Goal: Task Accomplishment & Management: Complete application form

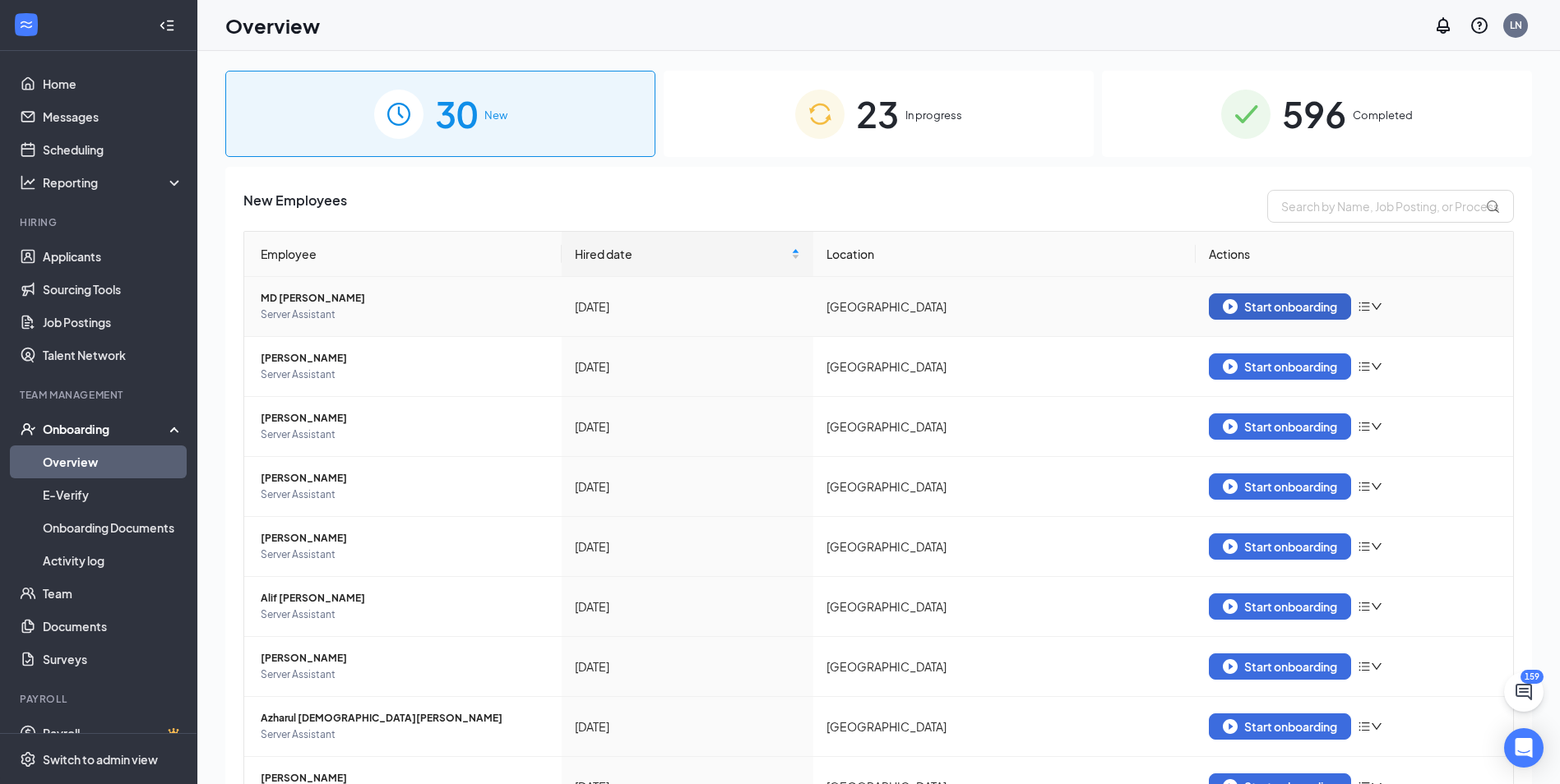
click at [1294, 314] on button "Start onboarding" at bounding box center [1280, 307] width 143 height 27
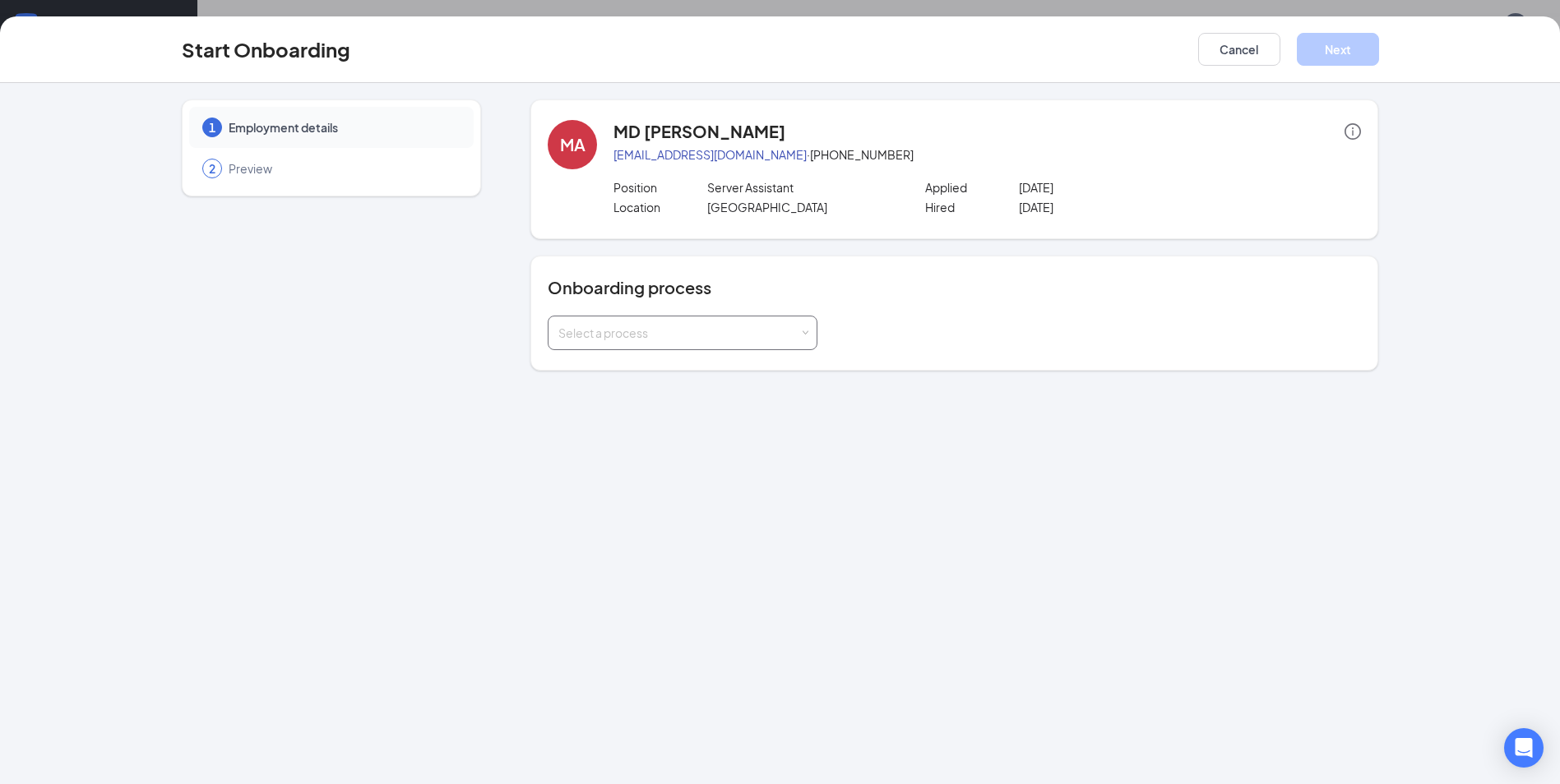
click at [794, 330] on div "Select a process" at bounding box center [679, 333] width 241 height 17
click at [656, 365] on span "Queens Harbour Employee Onboarding" at bounding box center [661, 367] width 215 height 15
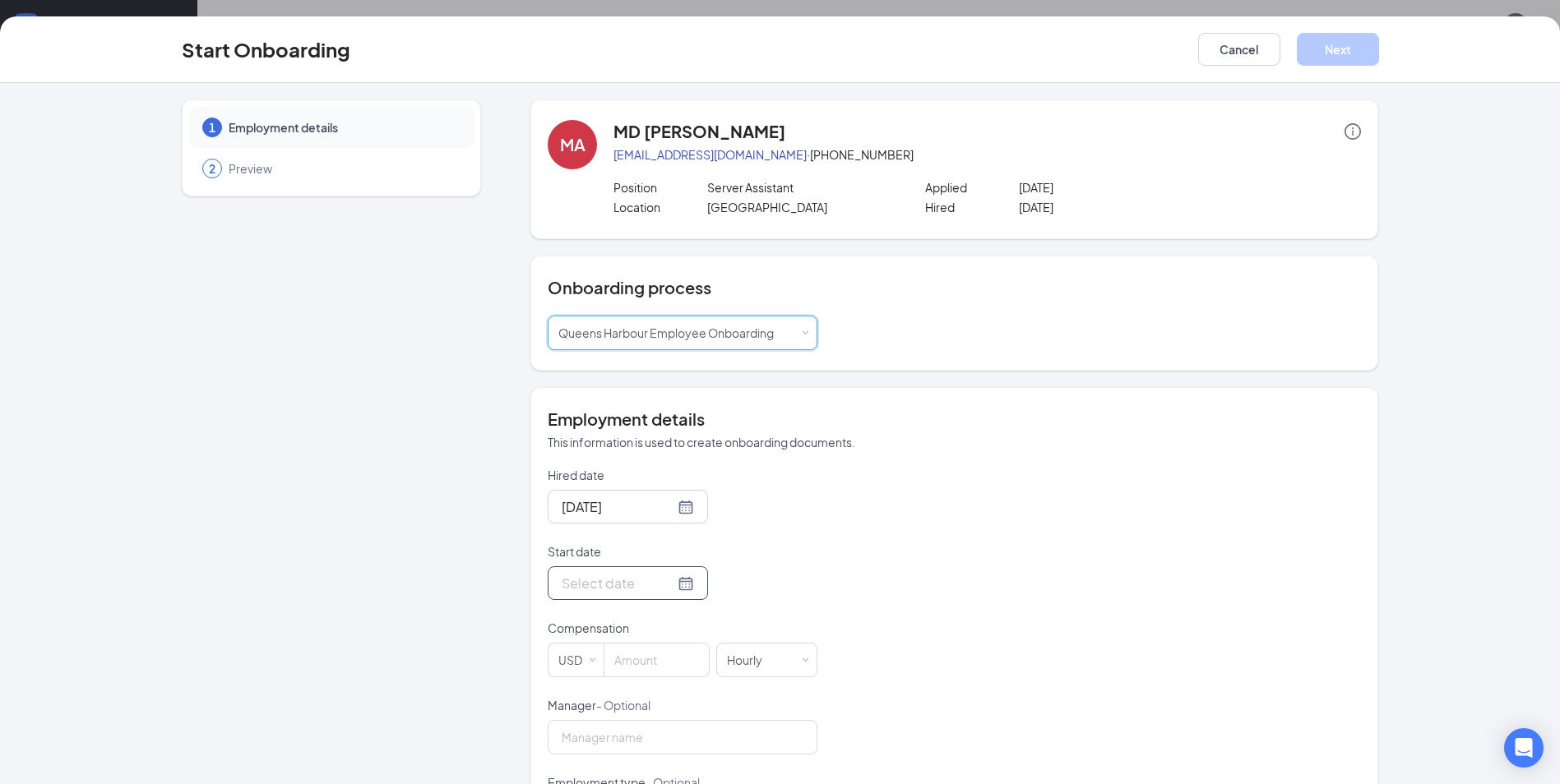
click at [667, 584] on div at bounding box center [628, 583] width 132 height 20
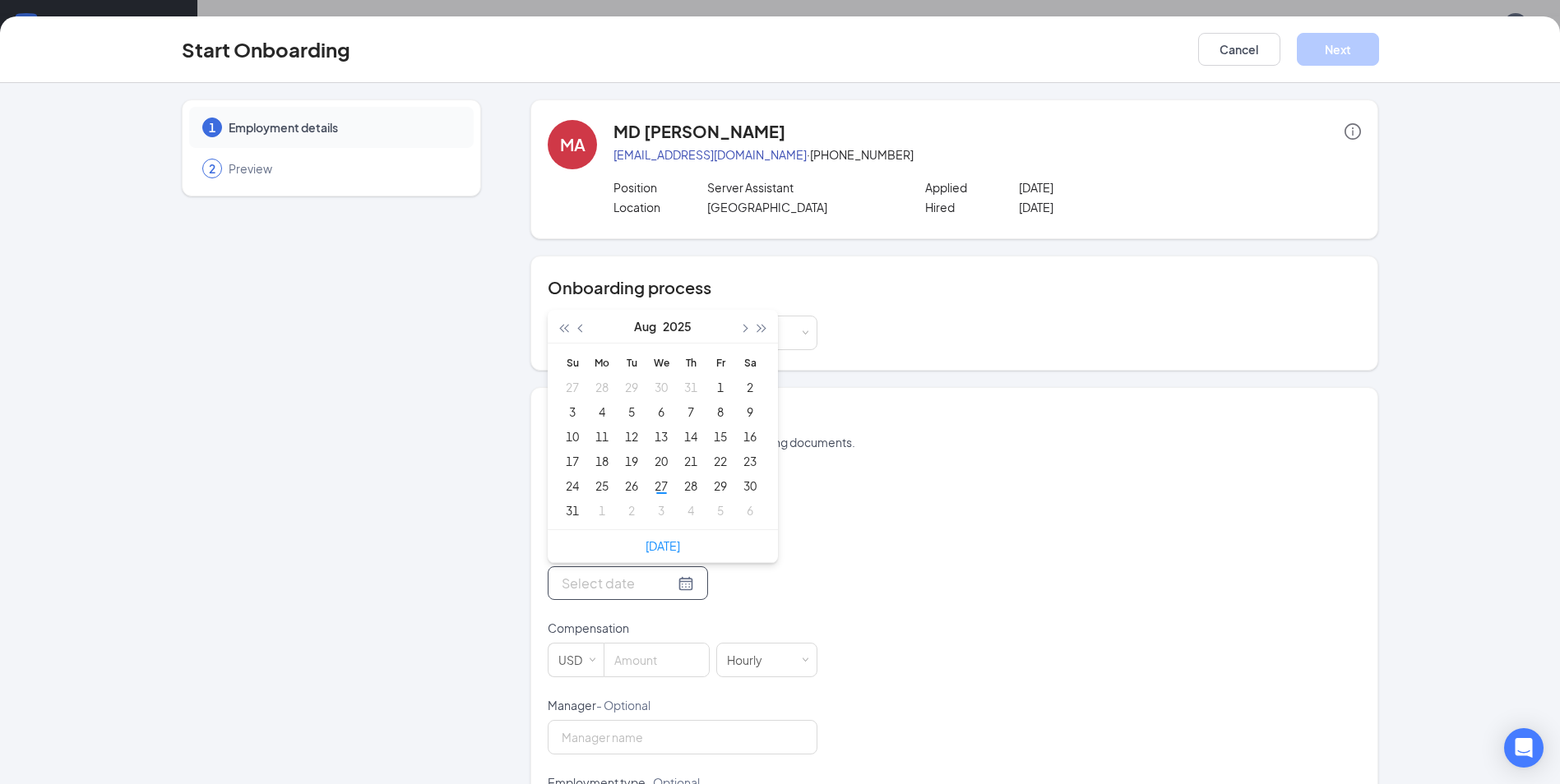
type input "[DATE]"
click at [597, 510] on div "1" at bounding box center [602, 510] width 20 height 19
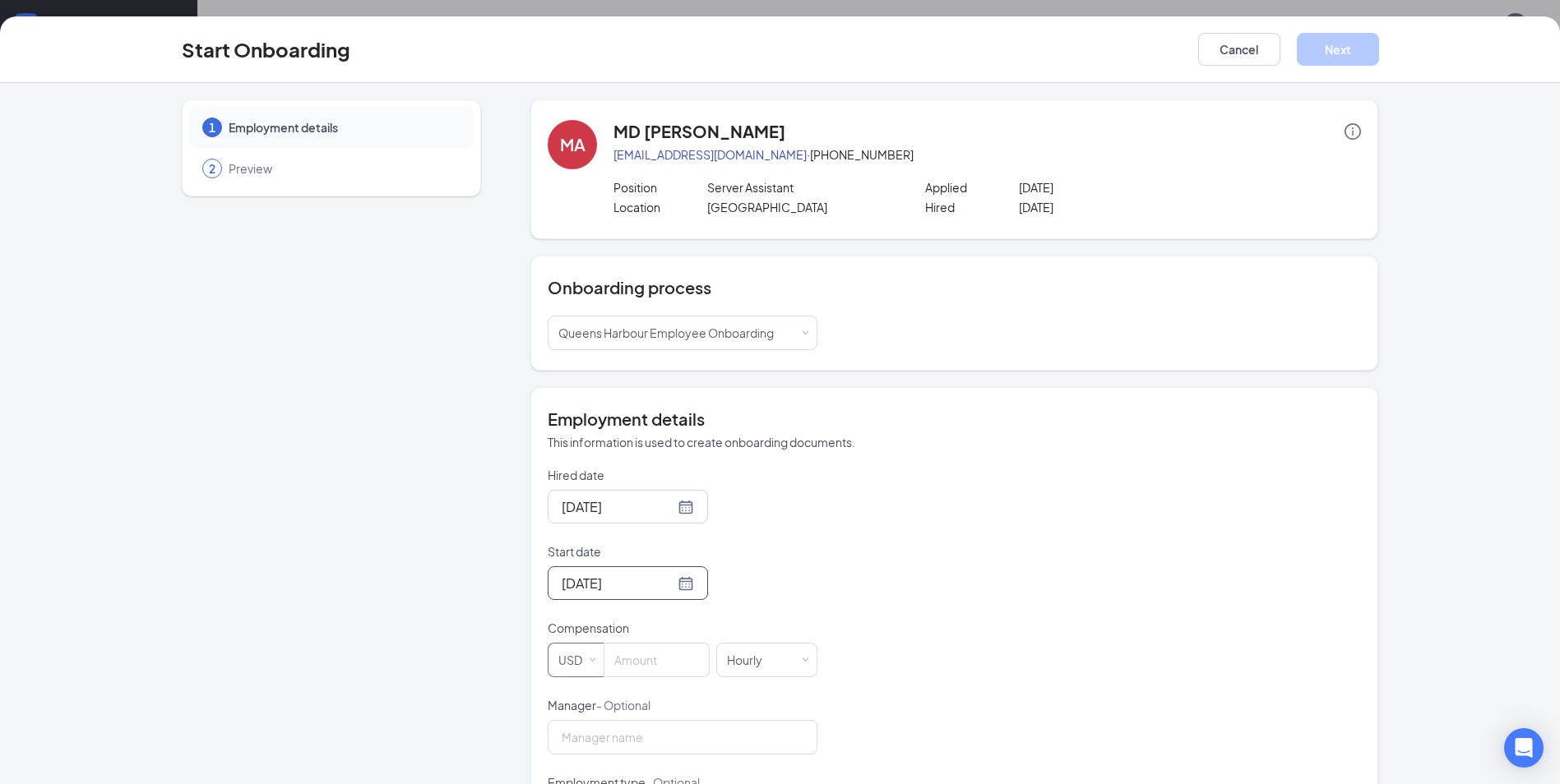
click at [565, 662] on div "USD" at bounding box center [576, 660] width 35 height 33
click at [561, 714] on li "CAD" at bounding box center [569, 721] width 56 height 27
click at [653, 679] on form "Hired date [DATE] Start date [DATE] [DATE] Su Mo Tu We Th Fr Sa 31 1 2 3 4 5 6 …" at bounding box center [682, 735] width 269 height 538
click at [648, 669] on input at bounding box center [657, 660] width 104 height 33
type input "17.2"
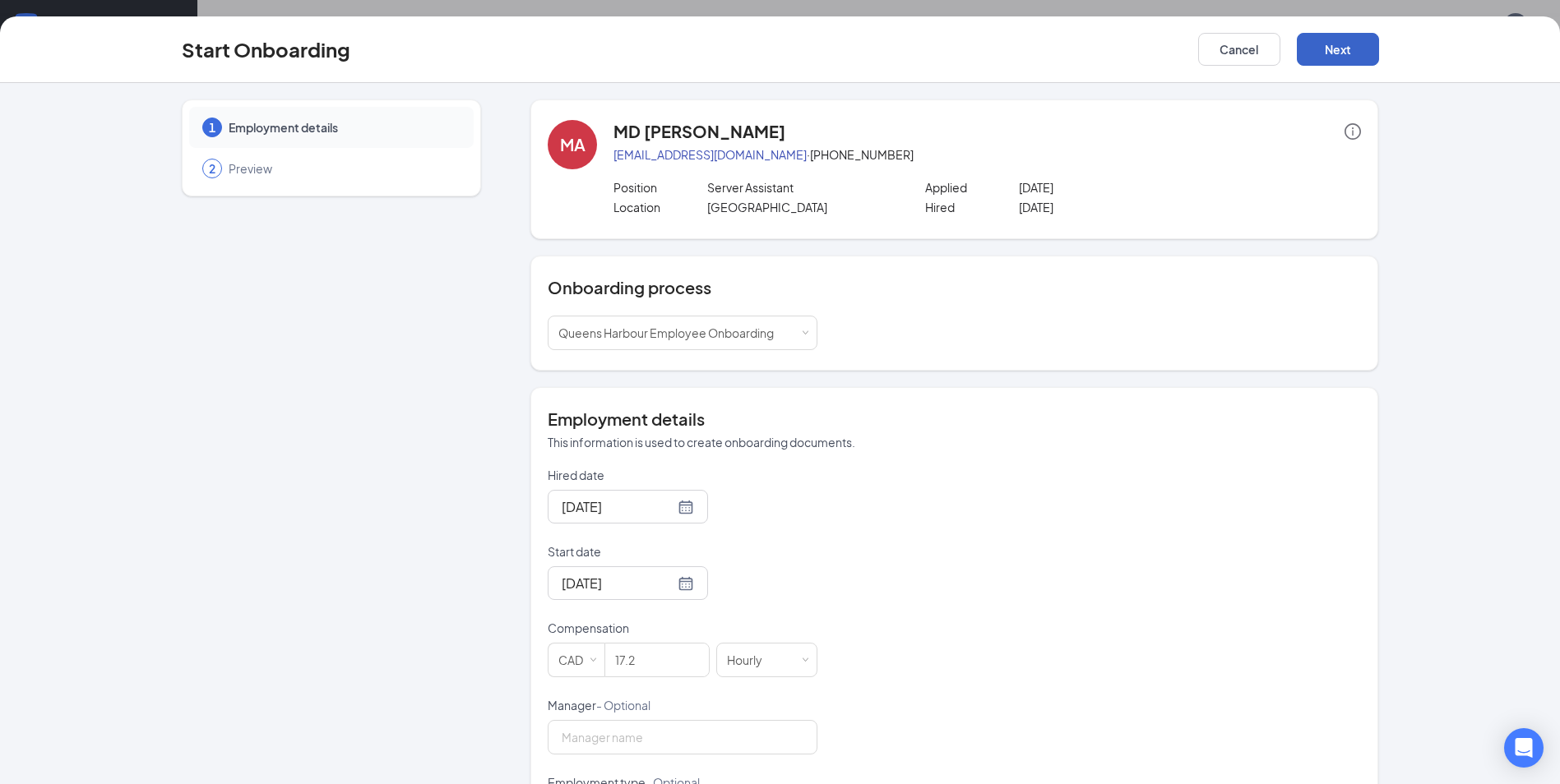
click at [1338, 51] on button "Next" at bounding box center [1338, 49] width 82 height 33
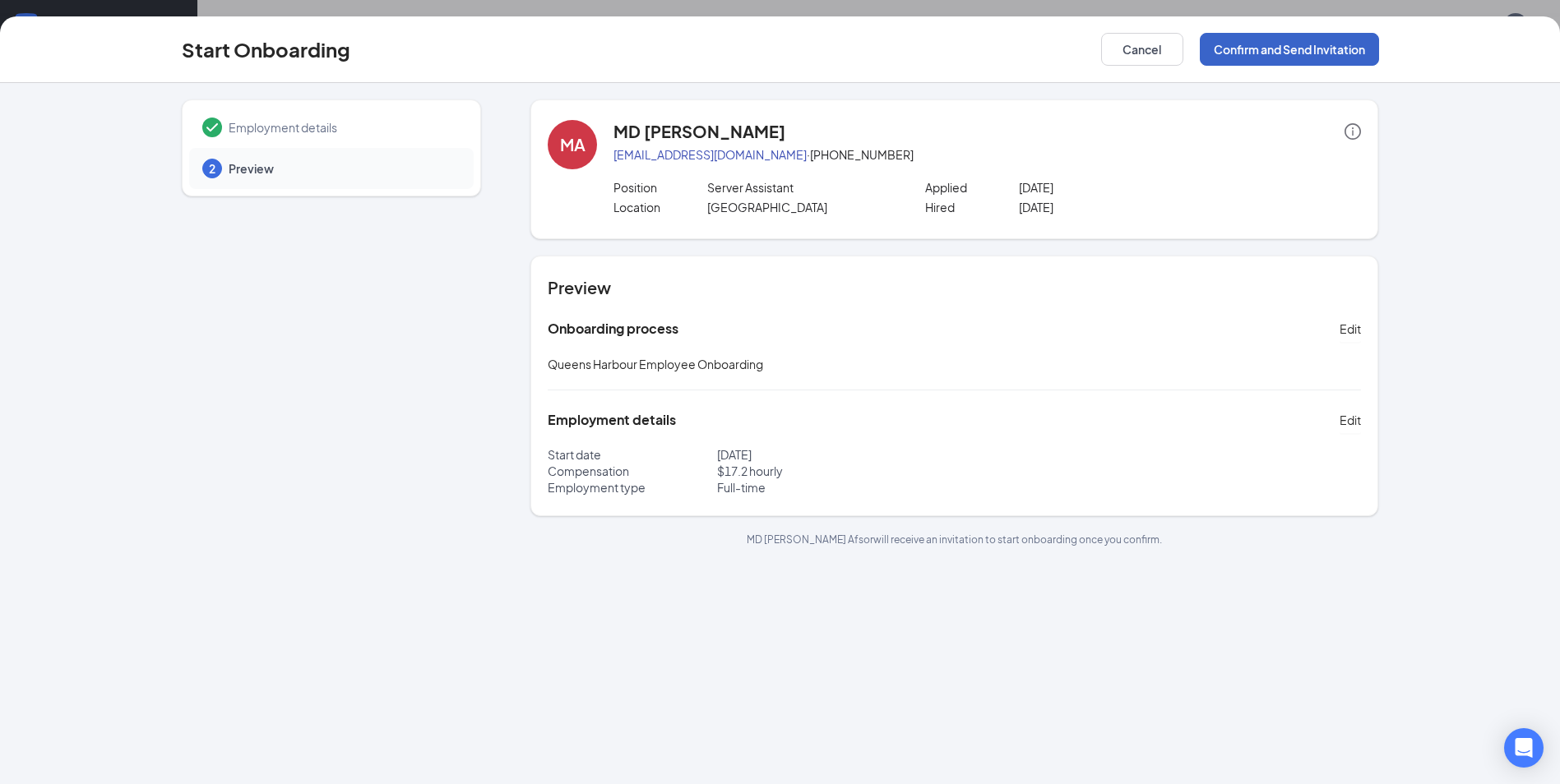
click at [1337, 52] on button "Confirm and Send Invitation" at bounding box center [1290, 49] width 179 height 33
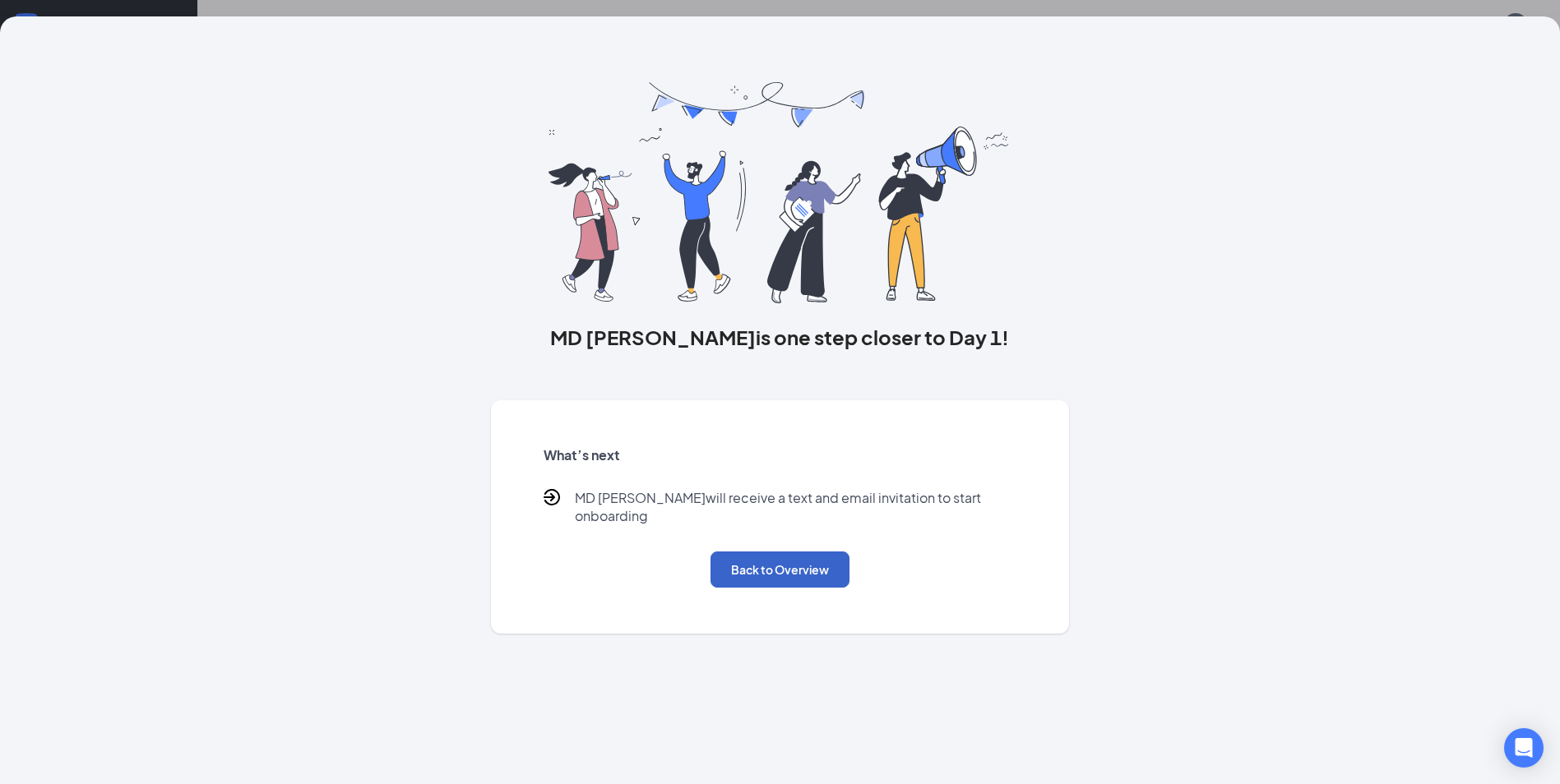
click at [805, 552] on button "Back to Overview" at bounding box center [780, 570] width 139 height 36
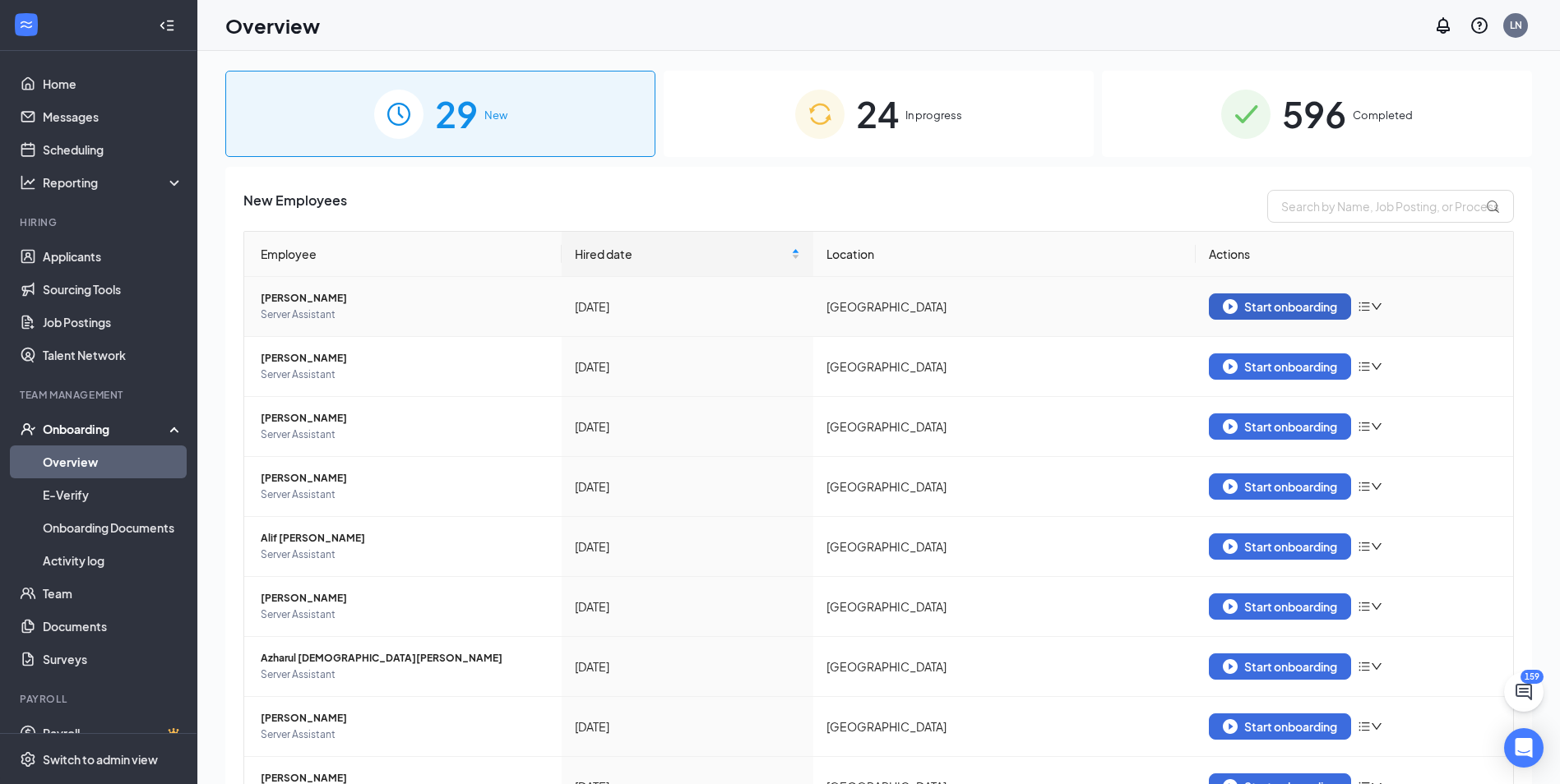
click at [1275, 308] on div "Start onboarding" at bounding box center [1280, 307] width 114 height 15
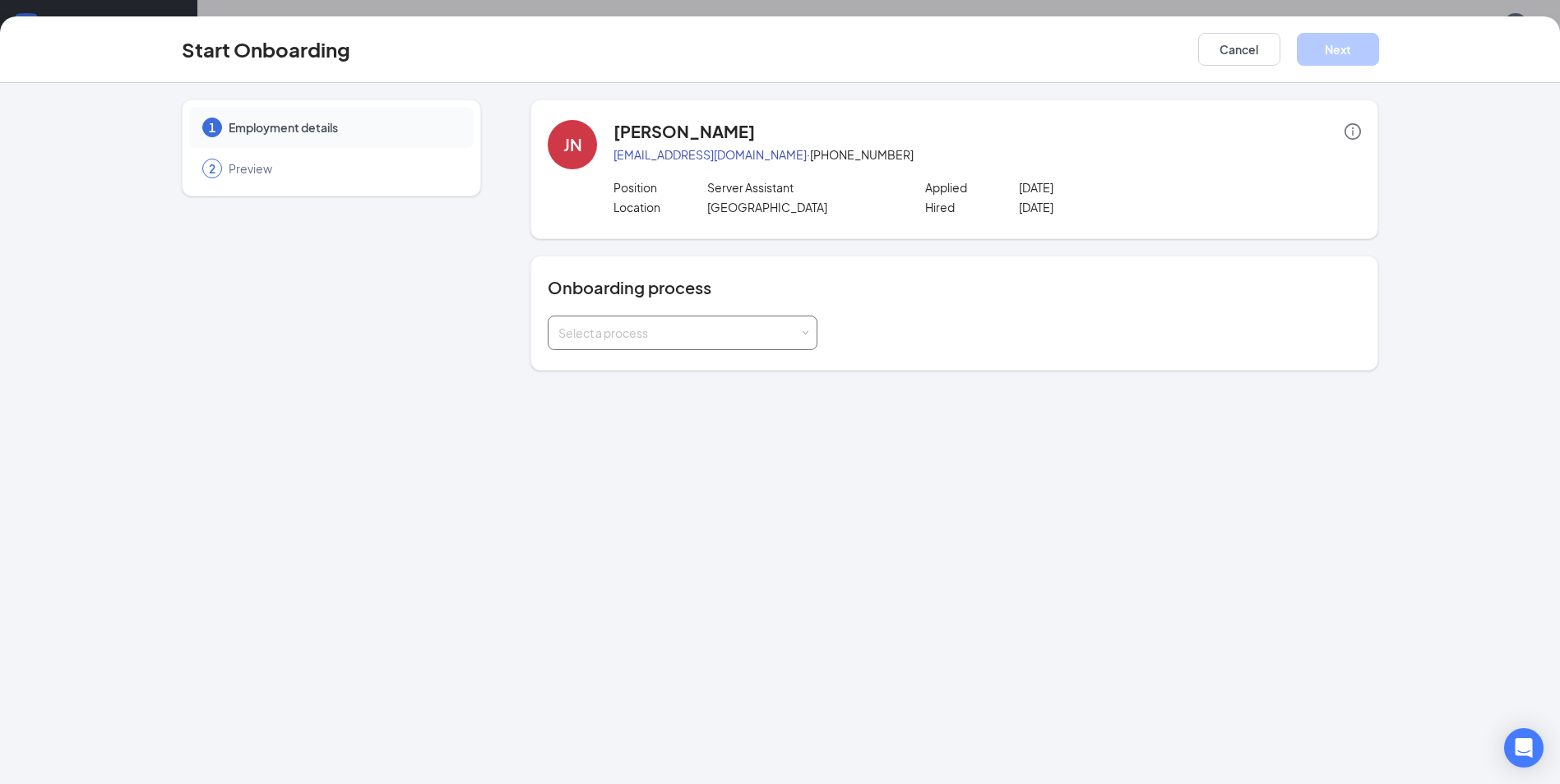
click at [747, 337] on div "Select a process" at bounding box center [679, 333] width 241 height 17
click at [639, 360] on span "Queens Harbour Employee Onboarding" at bounding box center [661, 367] width 215 height 15
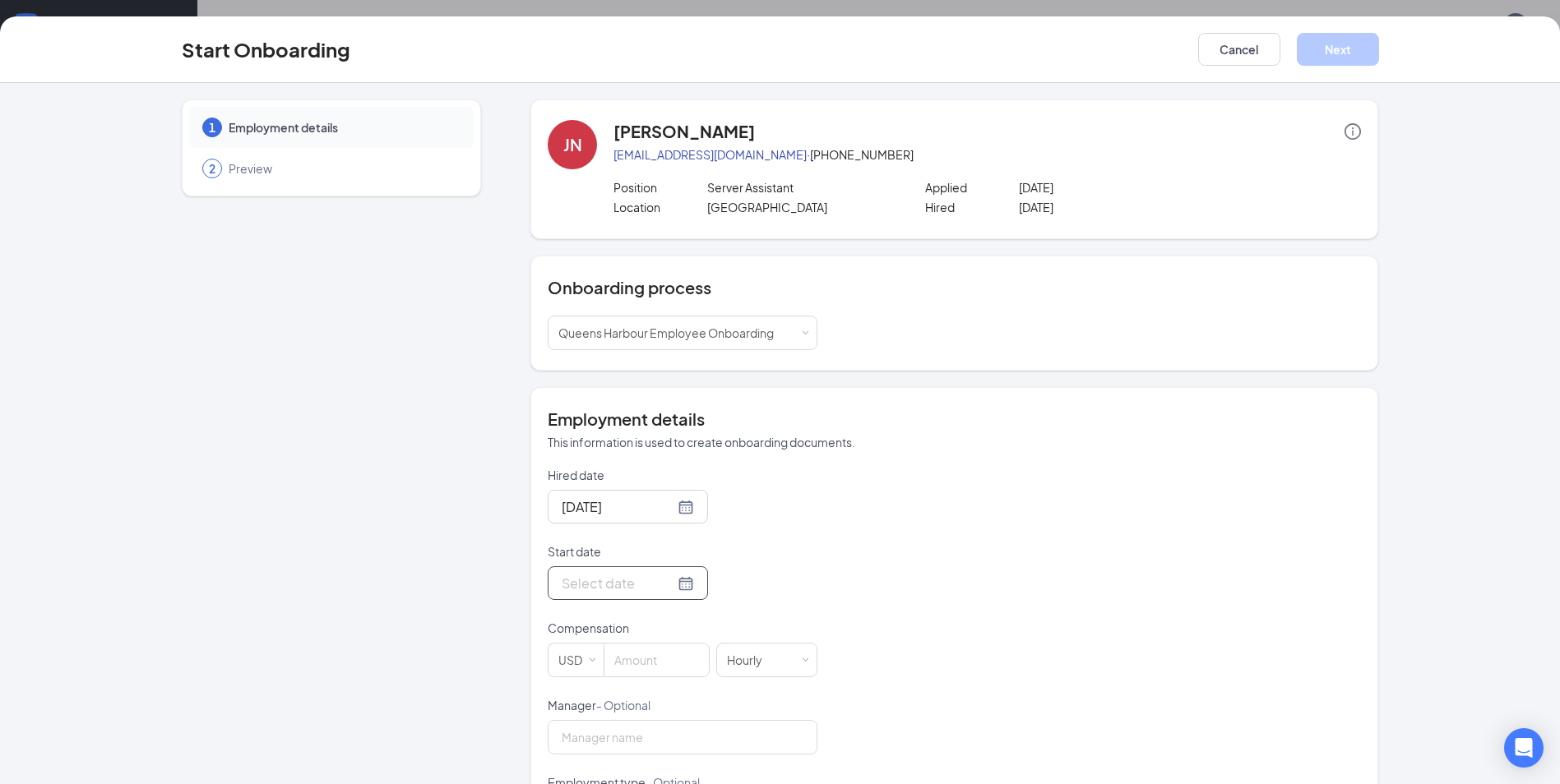
click at [659, 577] on div at bounding box center [628, 583] width 132 height 20
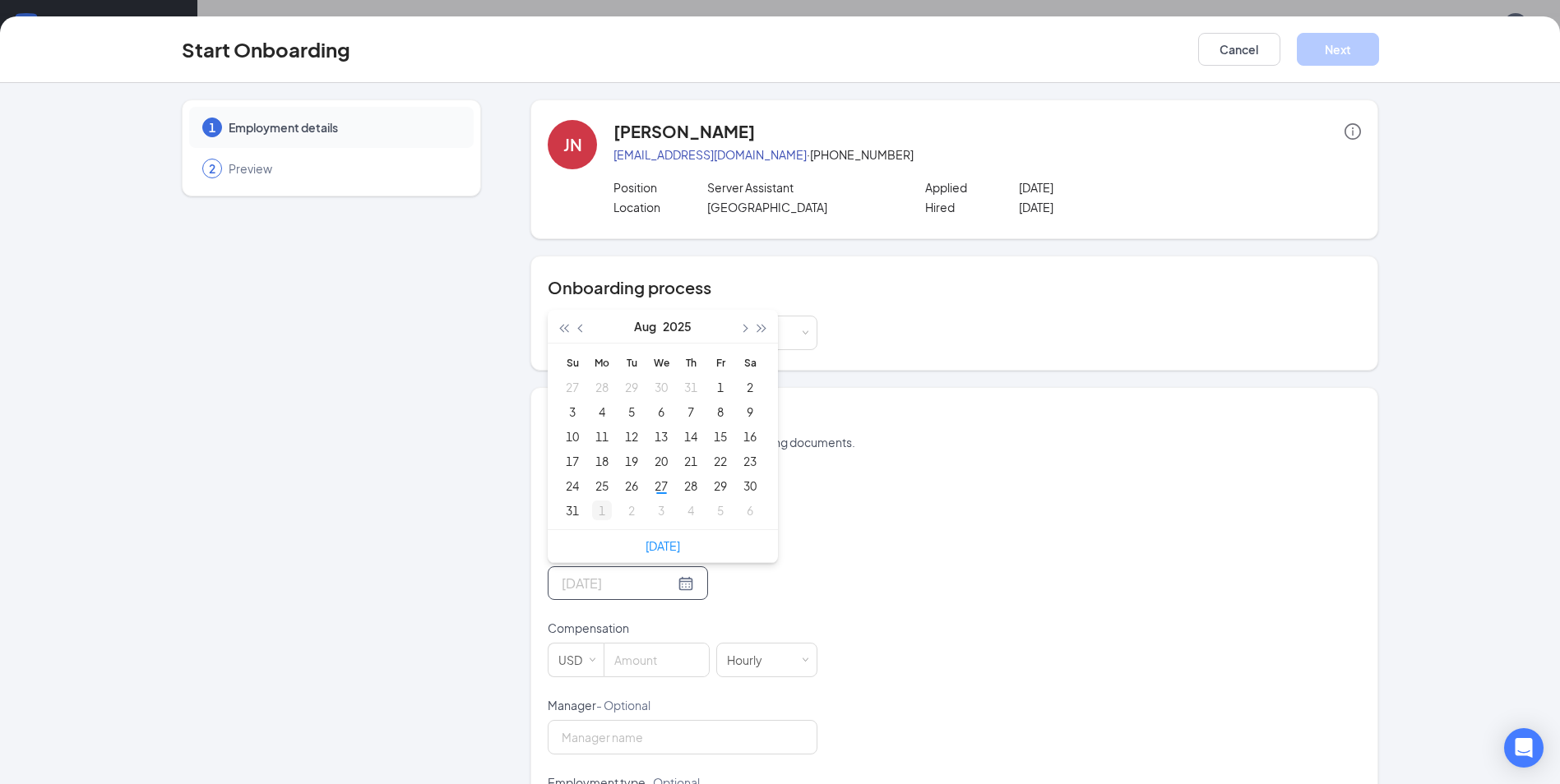
type input "[DATE]"
click at [598, 508] on div "1" at bounding box center [602, 510] width 20 height 19
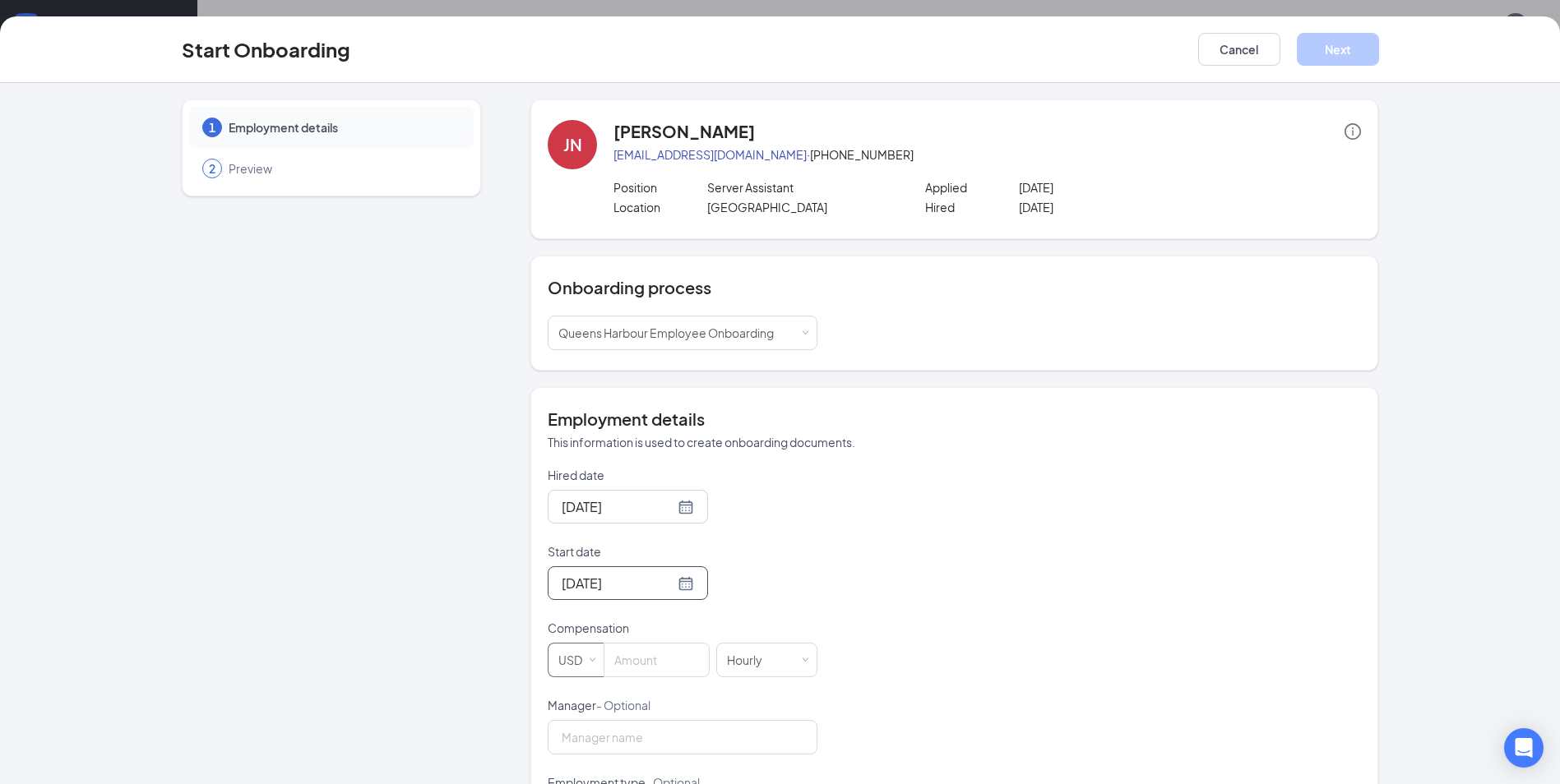
click at [562, 656] on div "USD" at bounding box center [576, 660] width 35 height 33
click at [552, 714] on li "CAD" at bounding box center [569, 721] width 56 height 27
click at [615, 659] on input at bounding box center [657, 660] width 104 height 33
type input "17.2"
click at [1325, 42] on button "Next" at bounding box center [1338, 49] width 82 height 33
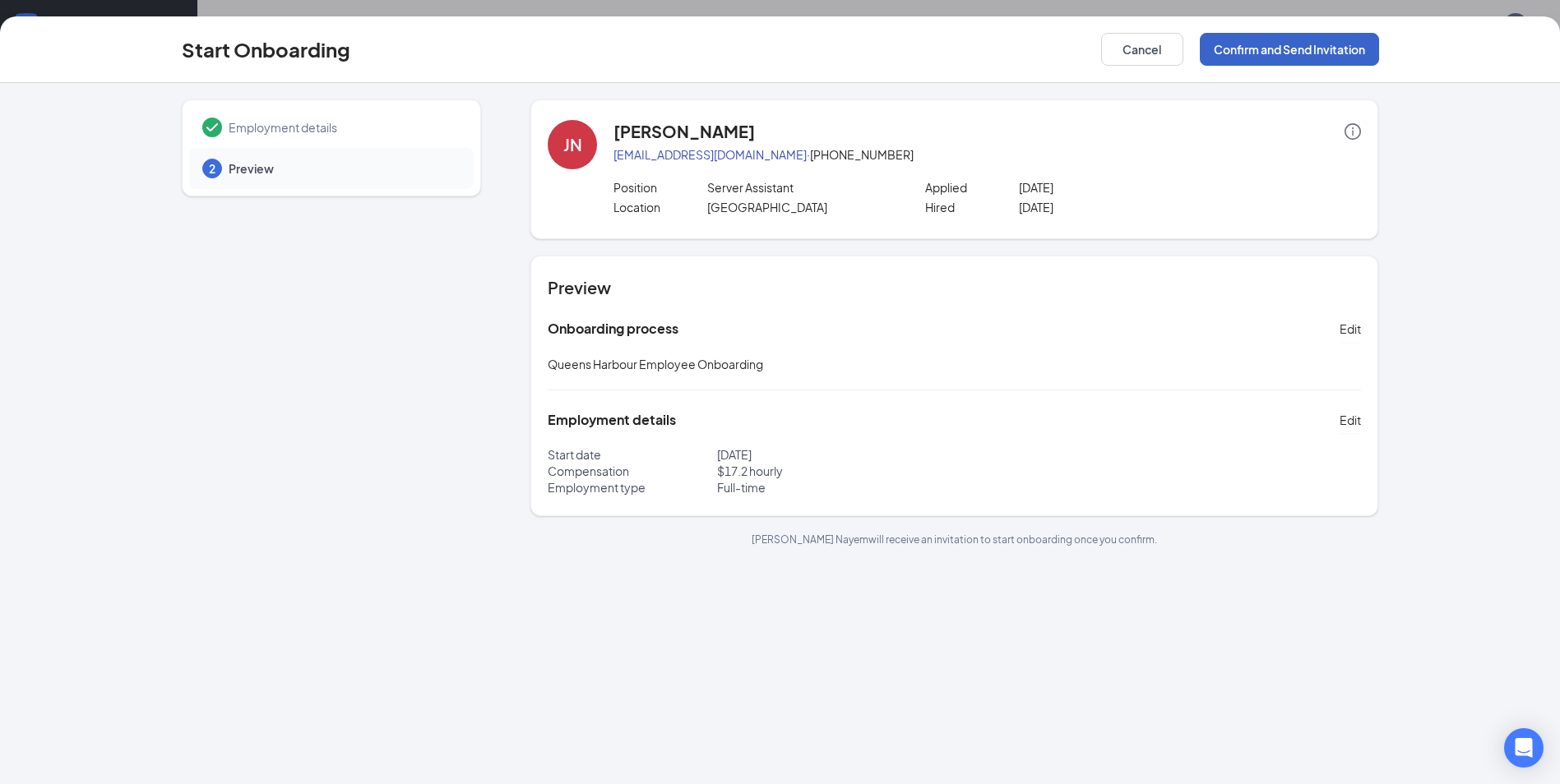
click at [1331, 60] on button "Confirm and Send Invitation" at bounding box center [1290, 49] width 179 height 33
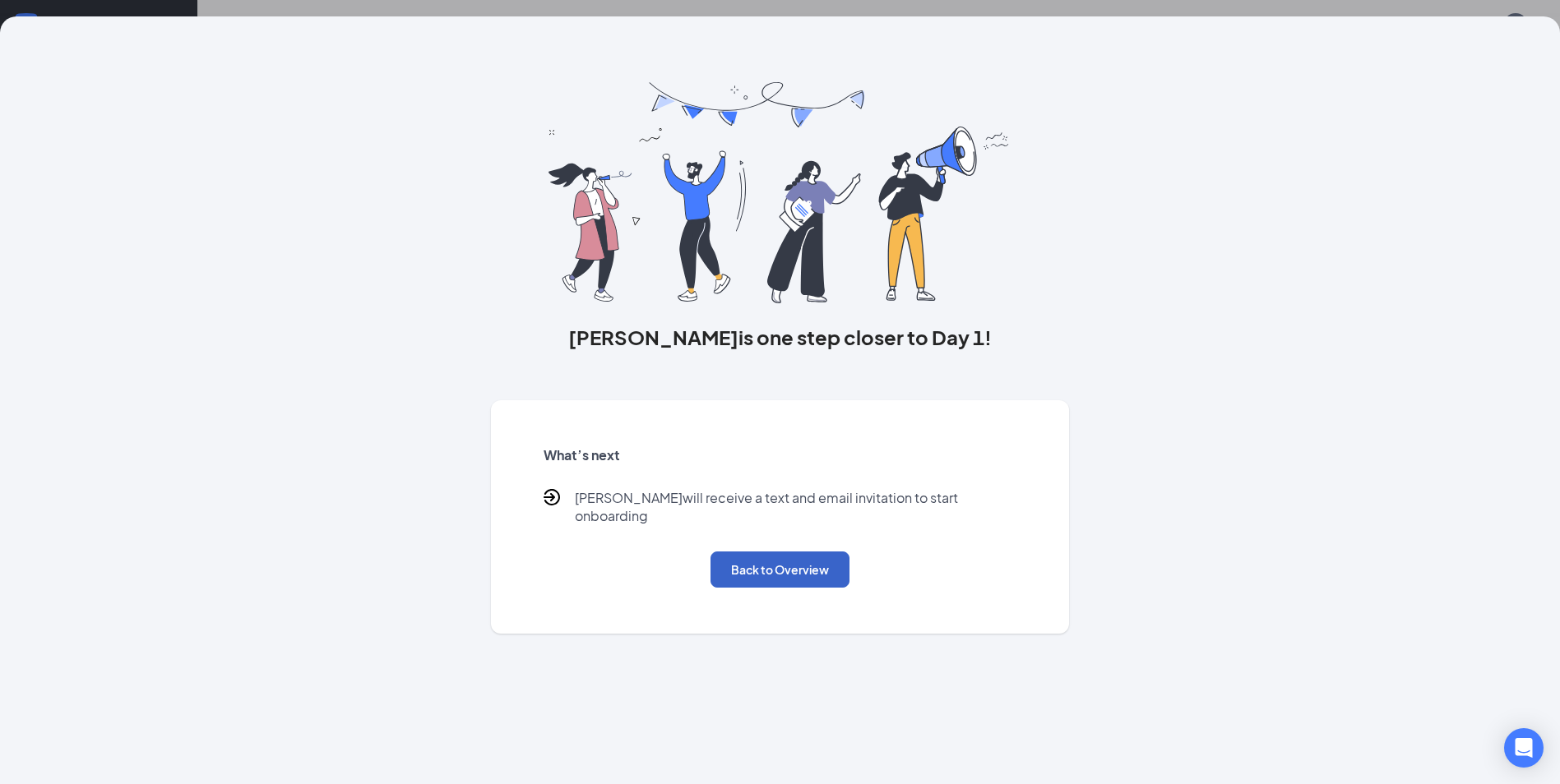
click at [830, 556] on button "Back to Overview" at bounding box center [780, 570] width 139 height 36
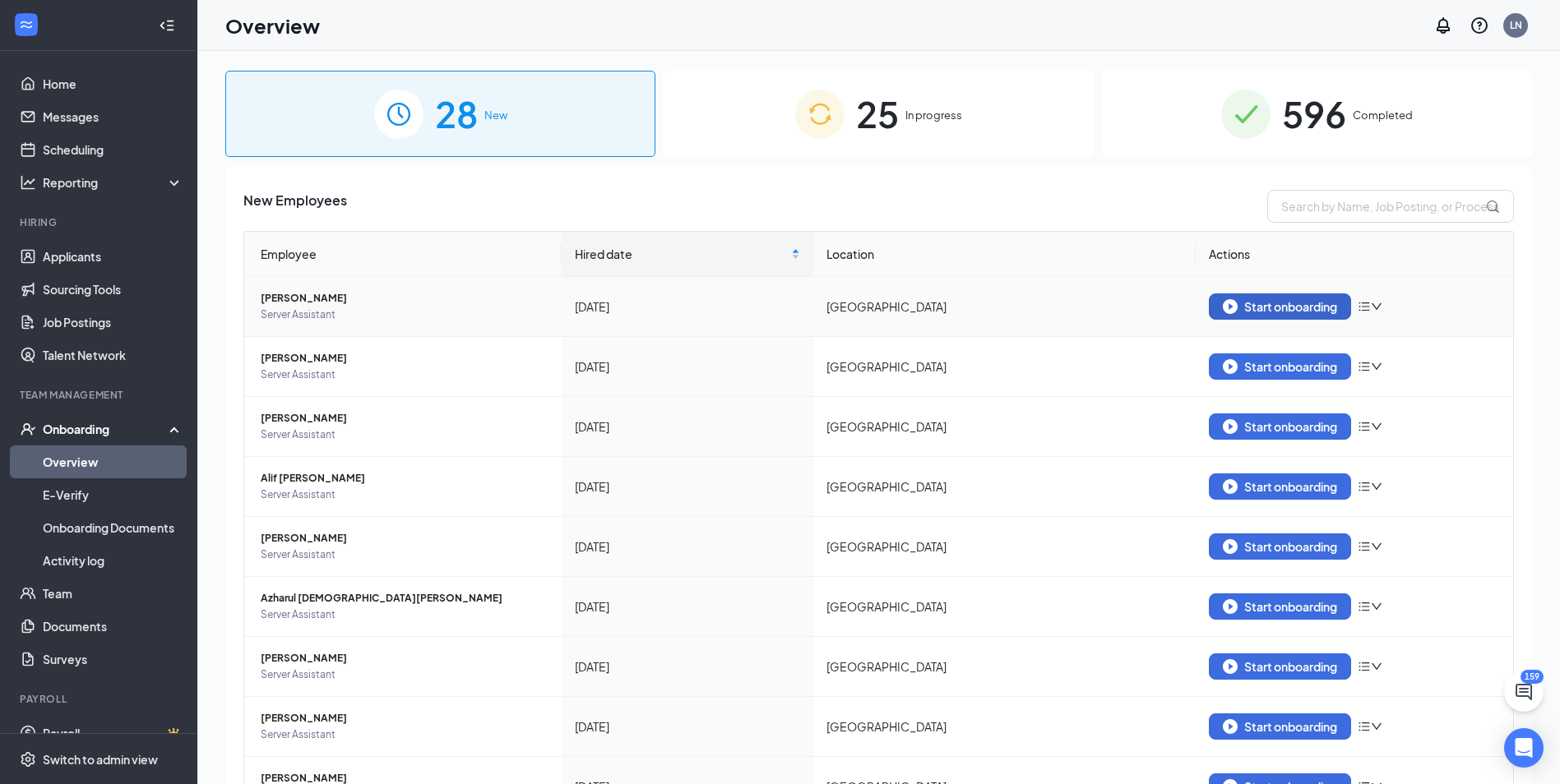
click at [1268, 298] on button "Start onboarding" at bounding box center [1280, 307] width 143 height 27
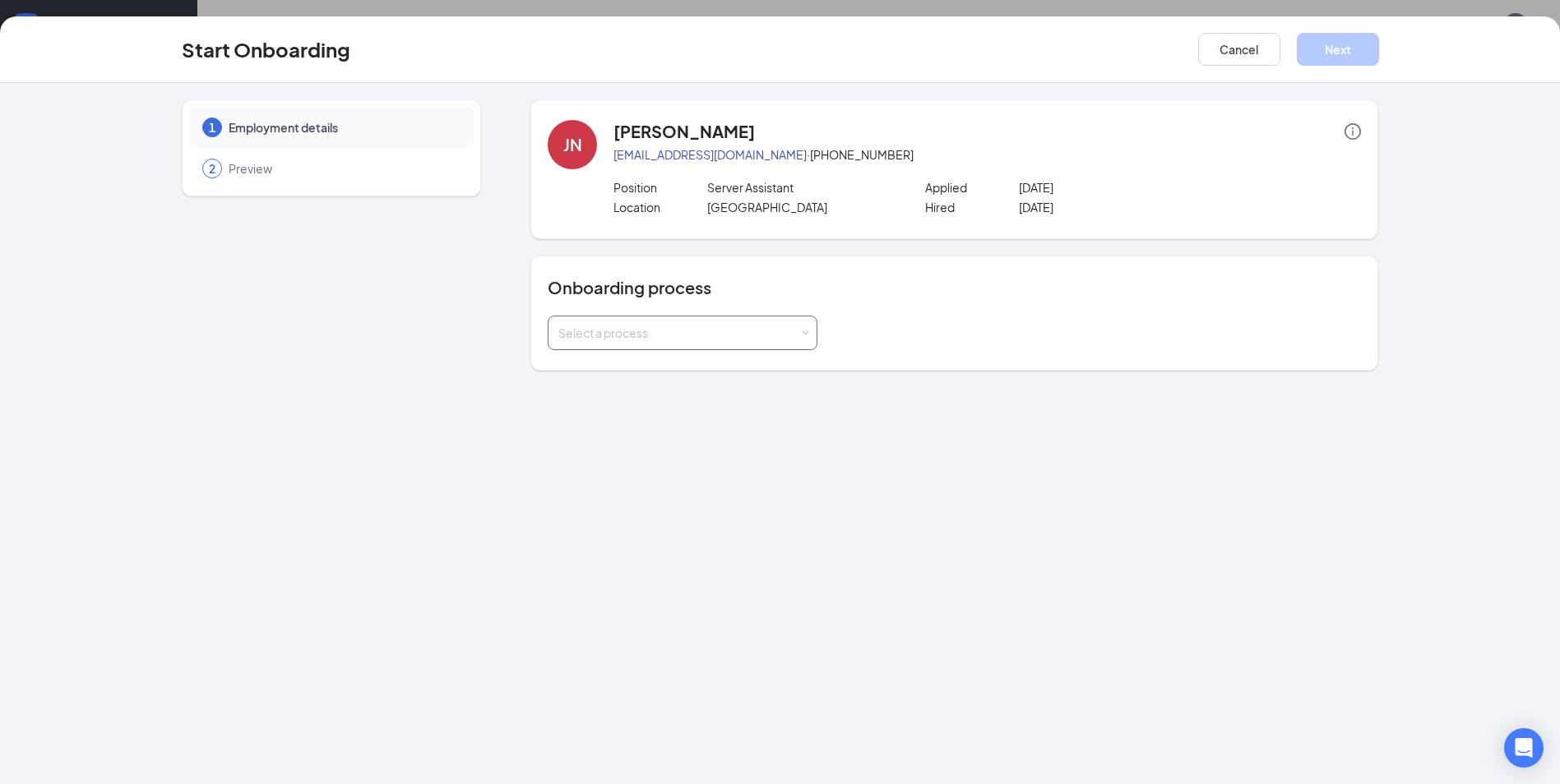
click at [651, 325] on div "Select a process" at bounding box center [679, 333] width 241 height 17
click at [634, 370] on span "Queens Harbour Employee Onboarding" at bounding box center [661, 367] width 215 height 15
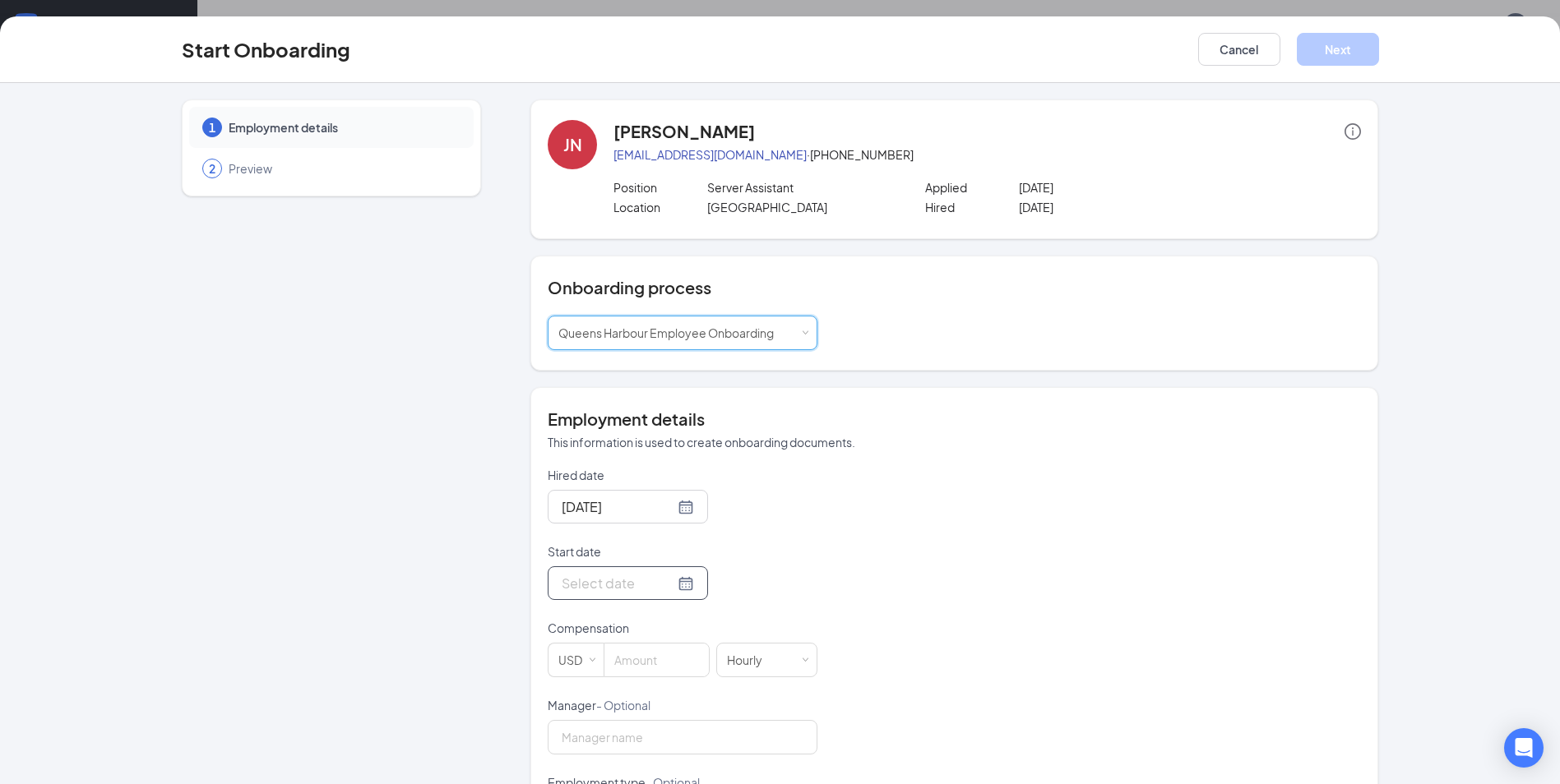
click at [632, 591] on input "Start date" at bounding box center [618, 583] width 113 height 20
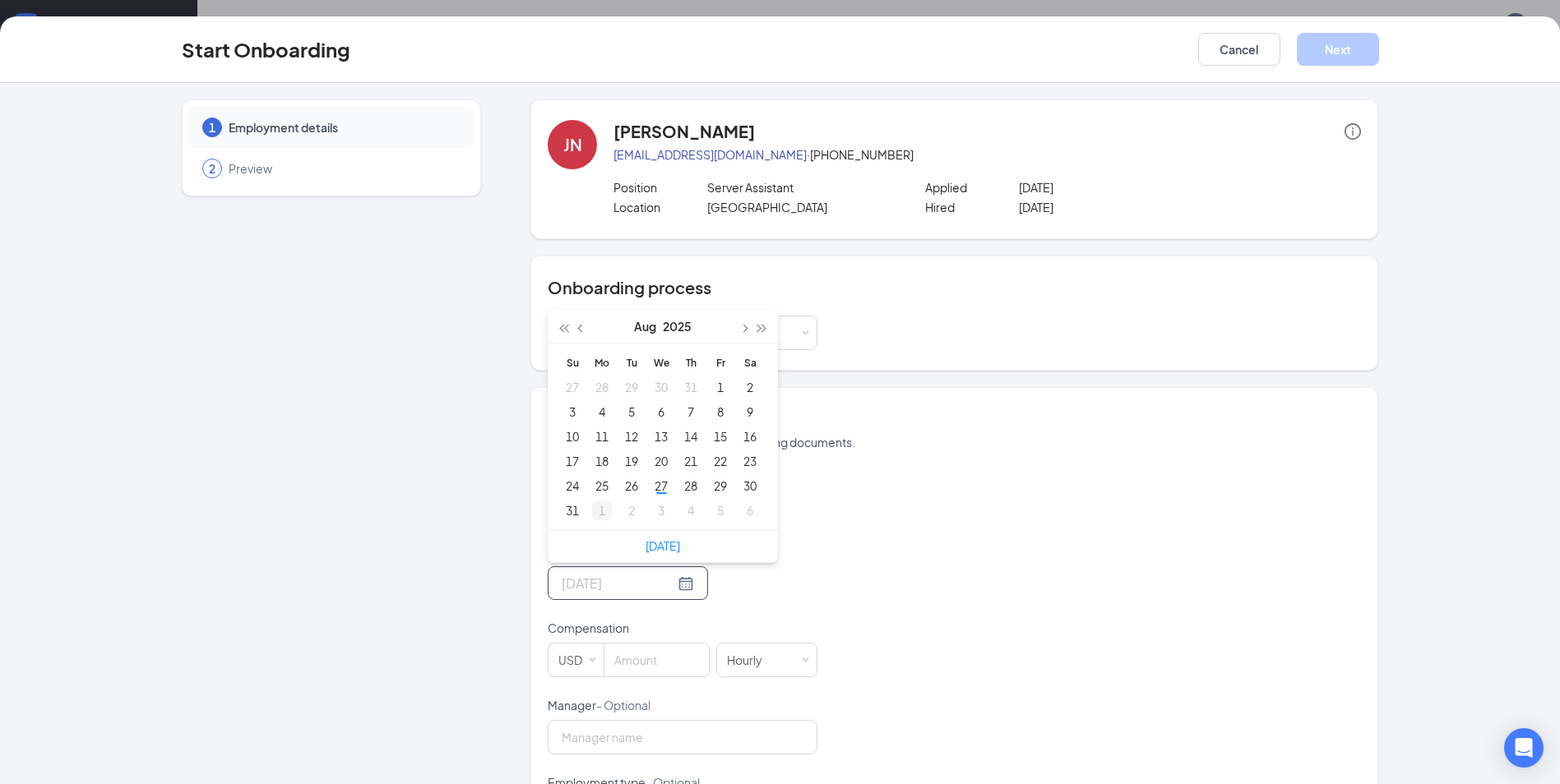
type input "[DATE]"
click at [592, 511] on div "1" at bounding box center [602, 510] width 20 height 19
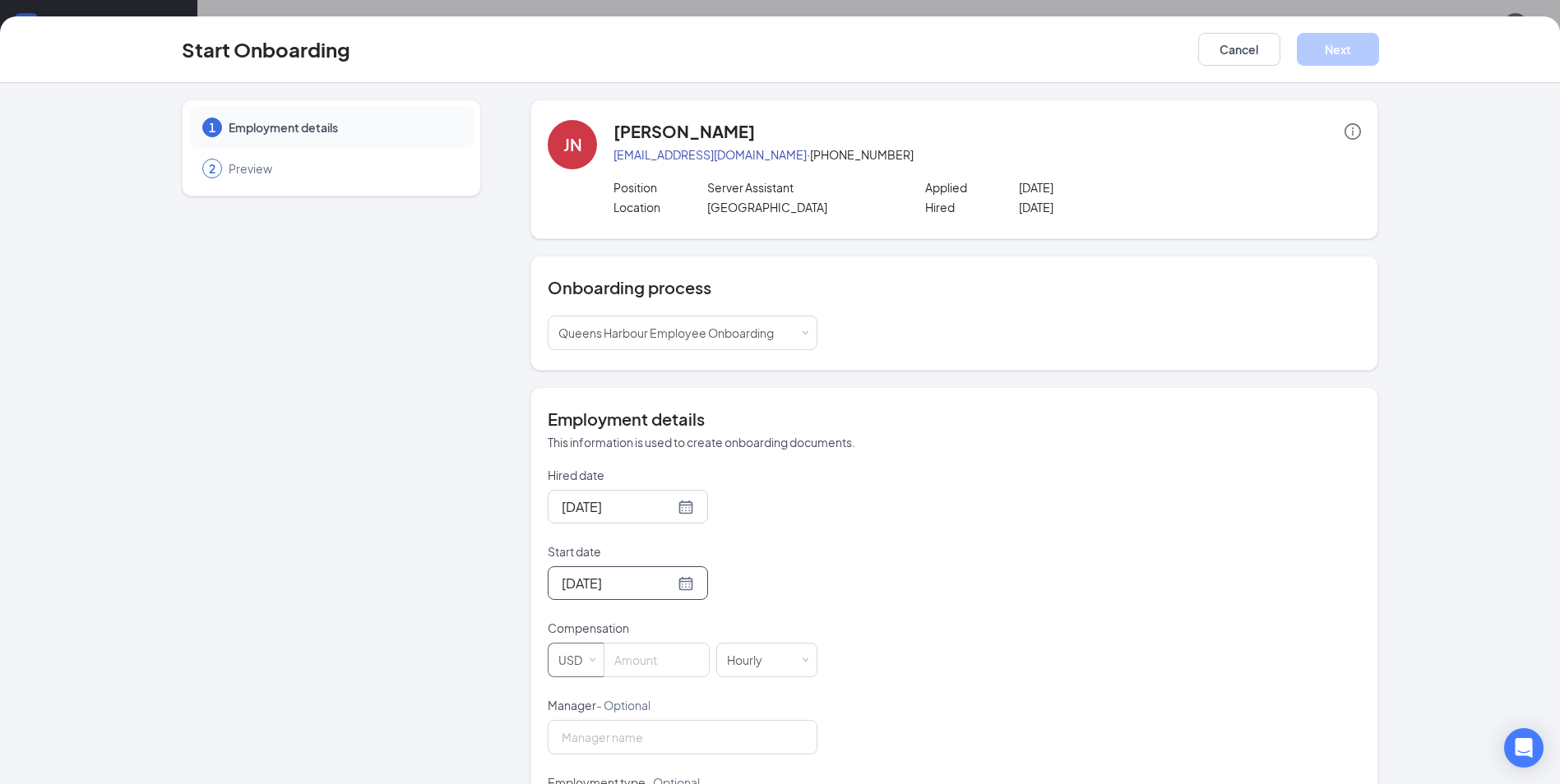
click at [589, 660] on span at bounding box center [592, 660] width 7 height 7
click at [570, 713] on li "CAD" at bounding box center [569, 721] width 56 height 27
click at [613, 679] on form "Hired date [DATE] Start date [DATE] [DATE] Su Mo Tu We Th Fr Sa 31 1 2 3 4 5 6 …" at bounding box center [682, 735] width 269 height 538
click at [619, 664] on input at bounding box center [657, 660] width 104 height 33
type input "17.2"
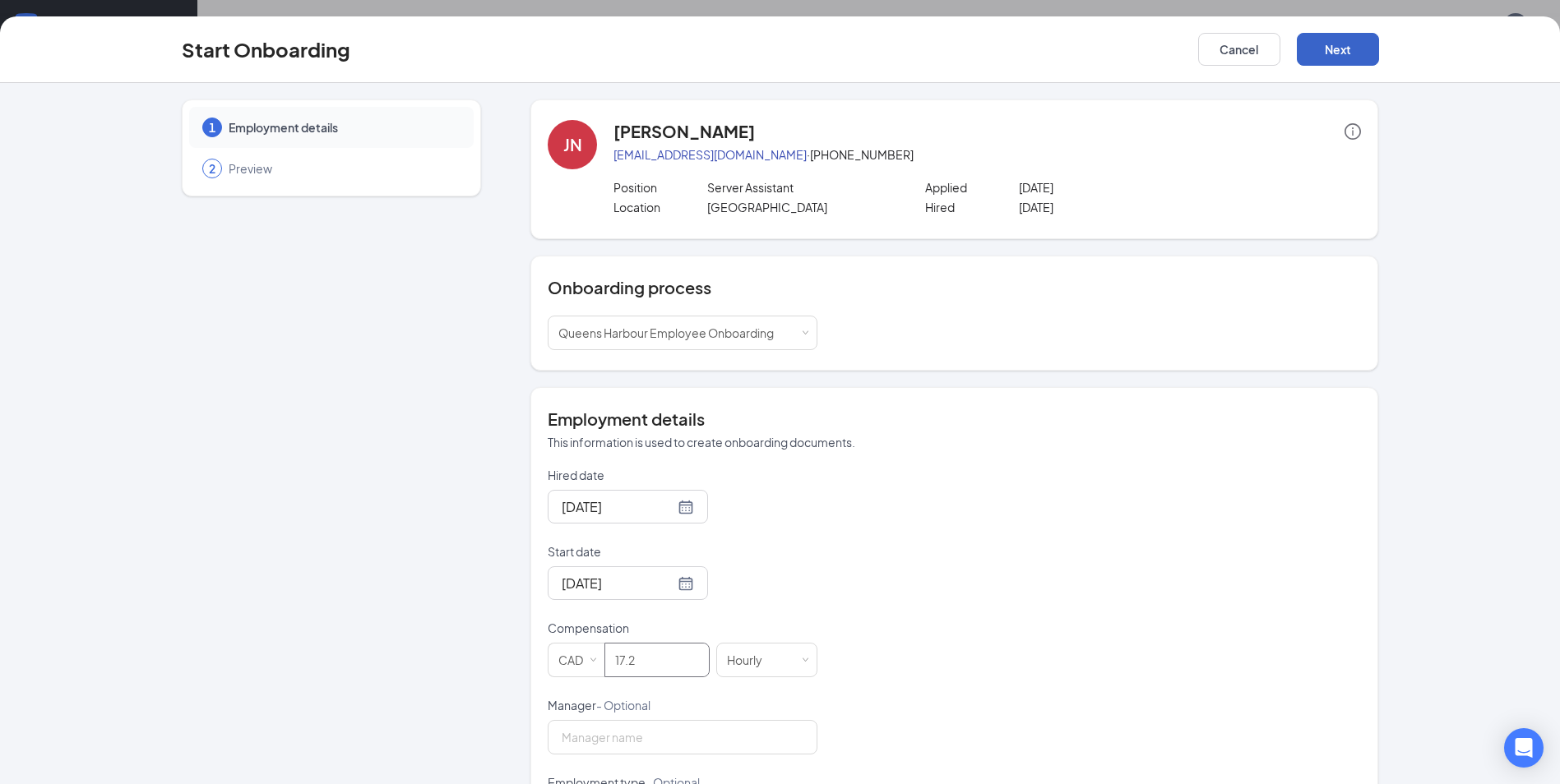
click at [1331, 53] on button "Next" at bounding box center [1338, 49] width 82 height 33
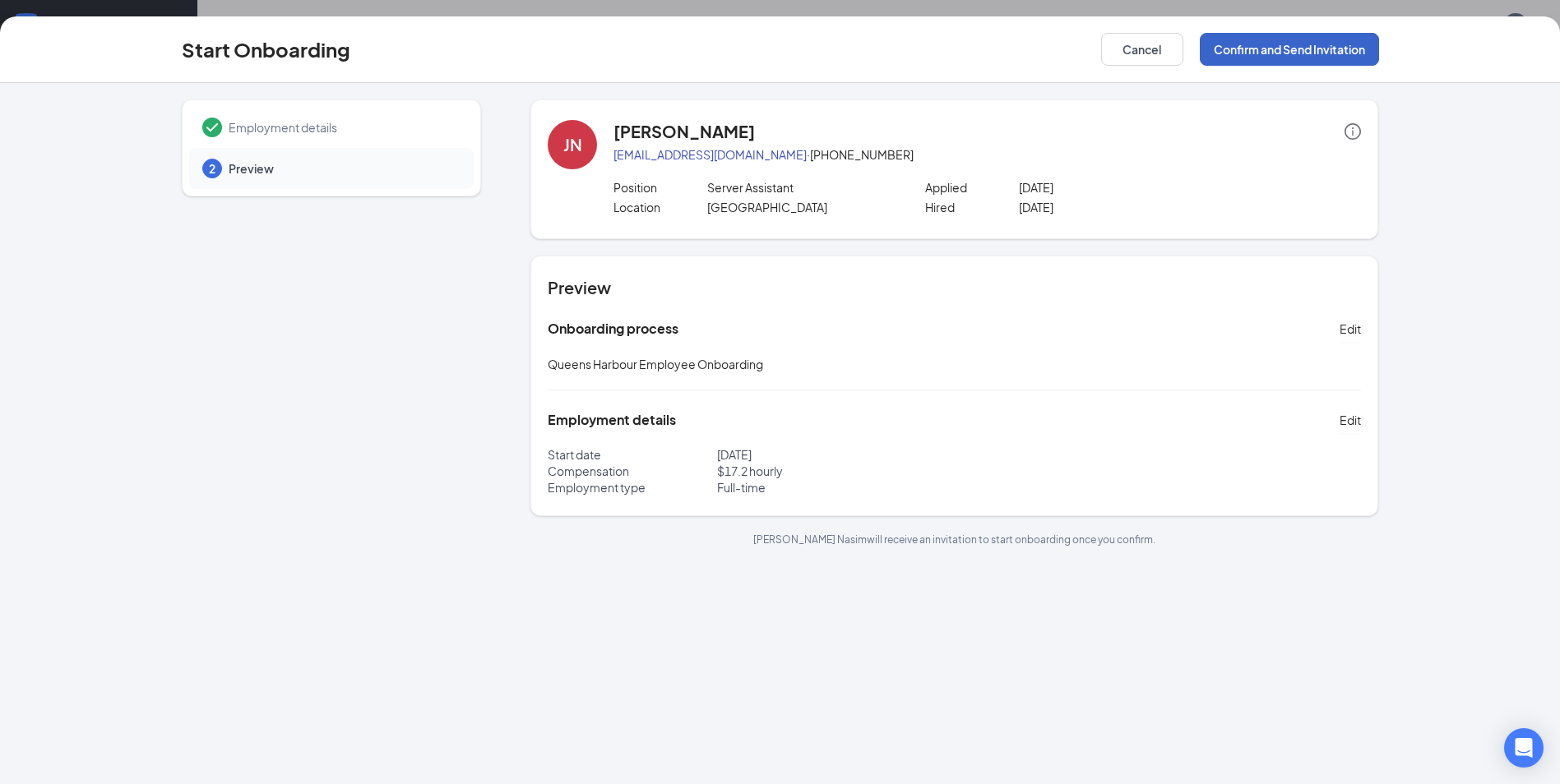
click at [1308, 40] on button "Confirm and Send Invitation" at bounding box center [1290, 49] width 179 height 33
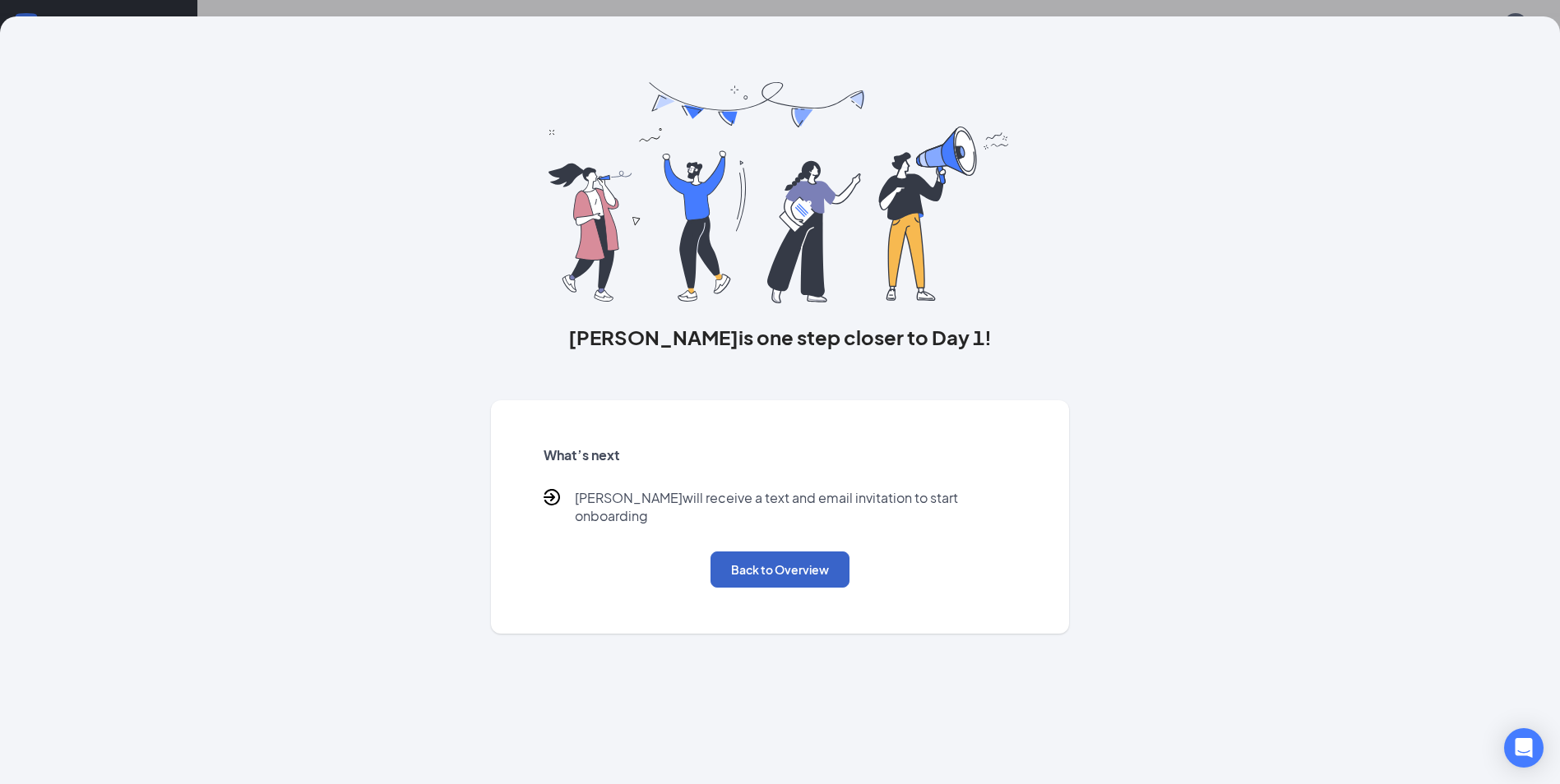
click at [793, 553] on button "Back to Overview" at bounding box center [780, 570] width 139 height 36
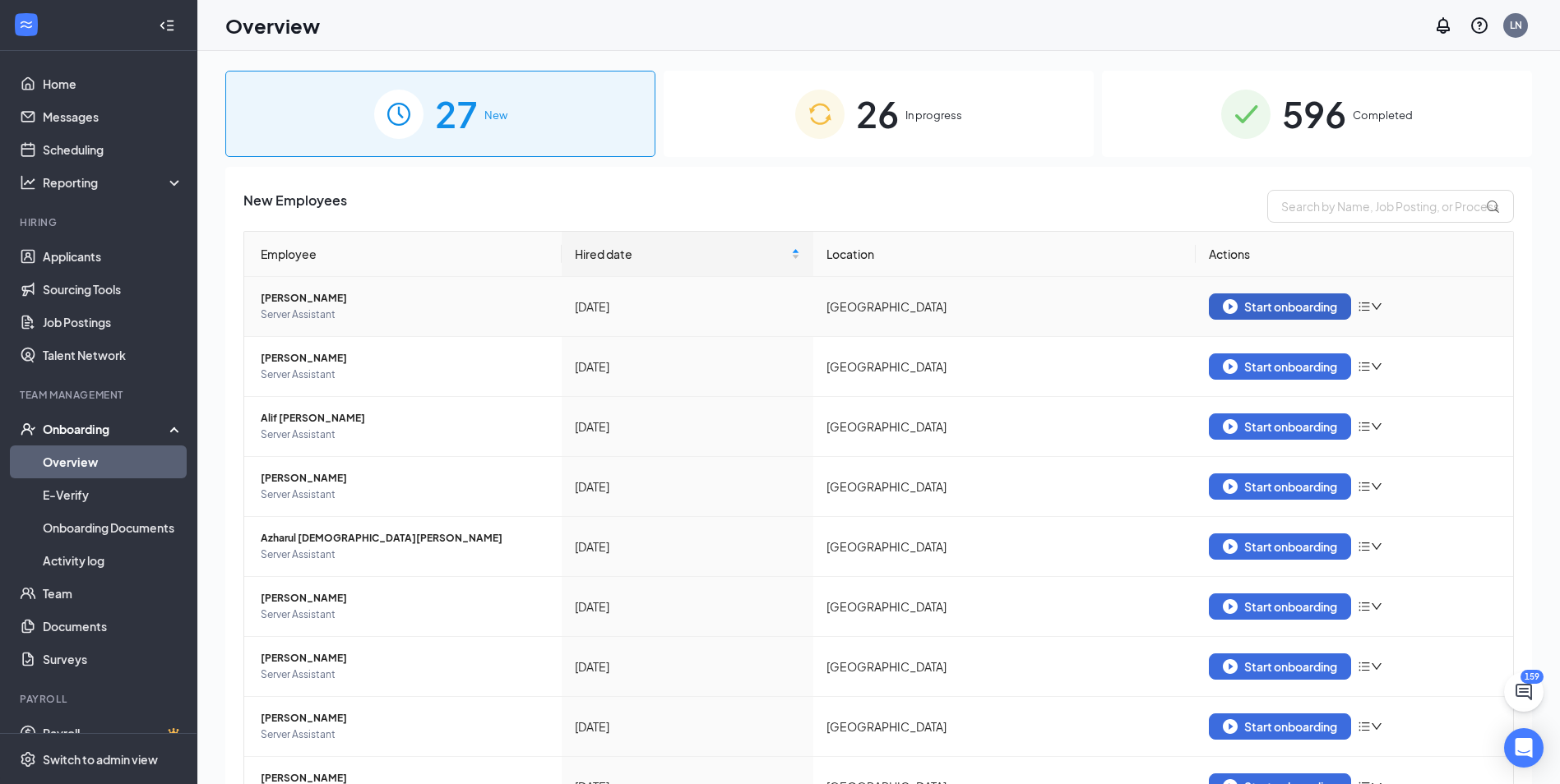
click at [1241, 293] on button "Start onboarding" at bounding box center [1280, 307] width 143 height 27
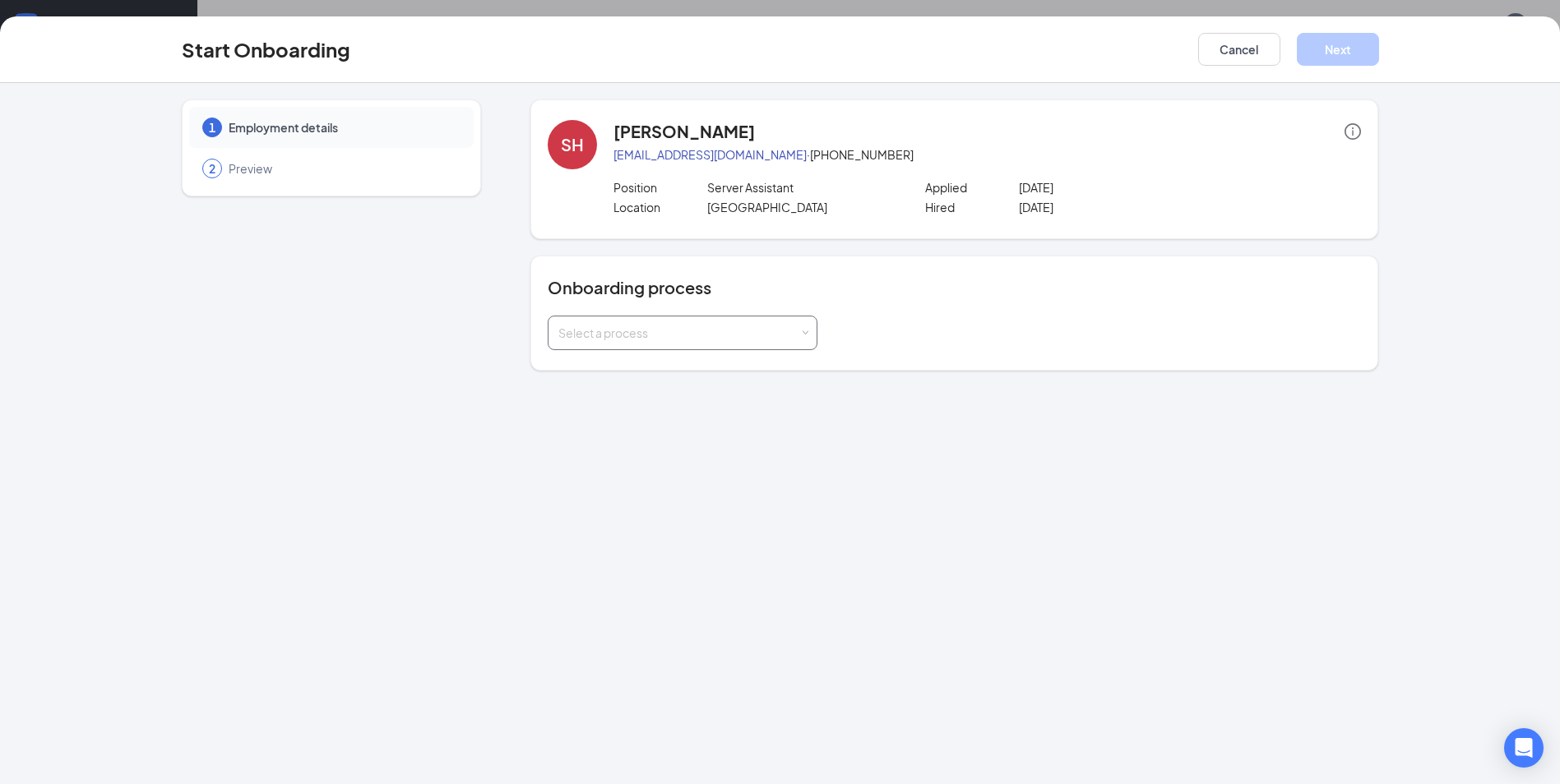
click at [714, 324] on div "Select a process" at bounding box center [682, 332] width 248 height 33
click at [669, 366] on span "Queens Harbour Employee Onboarding" at bounding box center [661, 367] width 215 height 15
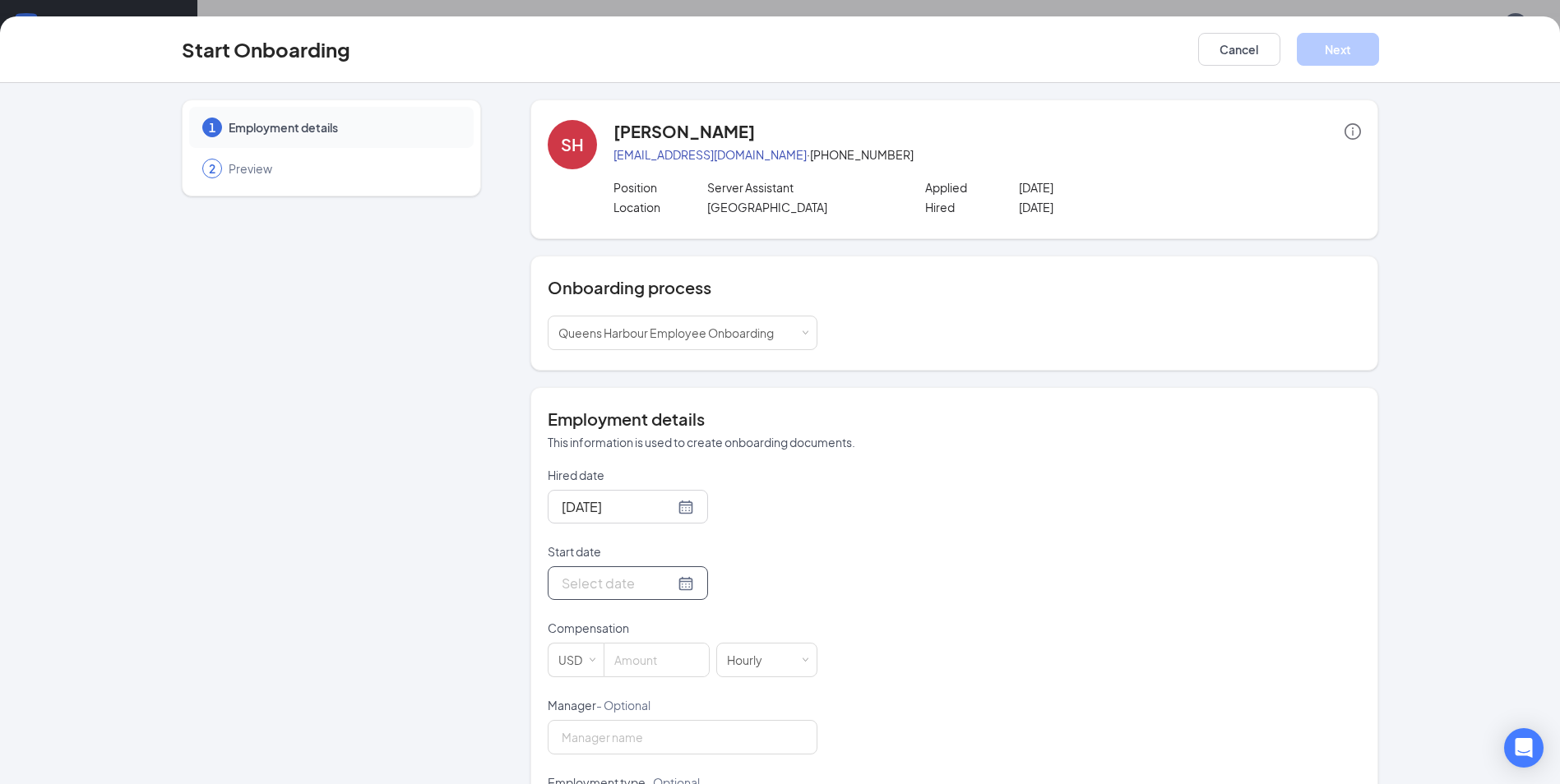
click at [676, 585] on div at bounding box center [628, 583] width 160 height 34
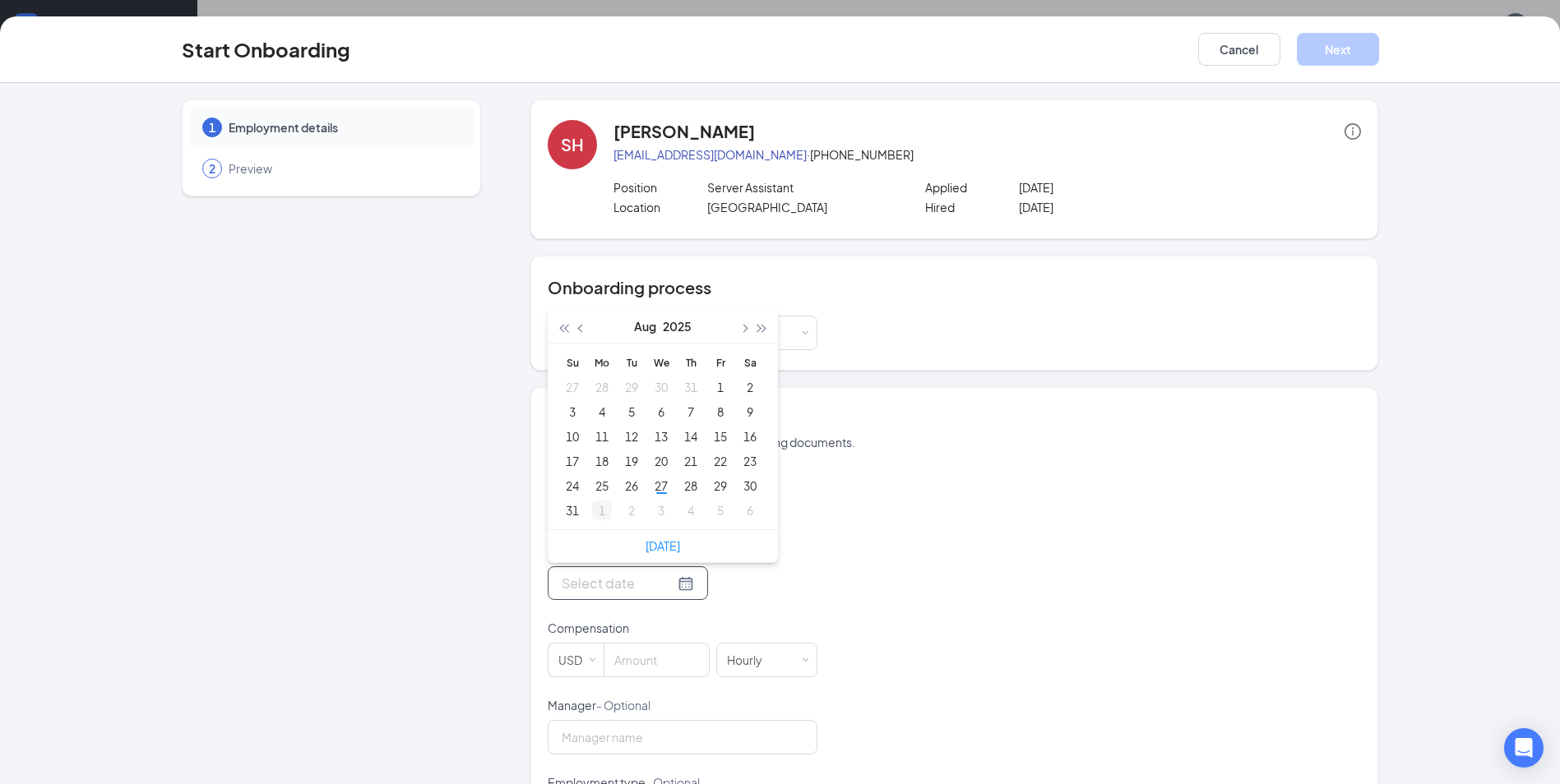
type input "[DATE]"
click at [599, 507] on div "1" at bounding box center [602, 510] width 20 height 19
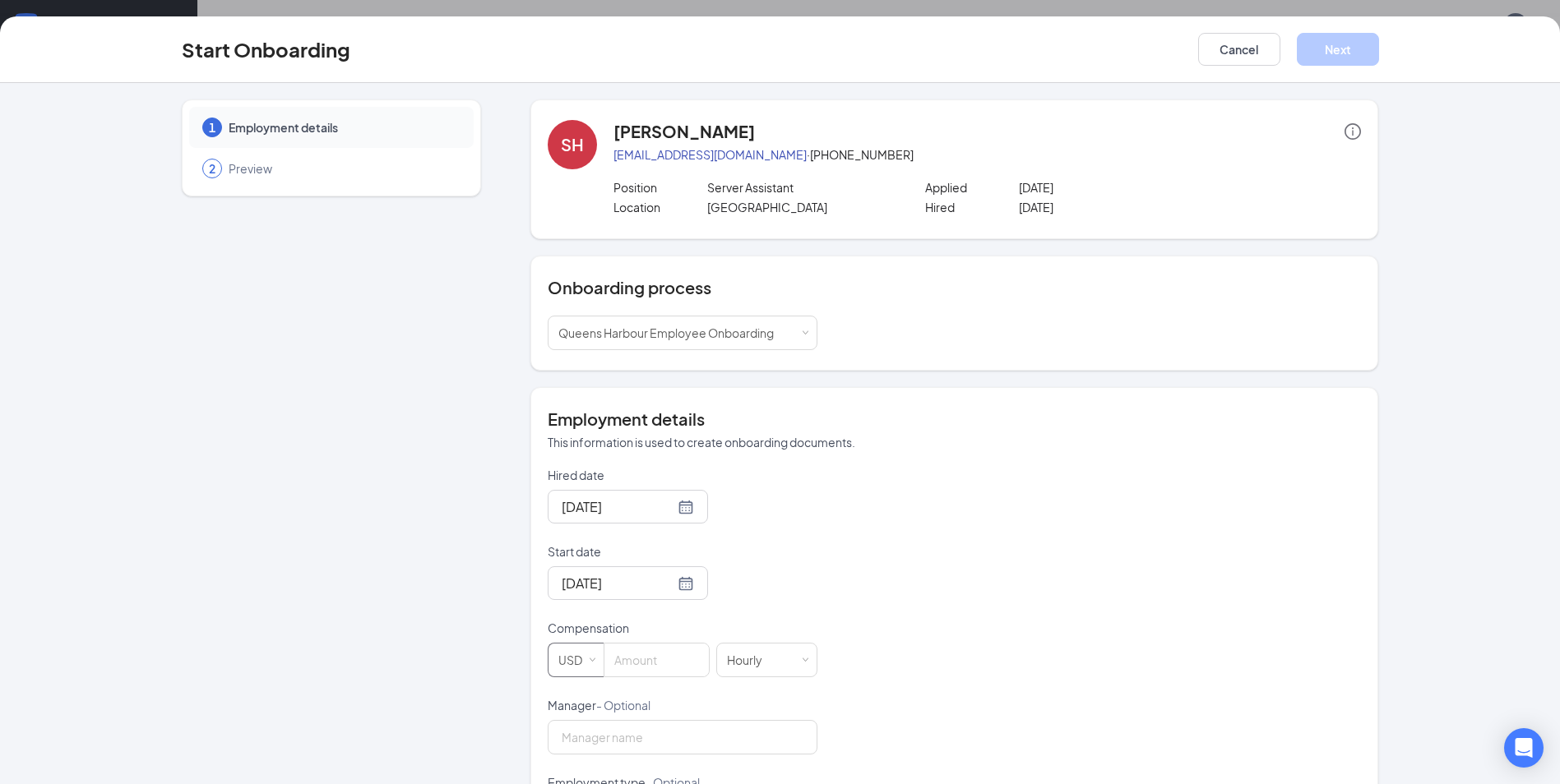
click at [578, 664] on div "USD" at bounding box center [576, 660] width 35 height 33
click at [567, 715] on li "CAD" at bounding box center [569, 721] width 56 height 27
click at [625, 671] on input at bounding box center [657, 660] width 104 height 33
type input "17.2"
click at [1315, 51] on button "Next" at bounding box center [1338, 49] width 82 height 33
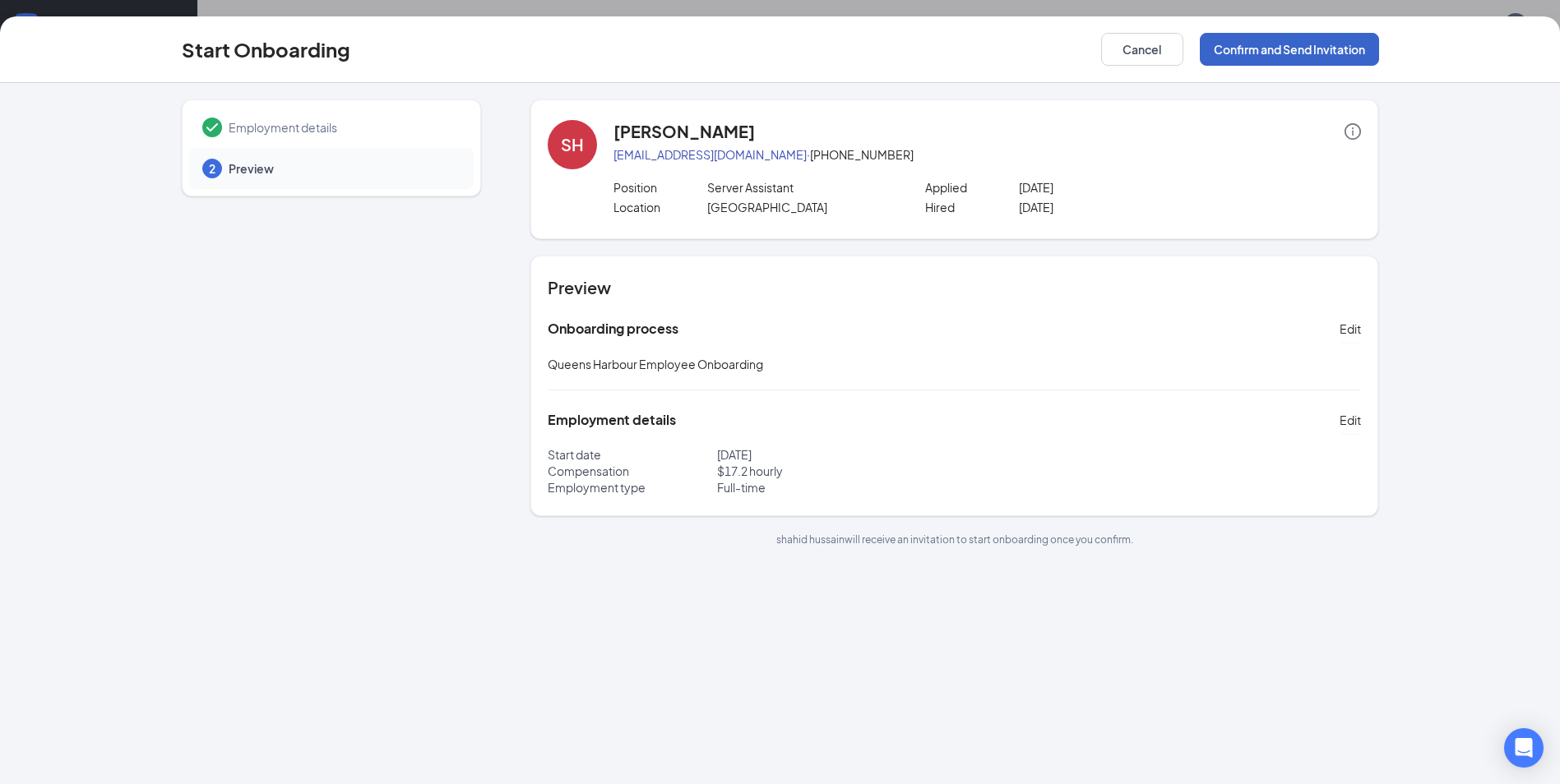
click at [1315, 51] on button "Confirm and Send Invitation" at bounding box center [1290, 49] width 179 height 33
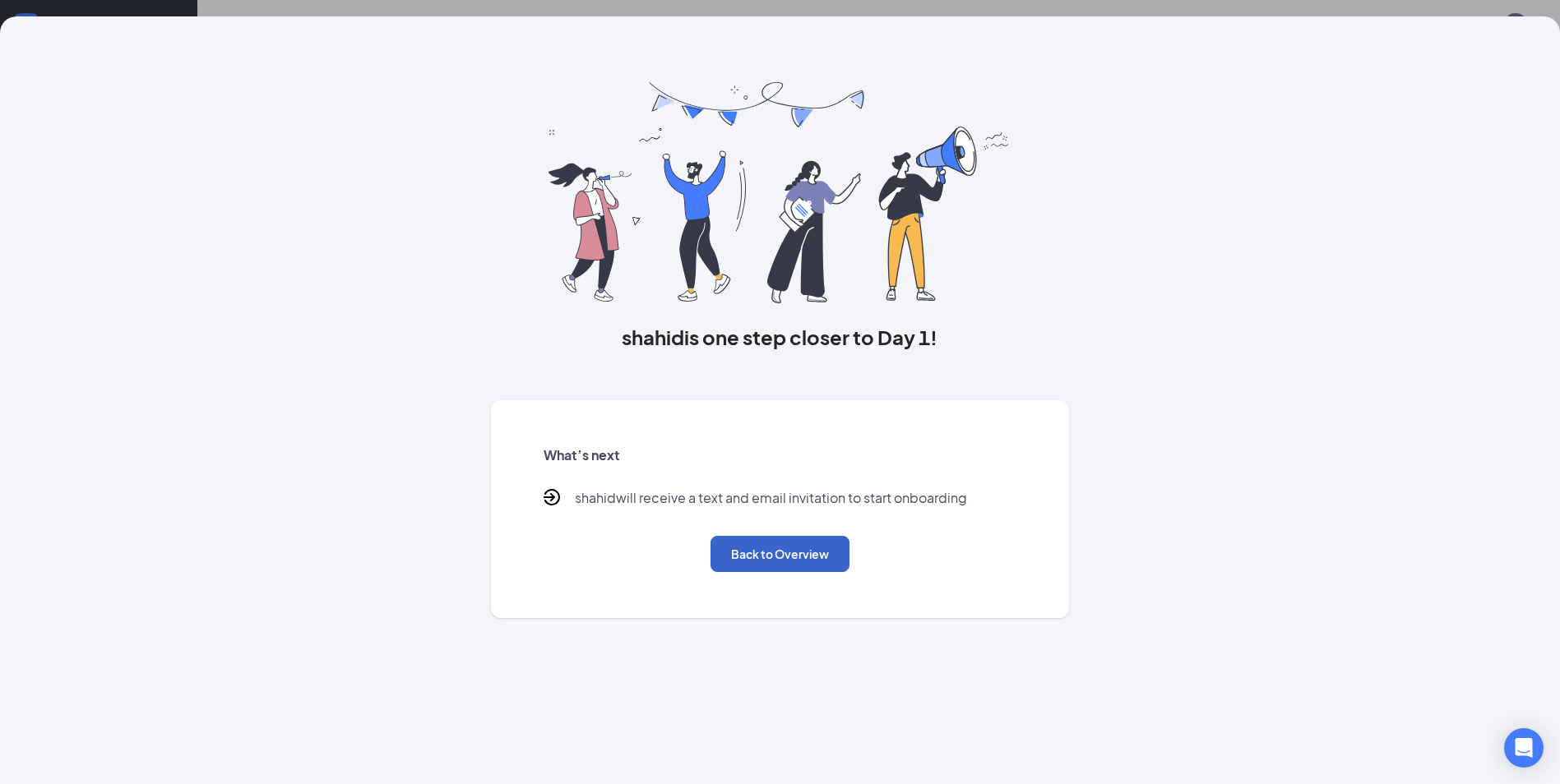
click at [768, 554] on button "Back to Overview" at bounding box center [780, 554] width 139 height 36
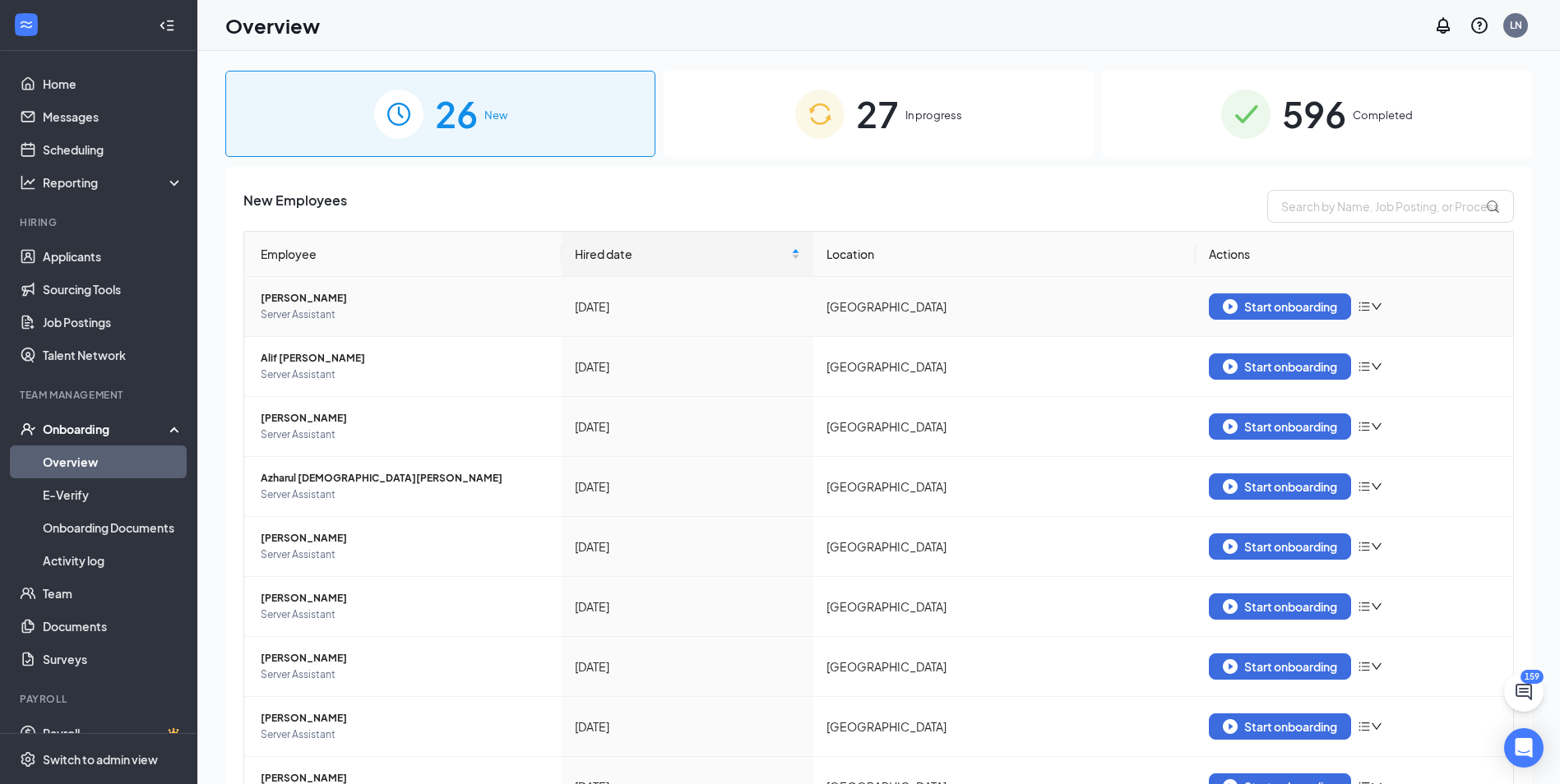
click at [1264, 321] on td "Start onboarding" at bounding box center [1354, 307] width 317 height 60
click at [1244, 307] on div "Start onboarding" at bounding box center [1280, 307] width 114 height 15
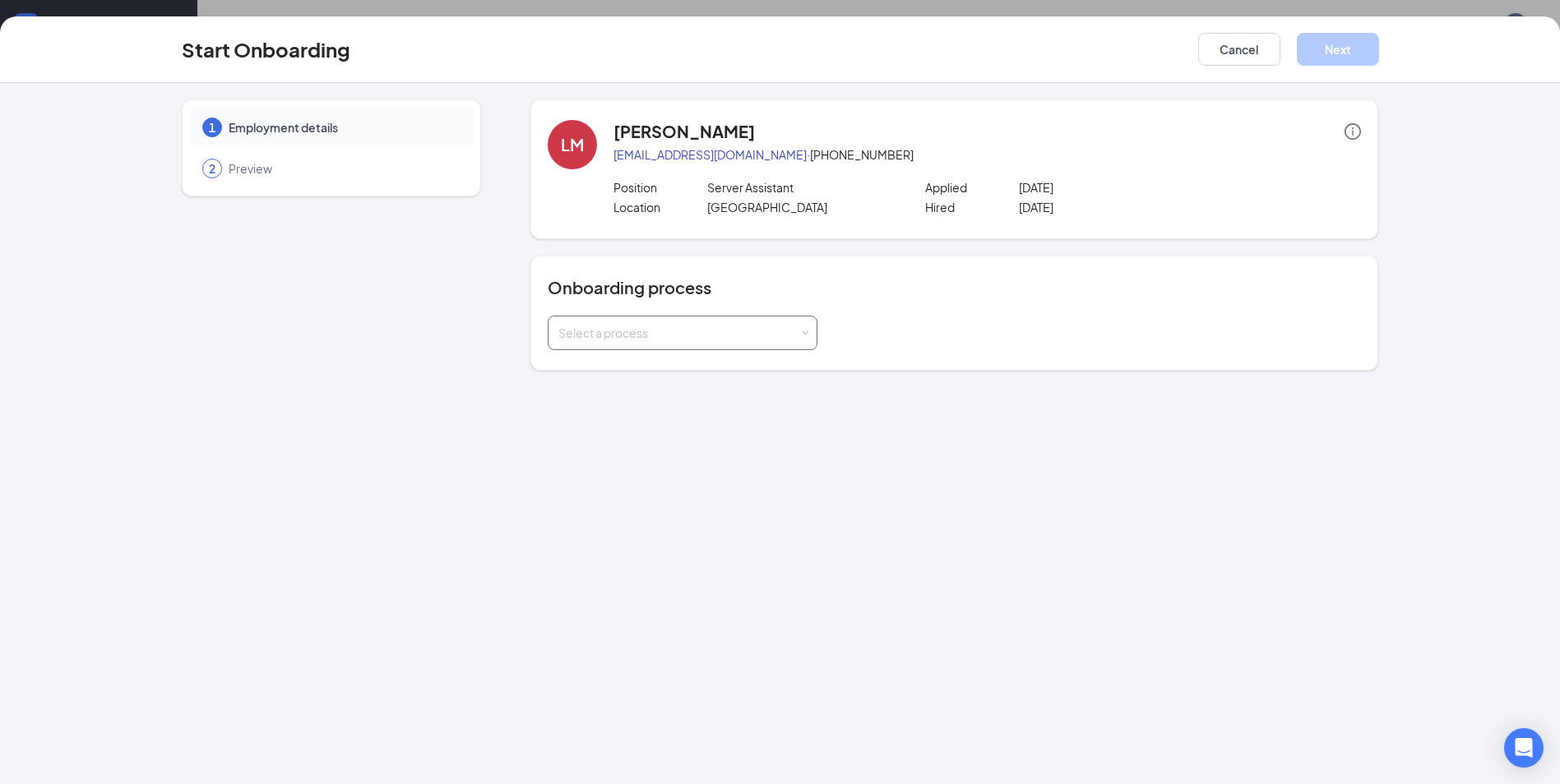
click at [688, 340] on div "Select a process" at bounding box center [679, 333] width 241 height 17
click at [670, 370] on span "Queens Harbour Employee Onboarding" at bounding box center [661, 367] width 215 height 15
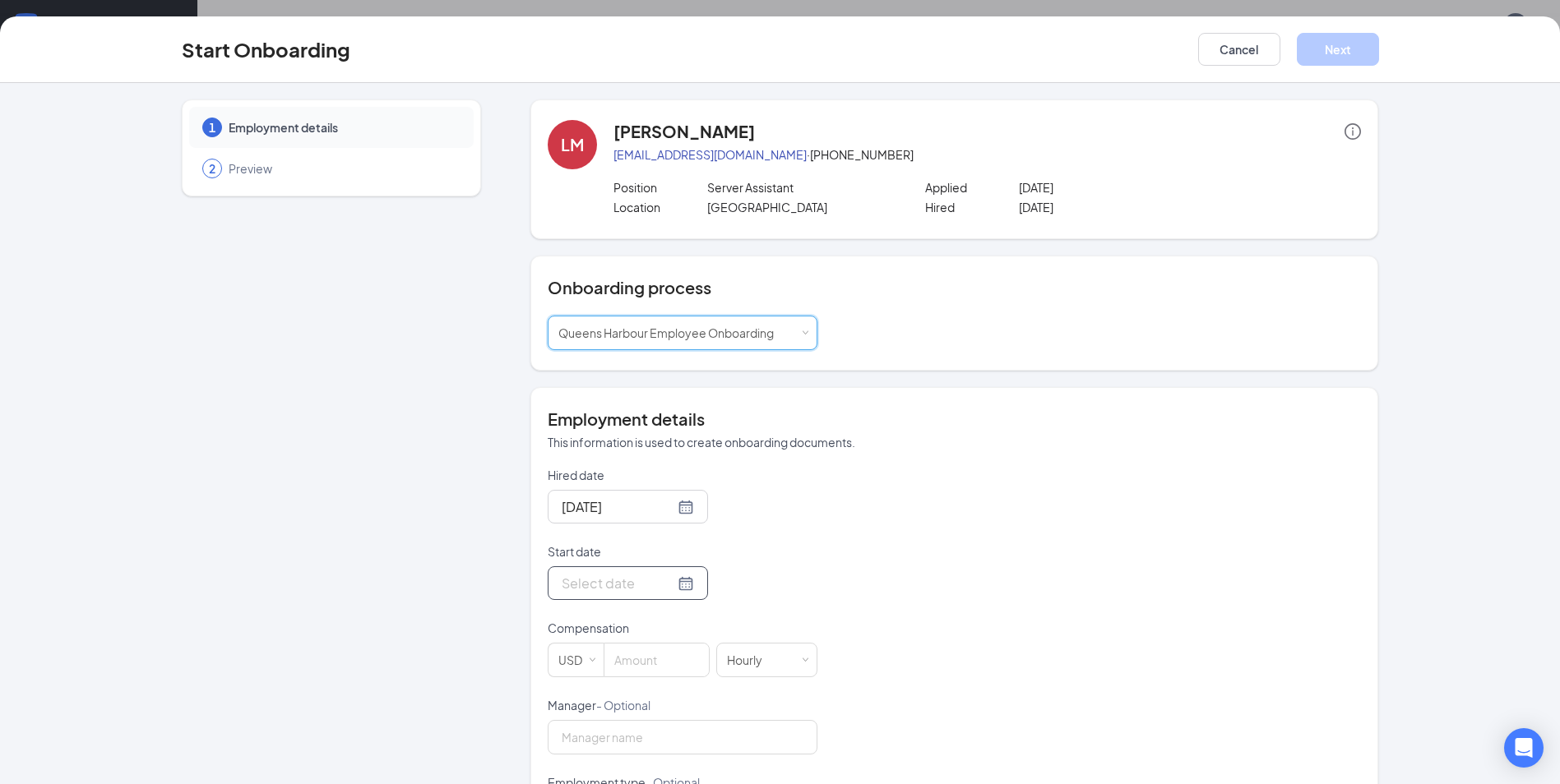
click at [663, 579] on div at bounding box center [628, 583] width 132 height 20
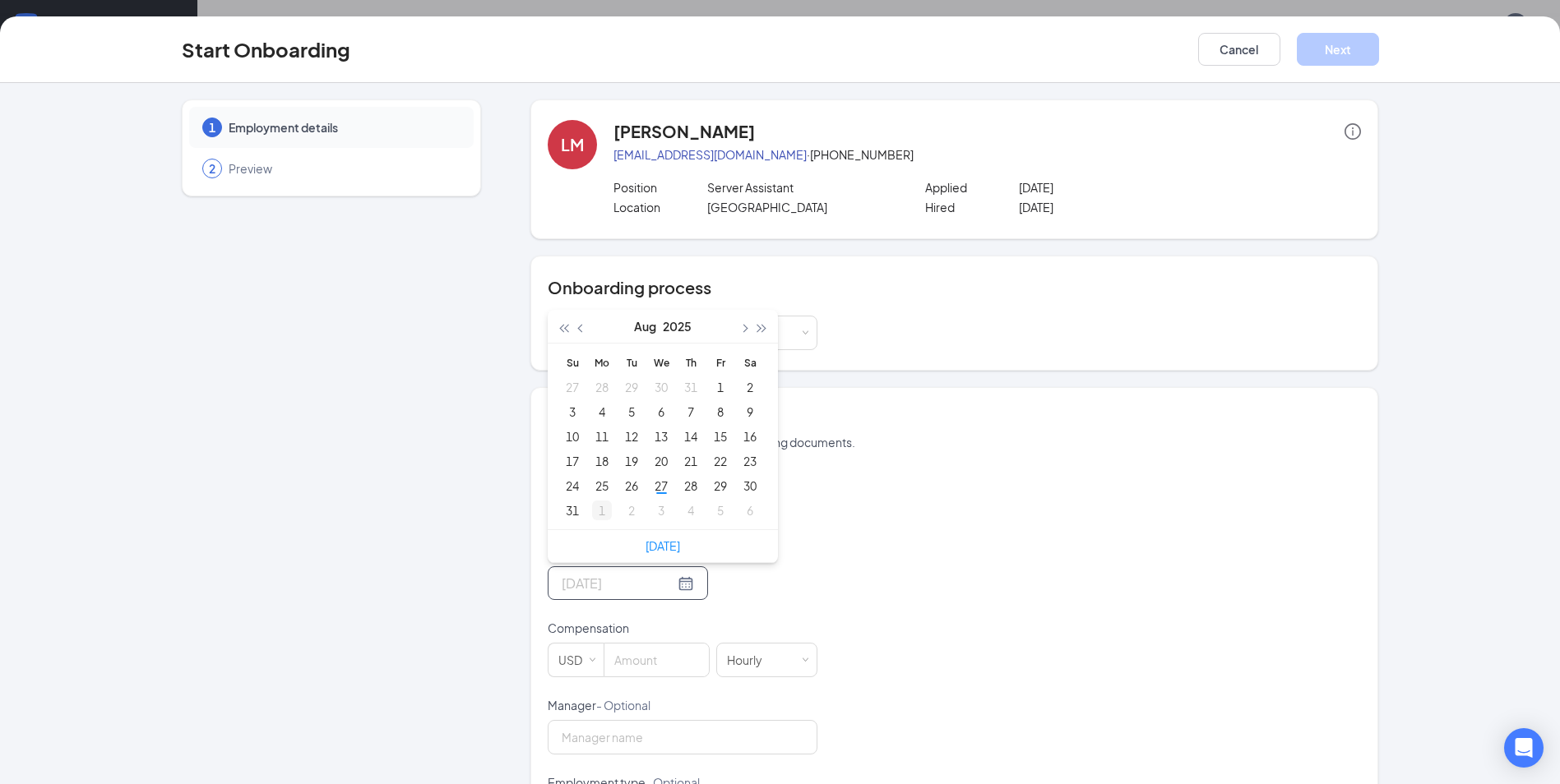
type input "[DATE]"
click at [592, 508] on div "1" at bounding box center [602, 510] width 20 height 19
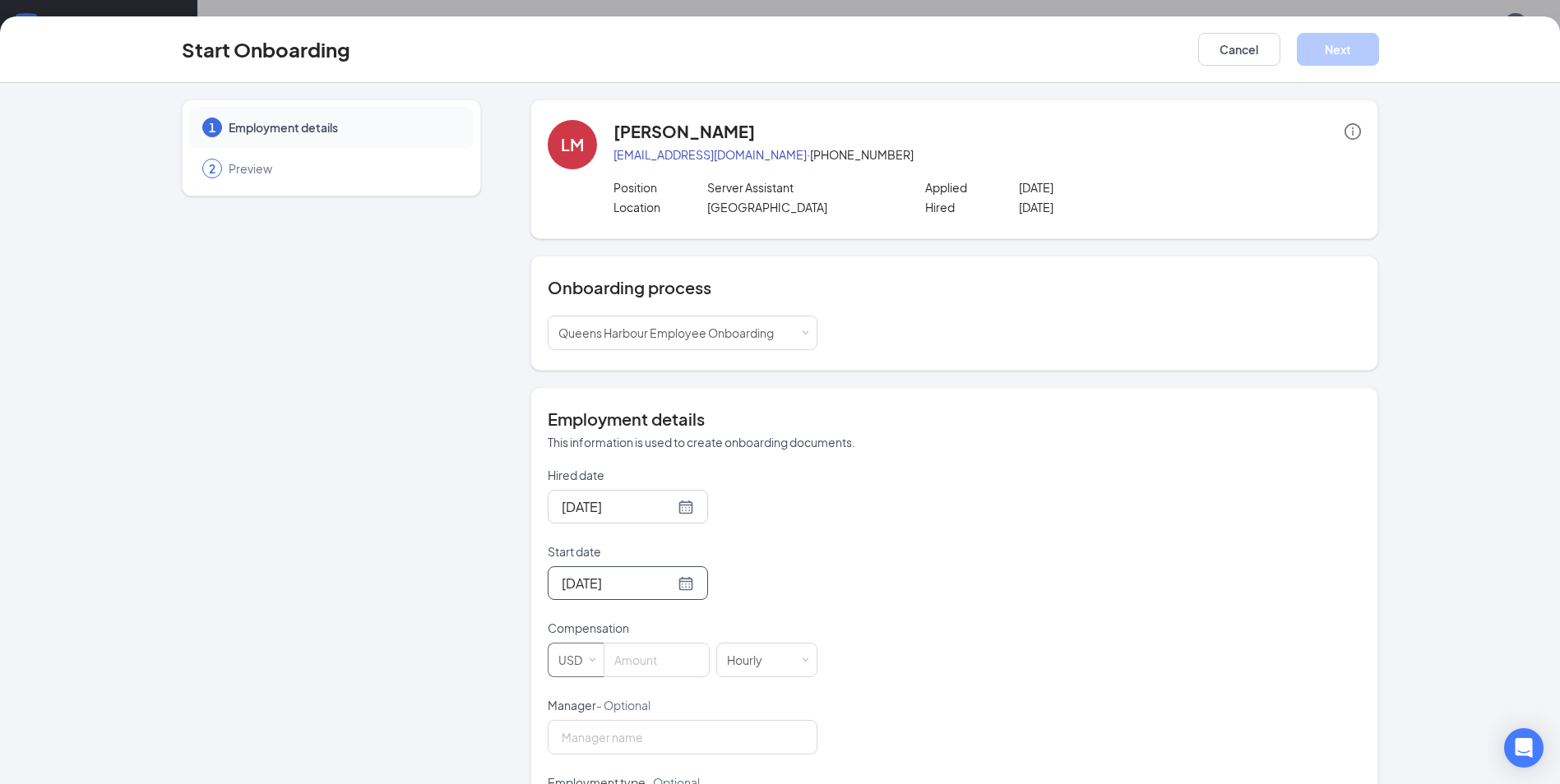
click at [589, 664] on span at bounding box center [592, 660] width 7 height 7
click at [561, 712] on li "CAD" at bounding box center [569, 721] width 56 height 27
click at [632, 664] on input at bounding box center [657, 660] width 104 height 33
type input "17.2"
click at [1329, 46] on button "Next" at bounding box center [1338, 49] width 82 height 33
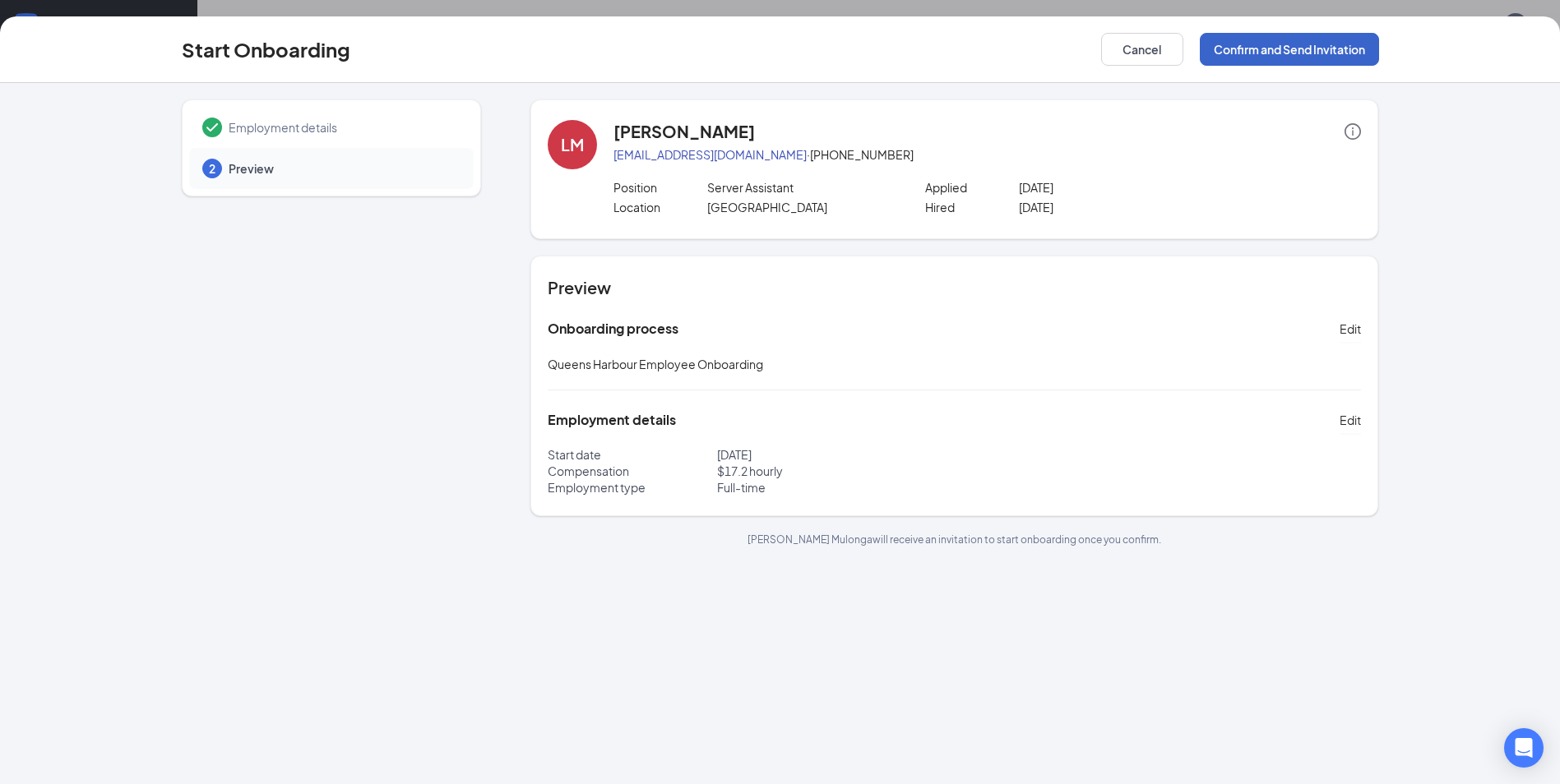
click at [1332, 51] on button "Confirm and Send Invitation" at bounding box center [1290, 49] width 179 height 33
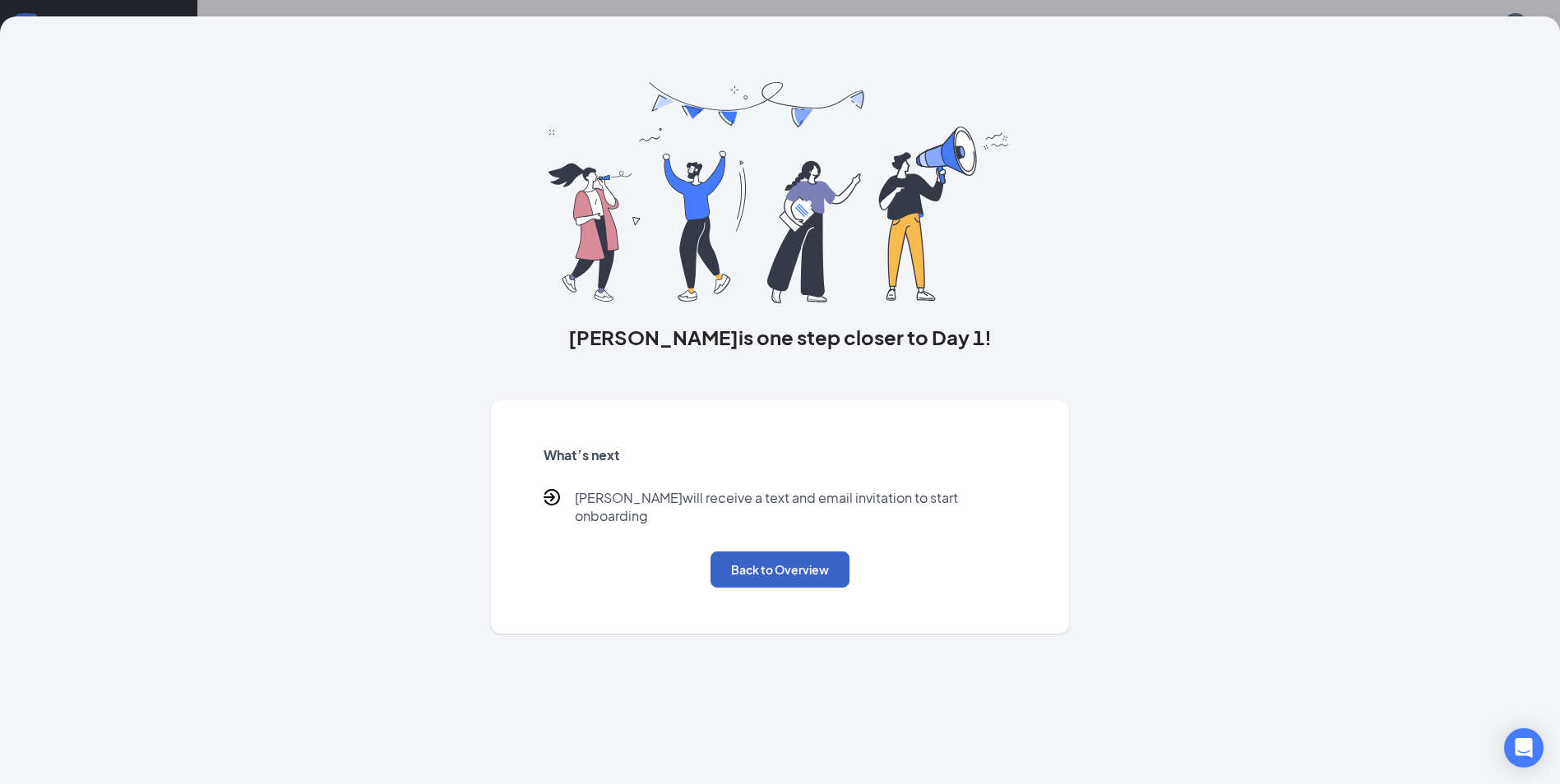
click at [756, 563] on button "Back to Overview" at bounding box center [780, 570] width 139 height 36
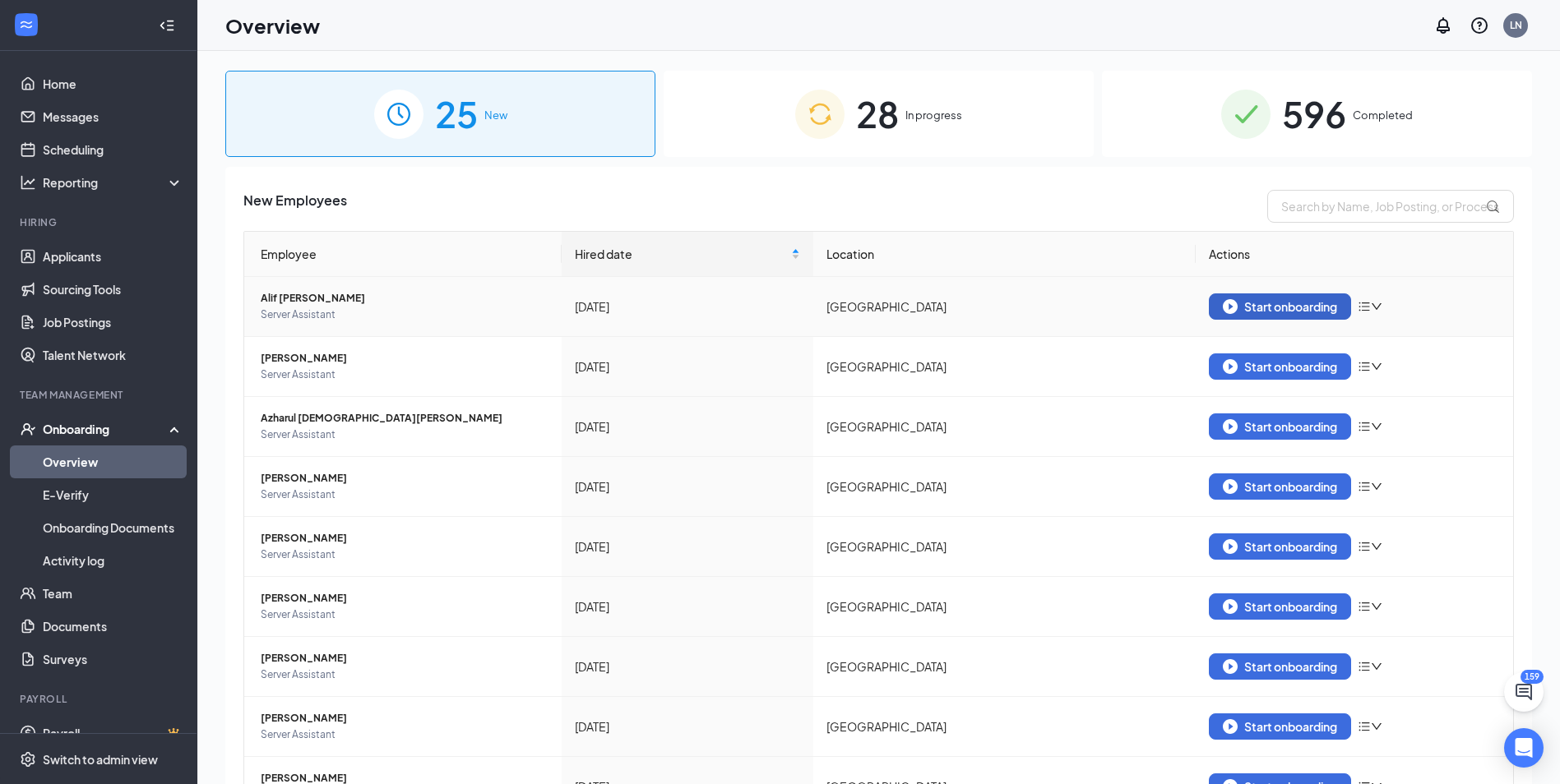
click at [1252, 296] on button "Start onboarding" at bounding box center [1280, 307] width 143 height 27
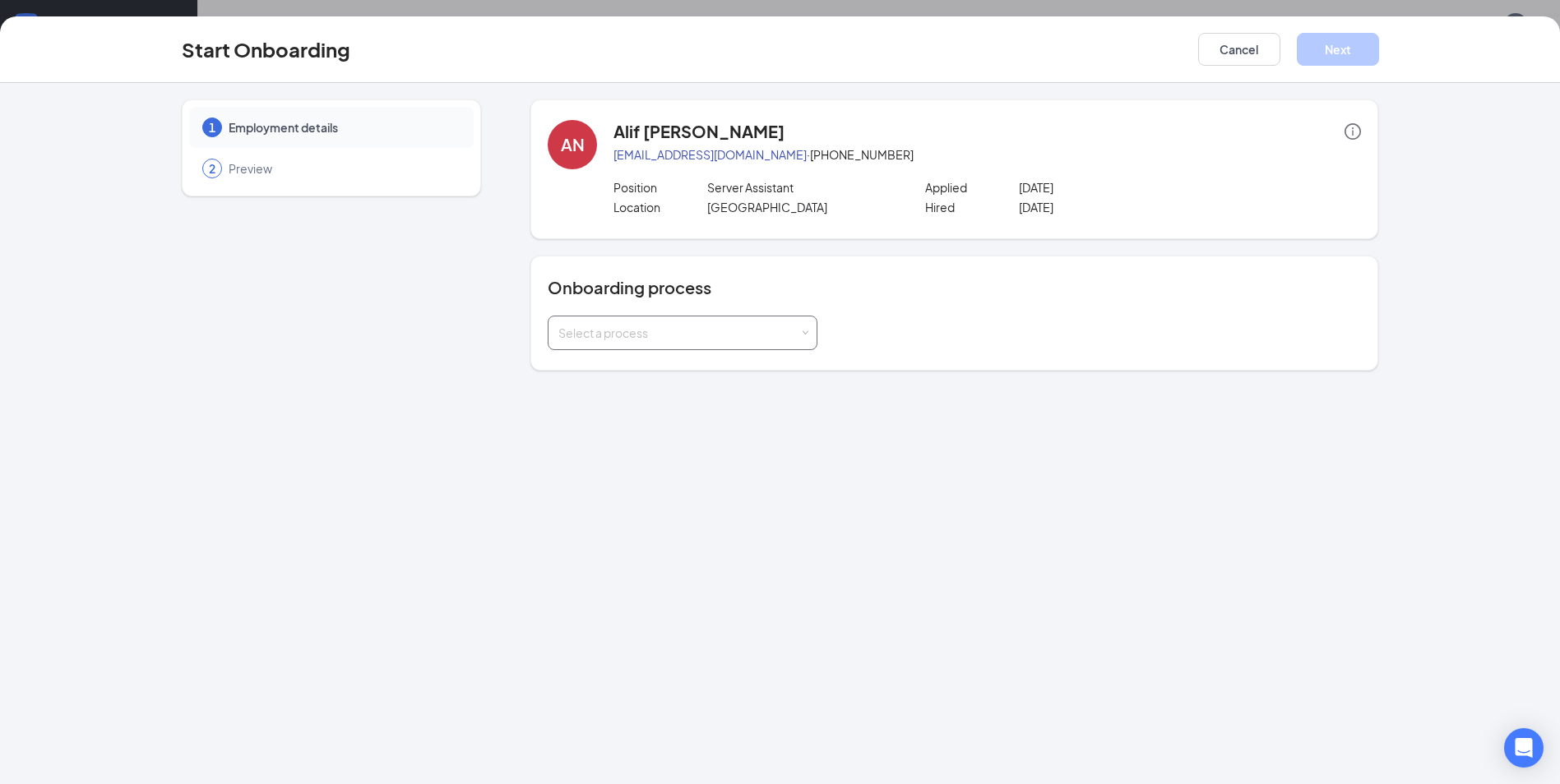
click at [724, 338] on div "Select a process" at bounding box center [679, 333] width 241 height 17
click at [672, 369] on span "Queens Harbour Employee Onboarding" at bounding box center [661, 367] width 215 height 15
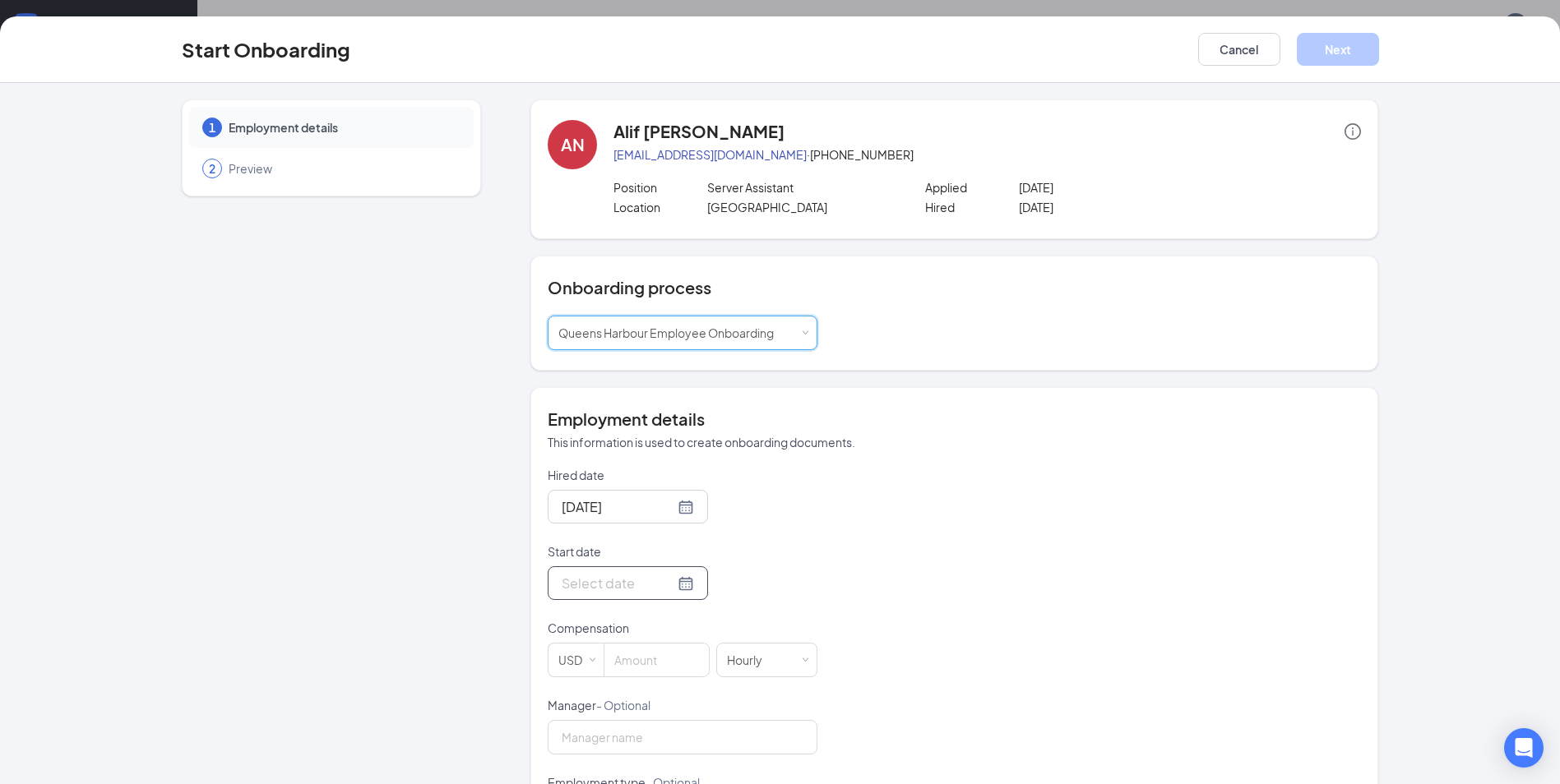
click at [665, 587] on div at bounding box center [628, 583] width 132 height 20
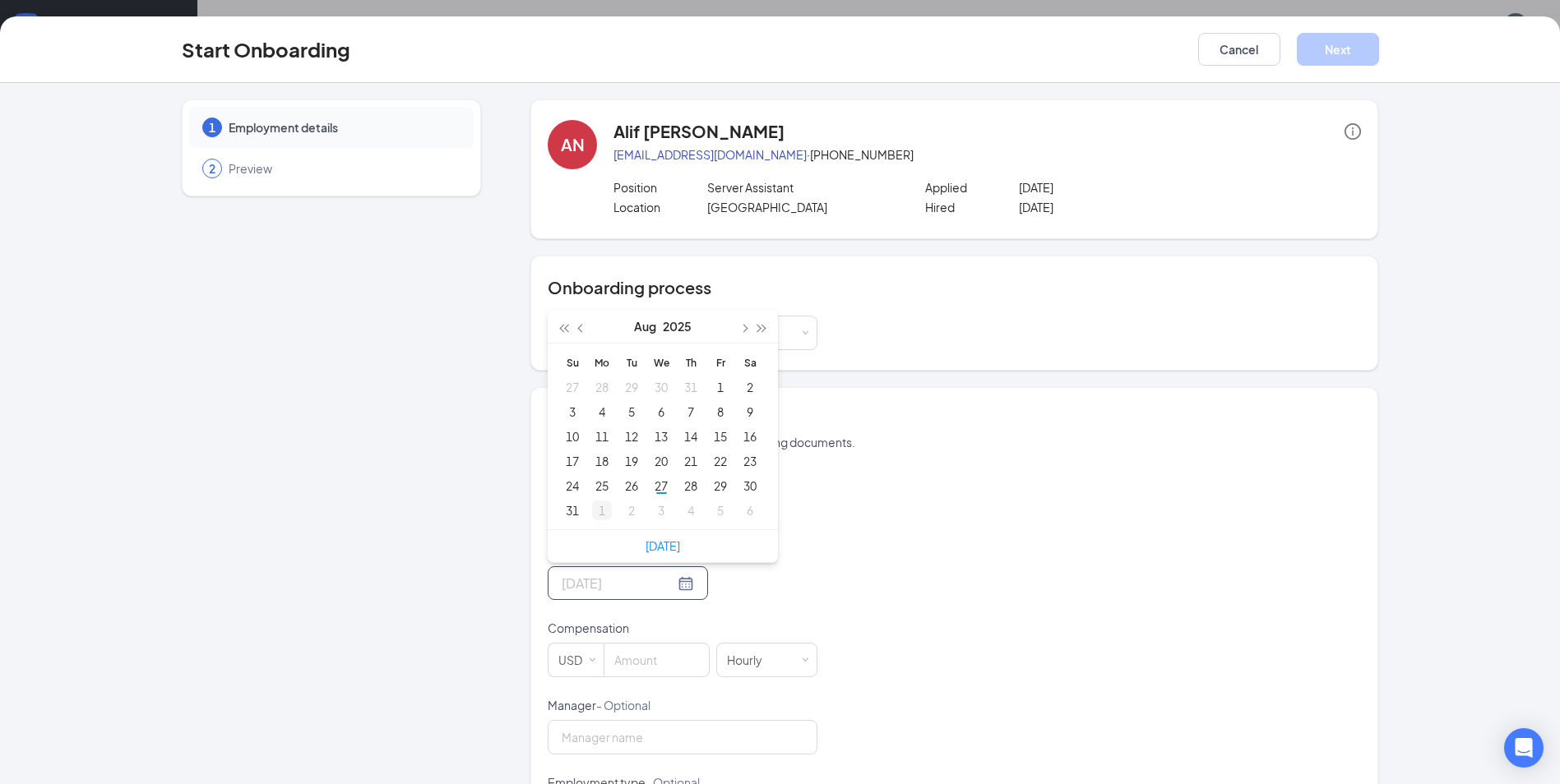
type input "[DATE]"
click at [597, 516] on div "1" at bounding box center [602, 510] width 20 height 19
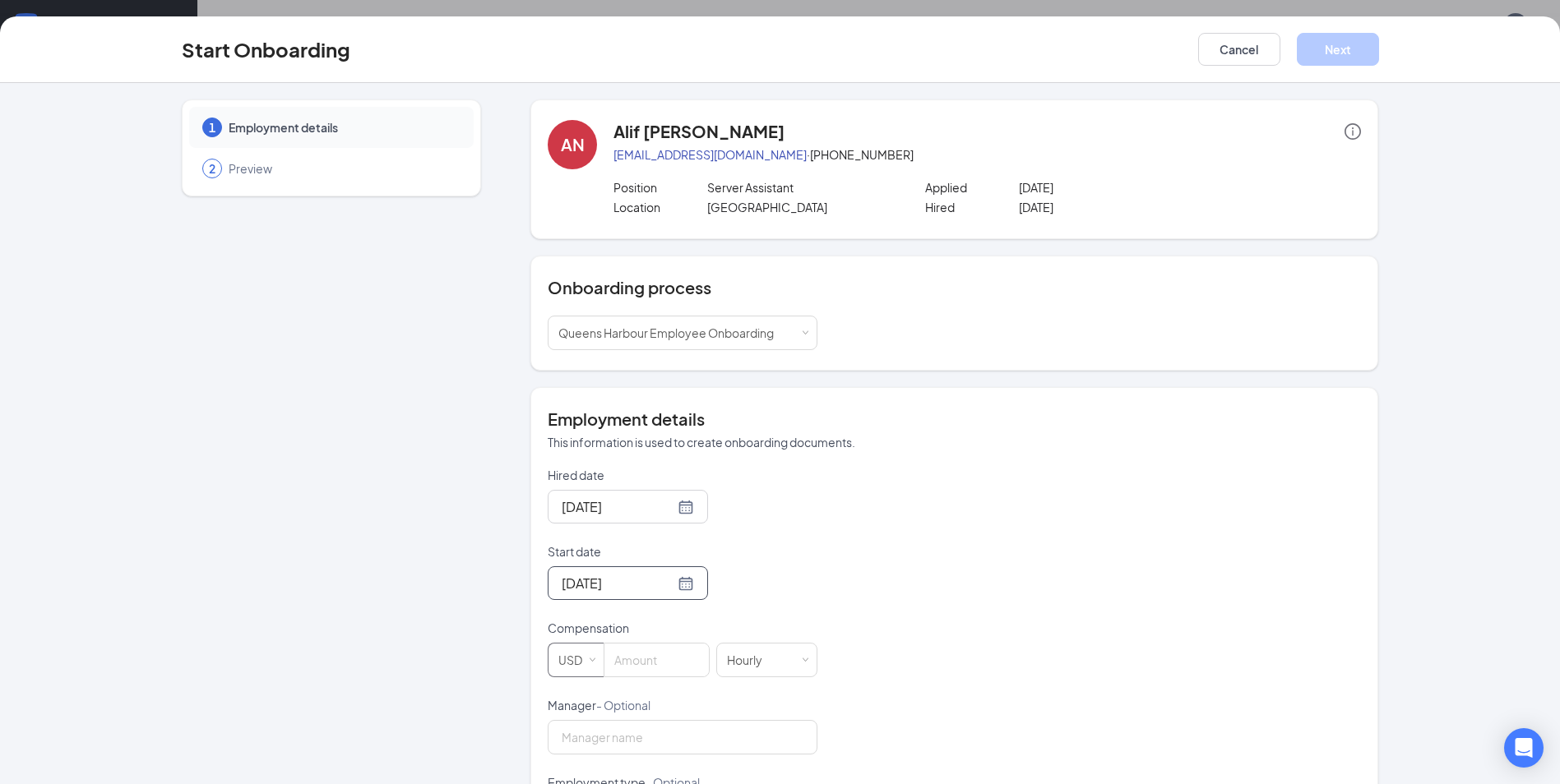
click at [578, 654] on div "USD" at bounding box center [576, 660] width 35 height 33
click at [572, 719] on li "CAD" at bounding box center [569, 721] width 56 height 27
click at [639, 667] on input at bounding box center [657, 660] width 104 height 33
type input "17.2"
click at [1309, 40] on button "Next" at bounding box center [1338, 49] width 82 height 33
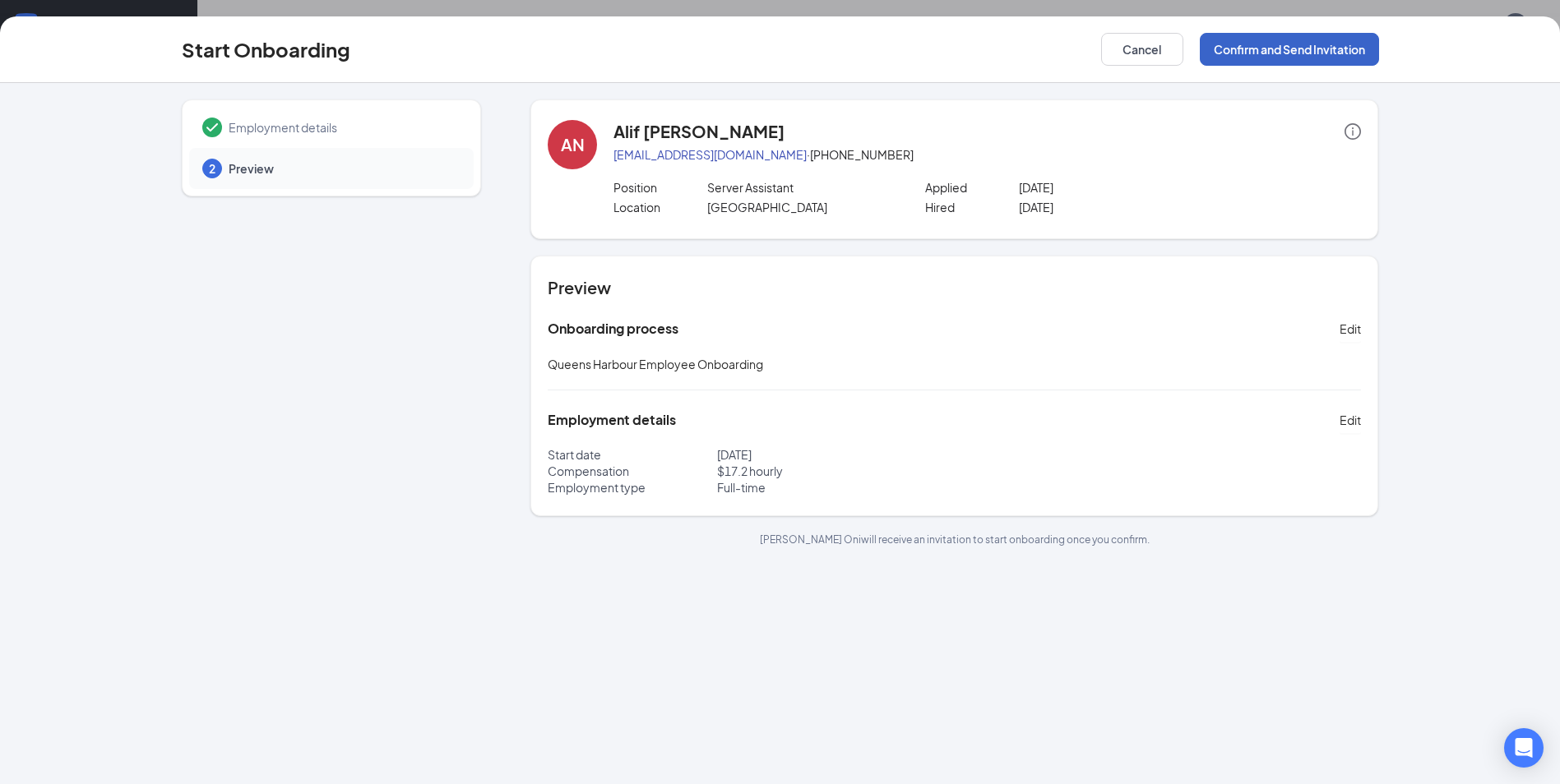
click at [1322, 58] on button "Confirm and Send Invitation" at bounding box center [1290, 49] width 179 height 33
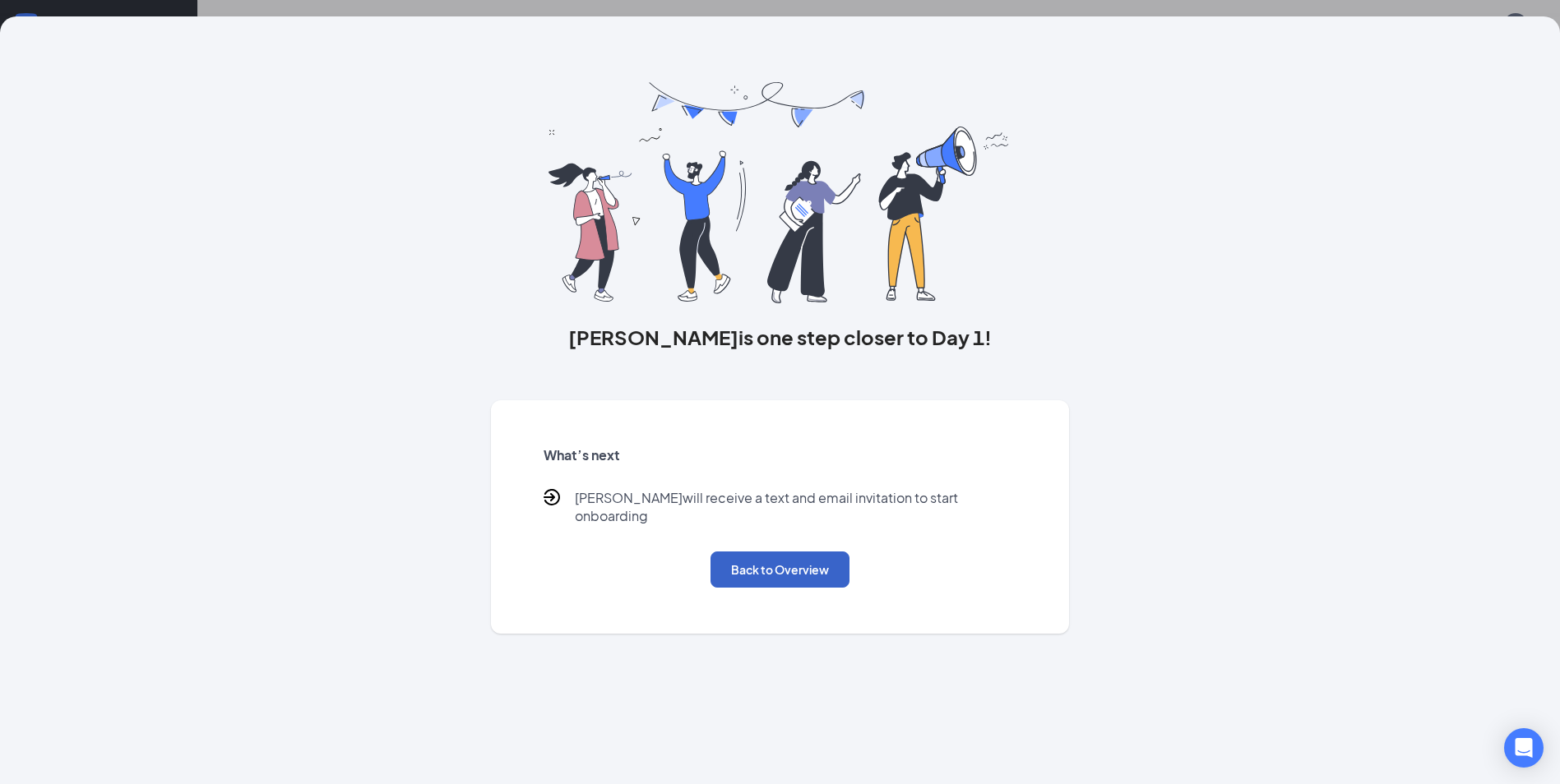
click at [777, 552] on button "Back to Overview" at bounding box center [780, 570] width 139 height 36
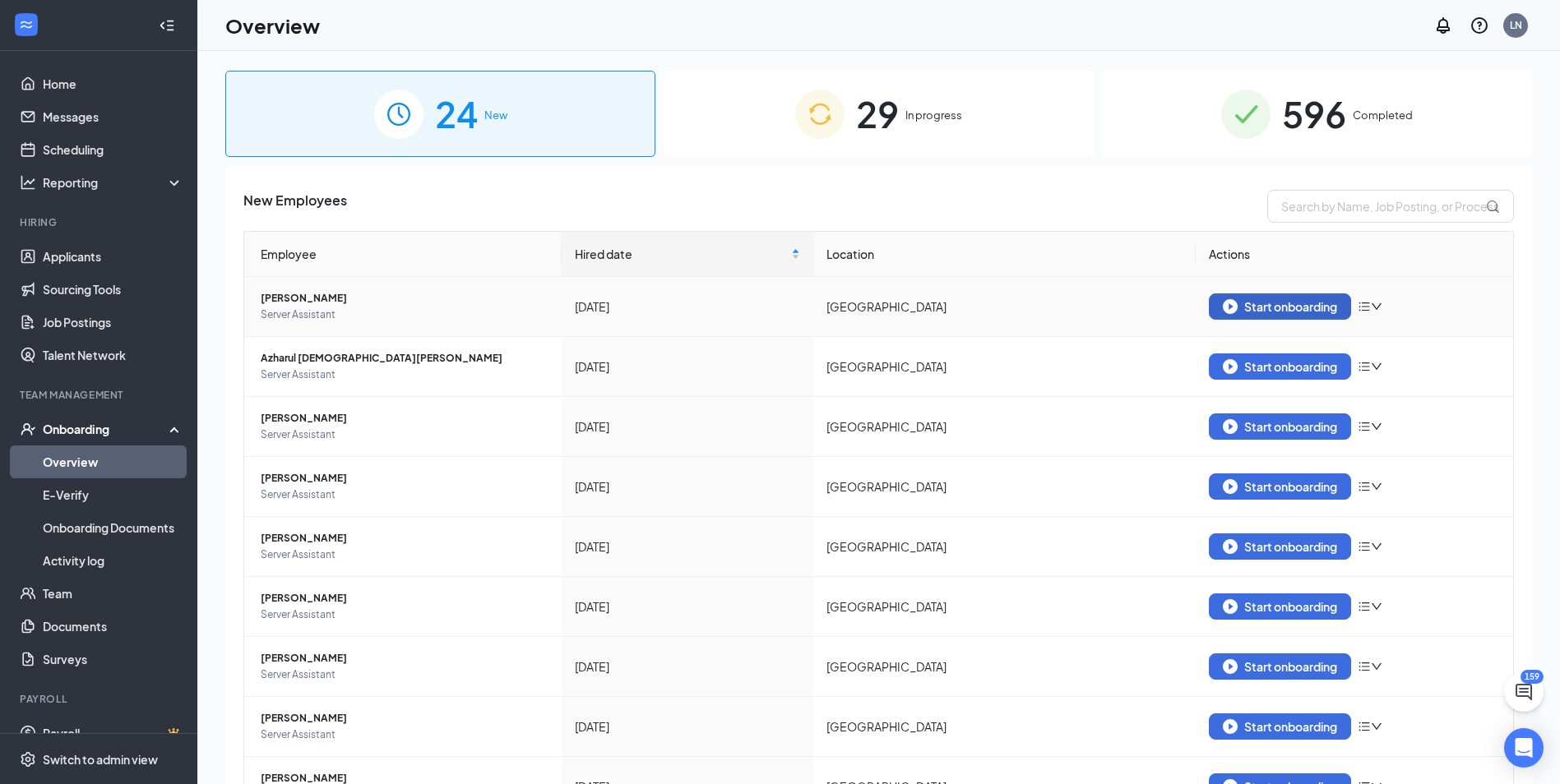
click at [1266, 304] on div "Start onboarding" at bounding box center [1280, 307] width 114 height 15
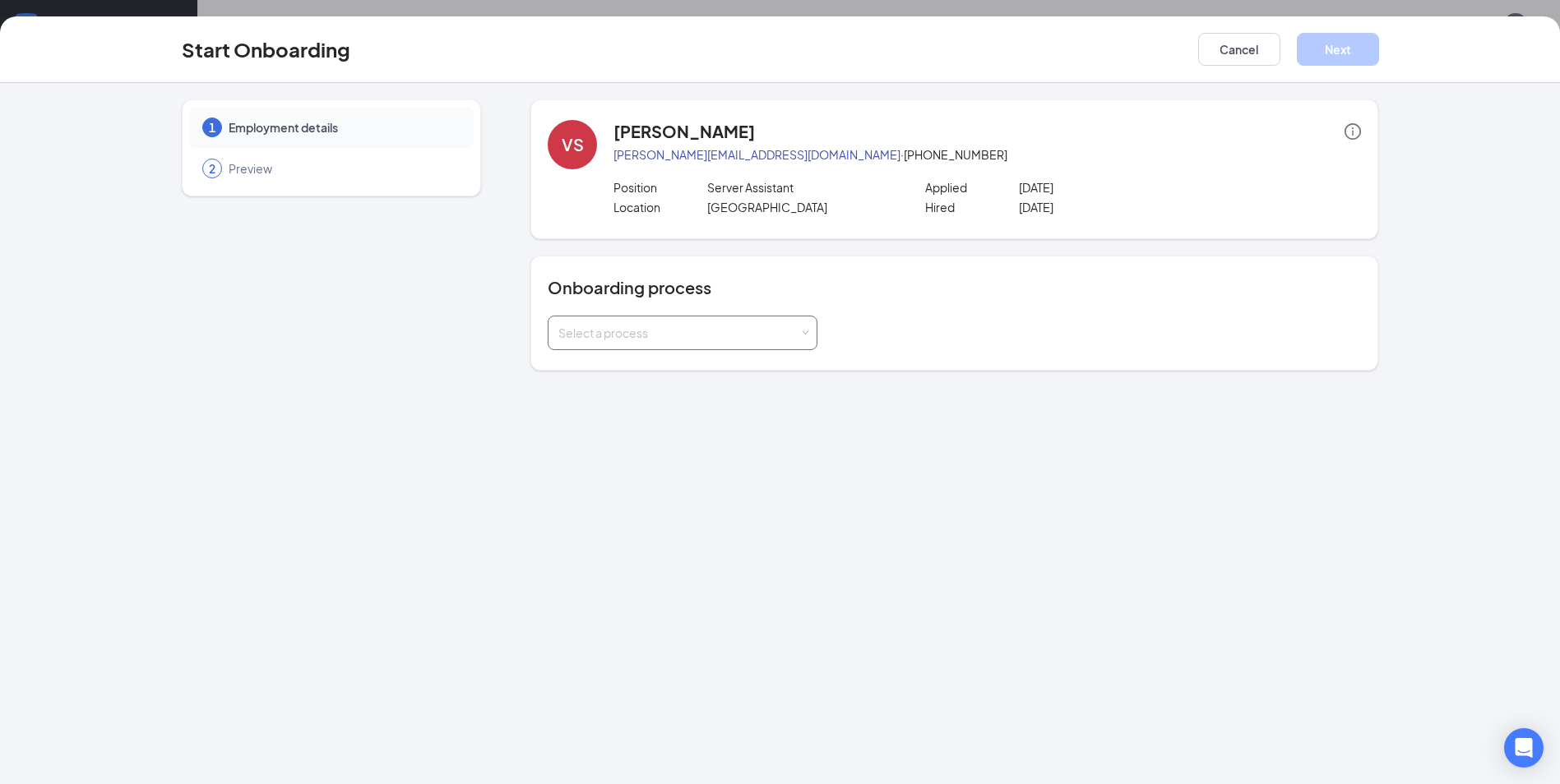
click at [784, 343] on div "Select a process" at bounding box center [682, 332] width 248 height 33
click at [660, 369] on span "Queens Harbour Employee Onboarding" at bounding box center [661, 367] width 215 height 15
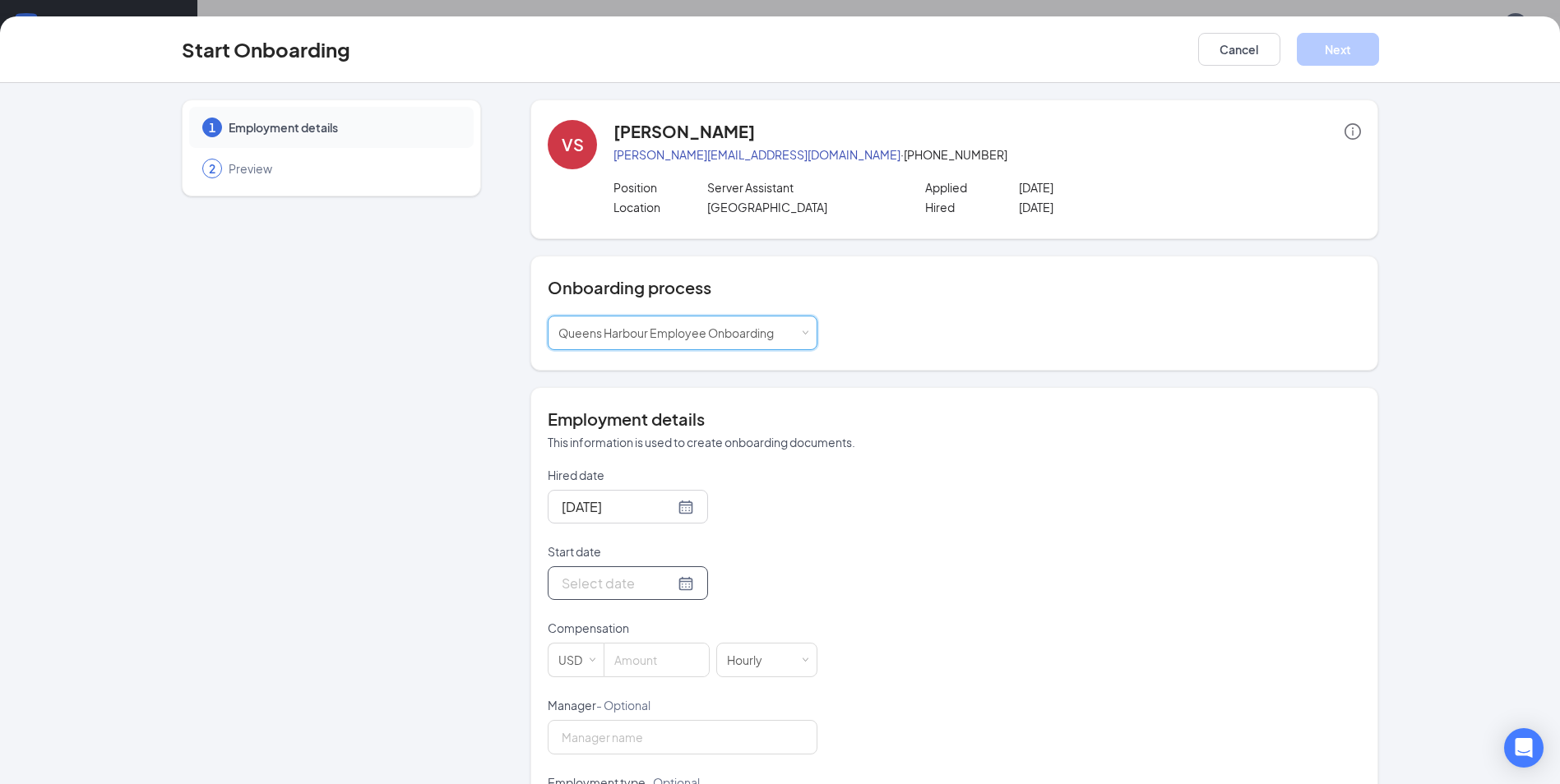
click at [669, 588] on div at bounding box center [628, 583] width 132 height 20
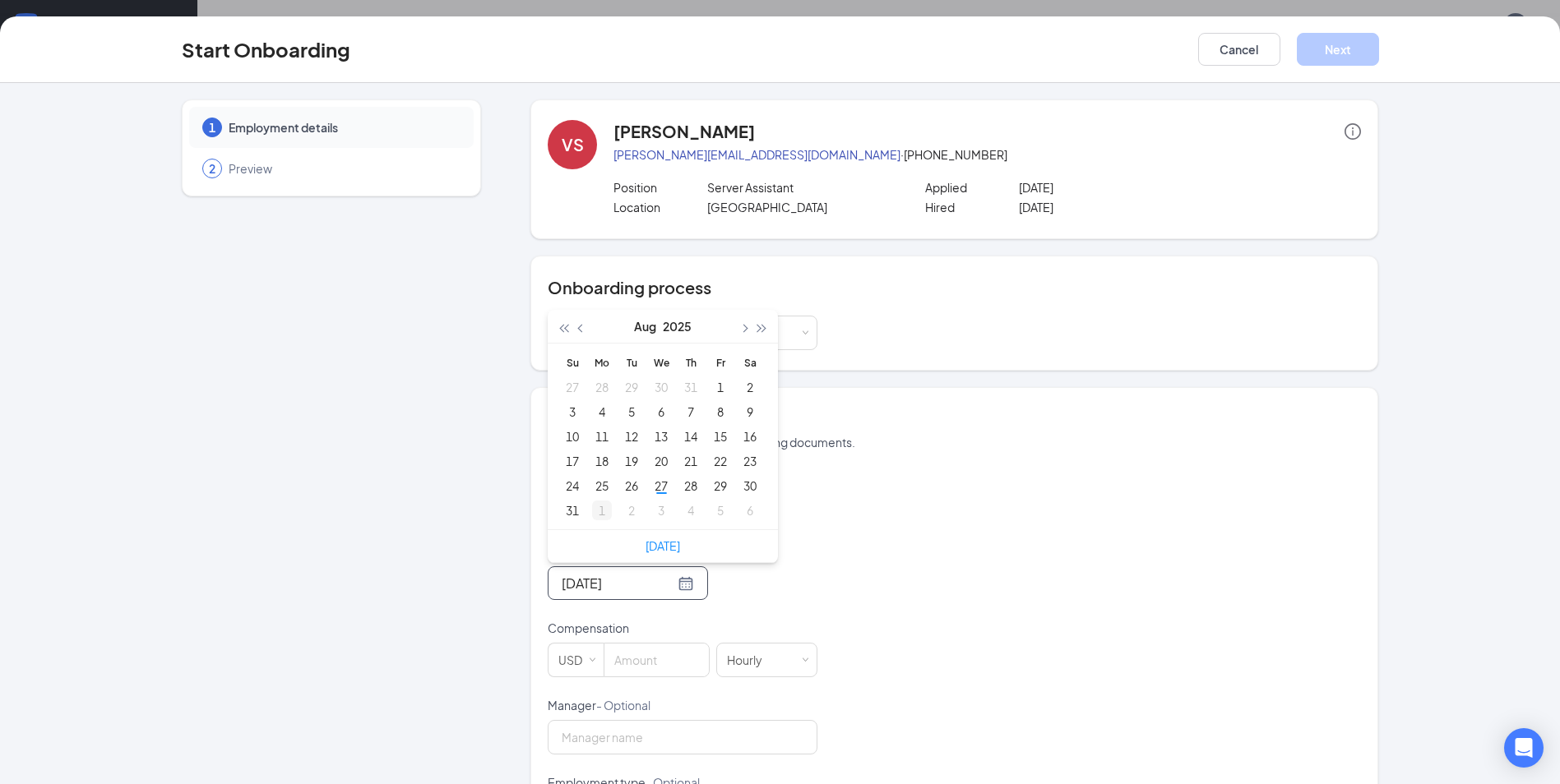
type input "[DATE]"
click at [604, 507] on div "1" at bounding box center [602, 510] width 20 height 19
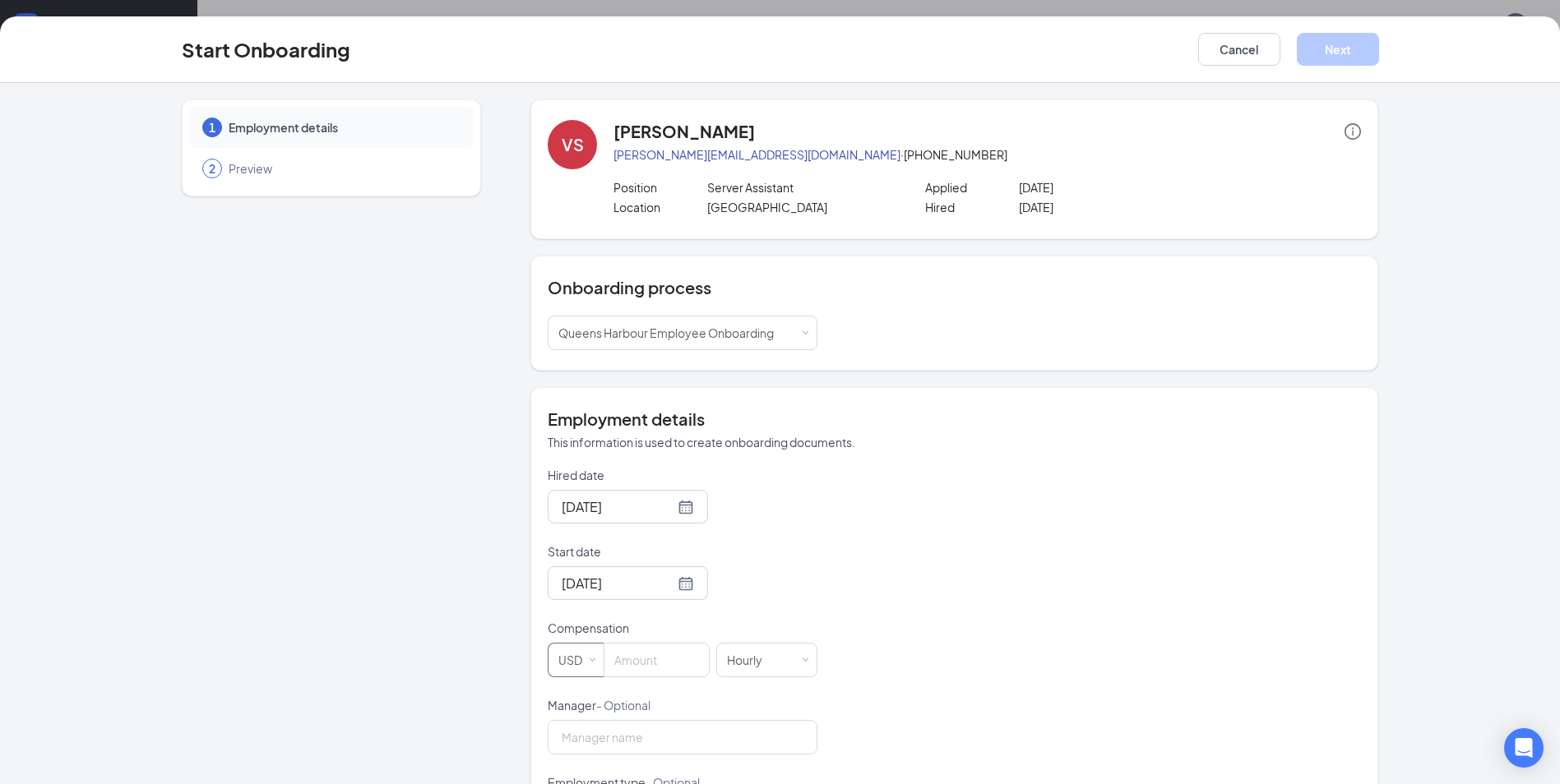
click at [567, 656] on div "USD" at bounding box center [576, 660] width 35 height 33
click at [566, 714] on li "CAD" at bounding box center [569, 721] width 56 height 27
click at [607, 663] on input at bounding box center [657, 660] width 104 height 33
type input "17.2"
click at [1343, 32] on div "Start Onboarding Cancel Next" at bounding box center [780, 50] width 1560 height 66
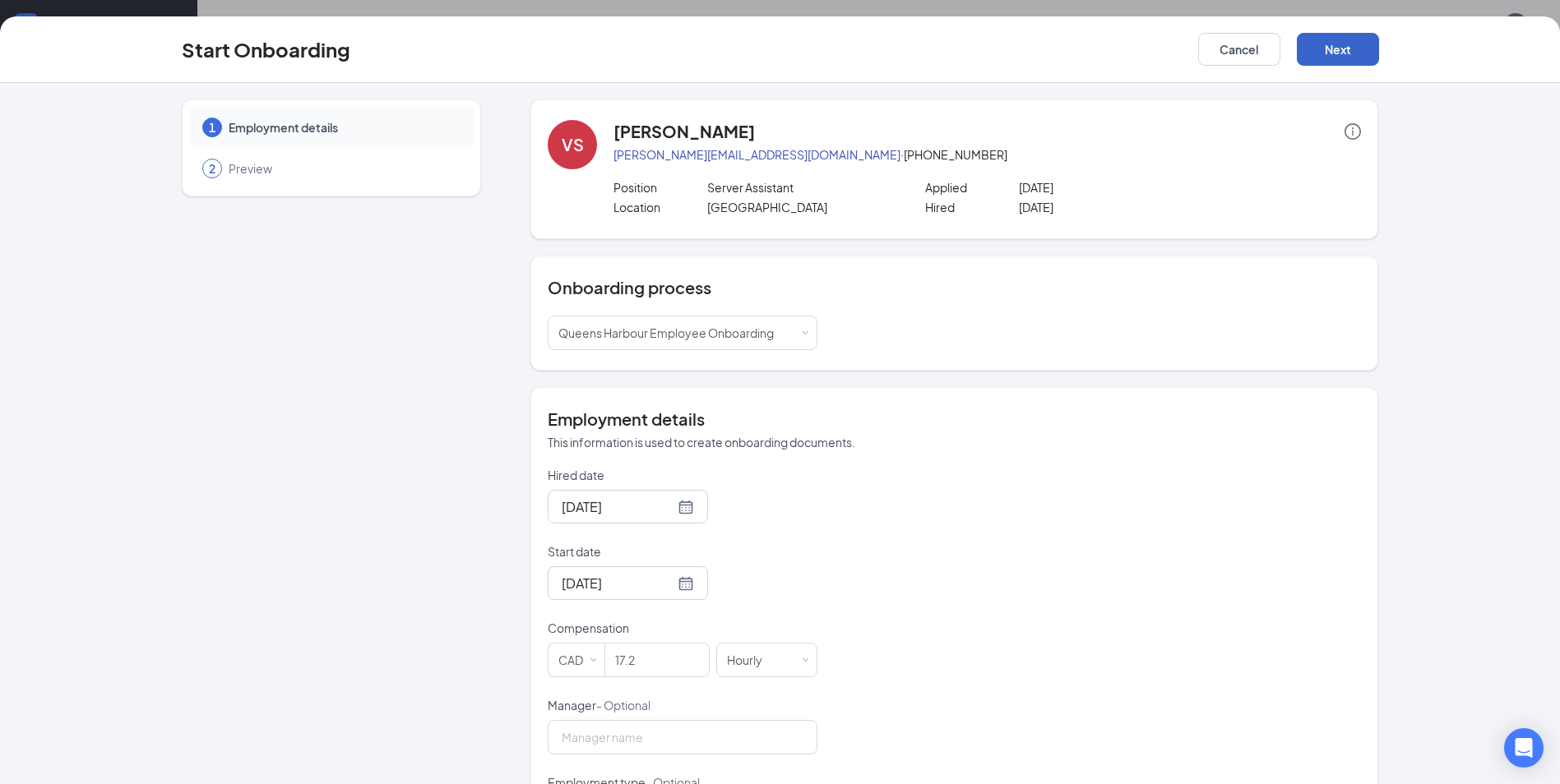
click at [1324, 51] on button "Next" at bounding box center [1338, 49] width 82 height 33
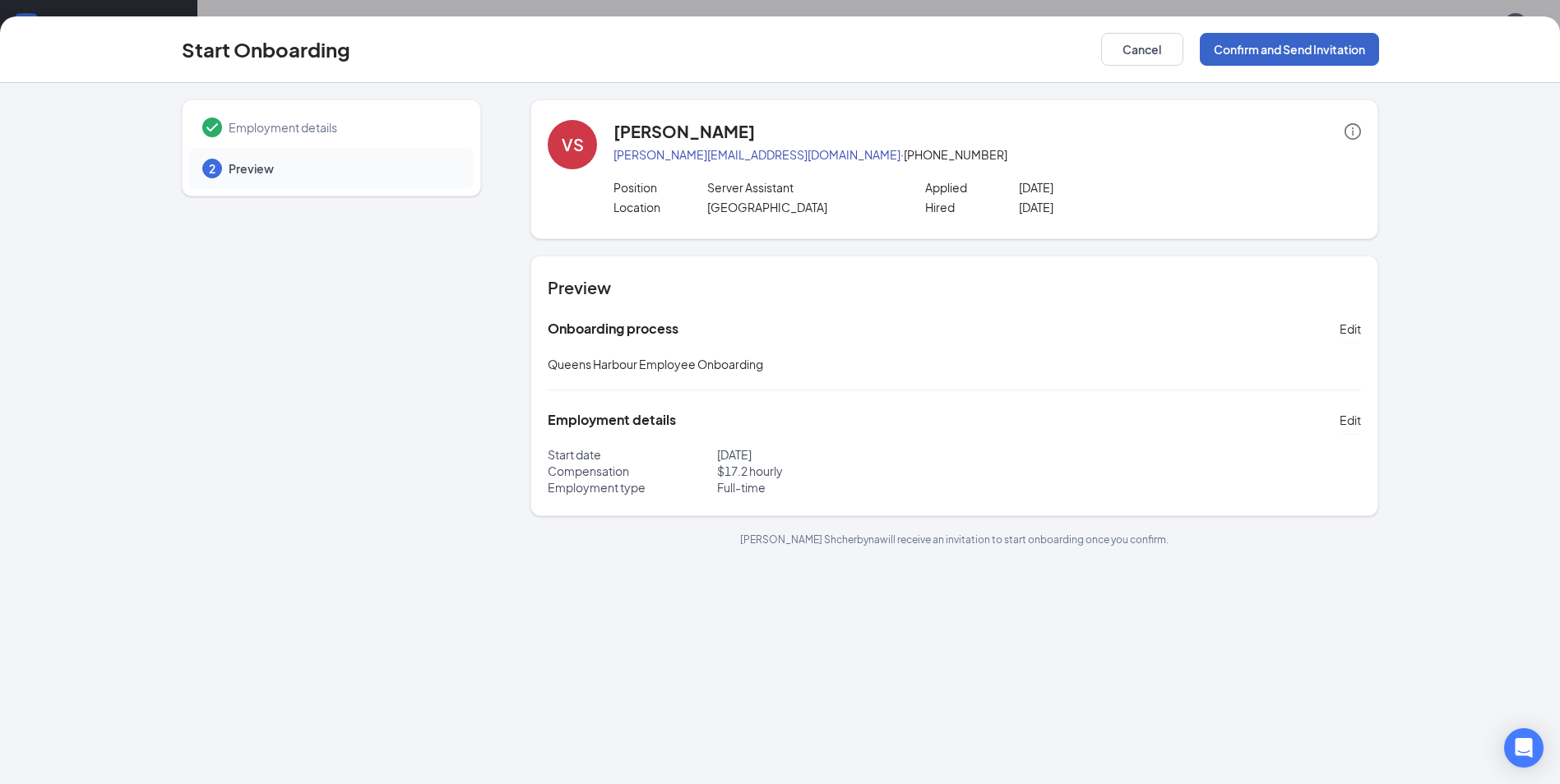
click at [1324, 51] on button "Confirm and Send Invitation" at bounding box center [1290, 49] width 179 height 33
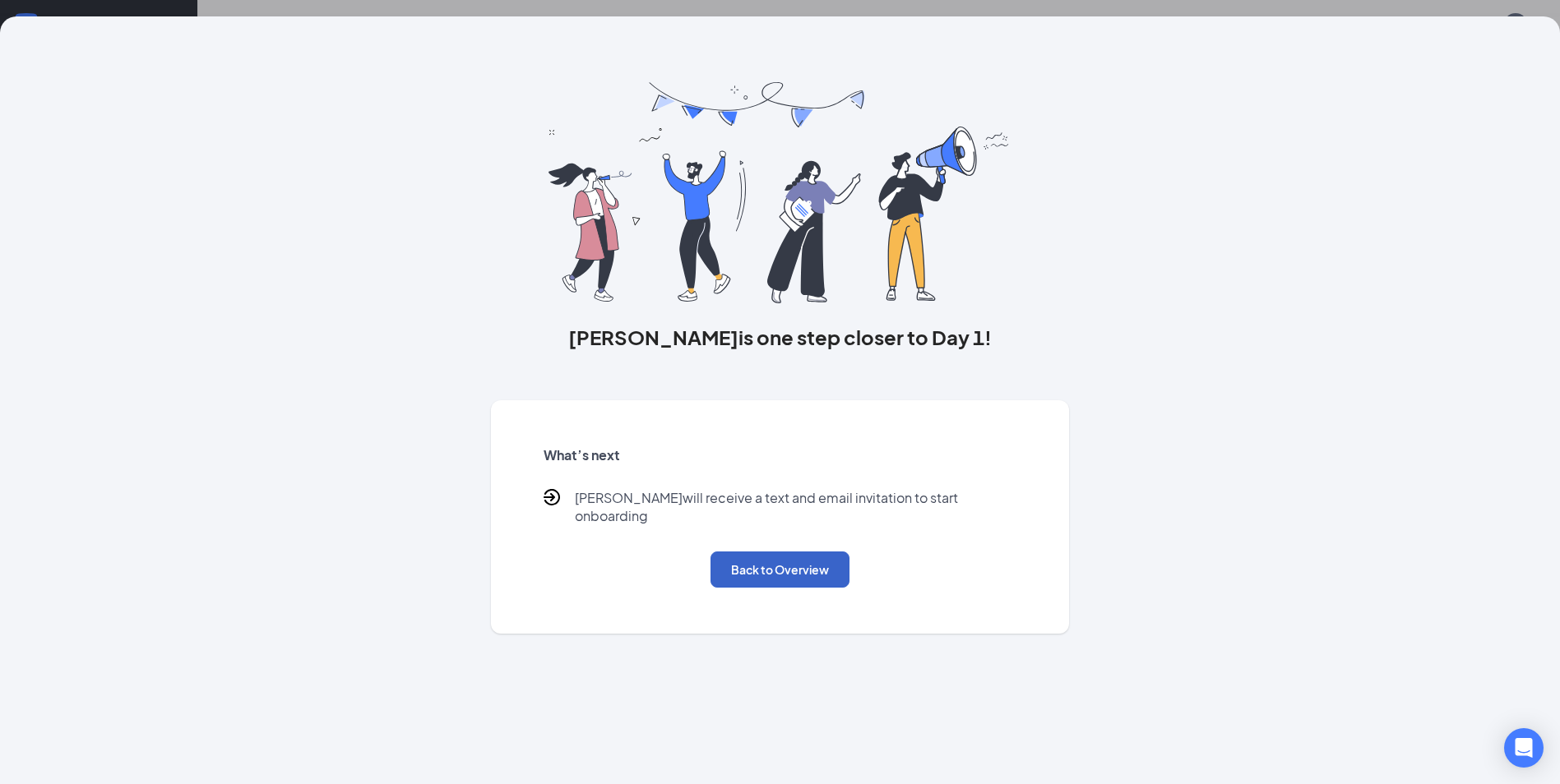
click at [793, 562] on button "Back to Overview" at bounding box center [780, 570] width 139 height 36
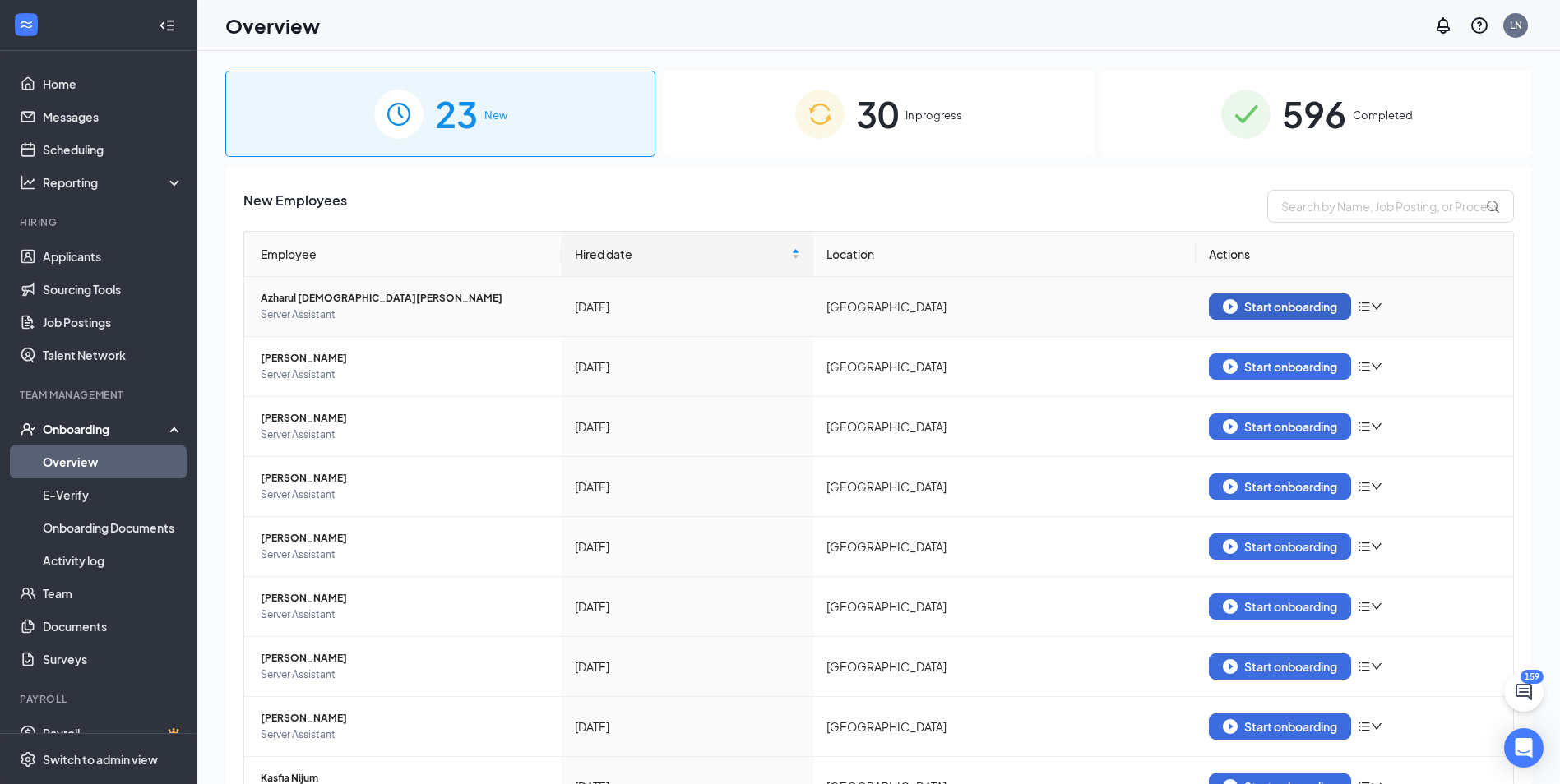
click at [1274, 316] on button "Start onboarding" at bounding box center [1280, 307] width 143 height 27
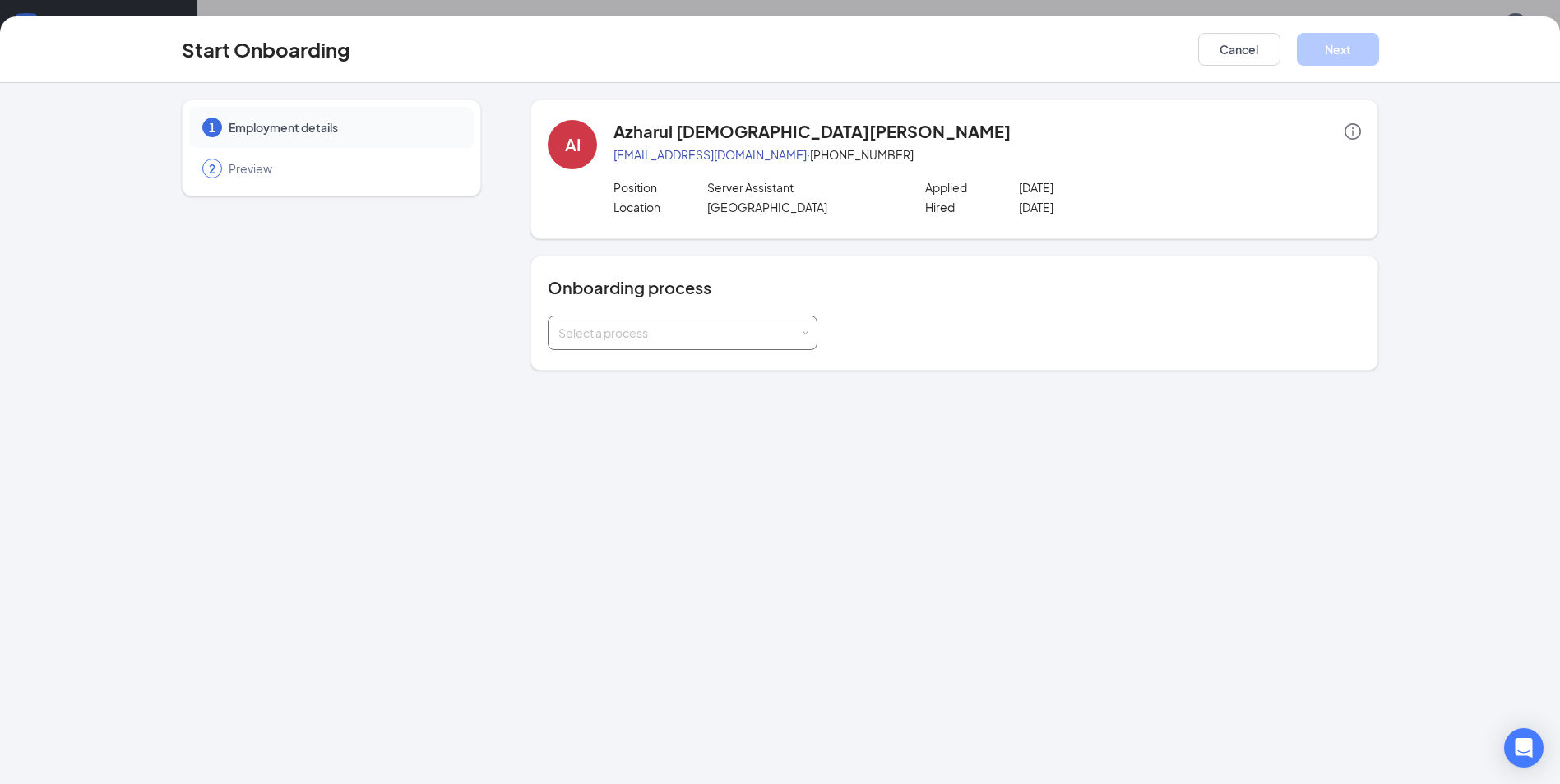
click at [613, 330] on div "Select a process" at bounding box center [679, 333] width 241 height 17
click at [608, 371] on span "Queens Harbour Employee Onboarding" at bounding box center [661, 367] width 215 height 15
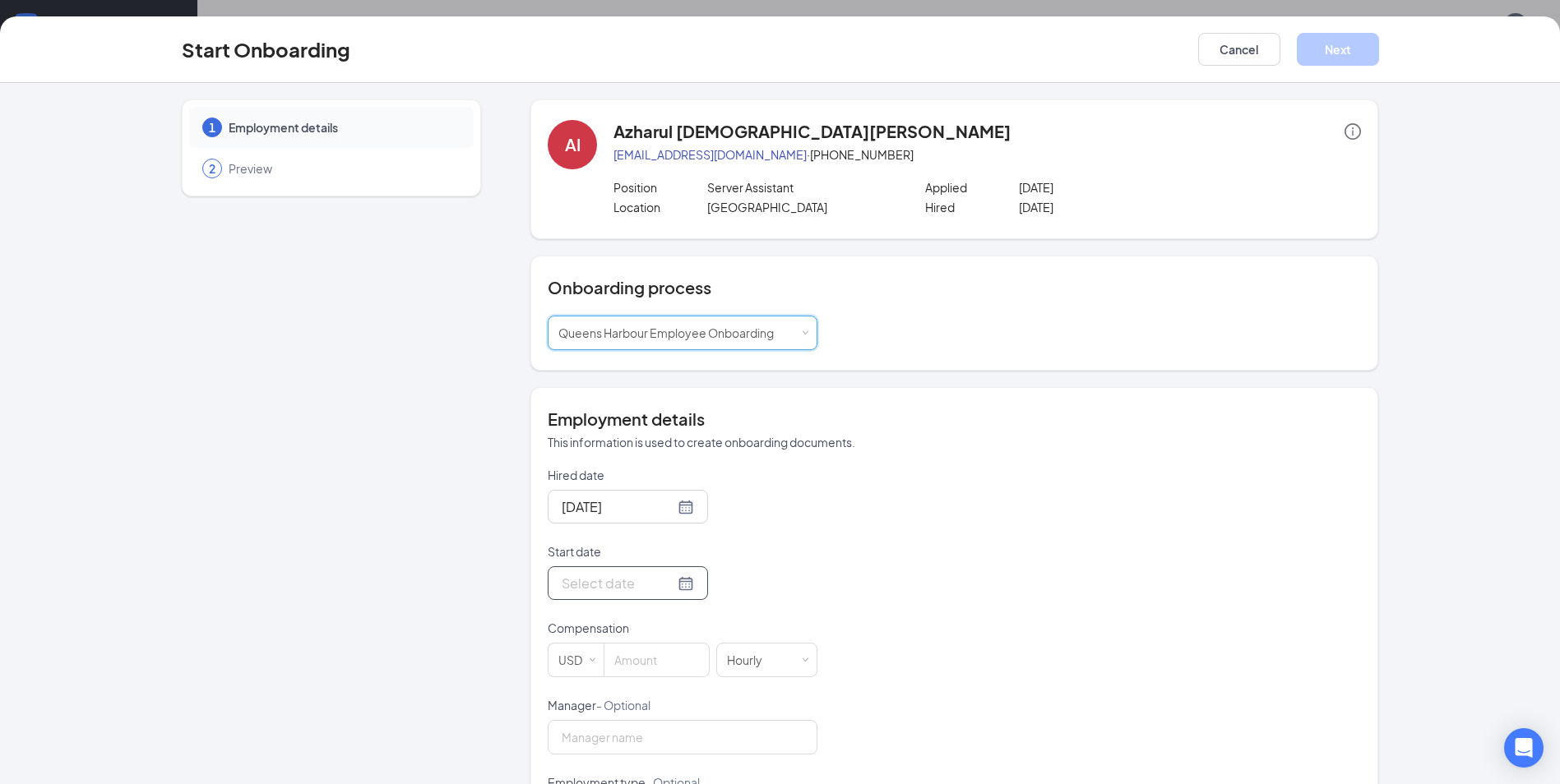
click at [660, 579] on div at bounding box center [628, 583] width 132 height 20
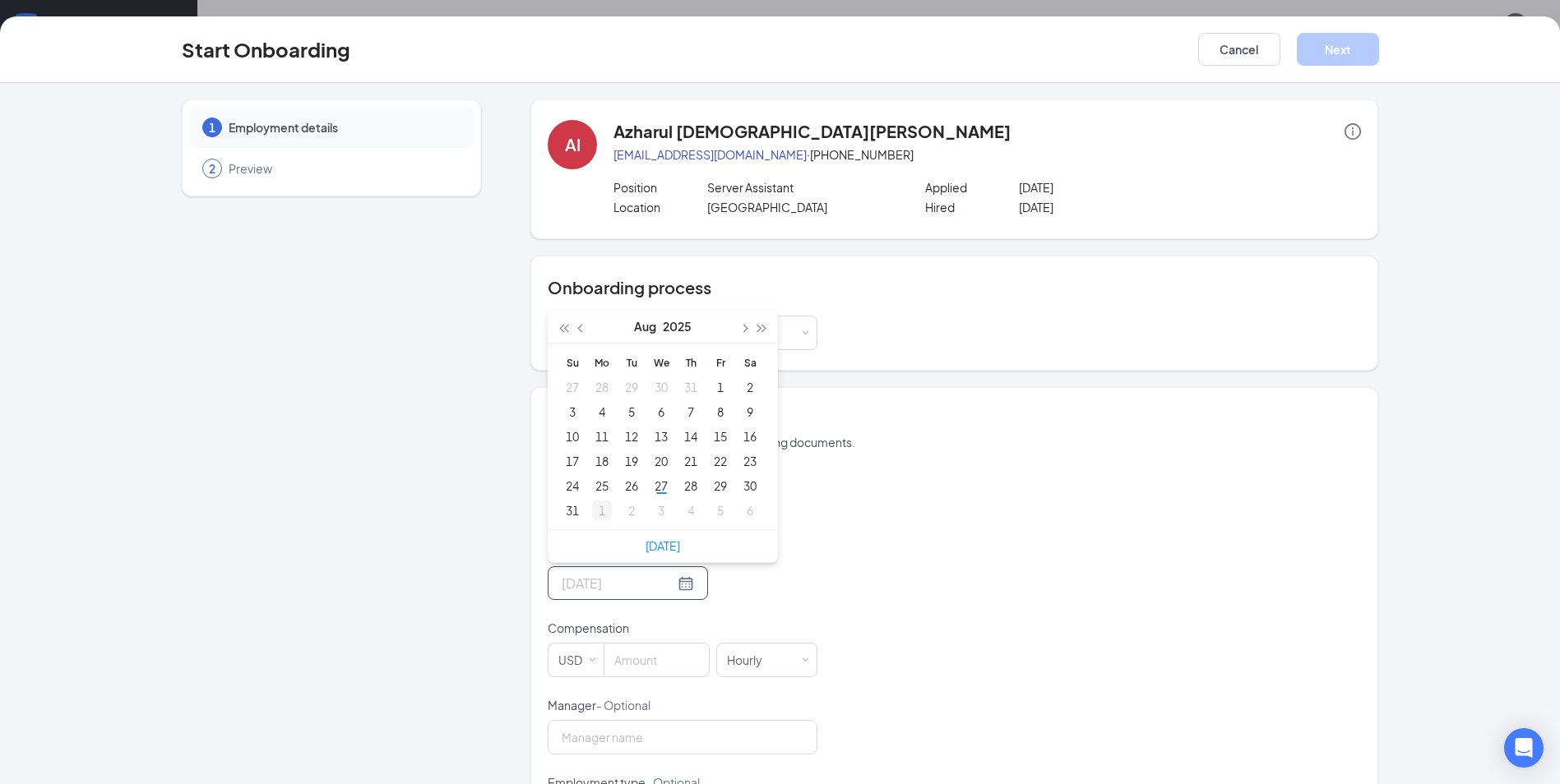
type input "[DATE]"
click at [597, 511] on div "1" at bounding box center [602, 510] width 20 height 19
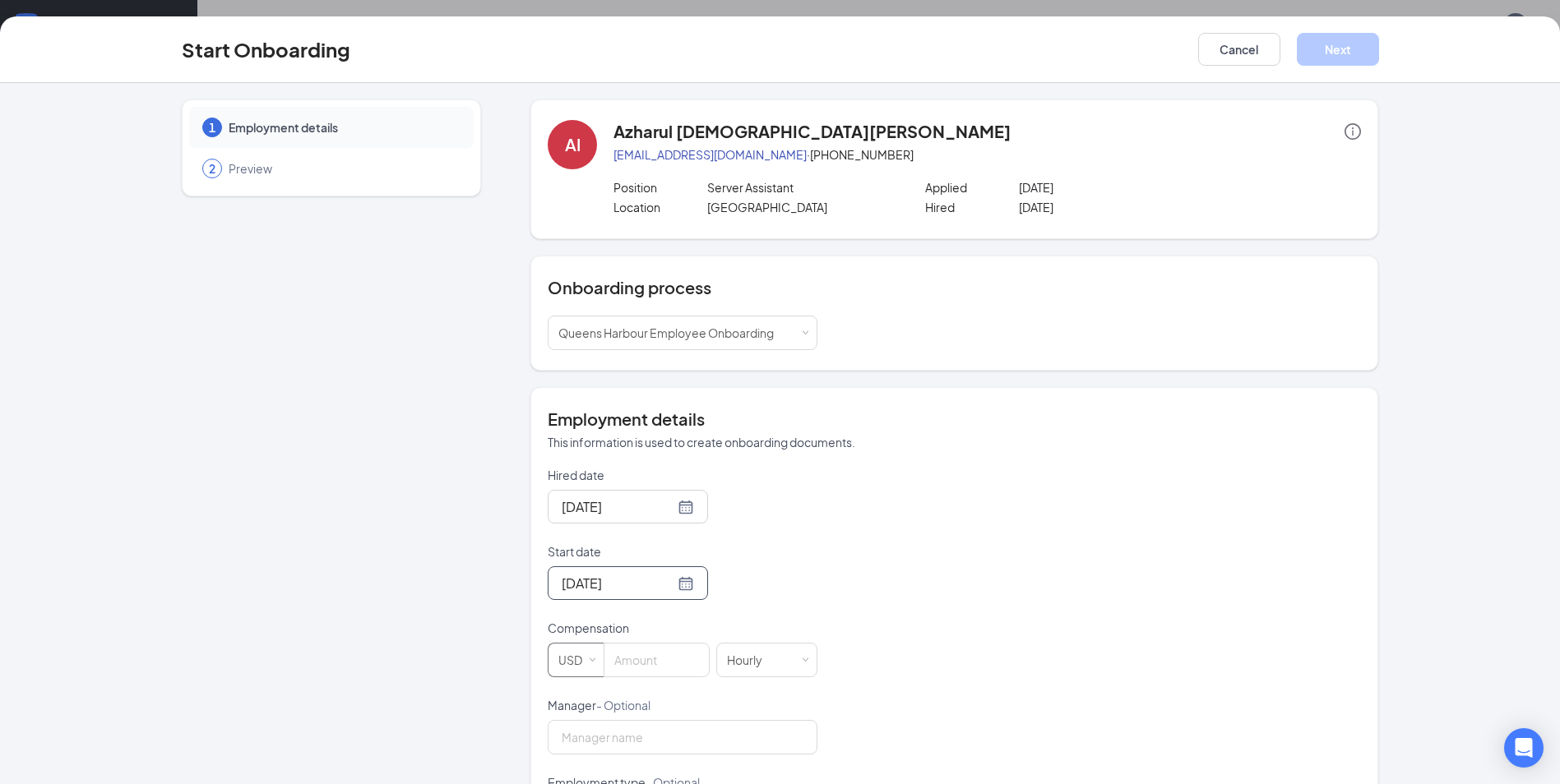
click at [579, 662] on div "USD" at bounding box center [576, 660] width 35 height 33
click at [569, 717] on li "CAD" at bounding box center [569, 721] width 56 height 27
click at [620, 667] on input at bounding box center [657, 660] width 104 height 33
type input "17.2"
click at [1338, 35] on button "Next" at bounding box center [1338, 49] width 82 height 33
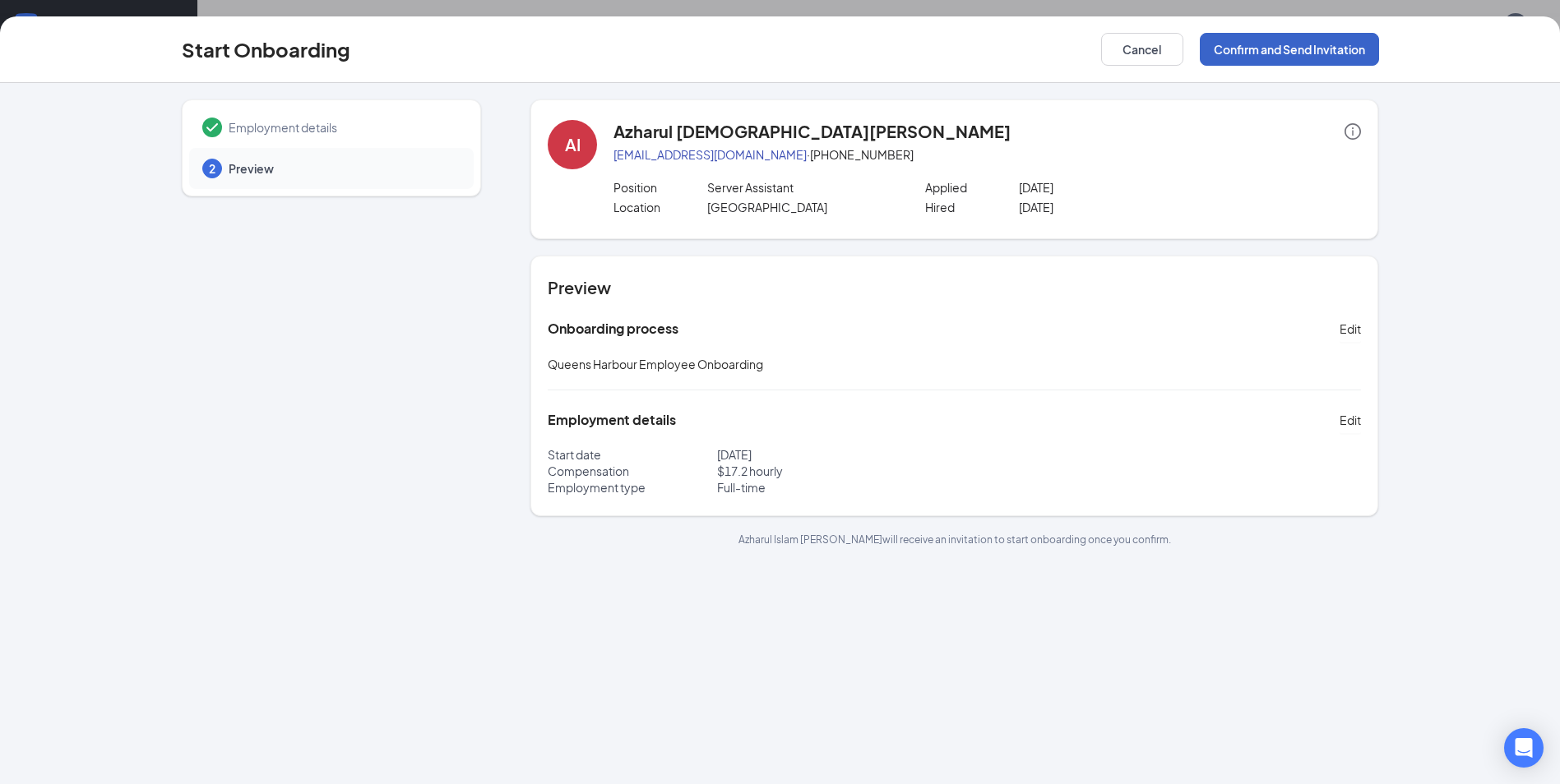
click at [1338, 58] on button "Confirm and Send Invitation" at bounding box center [1290, 49] width 179 height 33
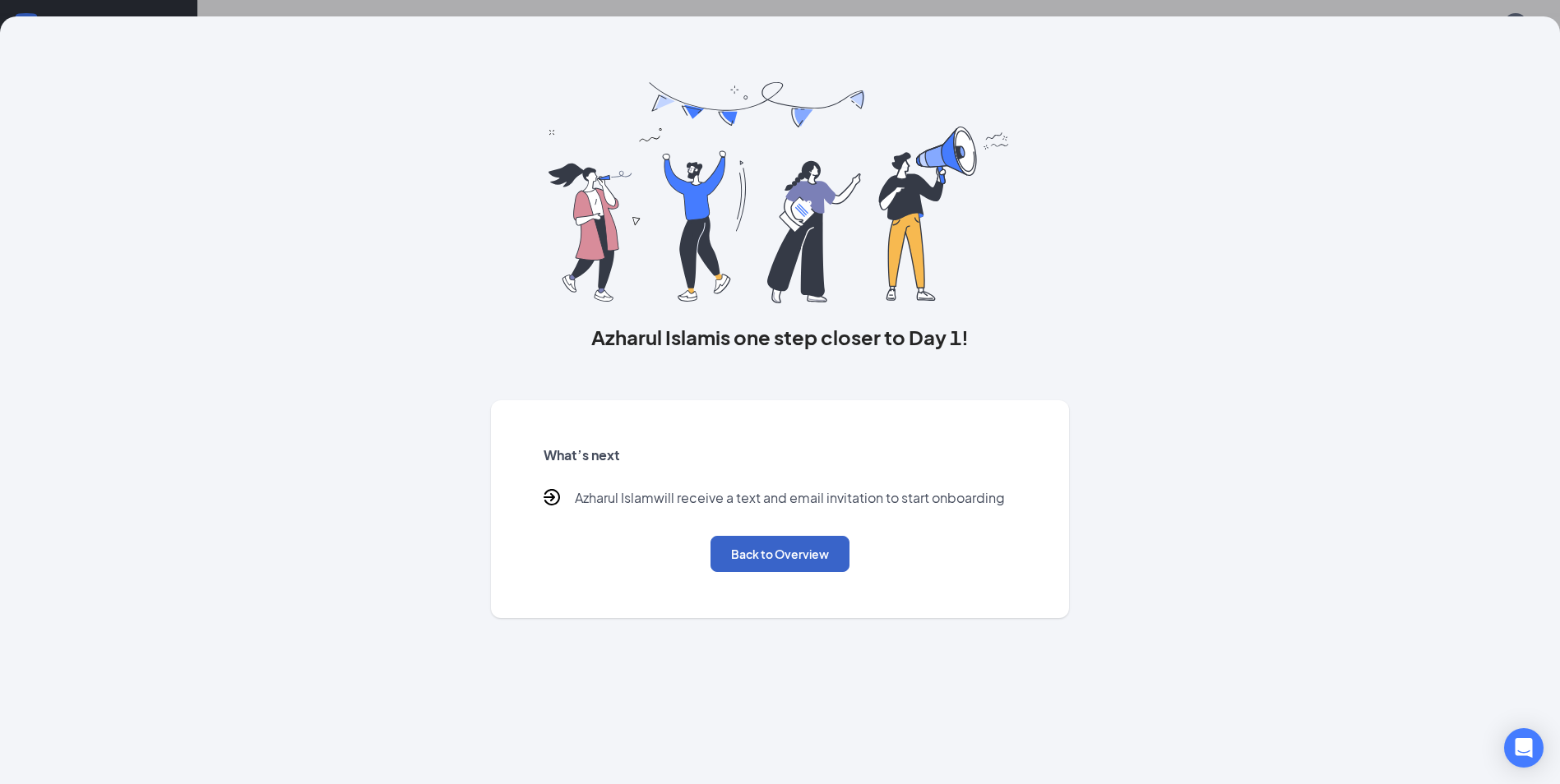
click at [797, 550] on button "Back to Overview" at bounding box center [780, 554] width 139 height 36
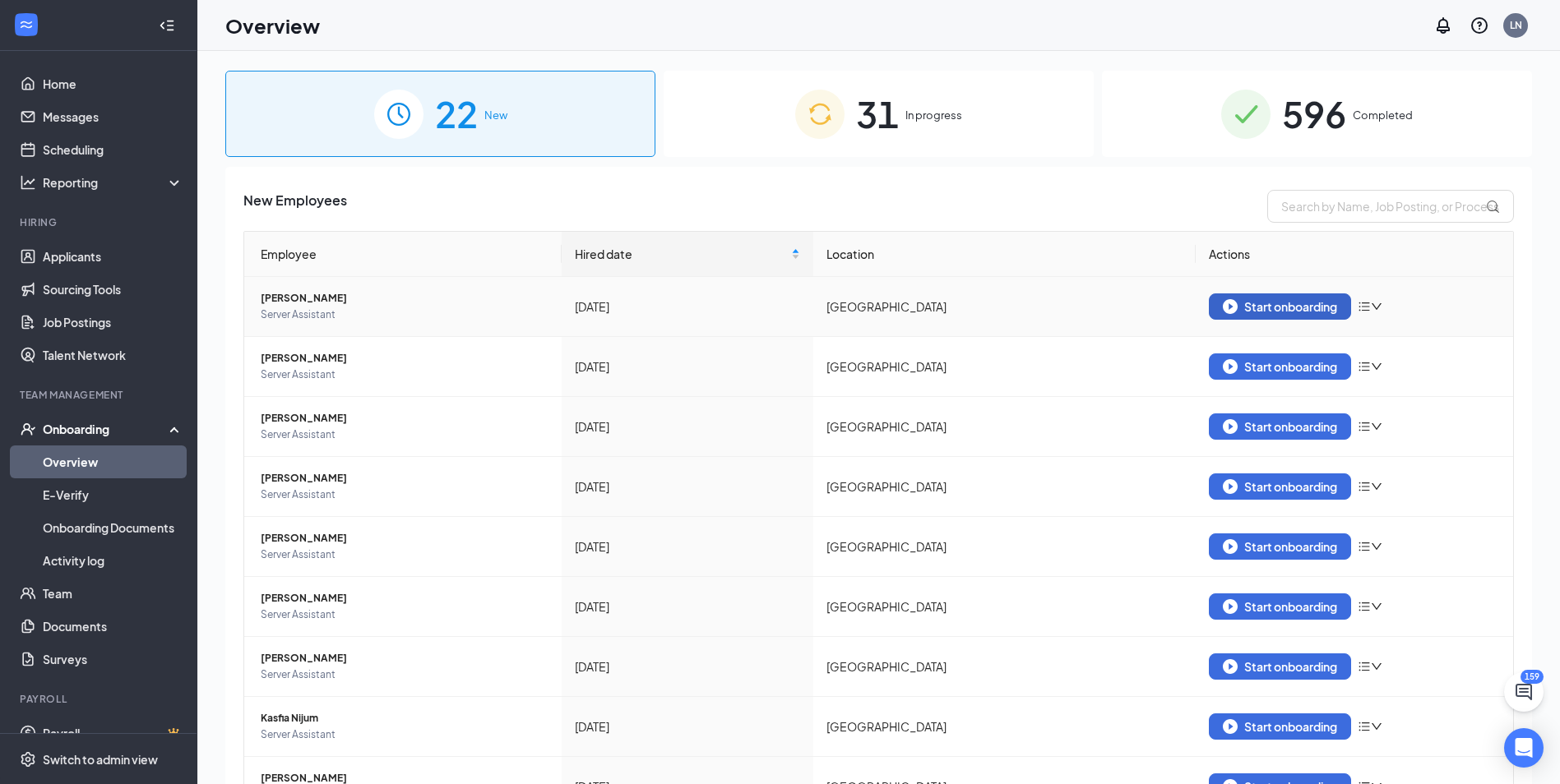
click at [1288, 308] on div "Start onboarding" at bounding box center [1280, 307] width 114 height 15
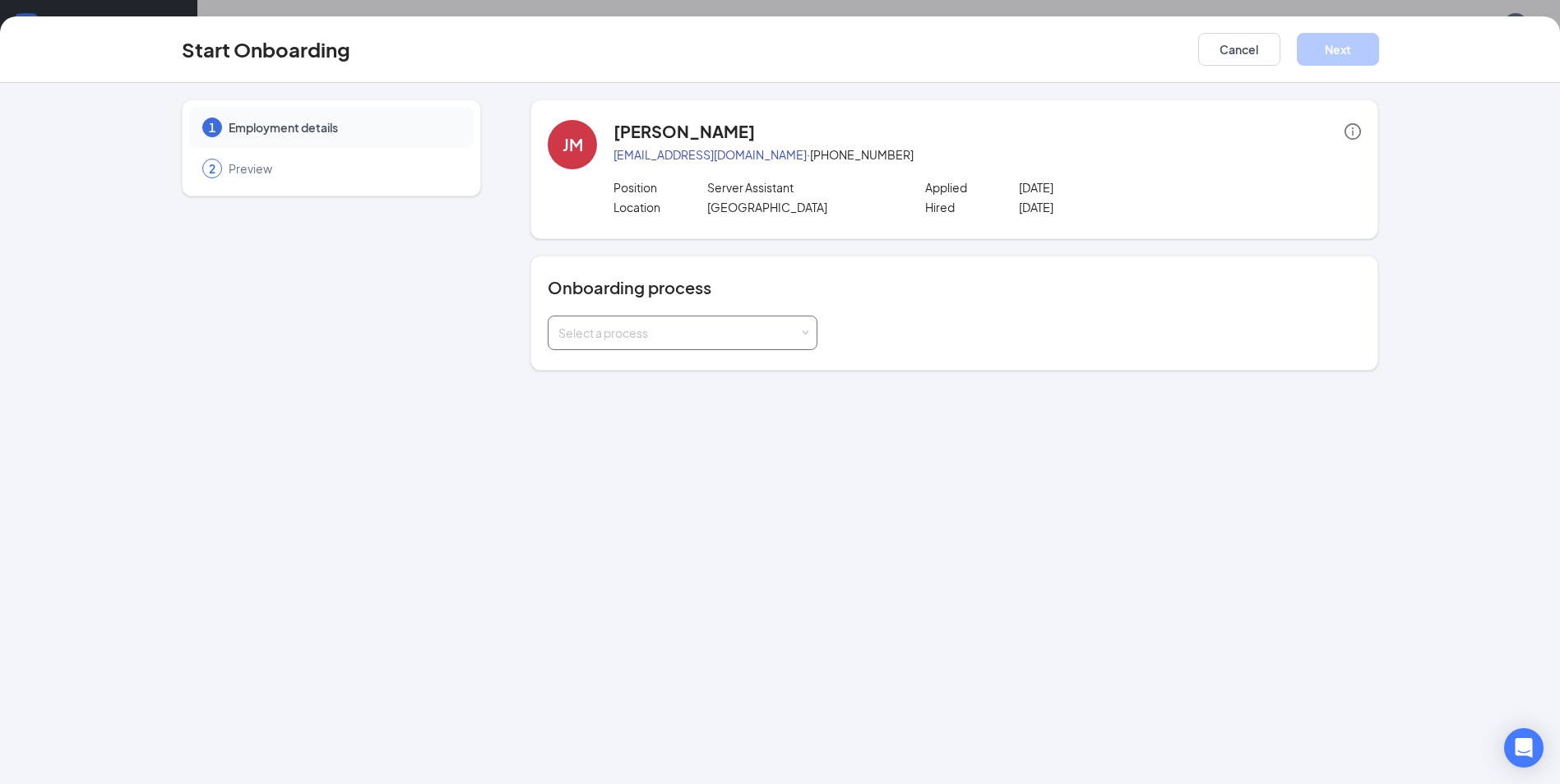
click at [599, 339] on div "Select a process" at bounding box center [679, 333] width 241 height 17
click at [617, 366] on span "Queens Harbour Employee Onboarding" at bounding box center [661, 367] width 215 height 15
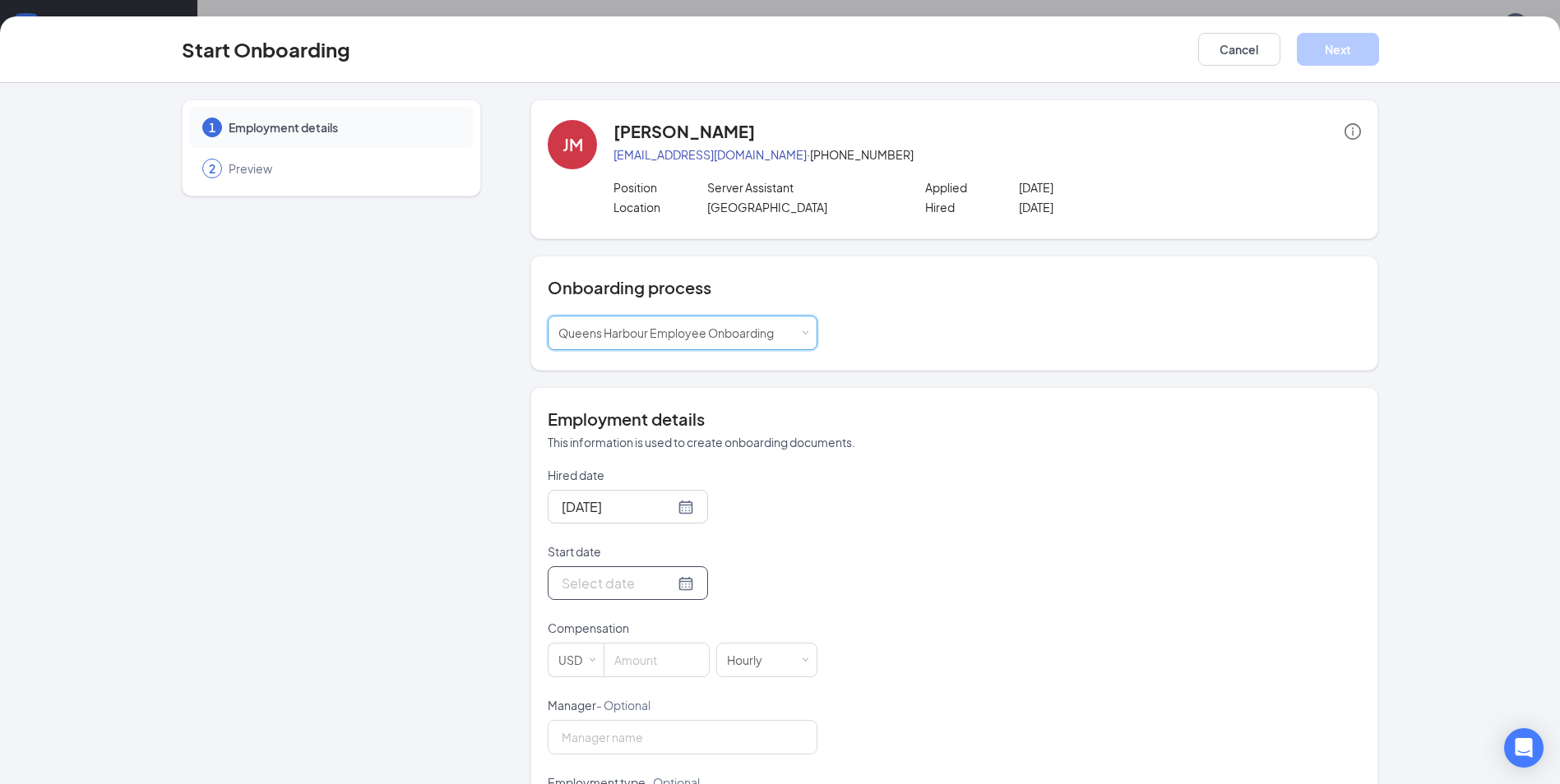
click at [668, 583] on div at bounding box center [628, 583] width 132 height 20
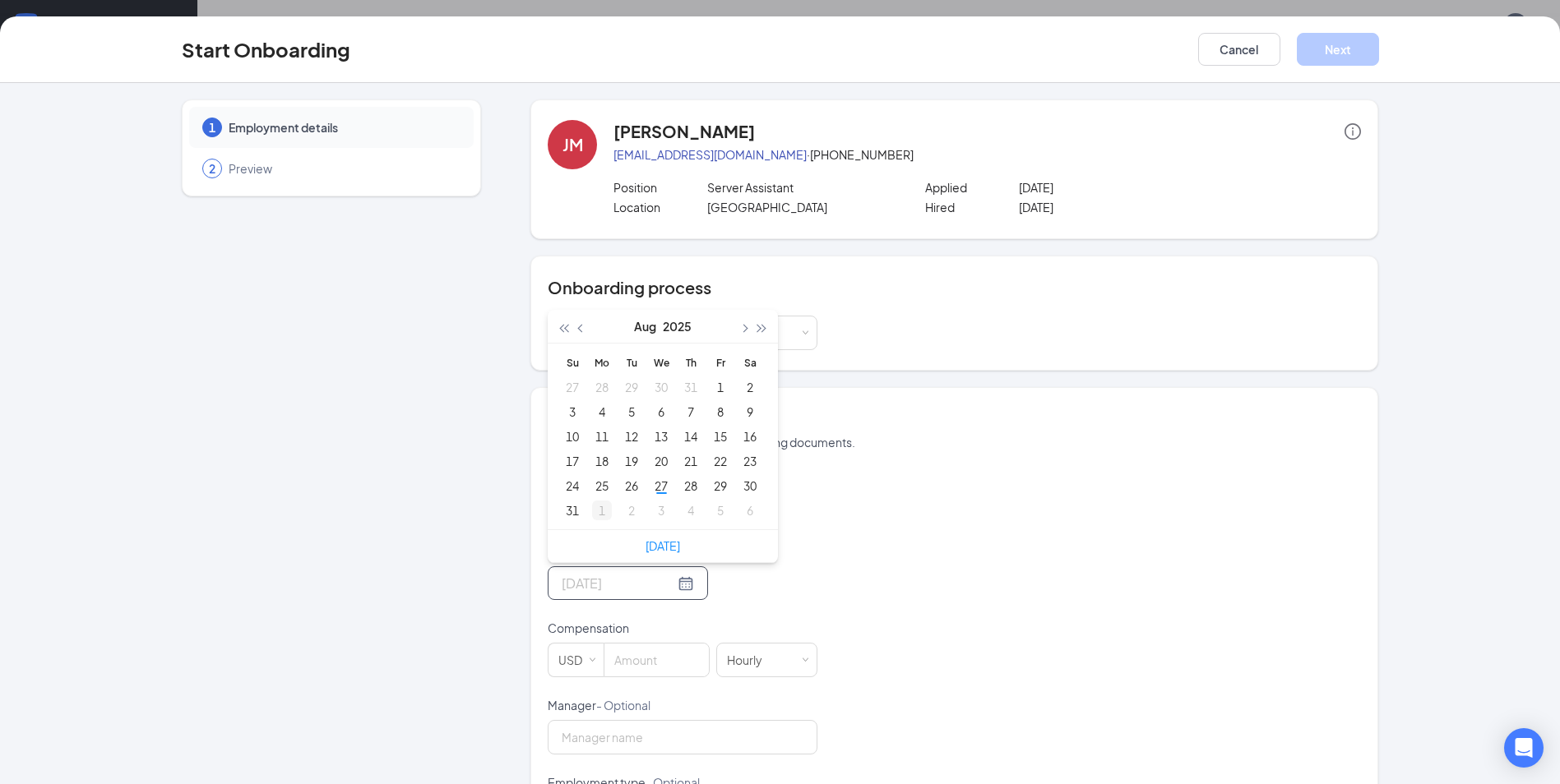
type input "[DATE]"
click at [592, 508] on div "1" at bounding box center [602, 510] width 20 height 19
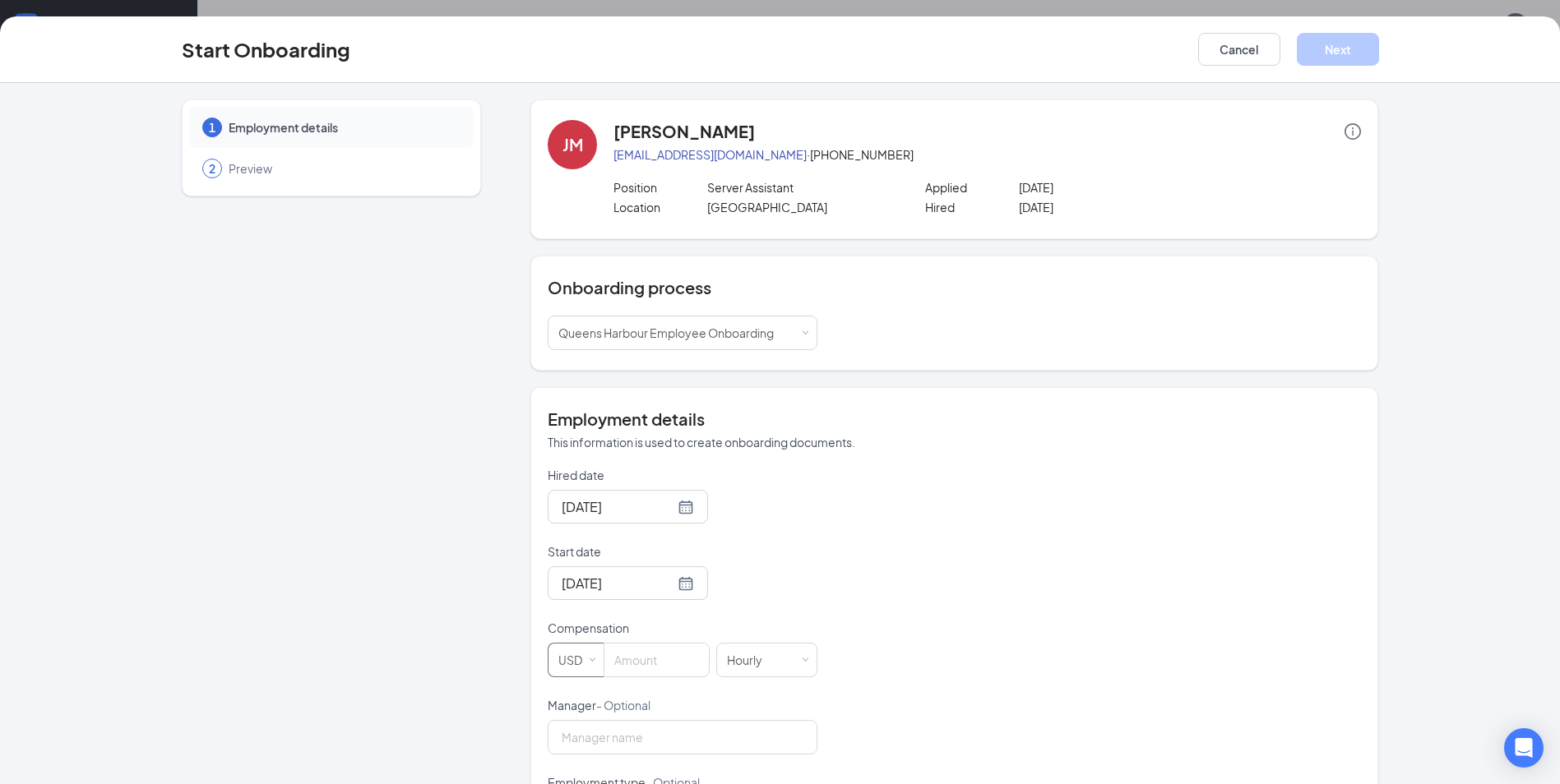
click at [571, 649] on div "USD" at bounding box center [576, 660] width 35 height 33
click at [568, 710] on li "CAD" at bounding box center [569, 721] width 56 height 27
click at [670, 644] on input at bounding box center [657, 660] width 104 height 33
type input "17.2"
click at [1338, 53] on button "Next" at bounding box center [1338, 49] width 82 height 33
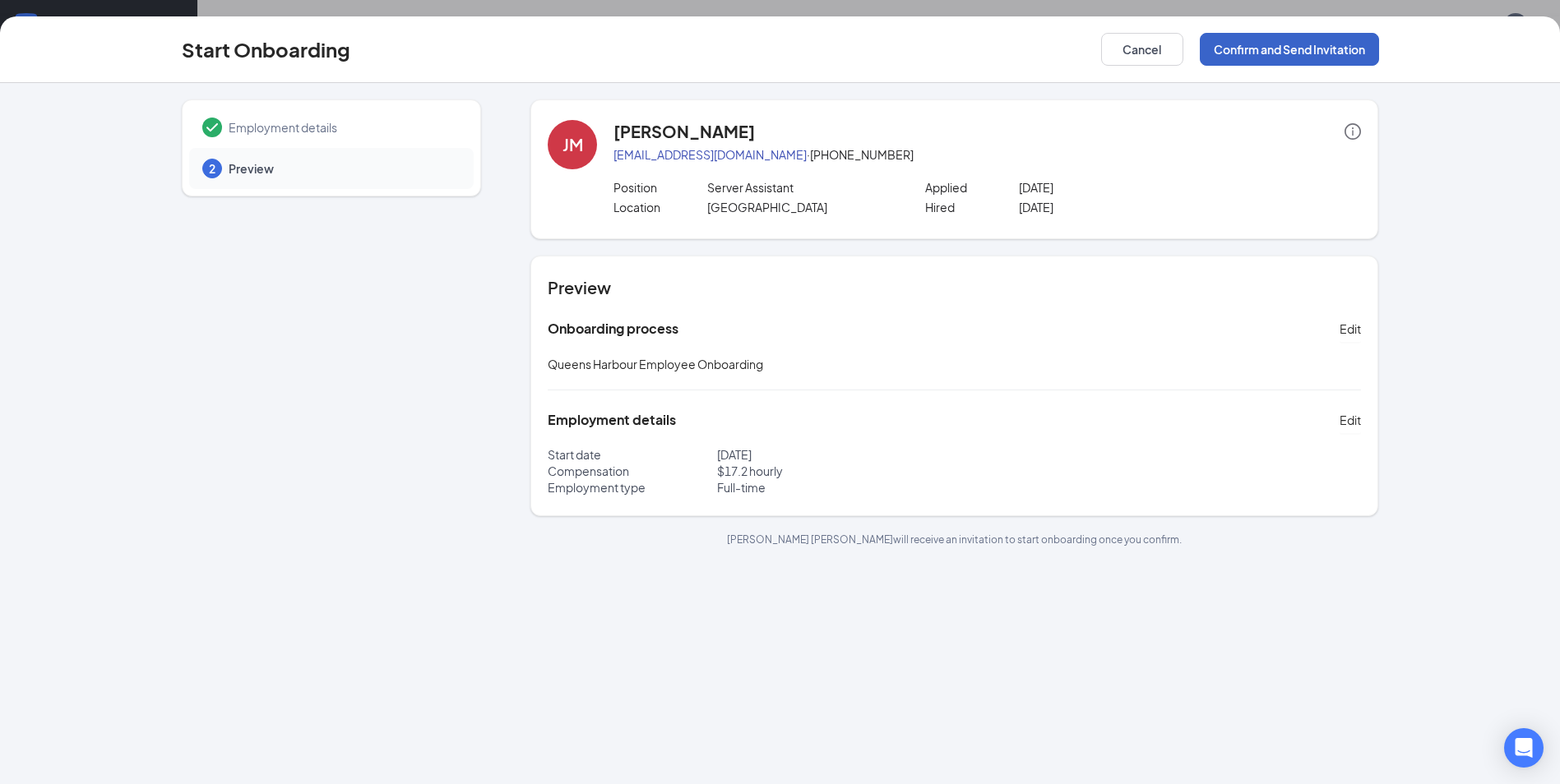
click at [1338, 53] on button "Confirm and Send Invitation" at bounding box center [1290, 49] width 179 height 33
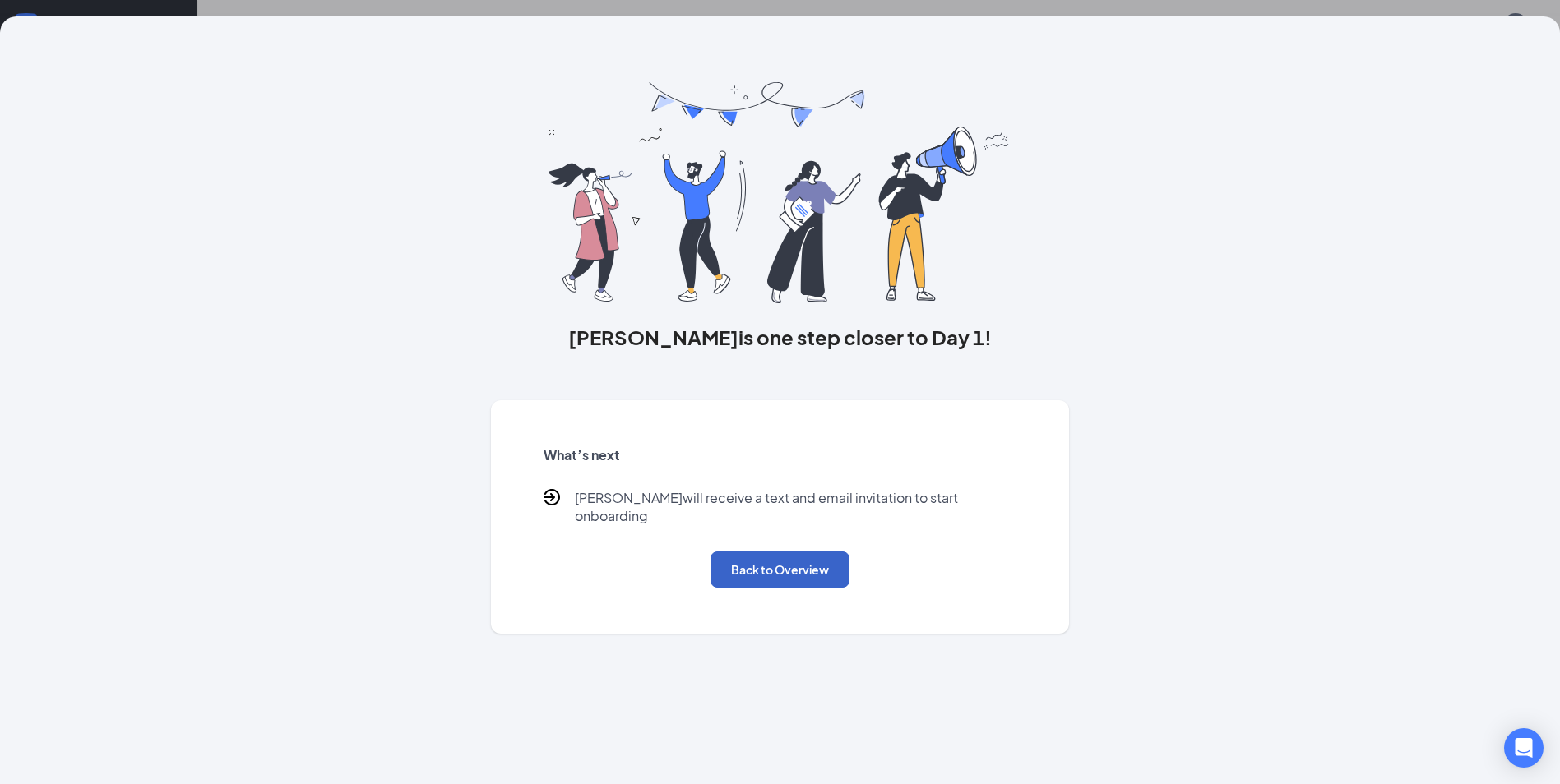
click at [798, 571] on button "Back to Overview" at bounding box center [780, 570] width 139 height 36
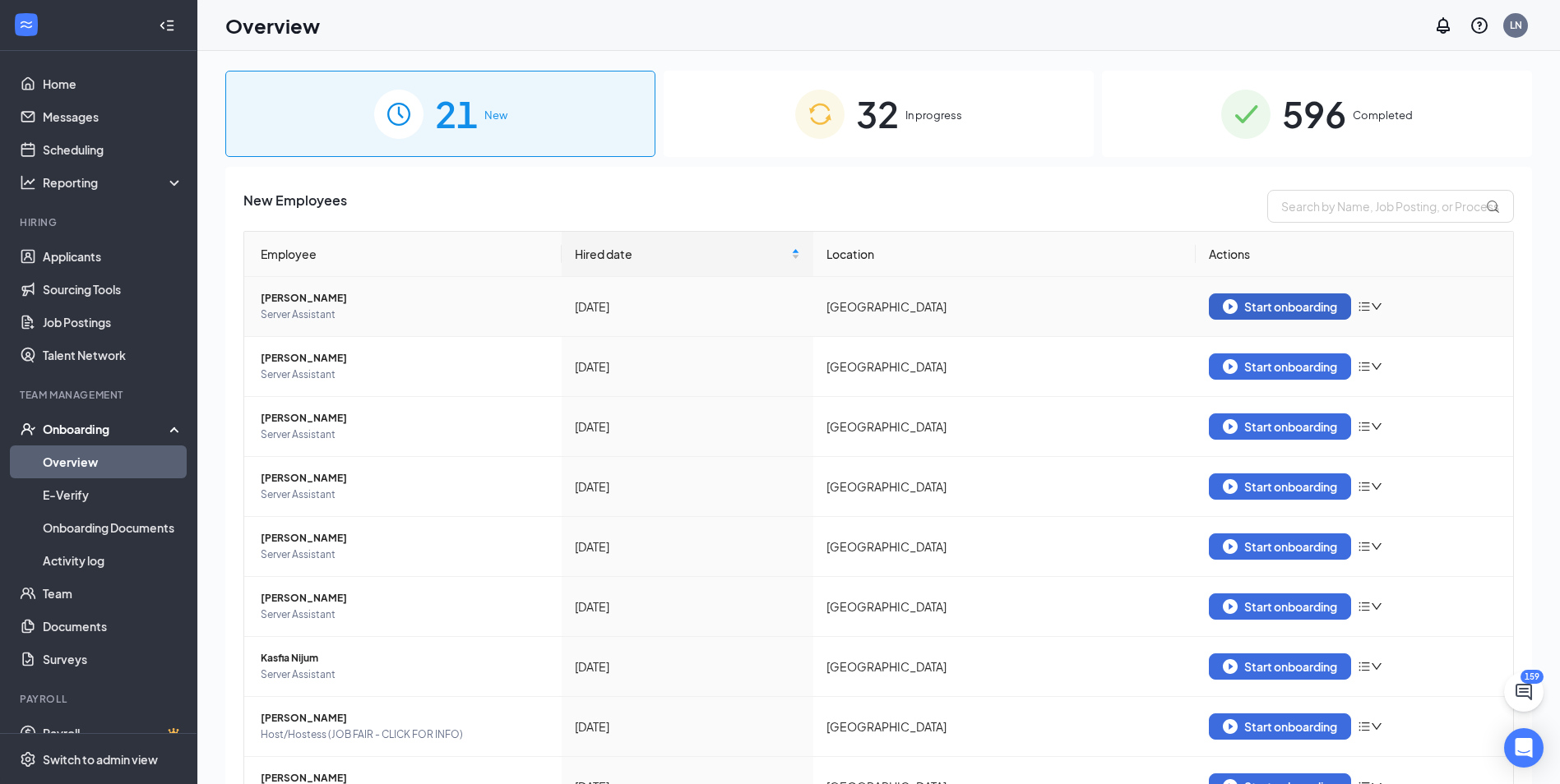
click at [1280, 301] on div "Start onboarding" at bounding box center [1280, 307] width 114 height 15
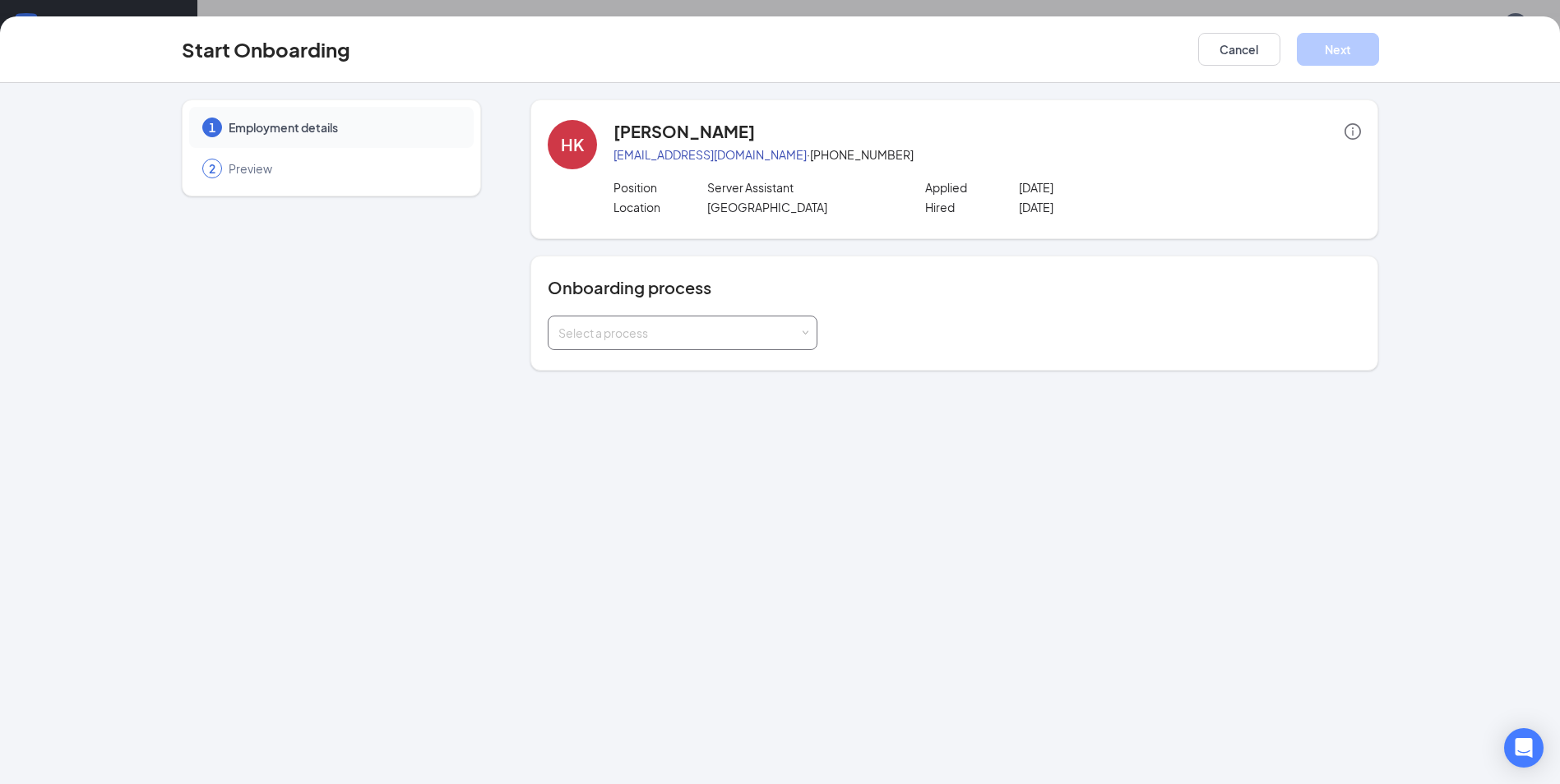
click at [656, 322] on div "Select a process" at bounding box center [682, 332] width 248 height 33
click at [670, 367] on span "Queens Harbour Employee Onboarding" at bounding box center [661, 367] width 215 height 15
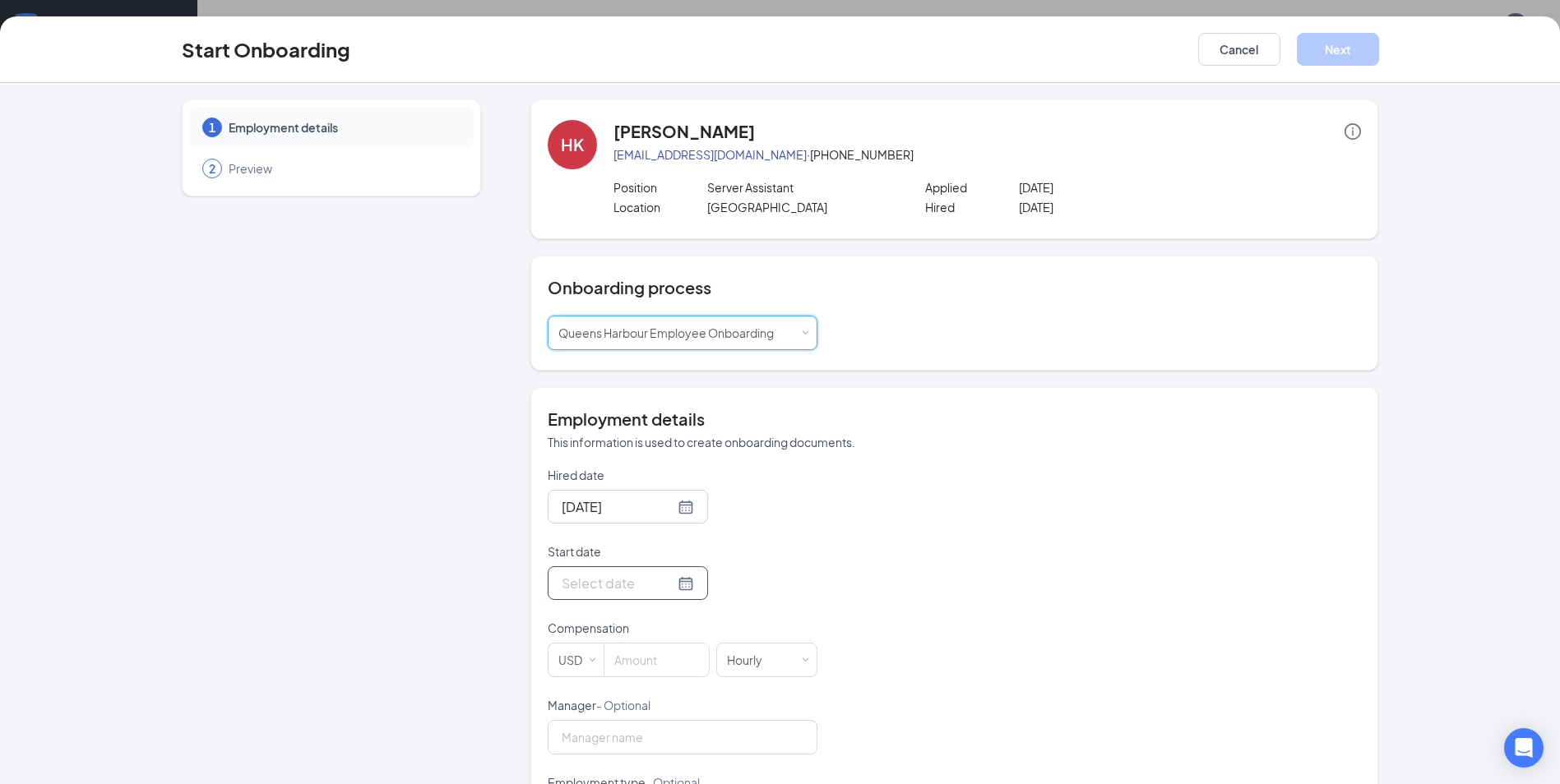
click at [667, 582] on div at bounding box center [628, 583] width 132 height 20
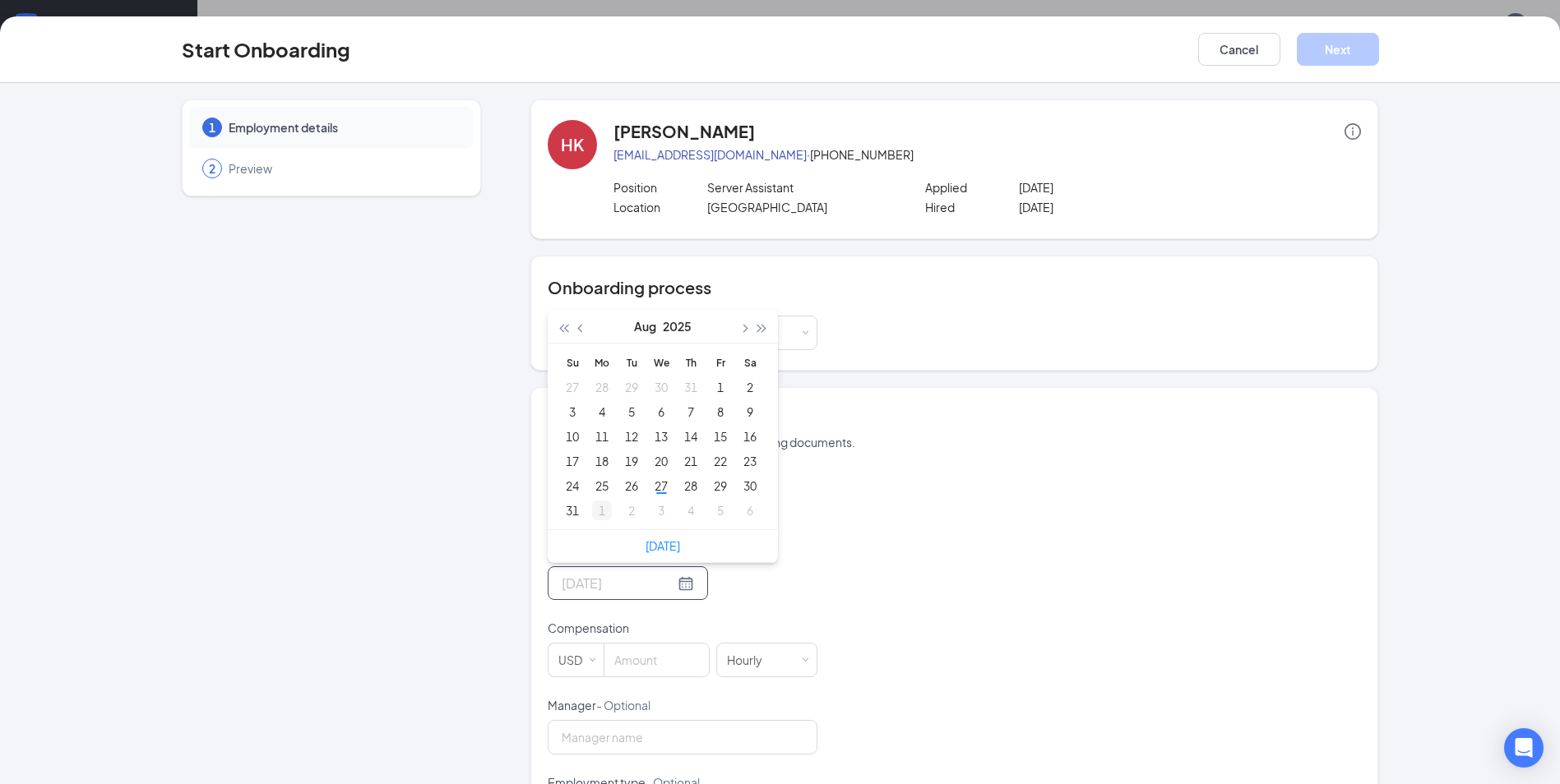
type input "[DATE]"
click at [593, 508] on div "1" at bounding box center [602, 510] width 20 height 19
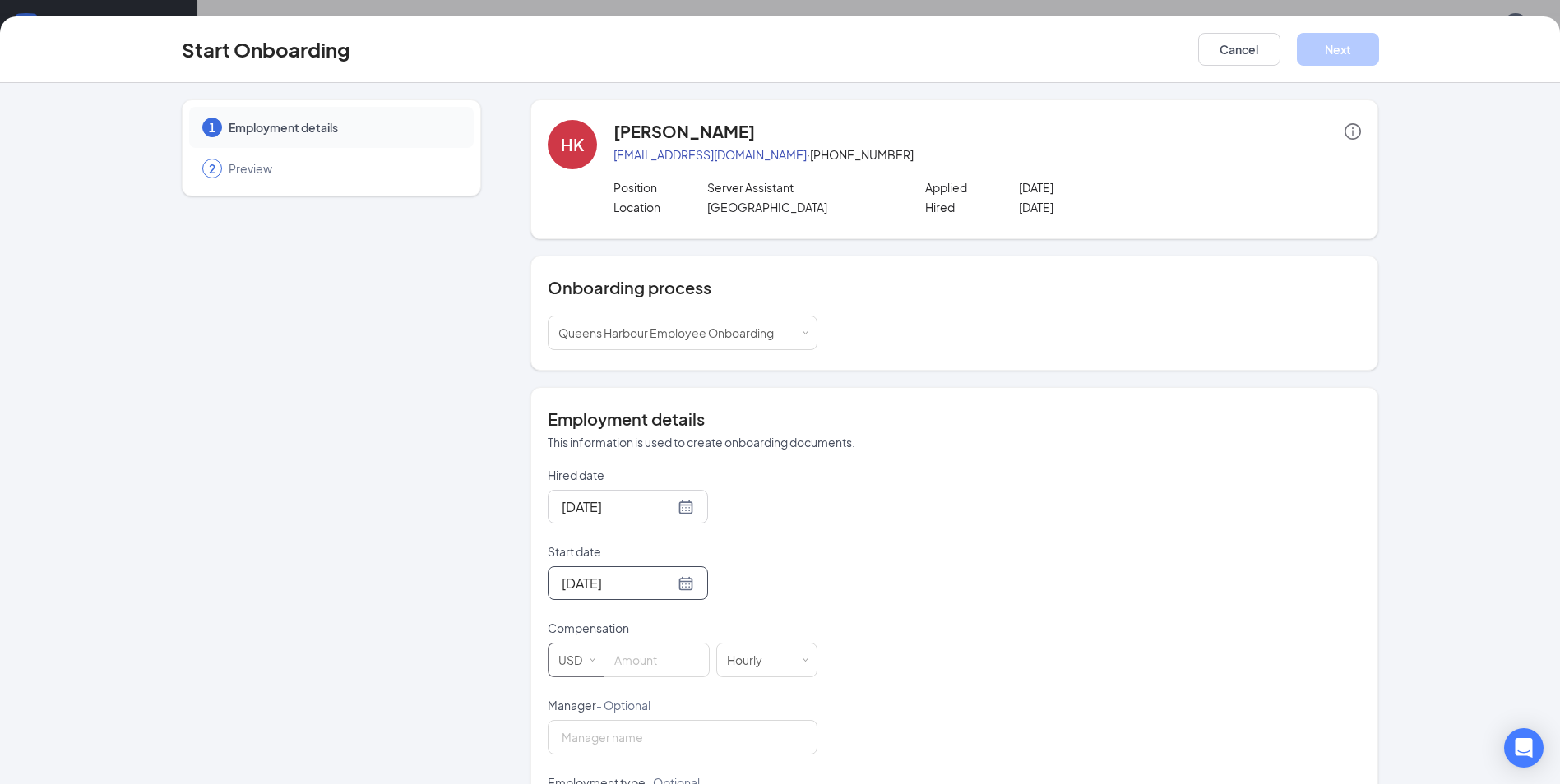
click at [589, 659] on span at bounding box center [592, 660] width 7 height 7
click at [569, 713] on li "CAD" at bounding box center [569, 721] width 56 height 27
click at [642, 664] on input at bounding box center [657, 660] width 104 height 33
type input "17.2"
click at [1323, 50] on button "Next" at bounding box center [1338, 49] width 82 height 33
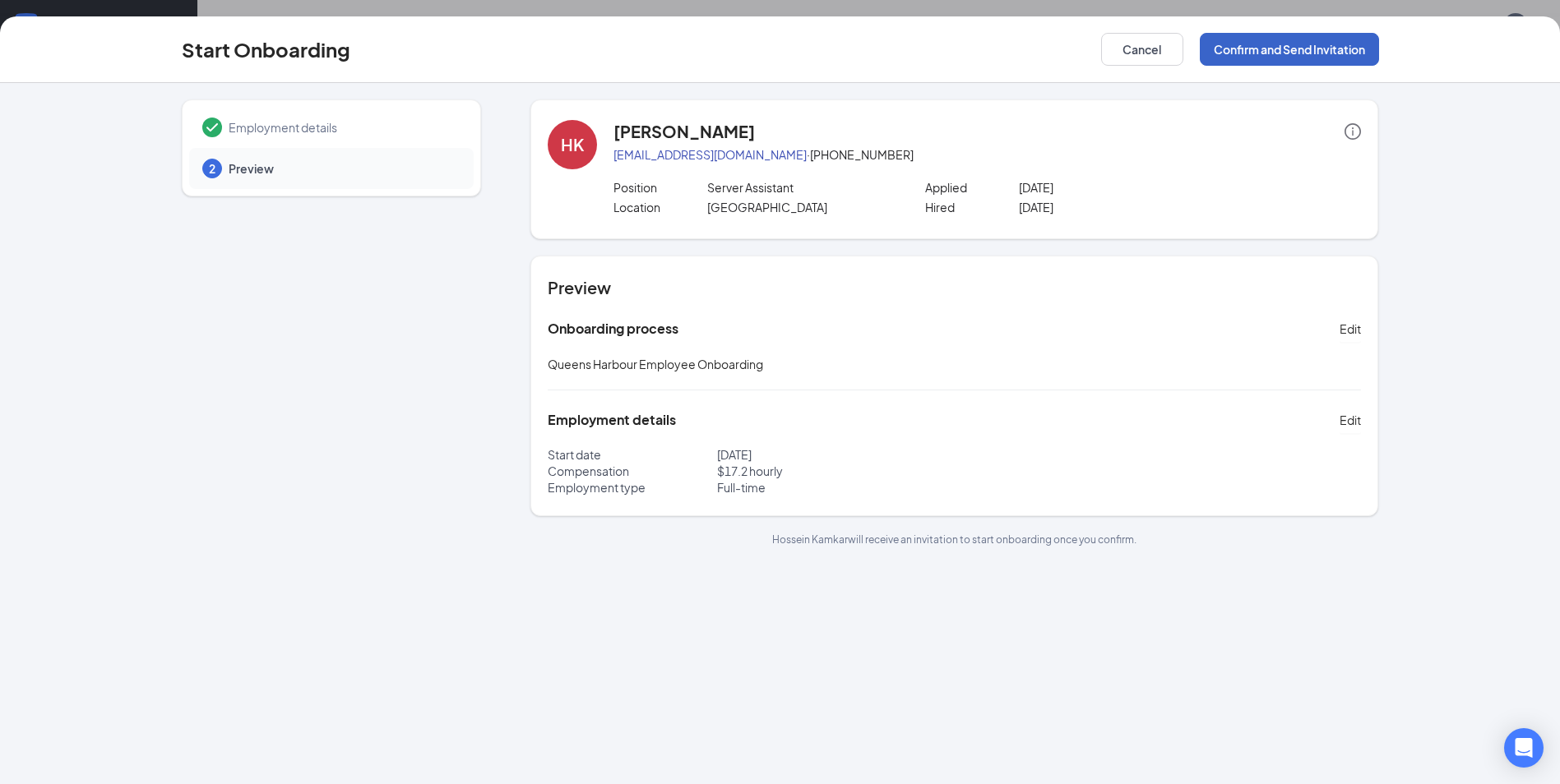
click at [1323, 50] on button "Confirm and Send Invitation" at bounding box center [1290, 49] width 179 height 33
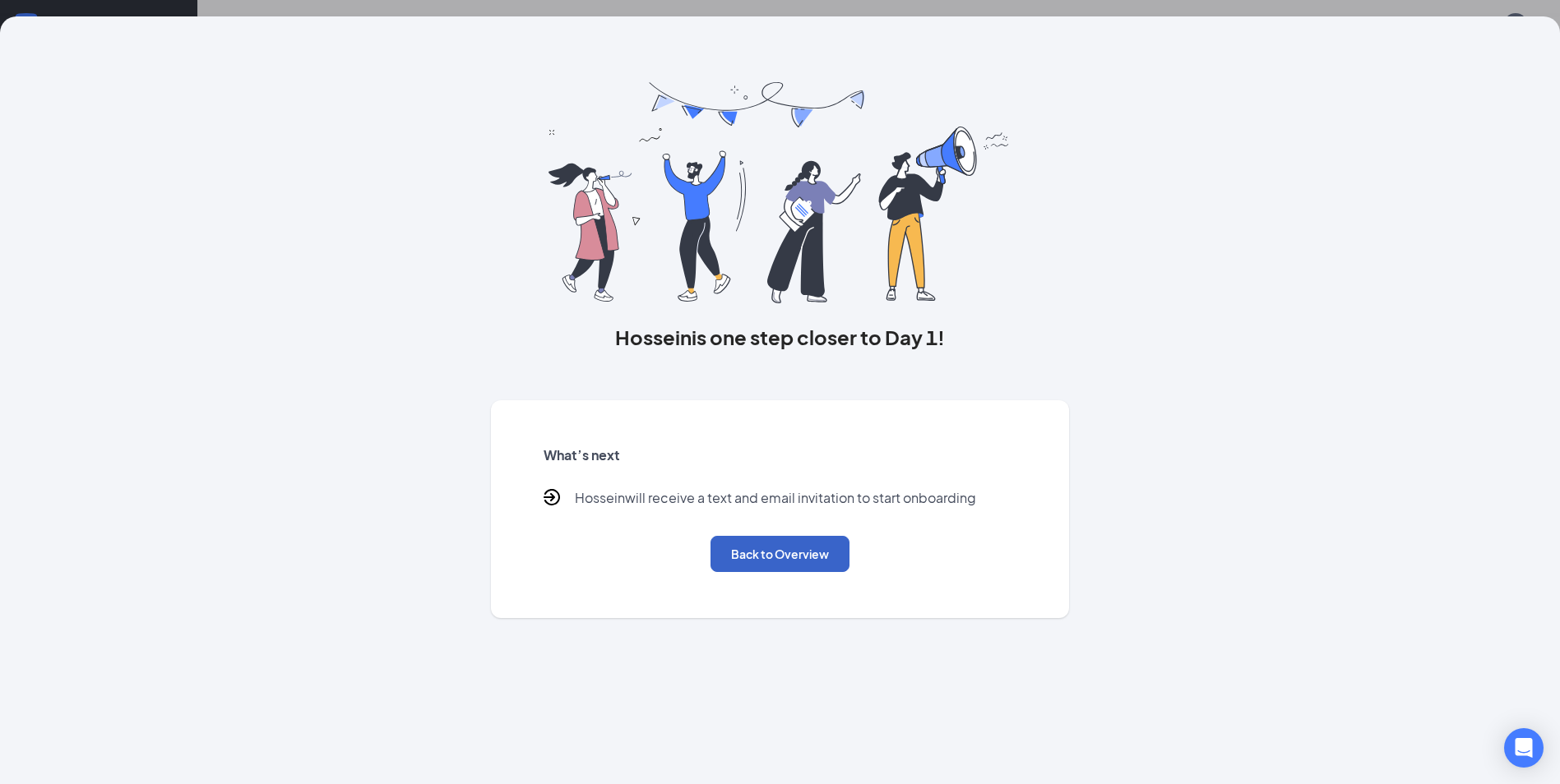
click at [726, 571] on button "Back to Overview" at bounding box center [780, 554] width 139 height 36
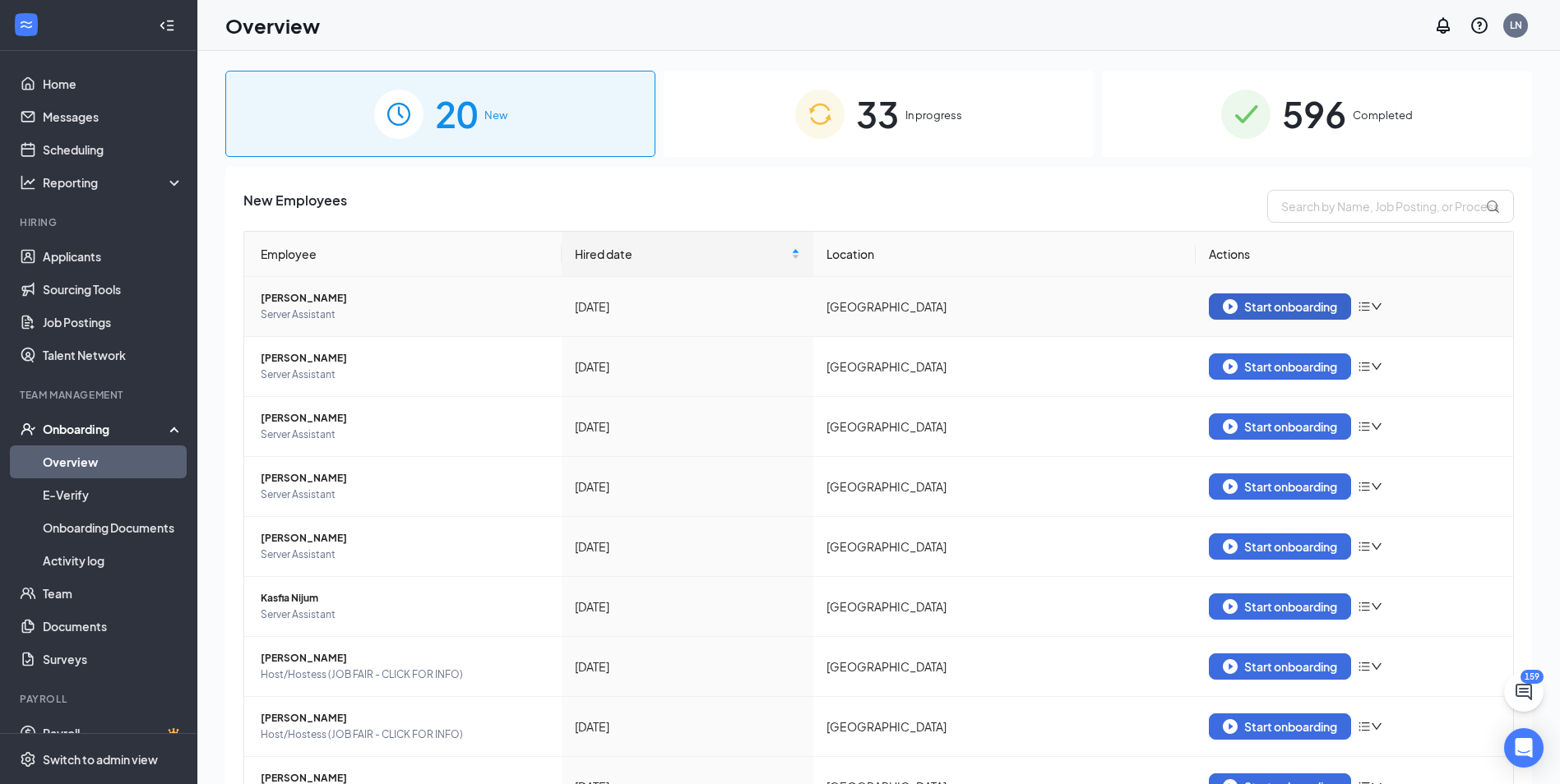
click at [1236, 303] on div "Start onboarding" at bounding box center [1280, 307] width 114 height 15
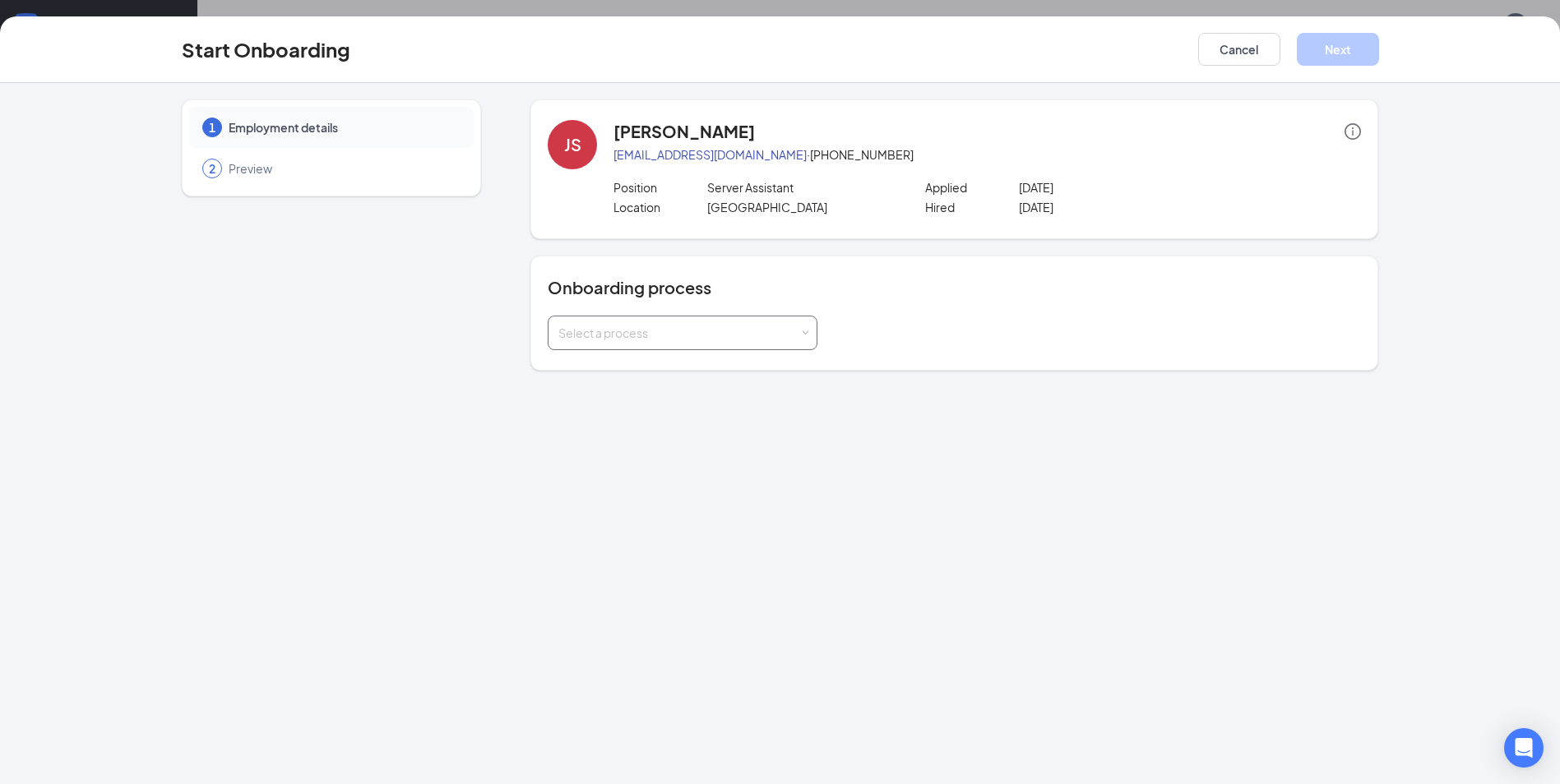
click at [736, 328] on div "Select a process" at bounding box center [679, 333] width 241 height 17
click at [667, 357] on li "Queens Harbour Employee Onboarding" at bounding box center [682, 368] width 269 height 29
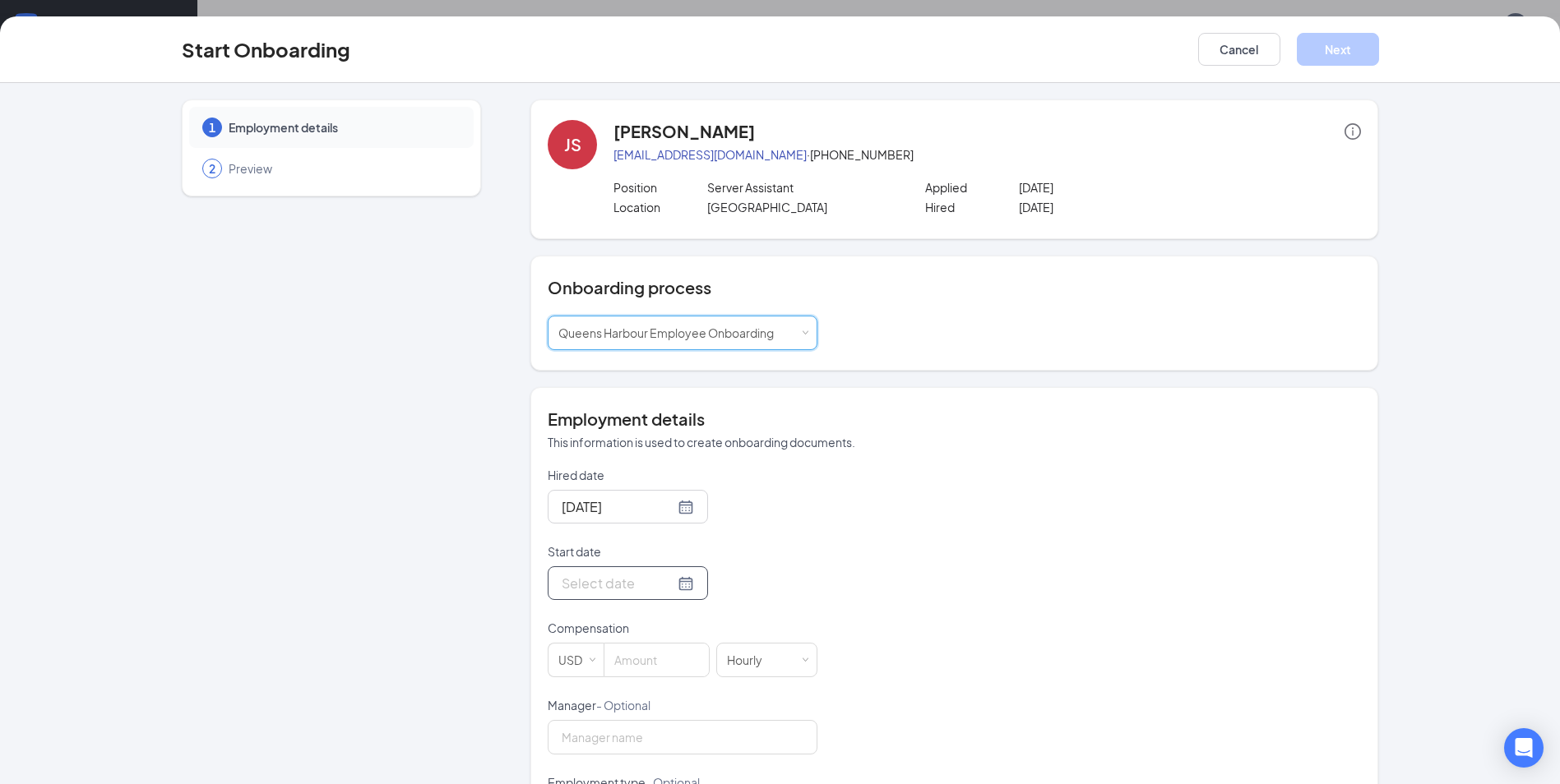
click at [653, 579] on input "Start date" at bounding box center [618, 583] width 113 height 20
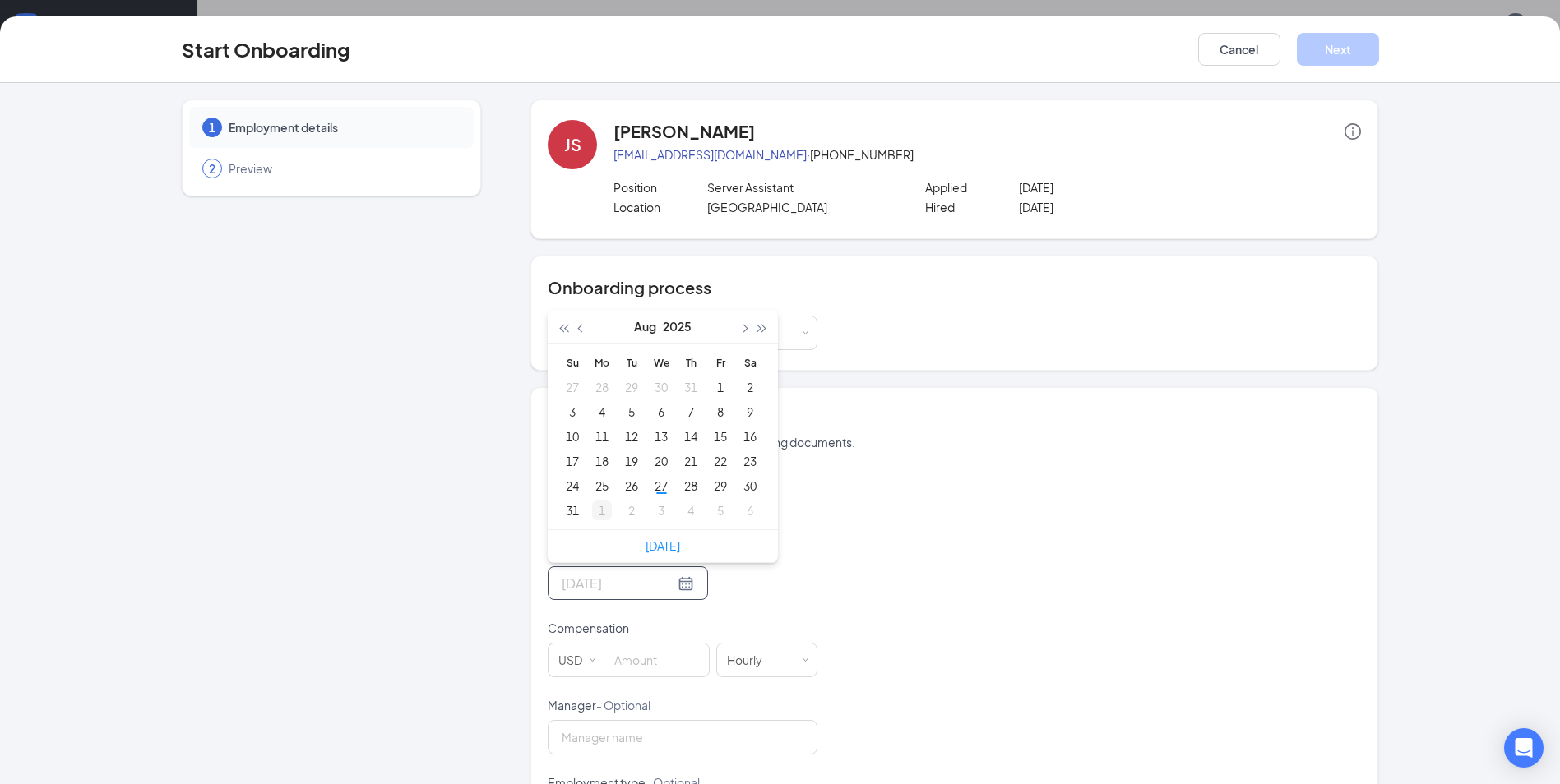
type input "[DATE]"
click at [599, 511] on div "1" at bounding box center [602, 510] width 20 height 19
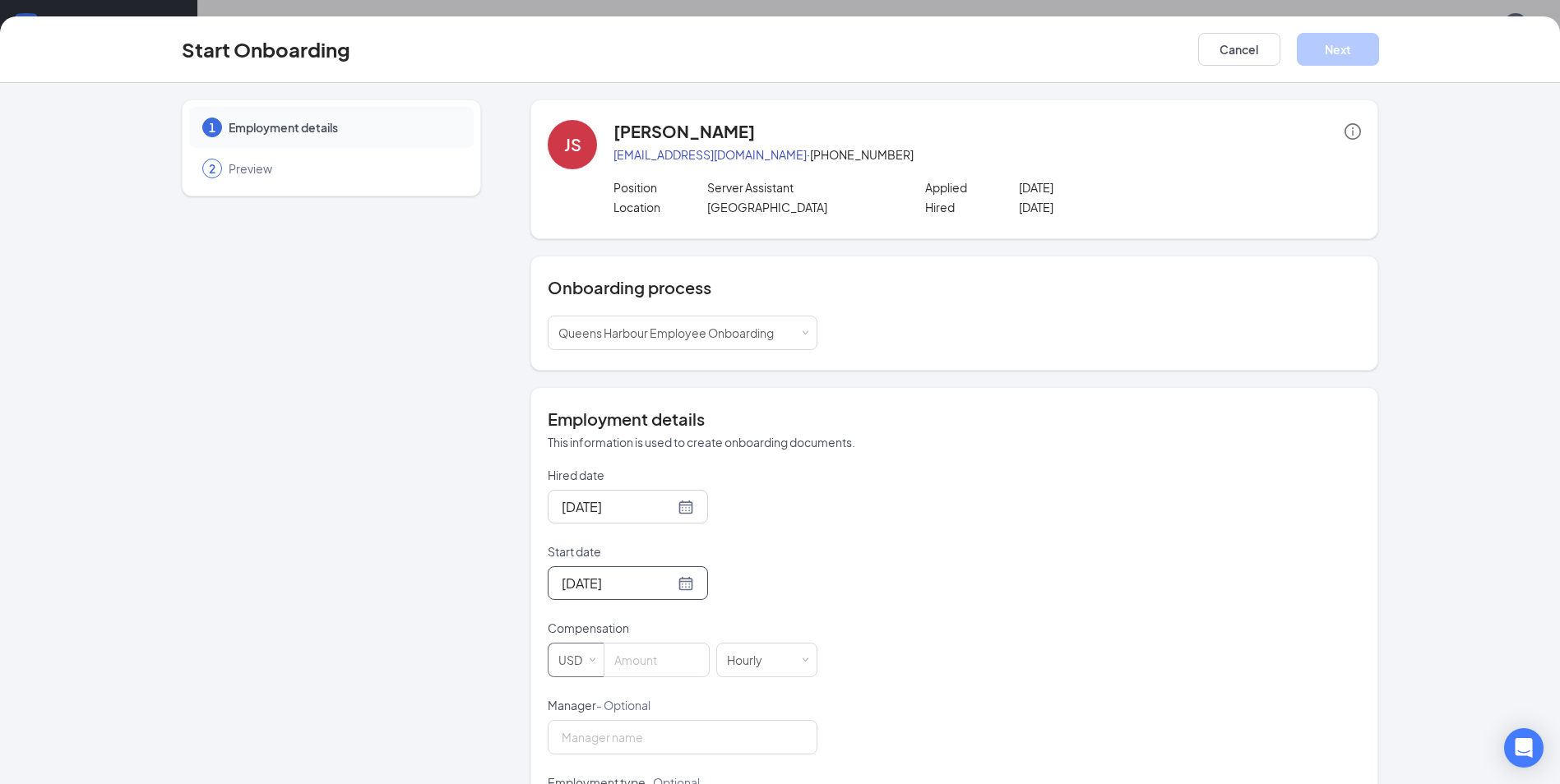
click at [580, 657] on div "USD" at bounding box center [576, 660] width 35 height 33
click at [570, 726] on li "CAD" at bounding box center [569, 721] width 56 height 27
drag, startPoint x: 623, startPoint y: 675, endPoint x: 636, endPoint y: 657, distance: 22.2
click at [623, 675] on input at bounding box center [657, 660] width 104 height 33
type input "17.2"
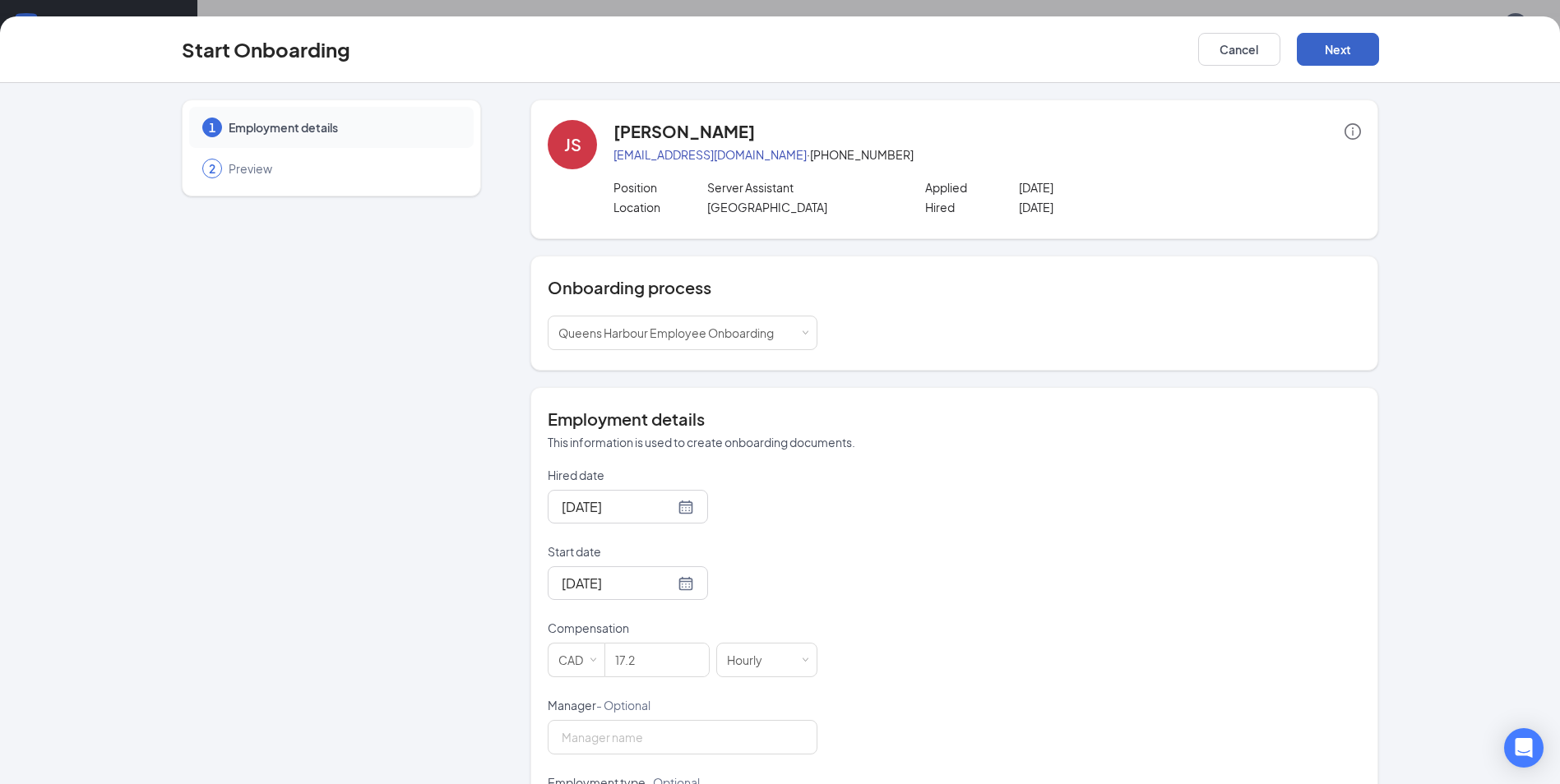
click at [1339, 47] on button "Next" at bounding box center [1338, 49] width 82 height 33
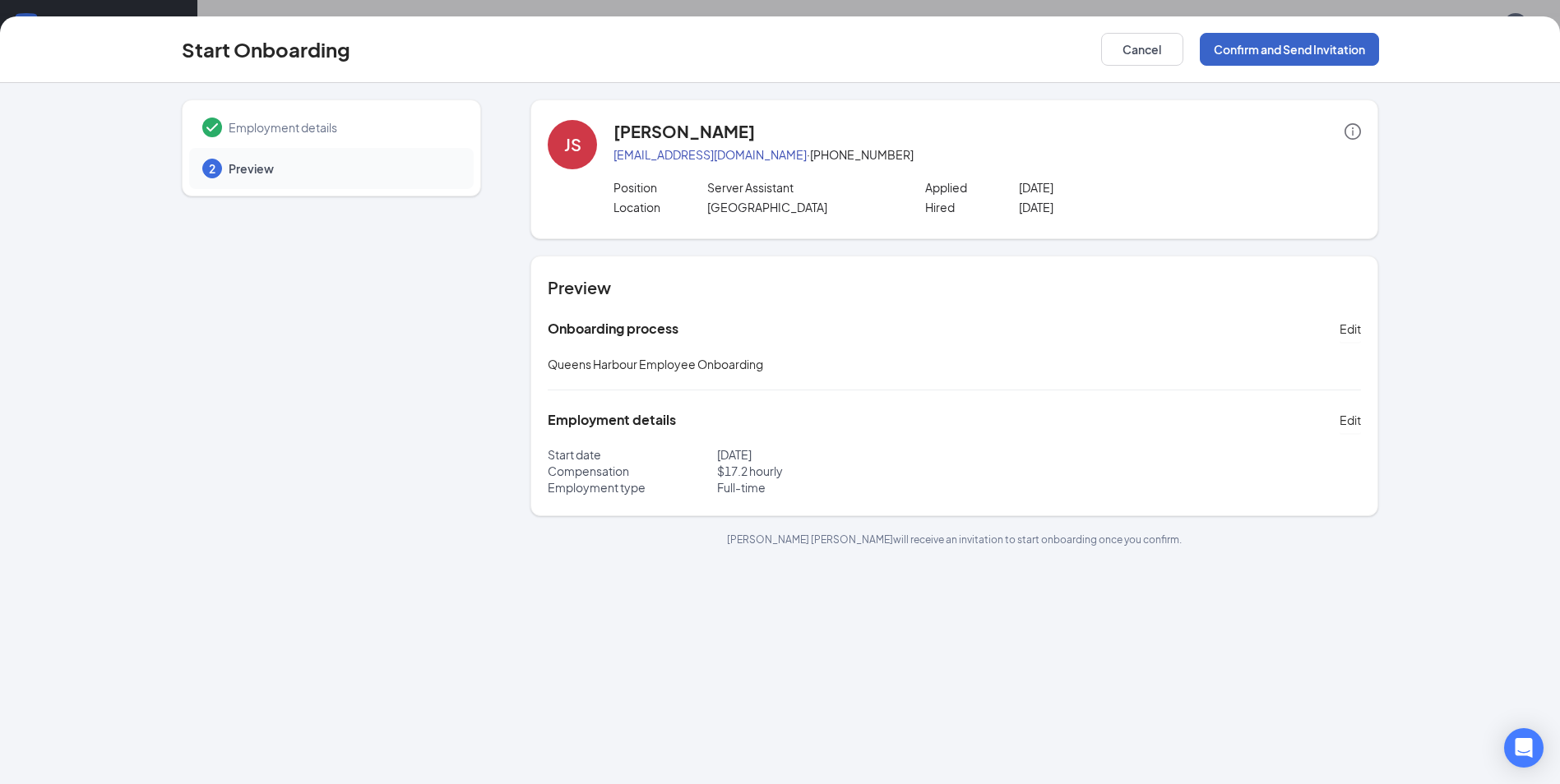
click at [1339, 47] on button "Confirm and Send Invitation" at bounding box center [1290, 49] width 179 height 33
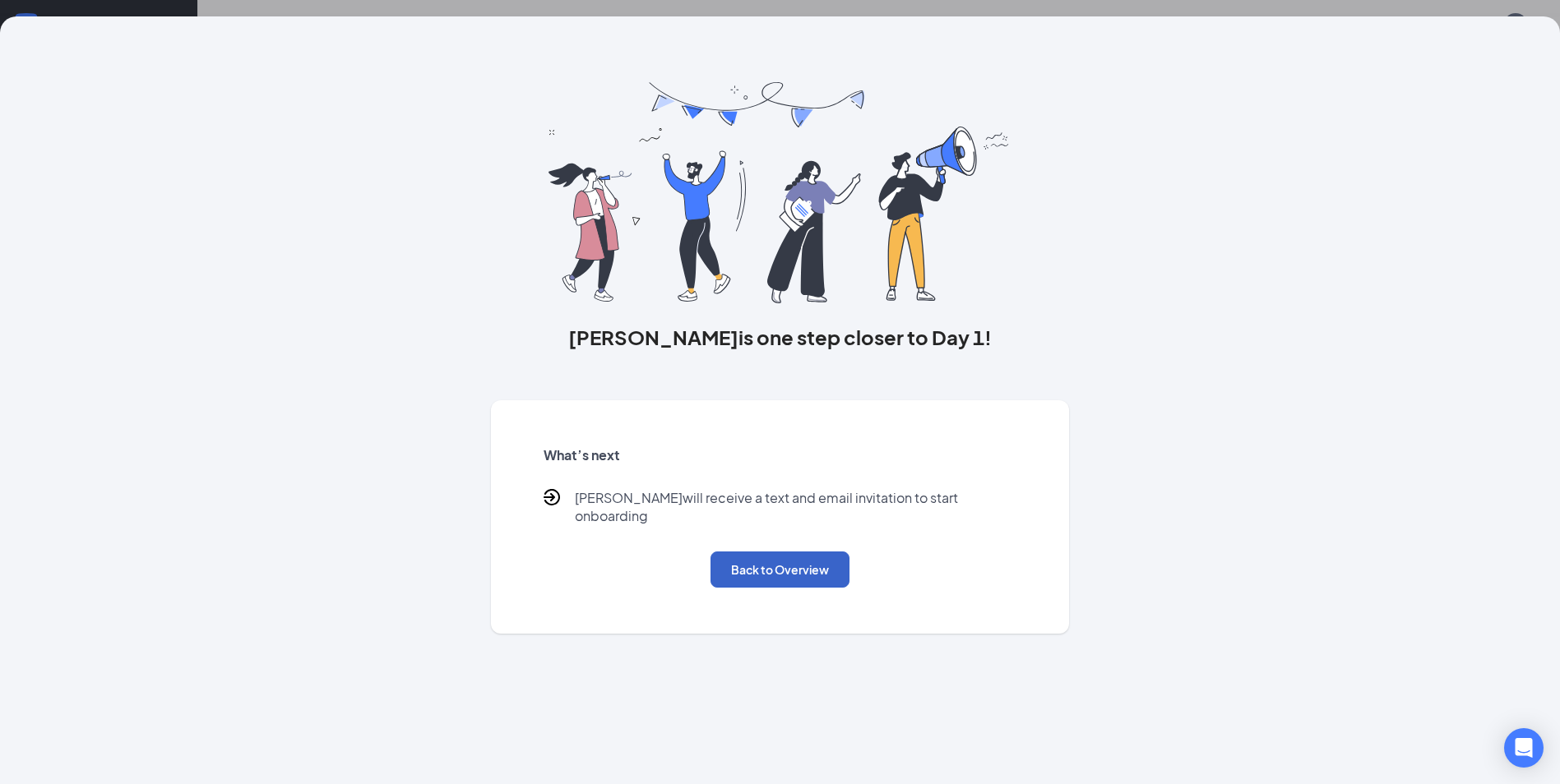
click at [797, 552] on button "Back to Overview" at bounding box center [780, 570] width 139 height 36
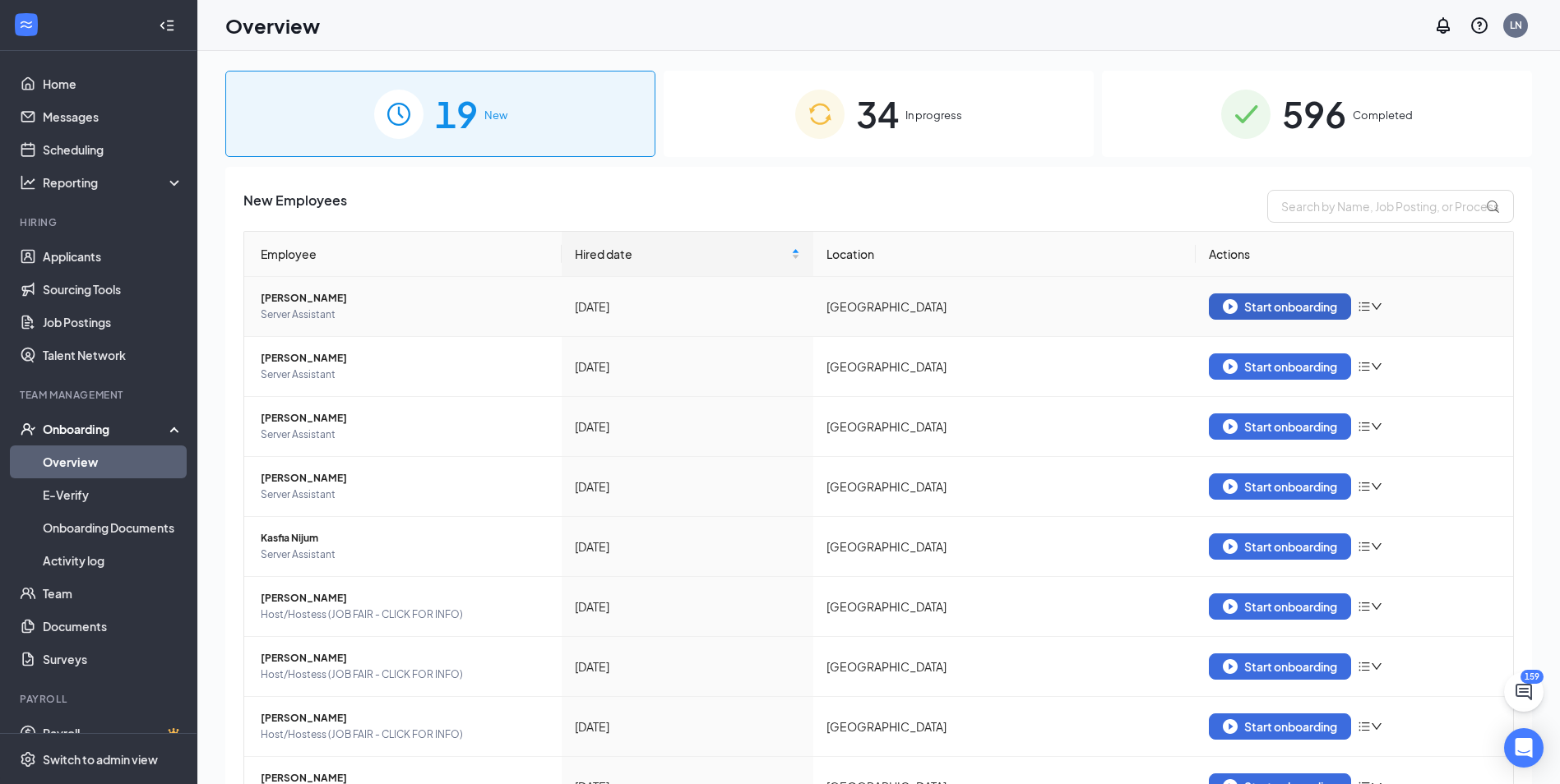
click at [1274, 301] on div "Start onboarding" at bounding box center [1280, 307] width 114 height 15
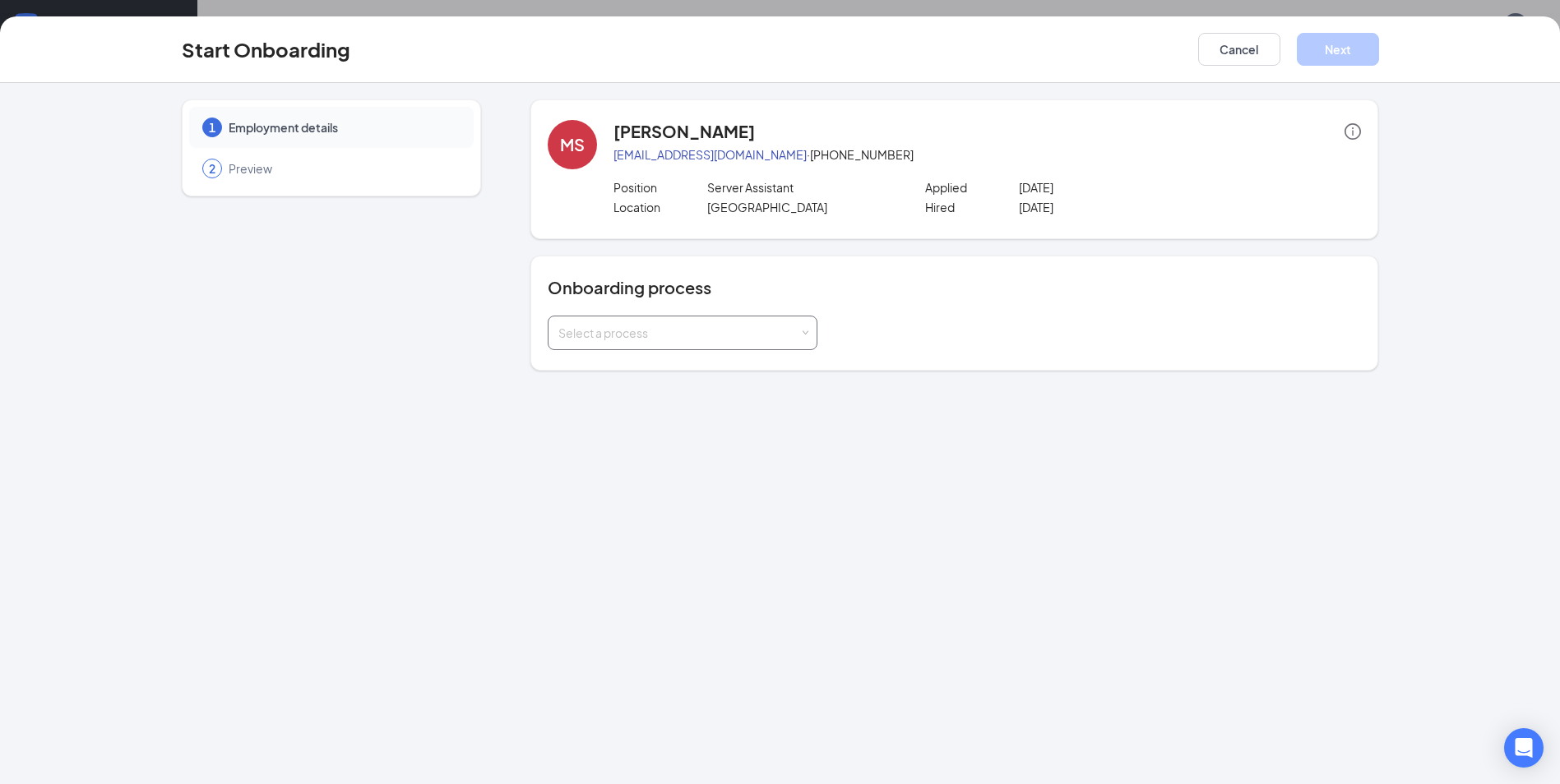
click at [662, 324] on div "Select a process" at bounding box center [682, 332] width 248 height 33
click at [629, 360] on li "Queens Harbour Employee Onboarding" at bounding box center [682, 368] width 269 height 29
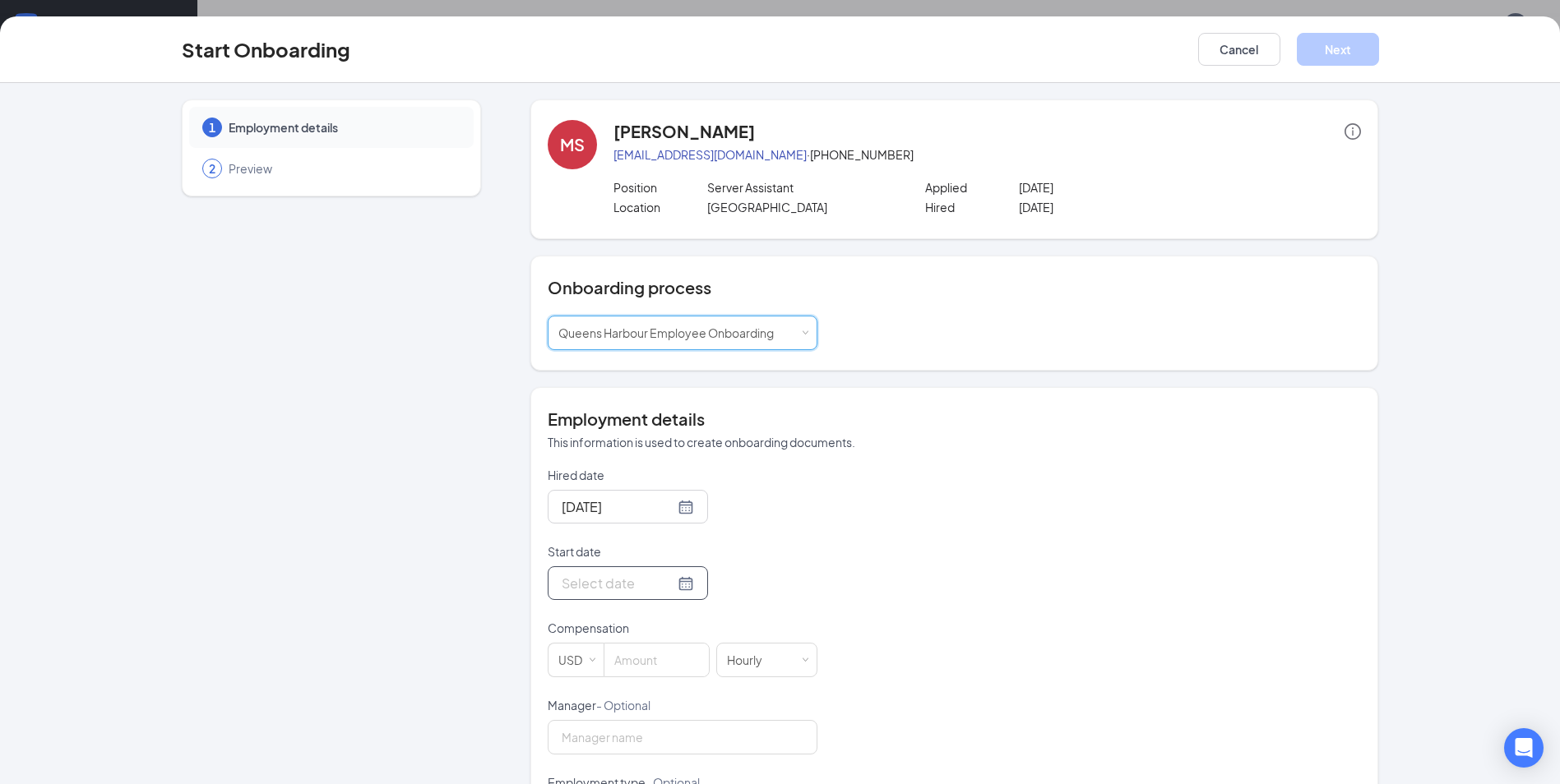
click at [674, 588] on div at bounding box center [628, 583] width 132 height 20
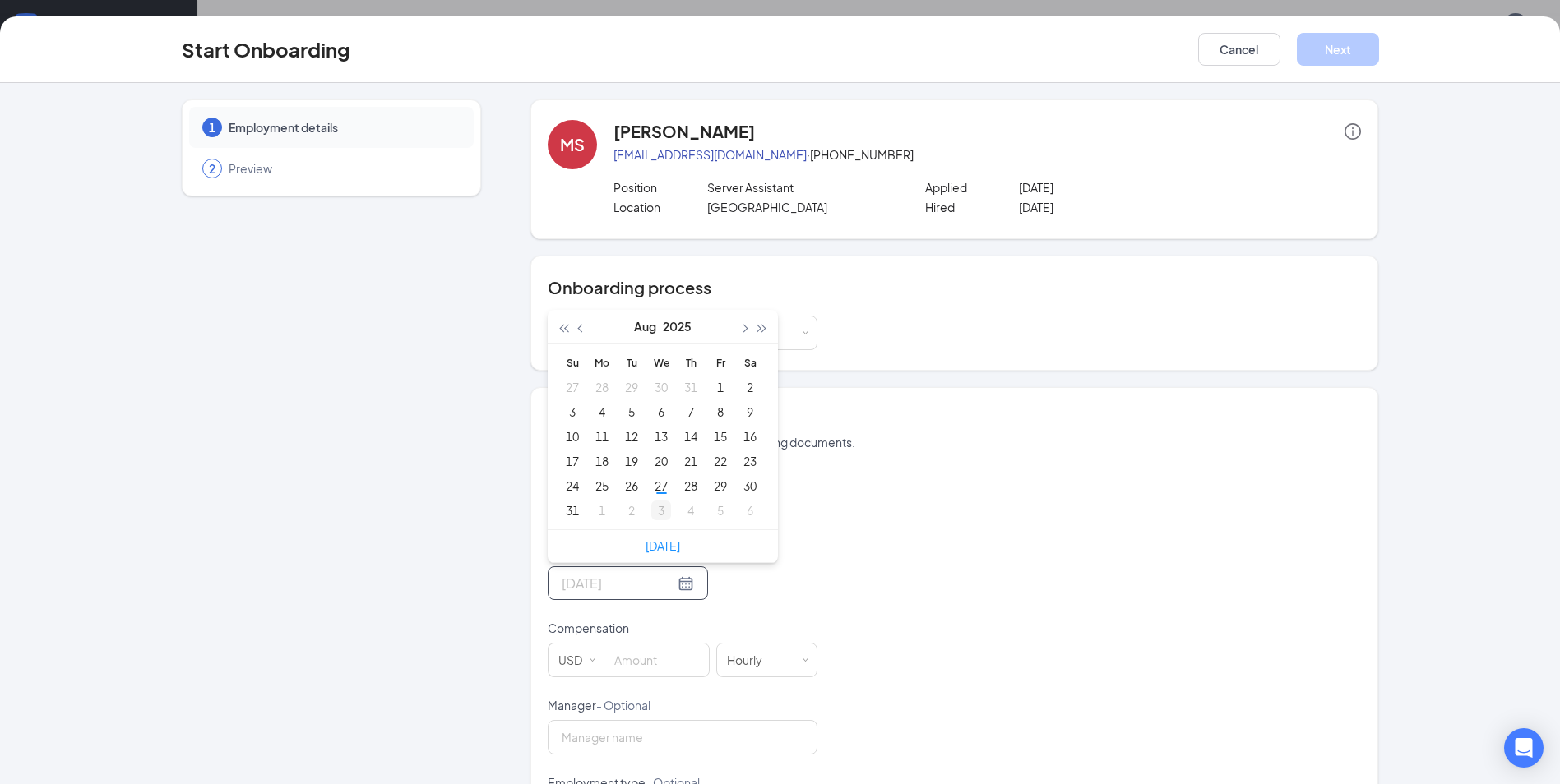
type input "[DATE]"
click at [655, 506] on div "3" at bounding box center [661, 510] width 20 height 19
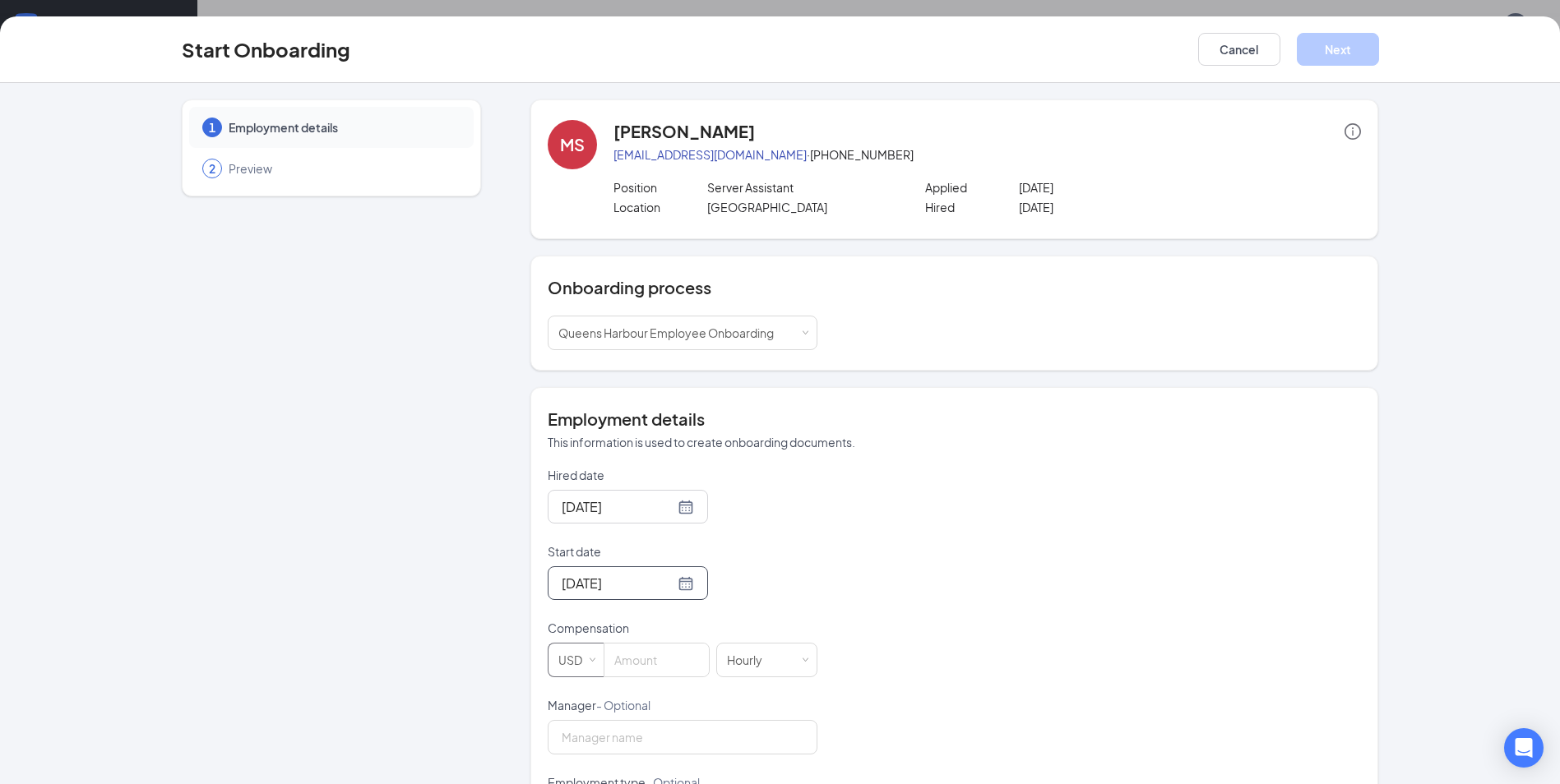
click at [564, 656] on div "USD" at bounding box center [576, 660] width 35 height 33
click at [569, 718] on li "CAD" at bounding box center [569, 721] width 56 height 27
click at [672, 659] on input at bounding box center [657, 660] width 104 height 33
type input "17.2"
click at [1332, 51] on button "Next" at bounding box center [1338, 49] width 82 height 33
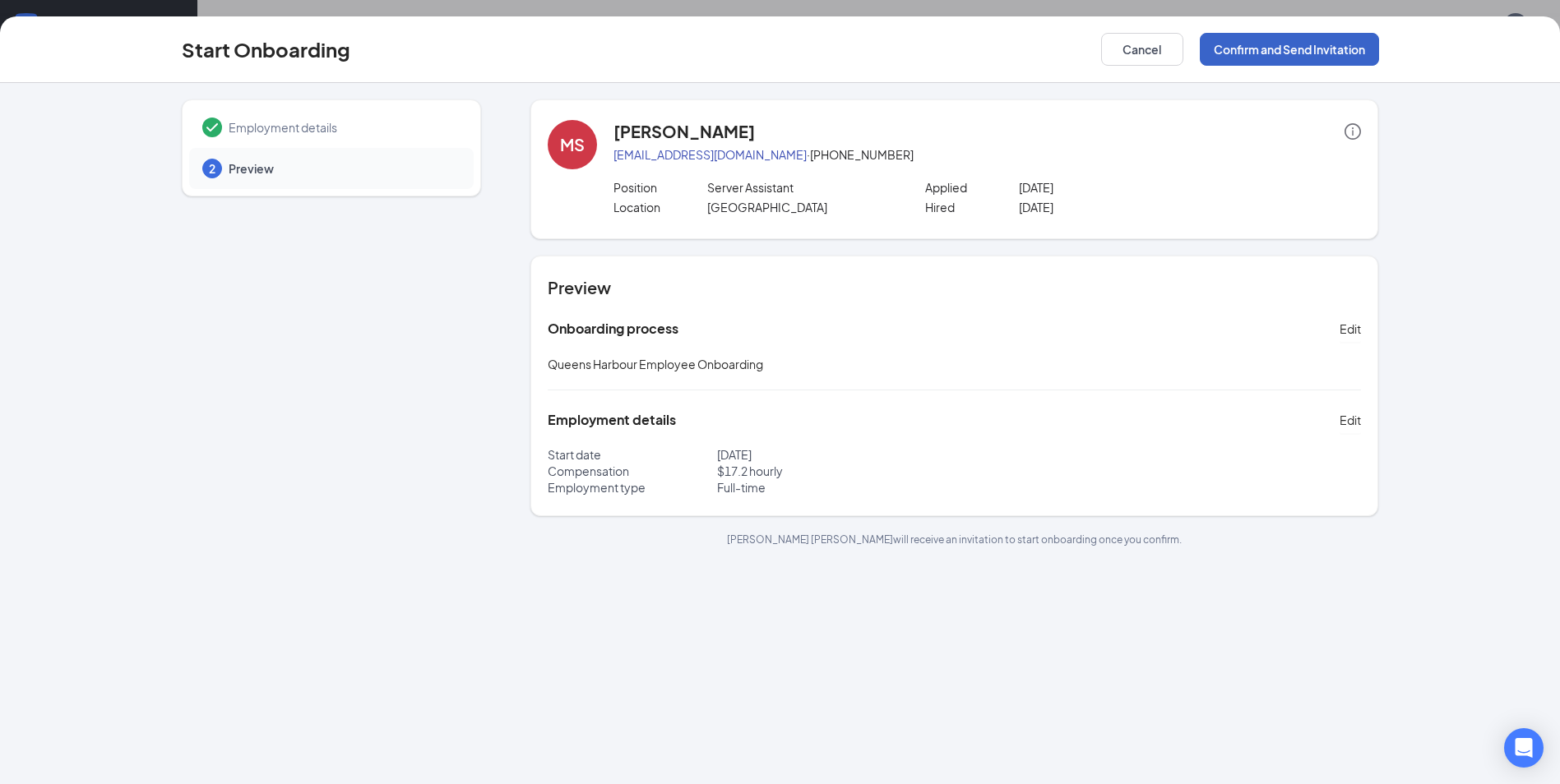
click at [1332, 51] on button "Confirm and Send Invitation" at bounding box center [1290, 49] width 179 height 33
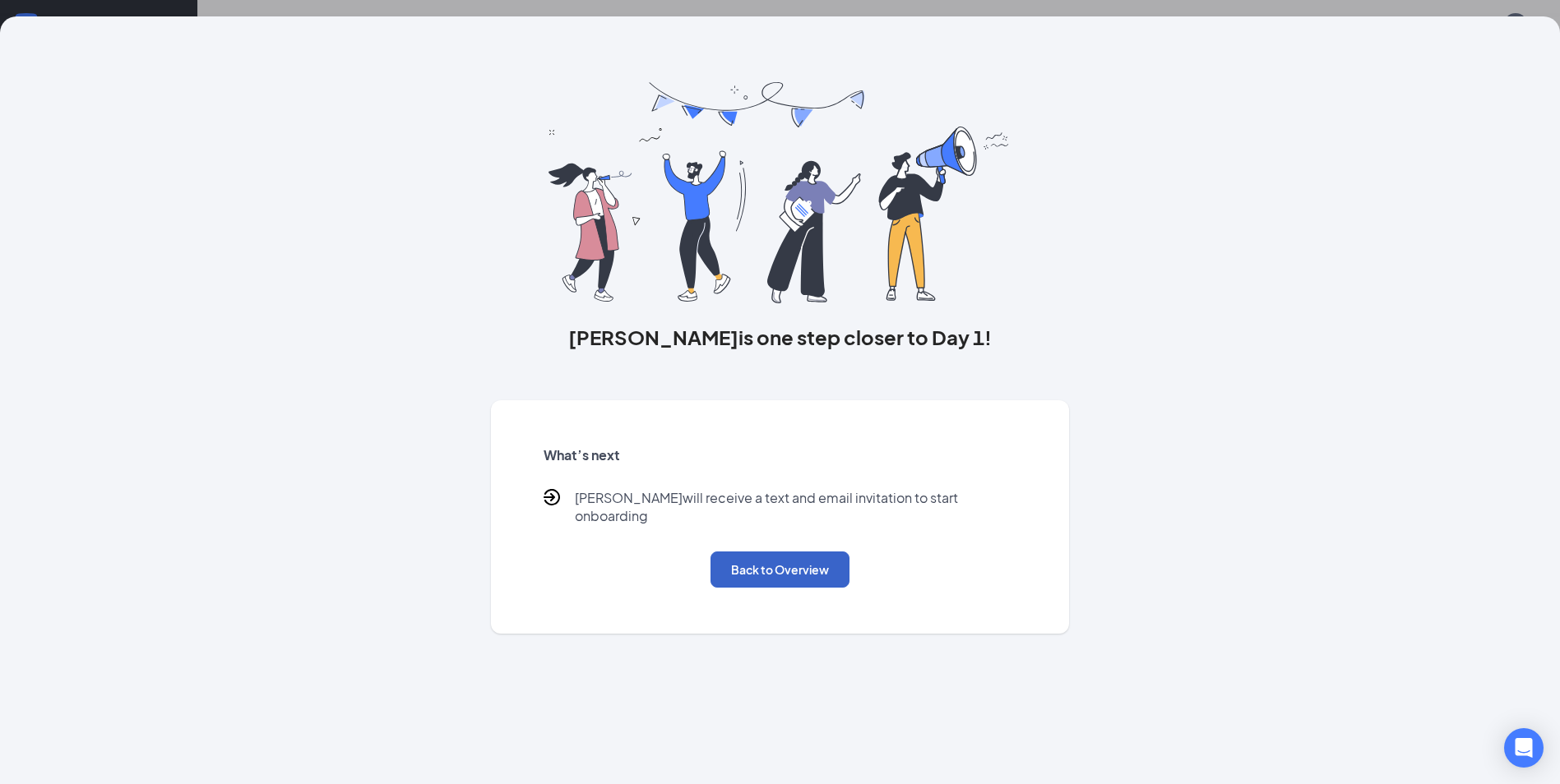
click at [778, 552] on button "Back to Overview" at bounding box center [780, 570] width 139 height 36
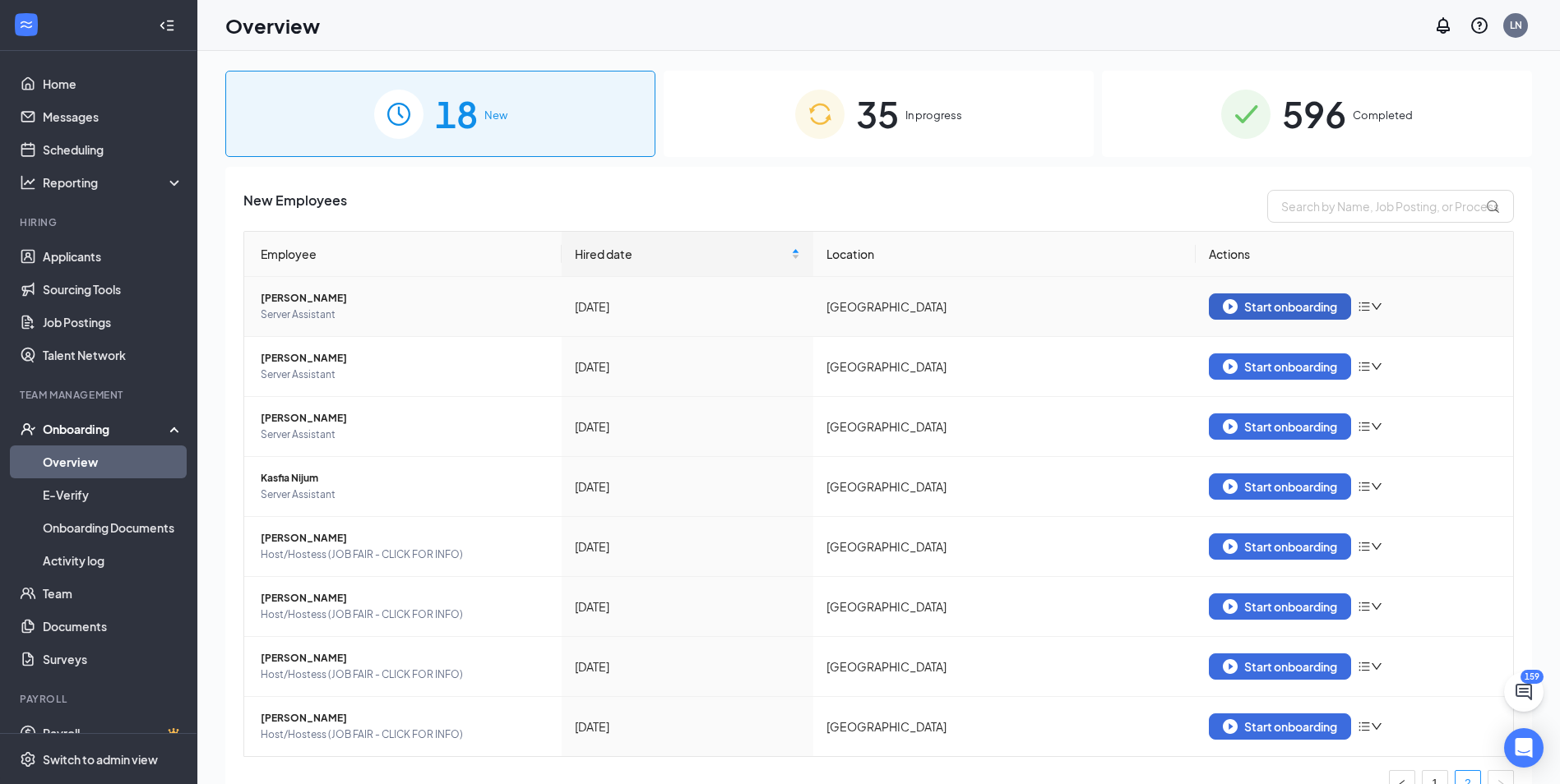
click at [1314, 309] on div "Start onboarding" at bounding box center [1280, 307] width 114 height 15
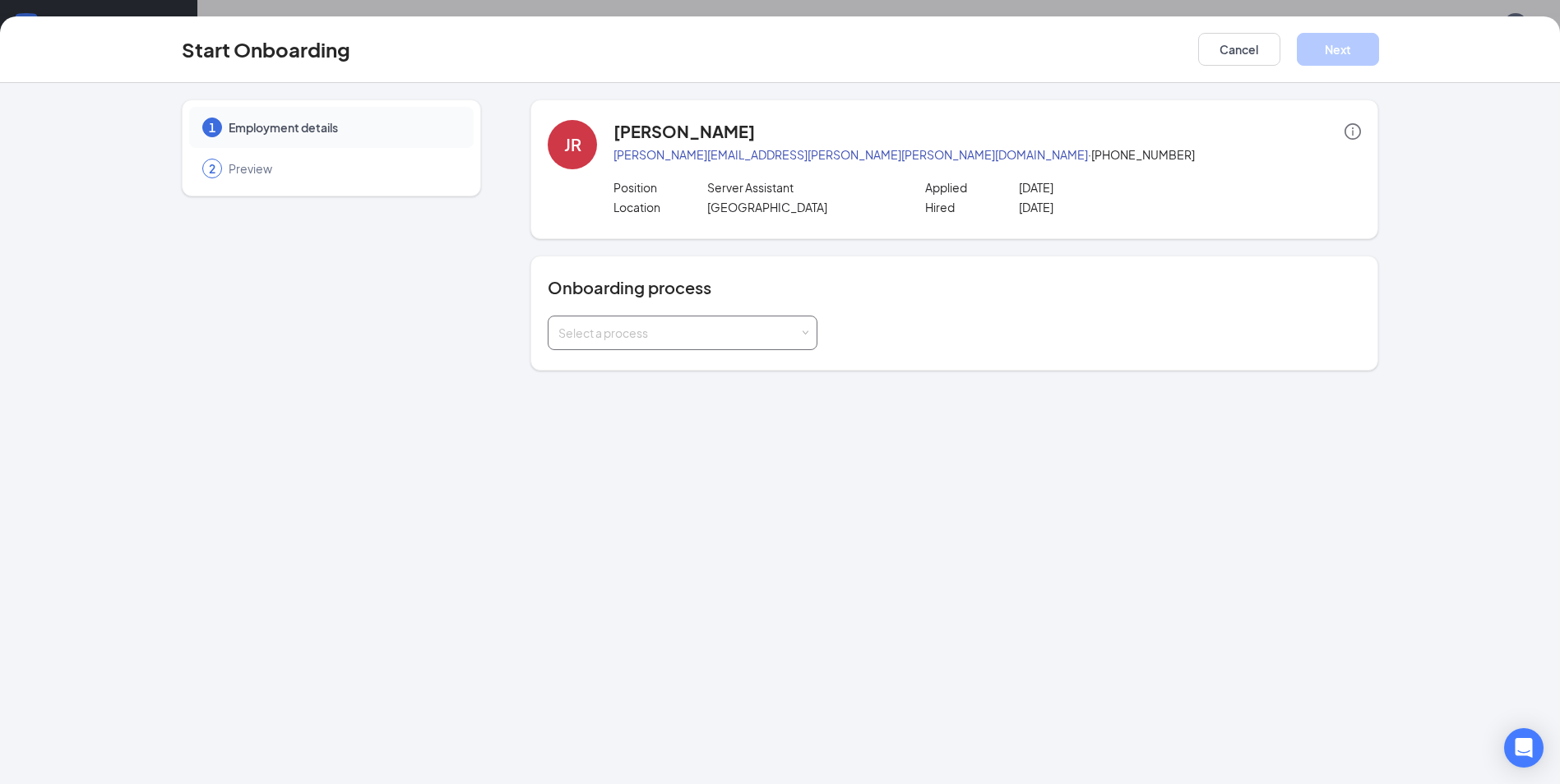
click at [642, 342] on div "Select a process" at bounding box center [682, 332] width 248 height 33
click at [640, 372] on span "Queens Harbour Employee Onboarding" at bounding box center [661, 367] width 215 height 15
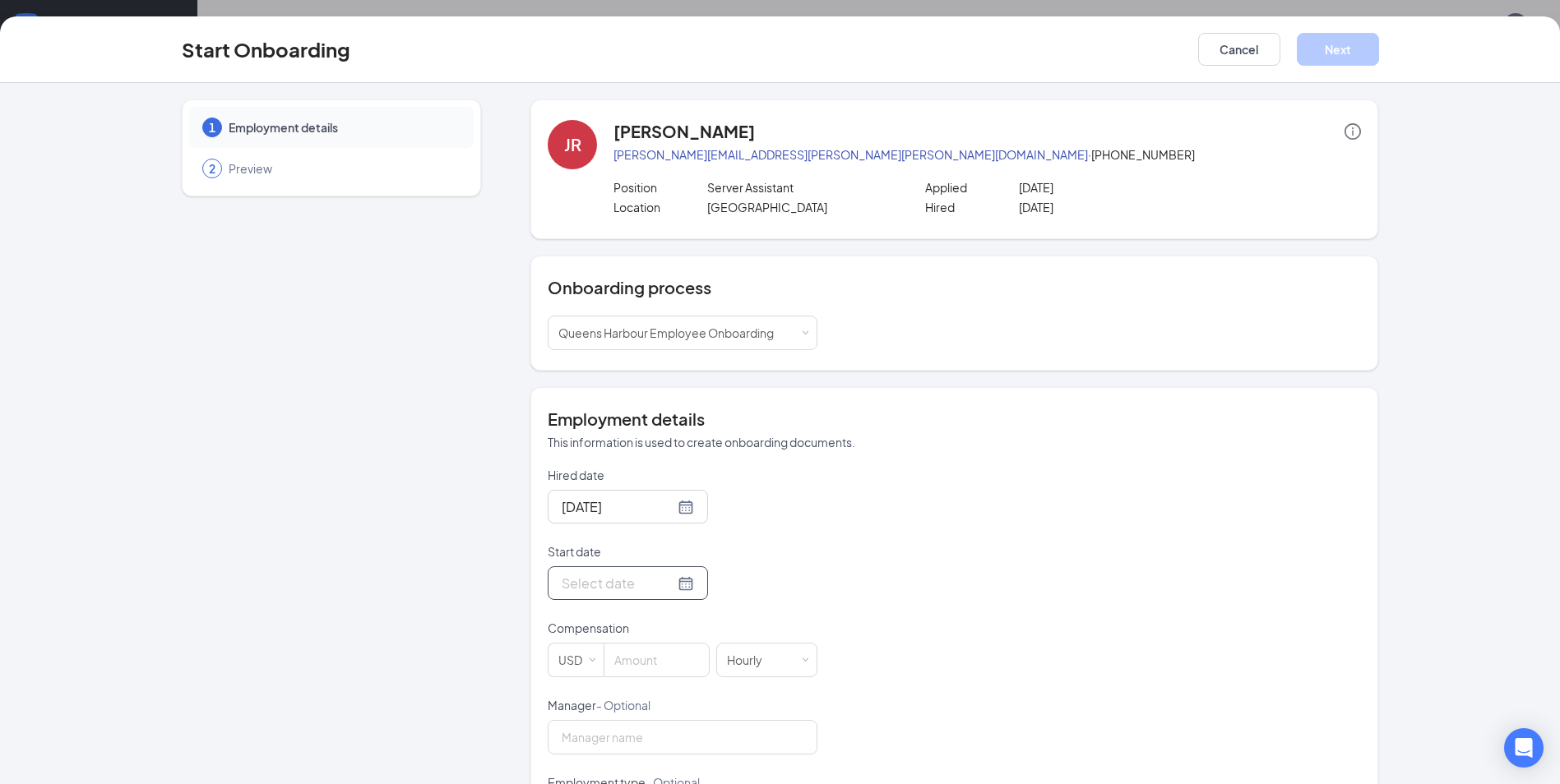
click at [668, 574] on div at bounding box center [628, 583] width 132 height 20
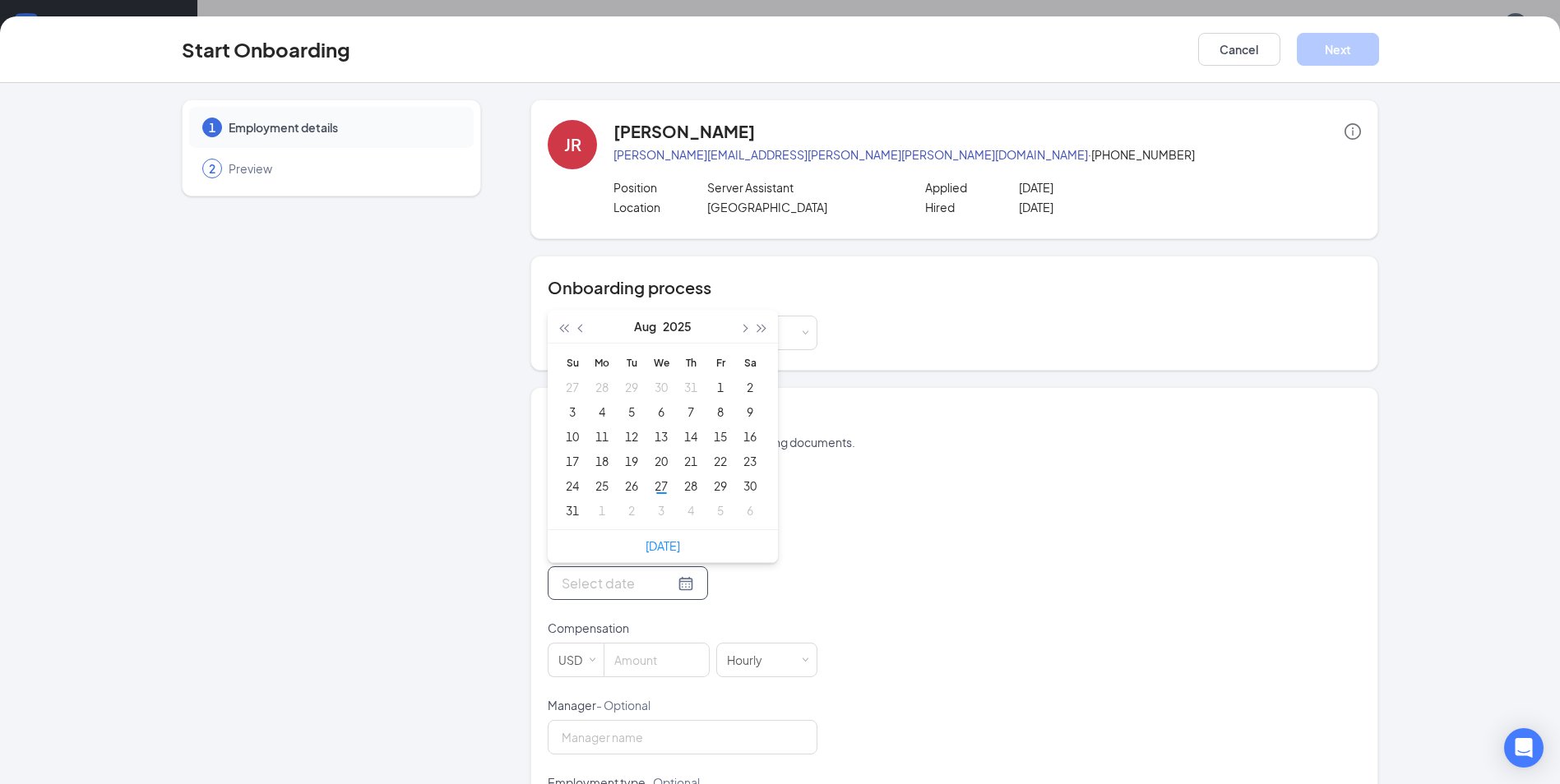
type input "[DATE]"
click at [594, 488] on div "25" at bounding box center [602, 485] width 20 height 19
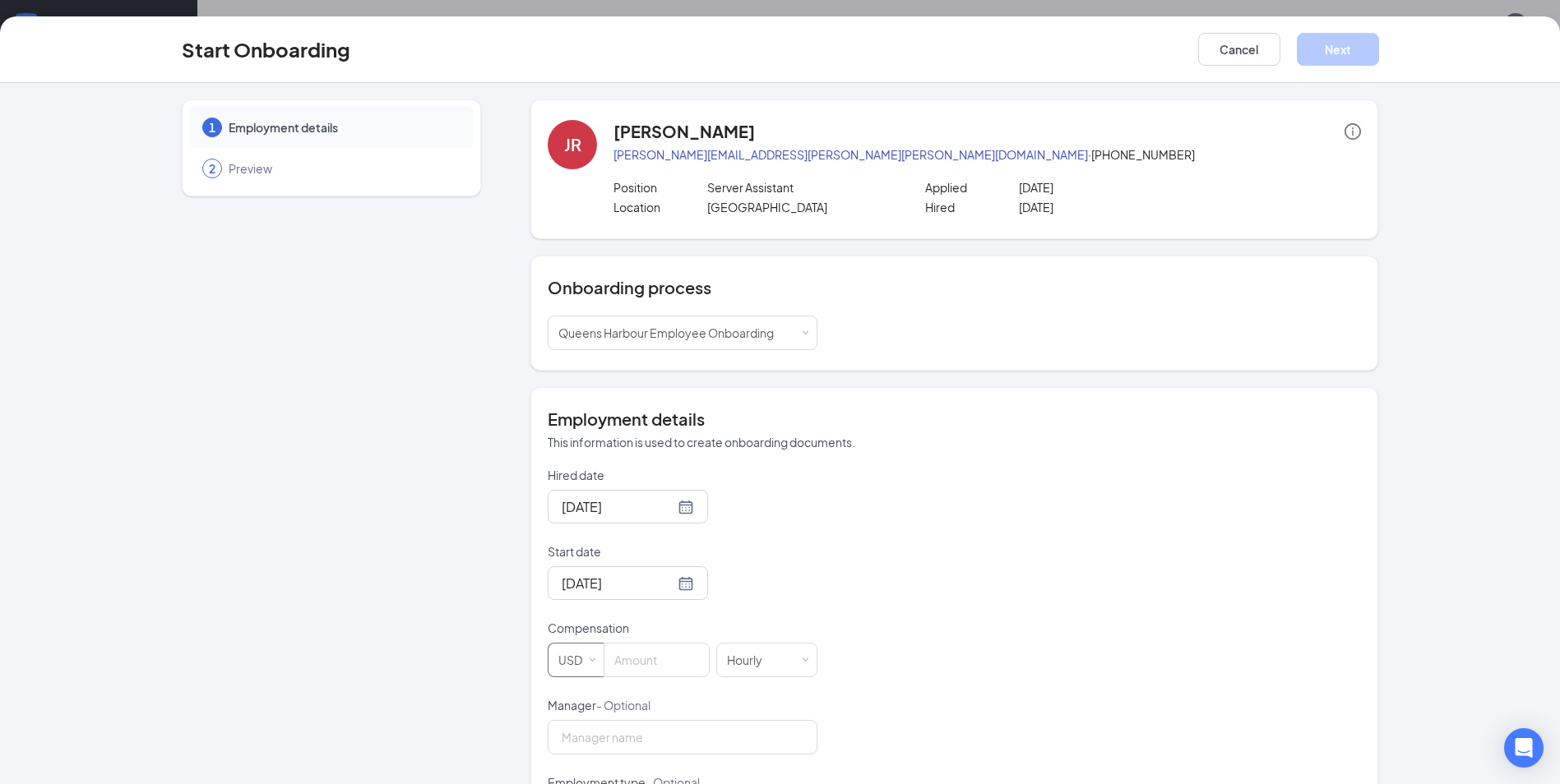
click at [589, 660] on span at bounding box center [592, 660] width 7 height 7
click at [554, 724] on li "CAD" at bounding box center [569, 721] width 56 height 27
click at [622, 676] on input at bounding box center [657, 660] width 104 height 33
type input "17.2"
click at [1321, 43] on button "Next" at bounding box center [1338, 49] width 82 height 33
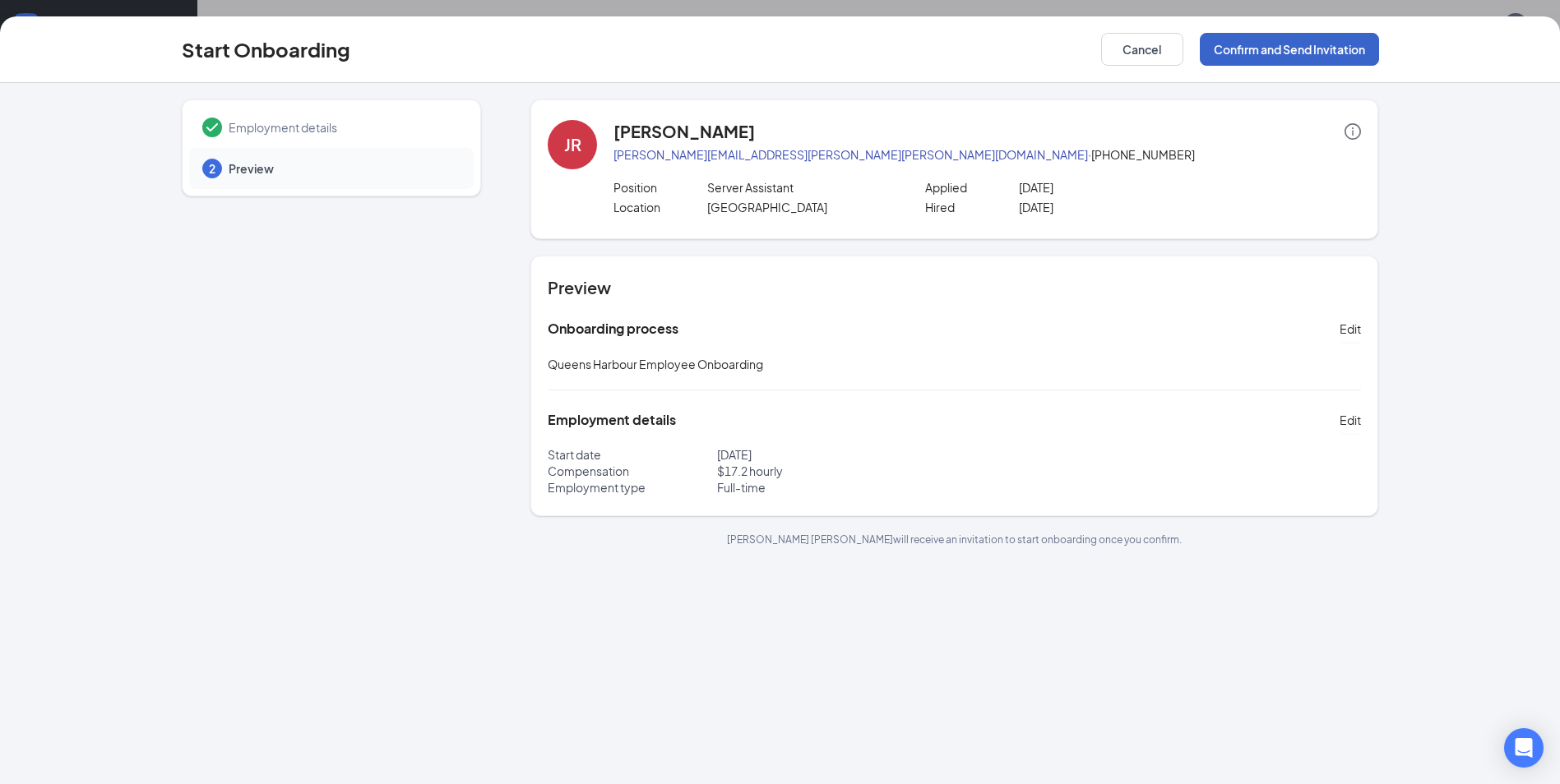
click at [1330, 40] on button "Confirm and Send Invitation" at bounding box center [1290, 49] width 179 height 33
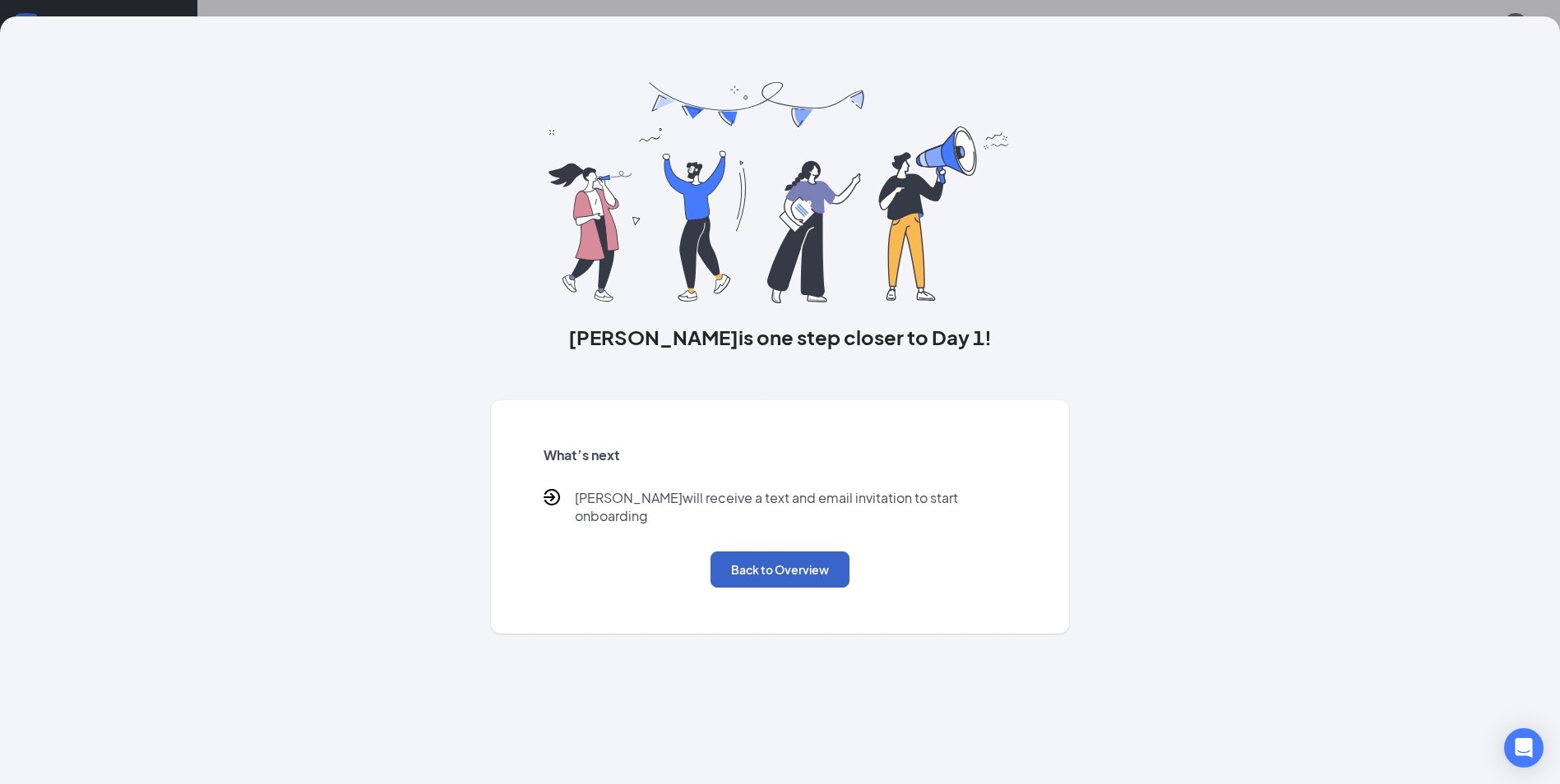
click at [804, 558] on button "Back to Overview" at bounding box center [780, 570] width 139 height 36
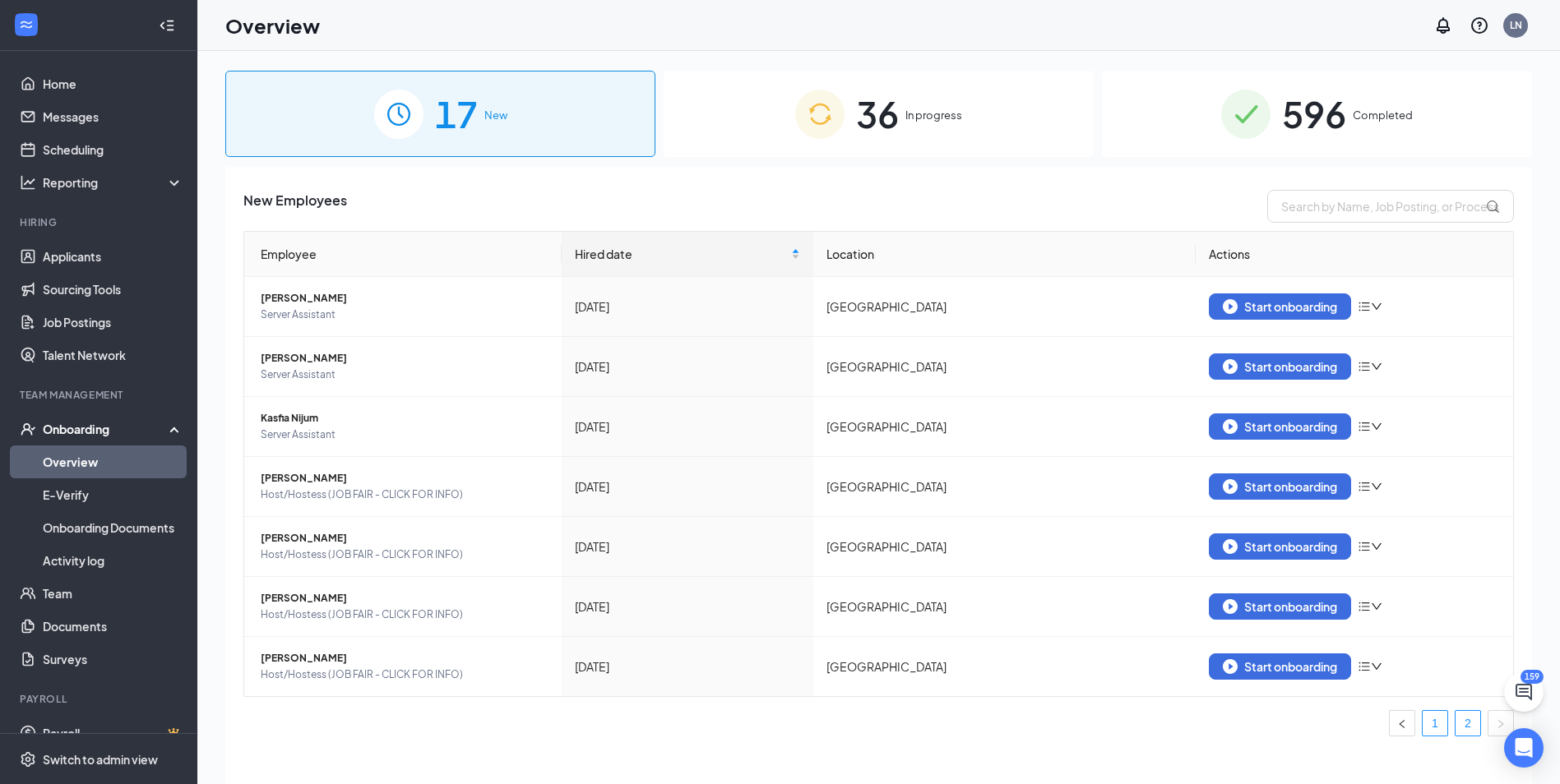
click at [1439, 728] on link "1" at bounding box center [1435, 724] width 25 height 25
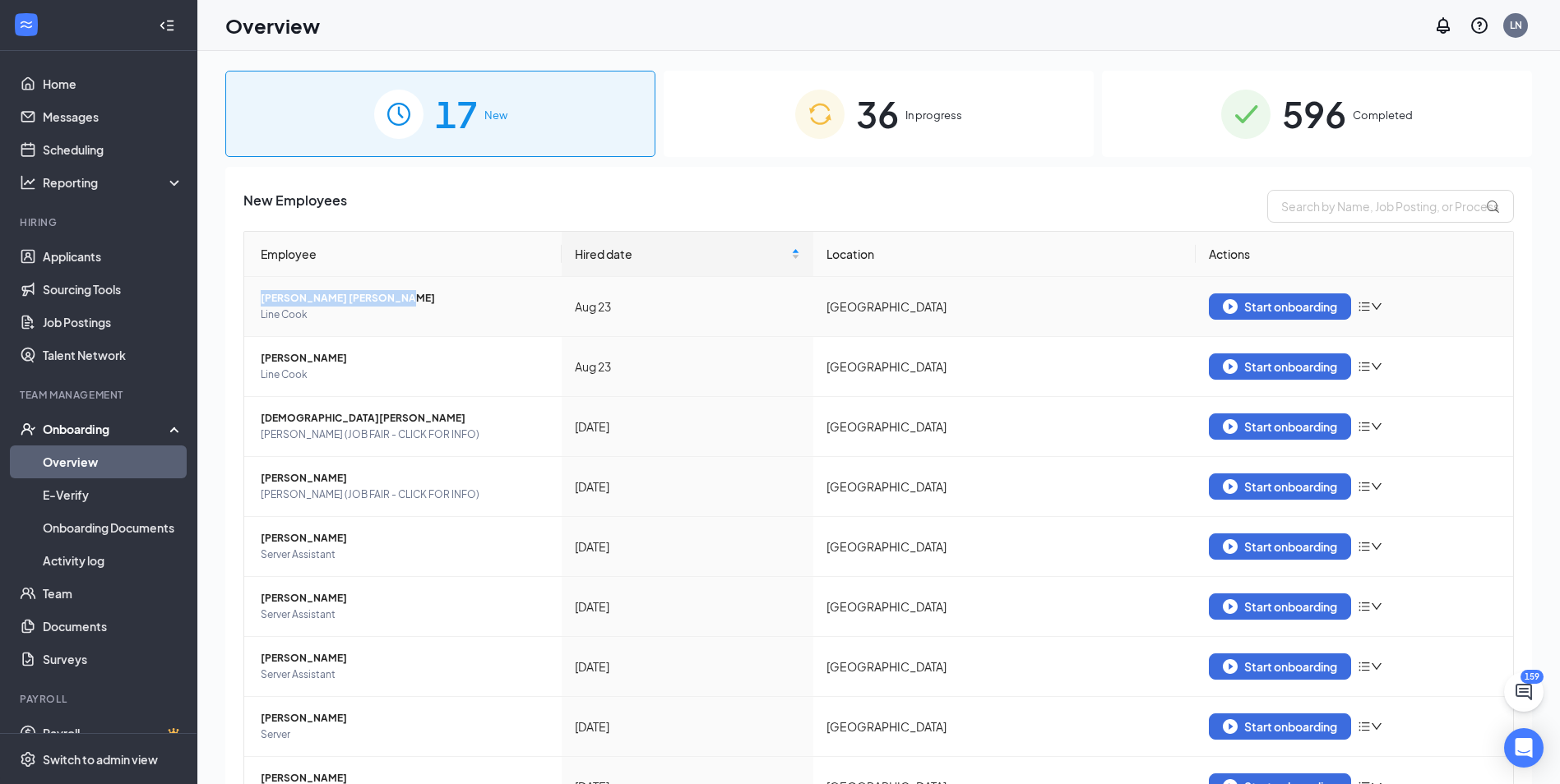
drag, startPoint x: 258, startPoint y: 292, endPoint x: 383, endPoint y: 297, distance: 125.1
click at [383, 297] on td "[PERSON_NAME] [PERSON_NAME] Line Cook" at bounding box center [403, 307] width 317 height 60
copy span "[PERSON_NAME] [PERSON_NAME]"
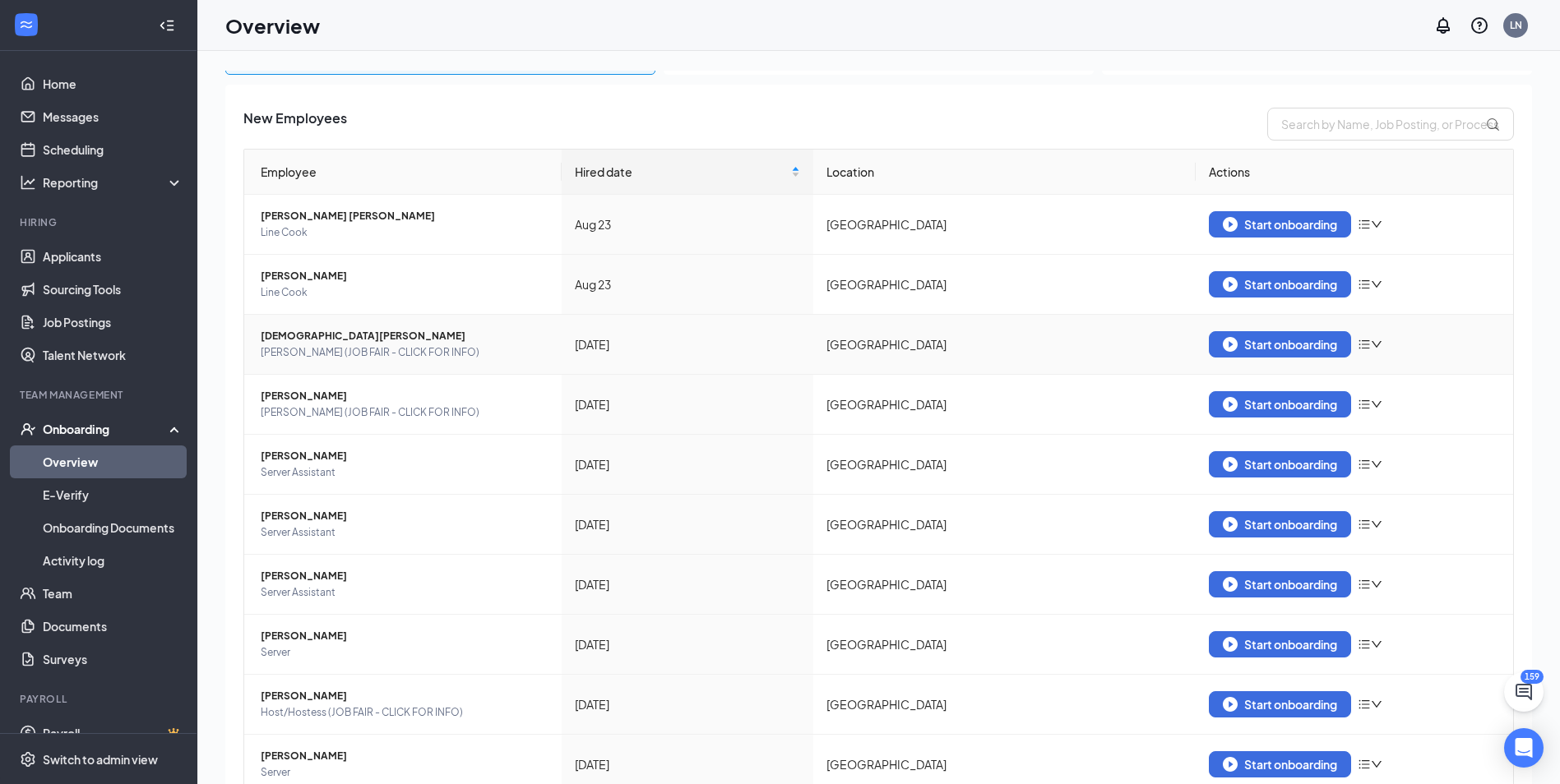
click at [317, 340] on span "[DEMOGRAPHIC_DATA][PERSON_NAME]" at bounding box center [404, 336] width 288 height 17
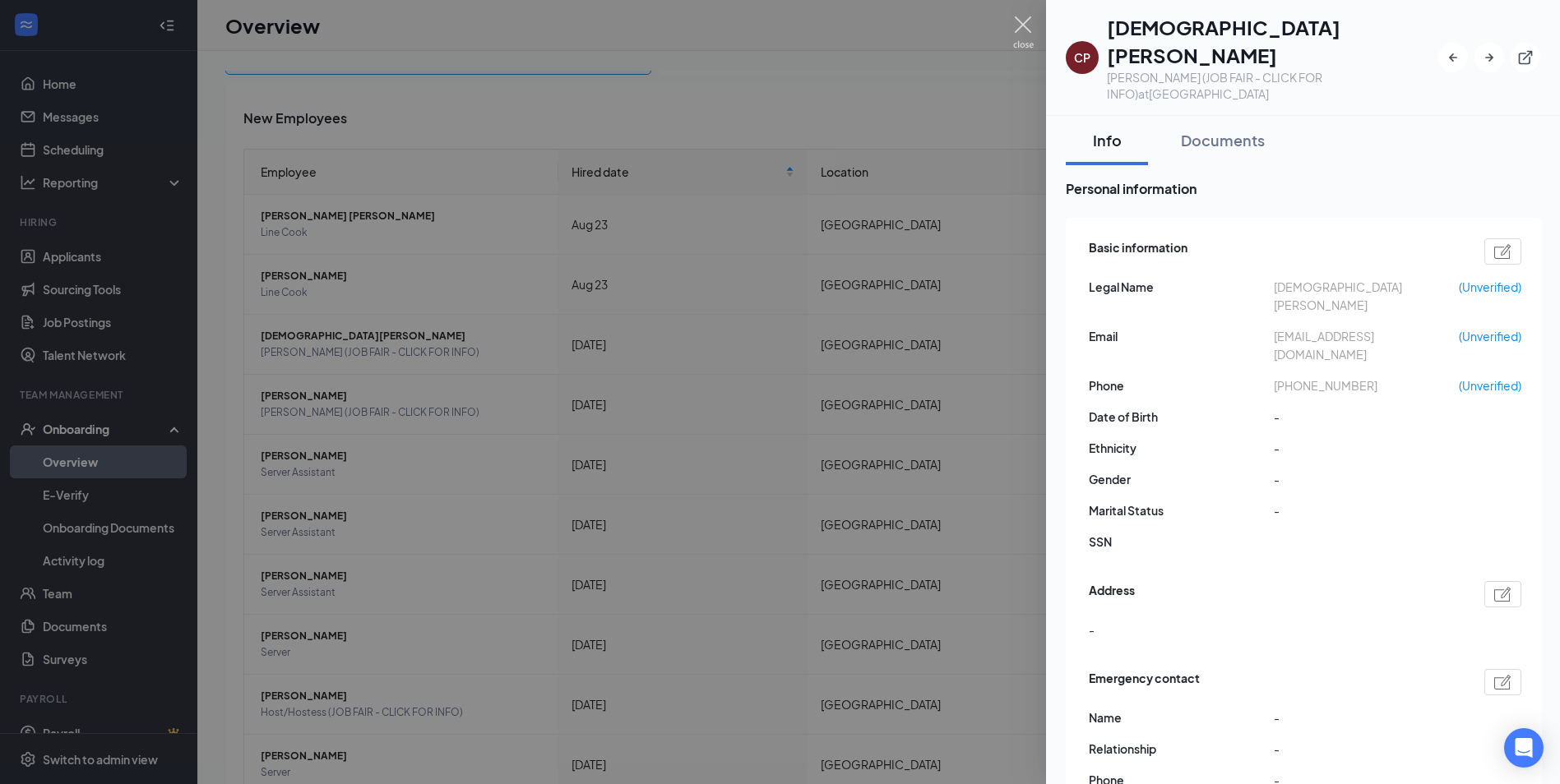
click at [1025, 26] on img at bounding box center [1023, 33] width 20 height 32
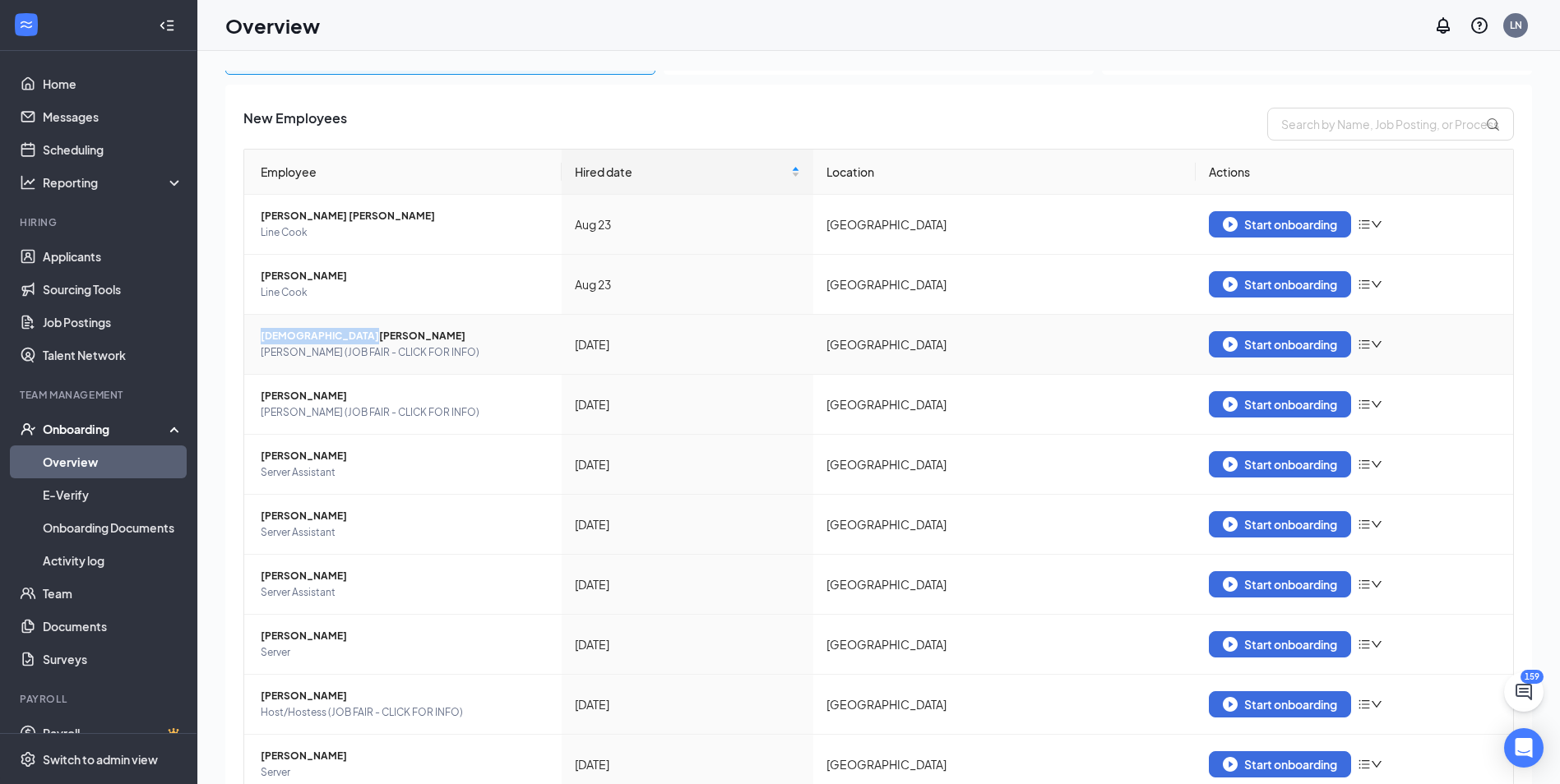
drag, startPoint x: 263, startPoint y: 334, endPoint x: 382, endPoint y: 333, distance: 119.0
click at [382, 333] on span "[DEMOGRAPHIC_DATA][PERSON_NAME]" at bounding box center [404, 336] width 288 height 17
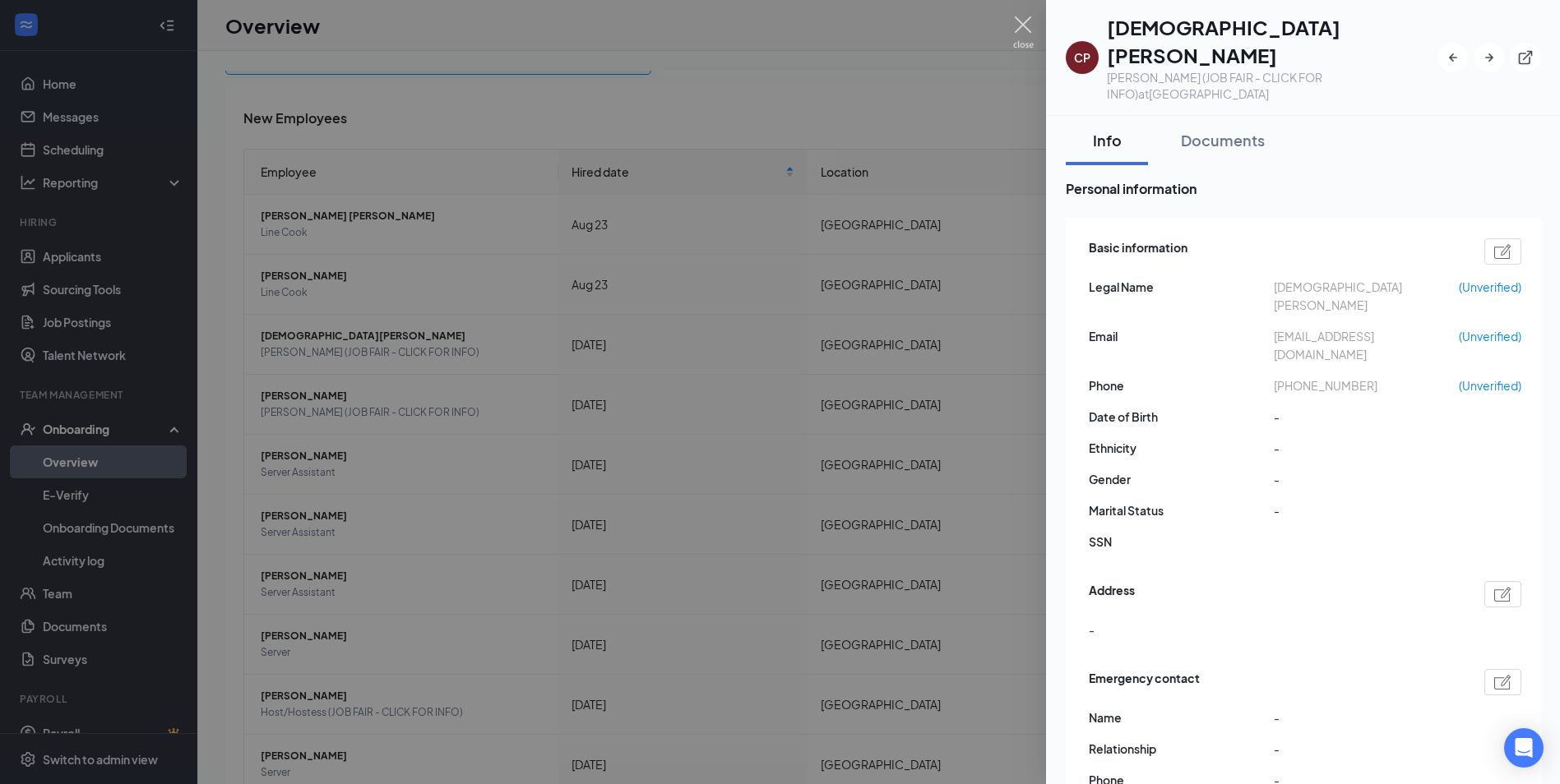
click at [1010, 40] on div at bounding box center [780, 392] width 1560 height 784
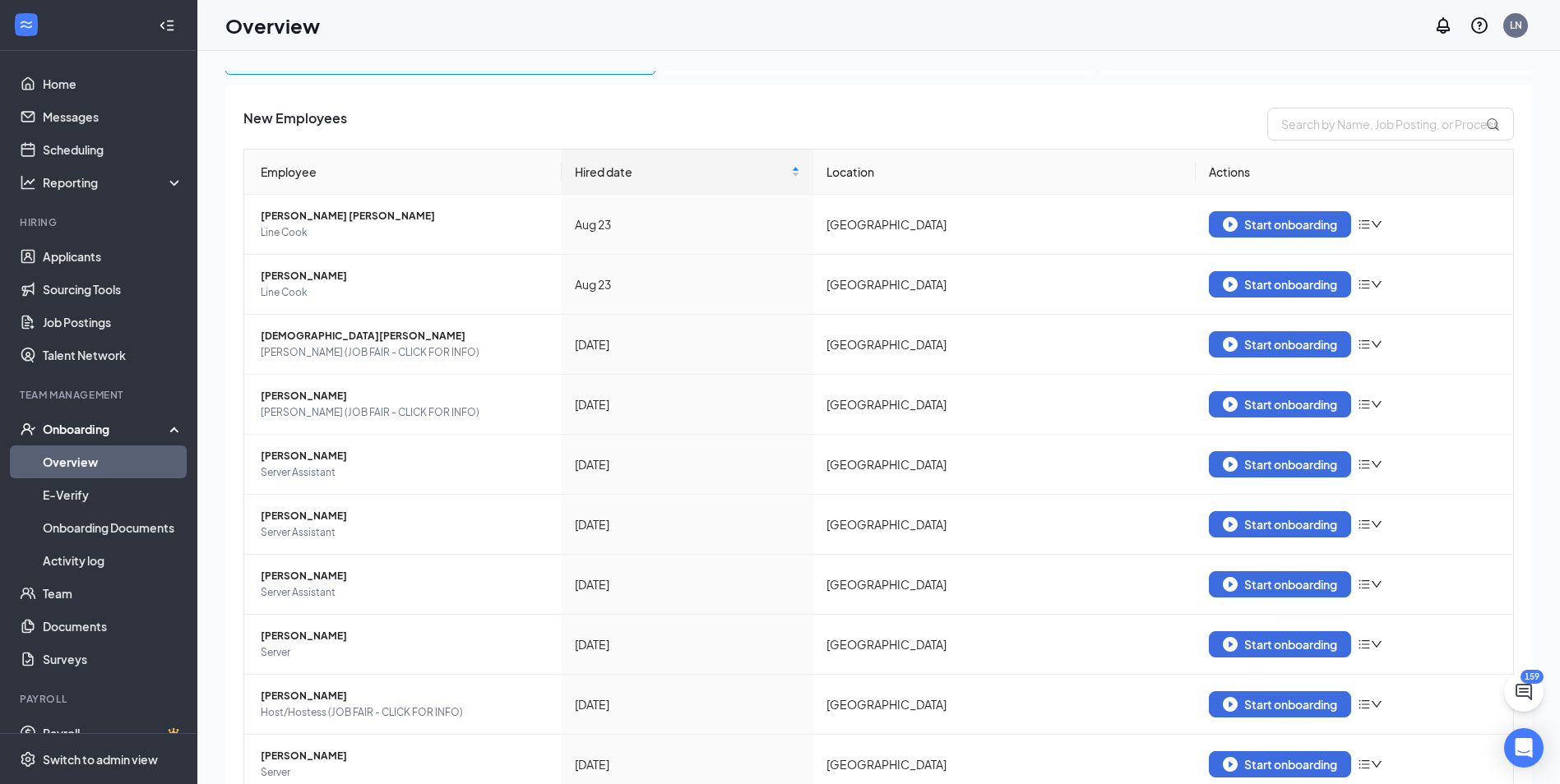
click at [1047, 8] on div "Overview LN" at bounding box center [879, 26] width 1363 height 51
drag, startPoint x: 261, startPoint y: 330, endPoint x: 365, endPoint y: 338, distance: 104.3
click at [365, 338] on span "[DEMOGRAPHIC_DATA][PERSON_NAME]" at bounding box center [404, 336] width 288 height 17
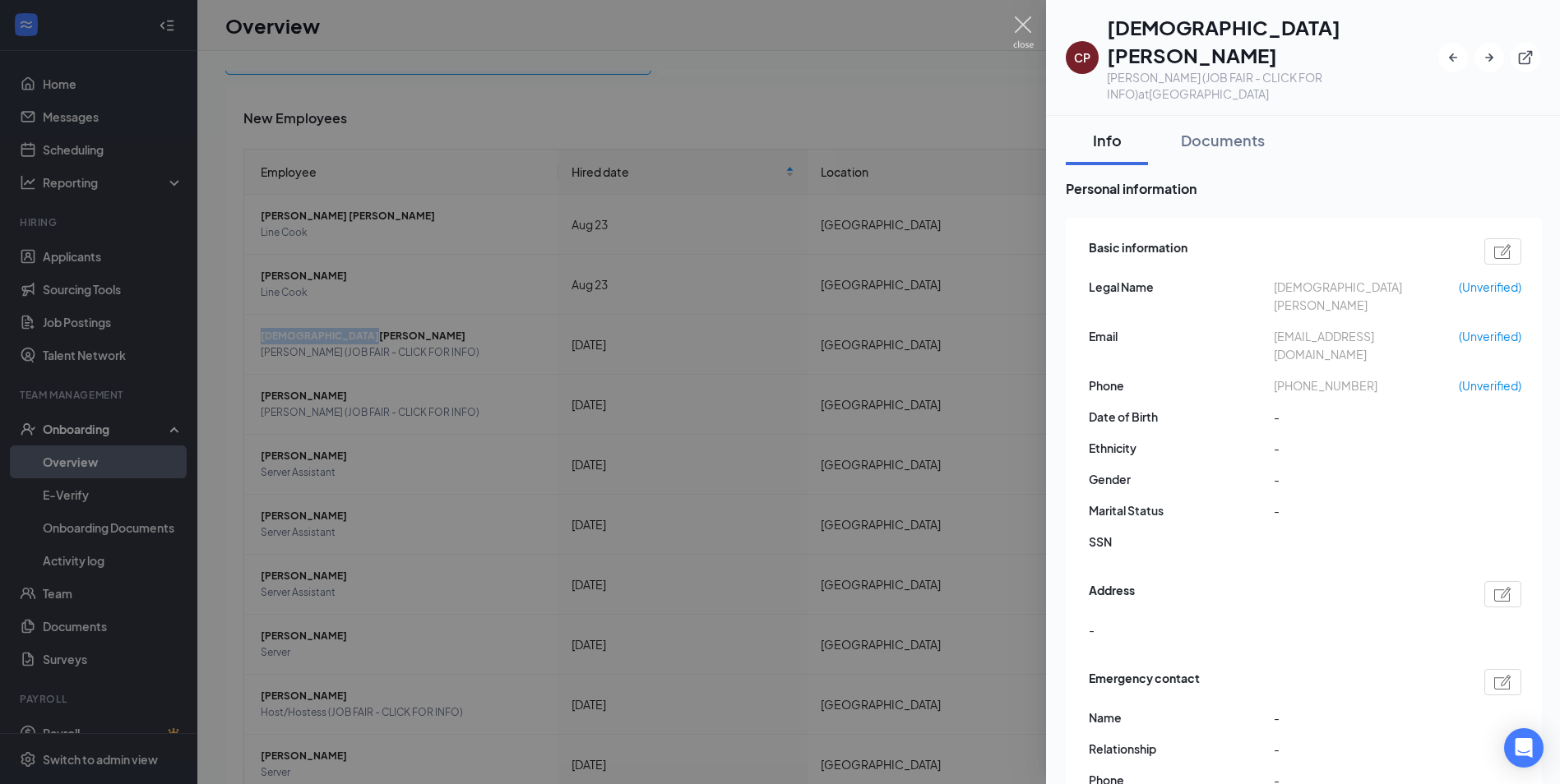
click at [1019, 20] on img at bounding box center [1023, 33] width 20 height 32
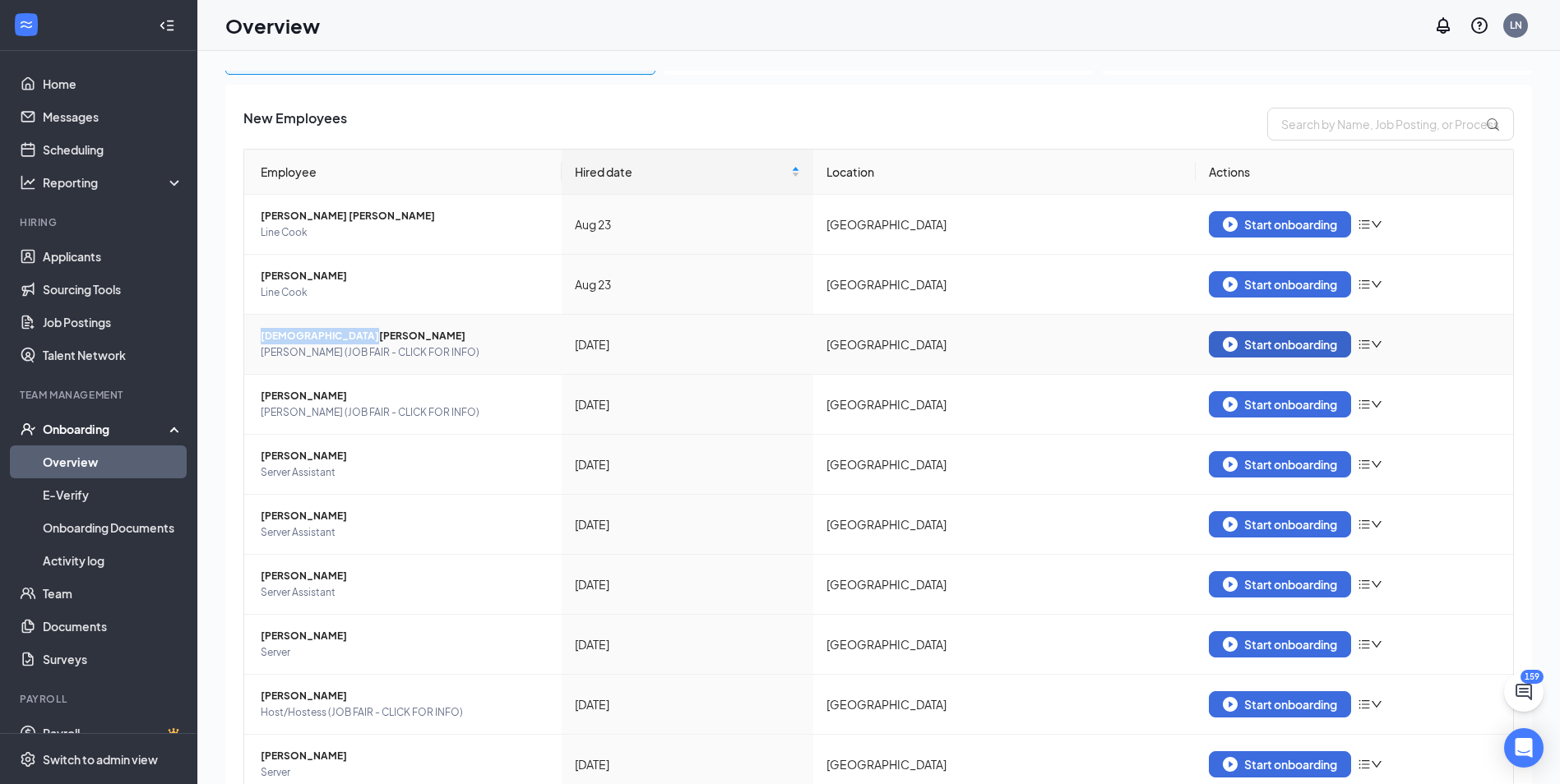
click at [1241, 346] on div "Start onboarding" at bounding box center [1280, 344] width 114 height 15
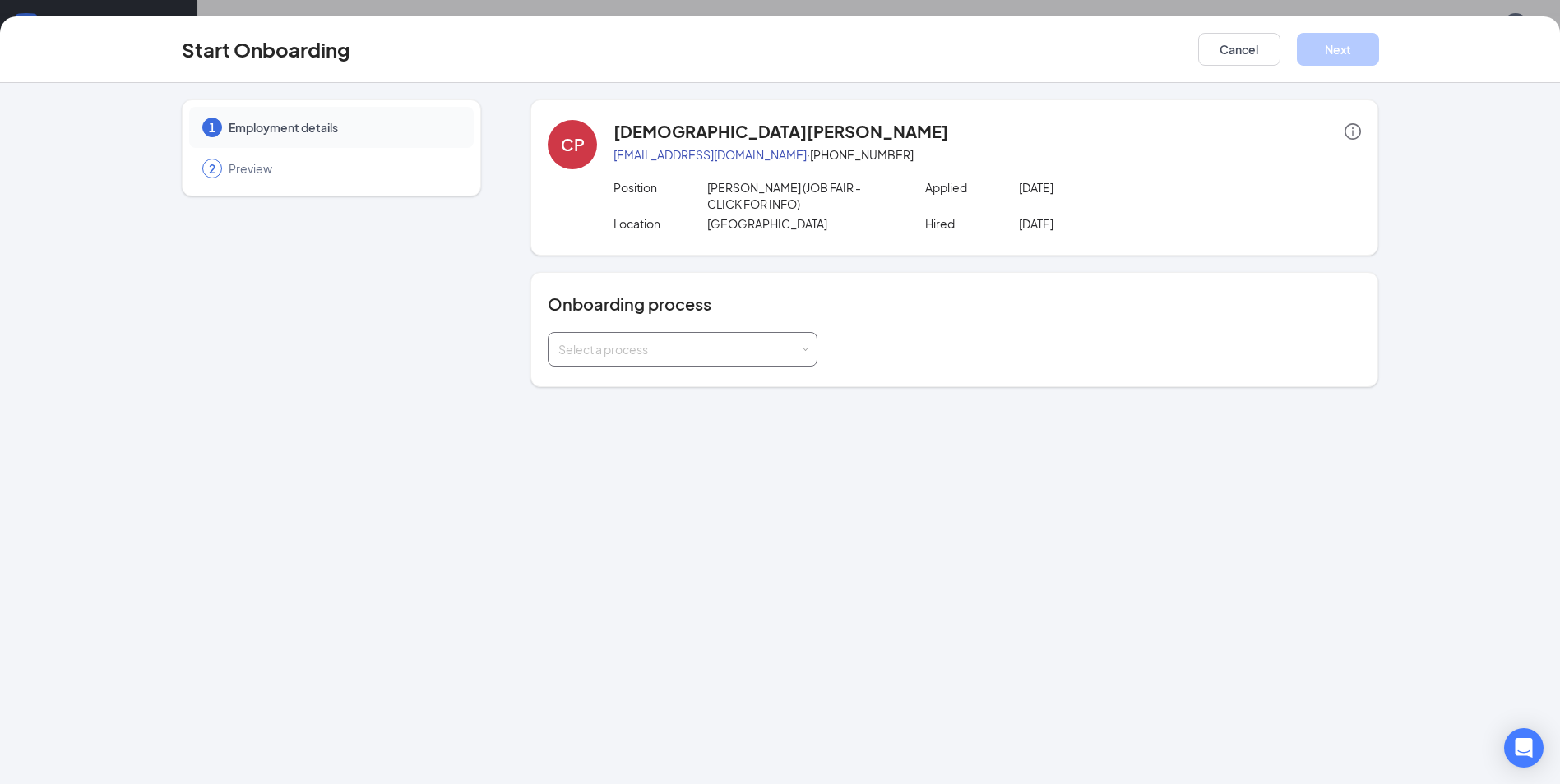
click at [673, 346] on div "Select a process" at bounding box center [679, 349] width 241 height 17
click at [699, 379] on span "Queens Harbour Employee Onboarding" at bounding box center [661, 384] width 215 height 15
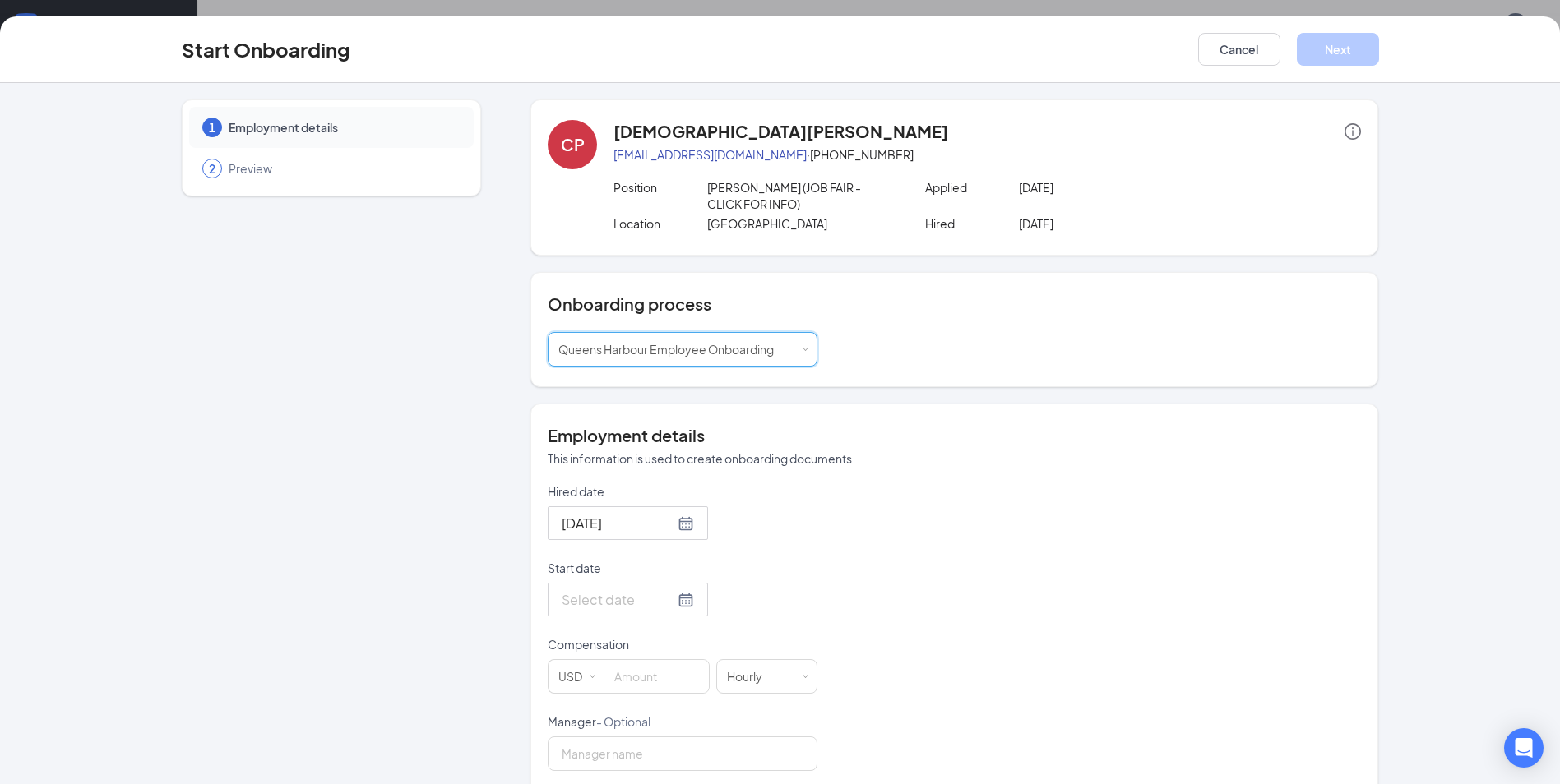
click at [667, 599] on div at bounding box center [628, 599] width 132 height 20
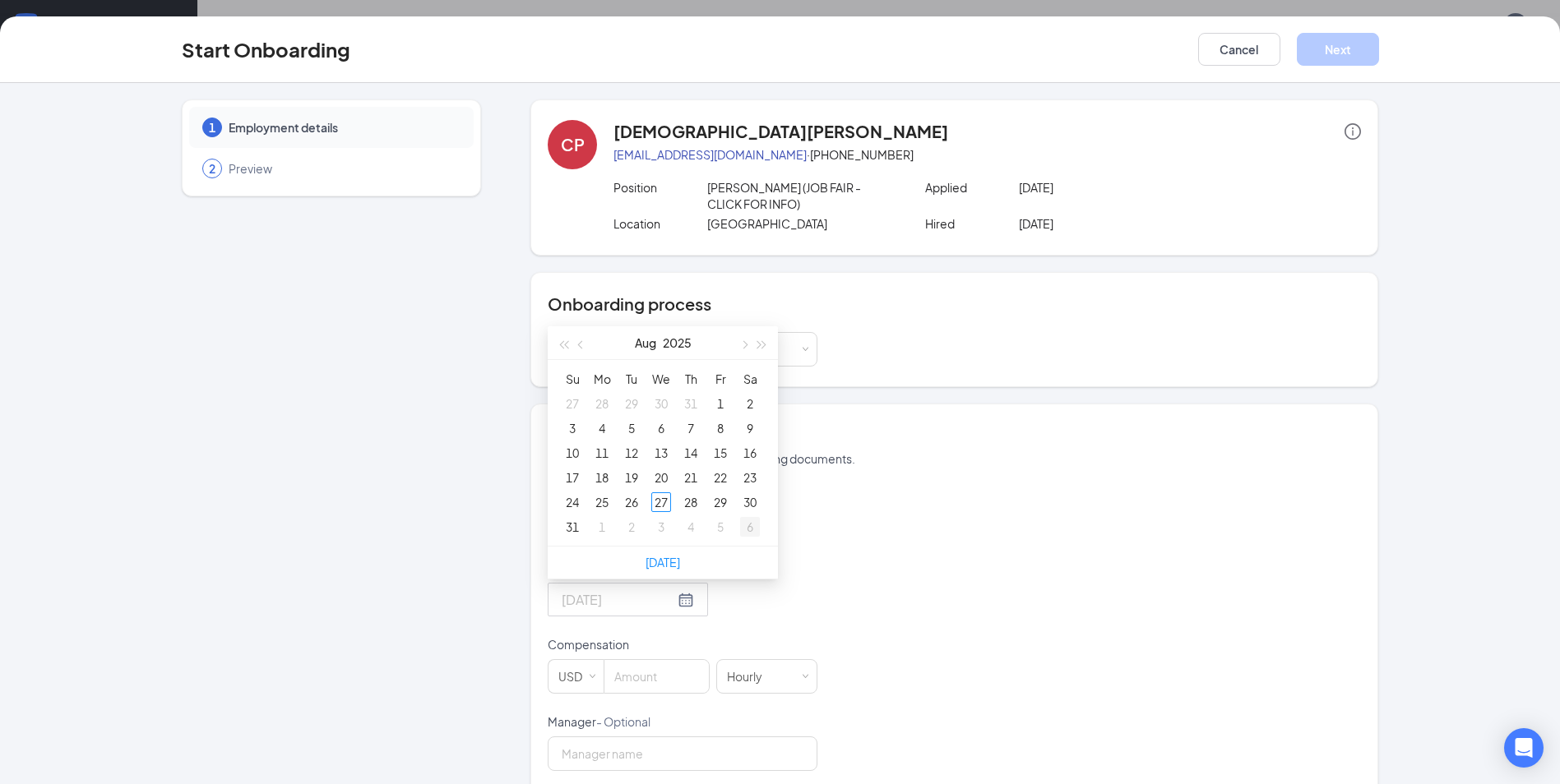
type input "[DATE]"
click at [653, 496] on div "27" at bounding box center [661, 502] width 20 height 19
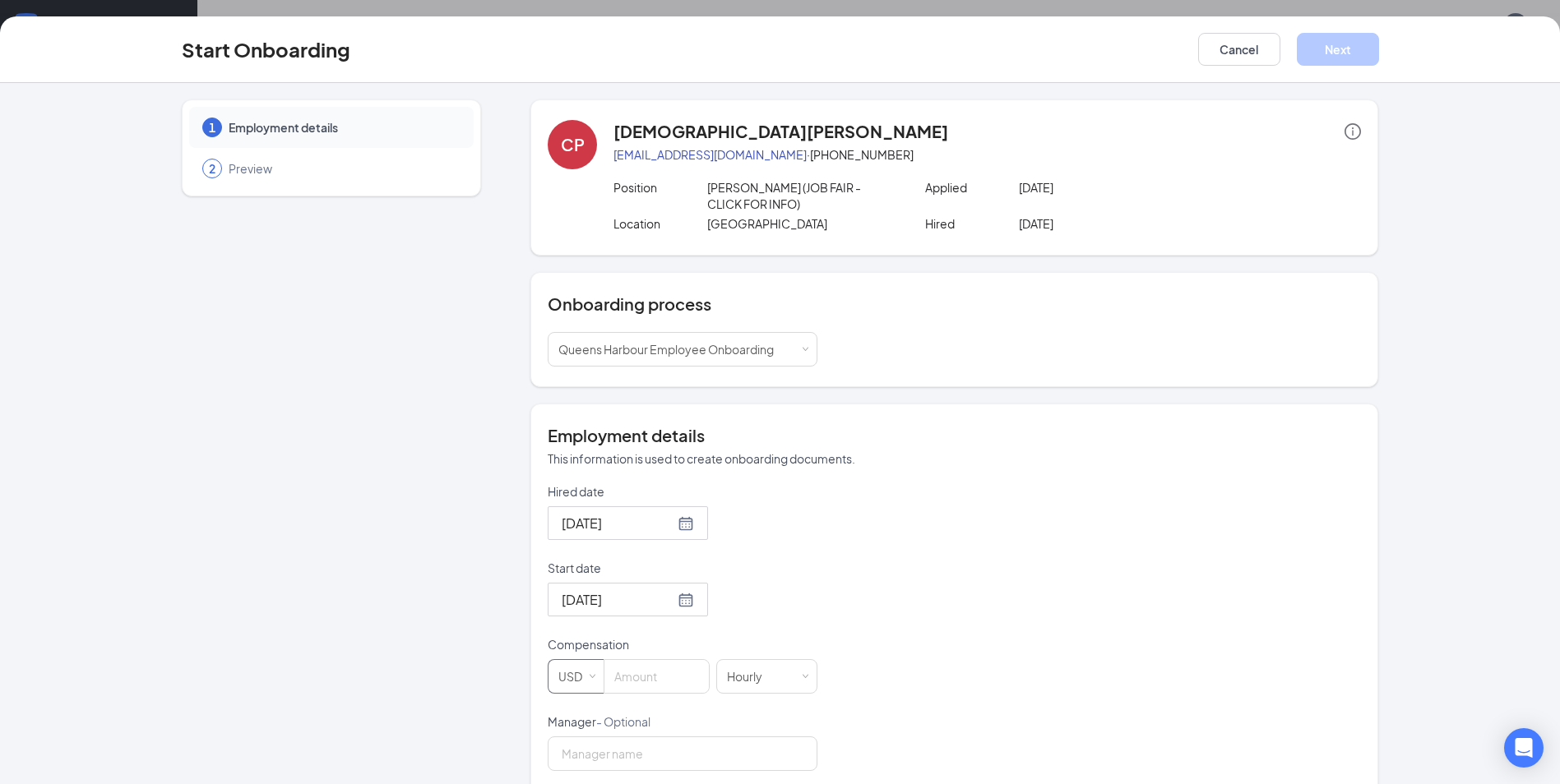
click at [581, 671] on div "USD" at bounding box center [576, 676] width 35 height 33
click at [573, 731] on li "CAD" at bounding box center [569, 738] width 56 height 27
click at [628, 679] on input at bounding box center [657, 676] width 104 height 33
type input "3"
type input "24"
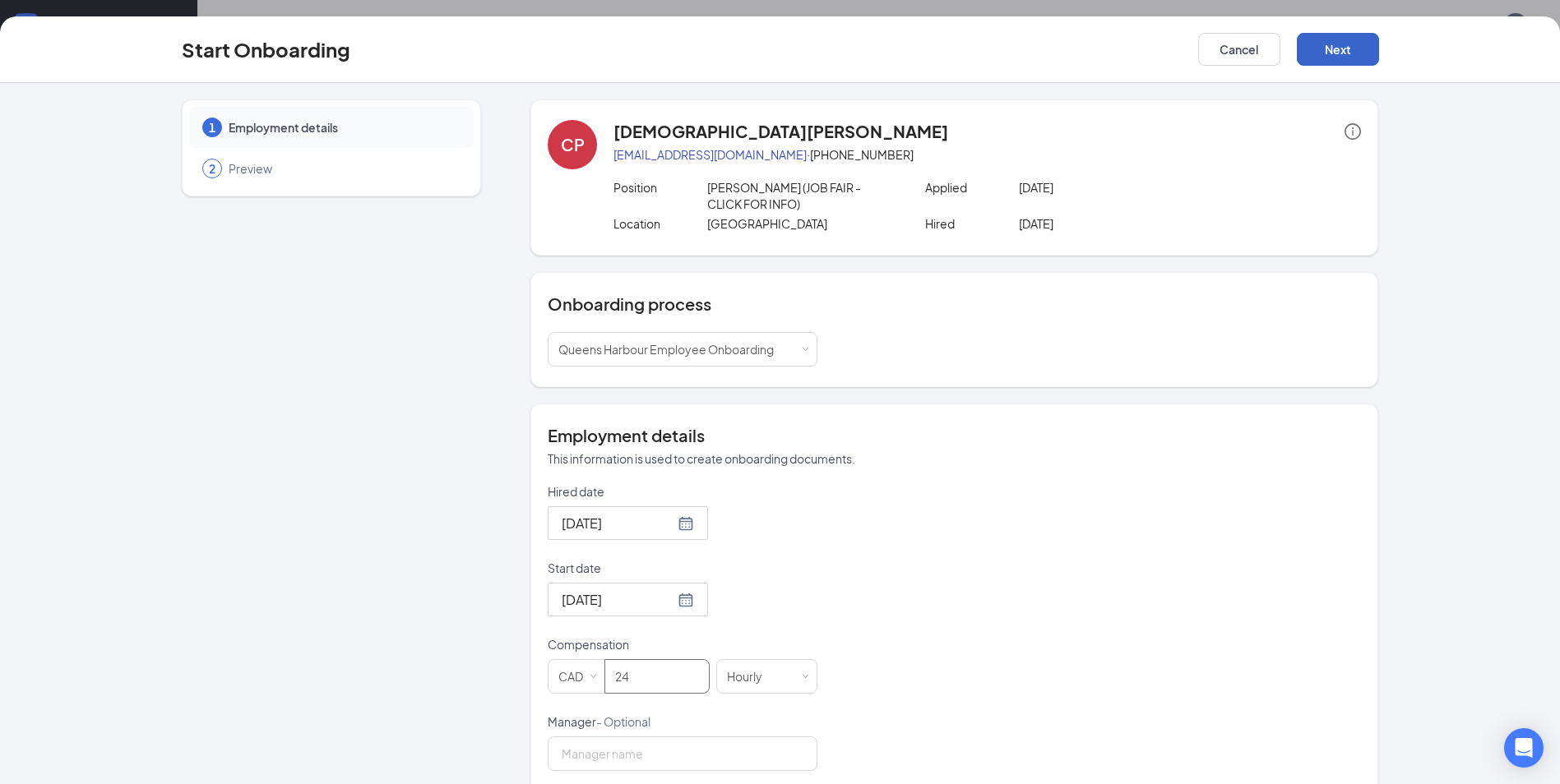
click at [1344, 59] on button "Next" at bounding box center [1338, 49] width 82 height 33
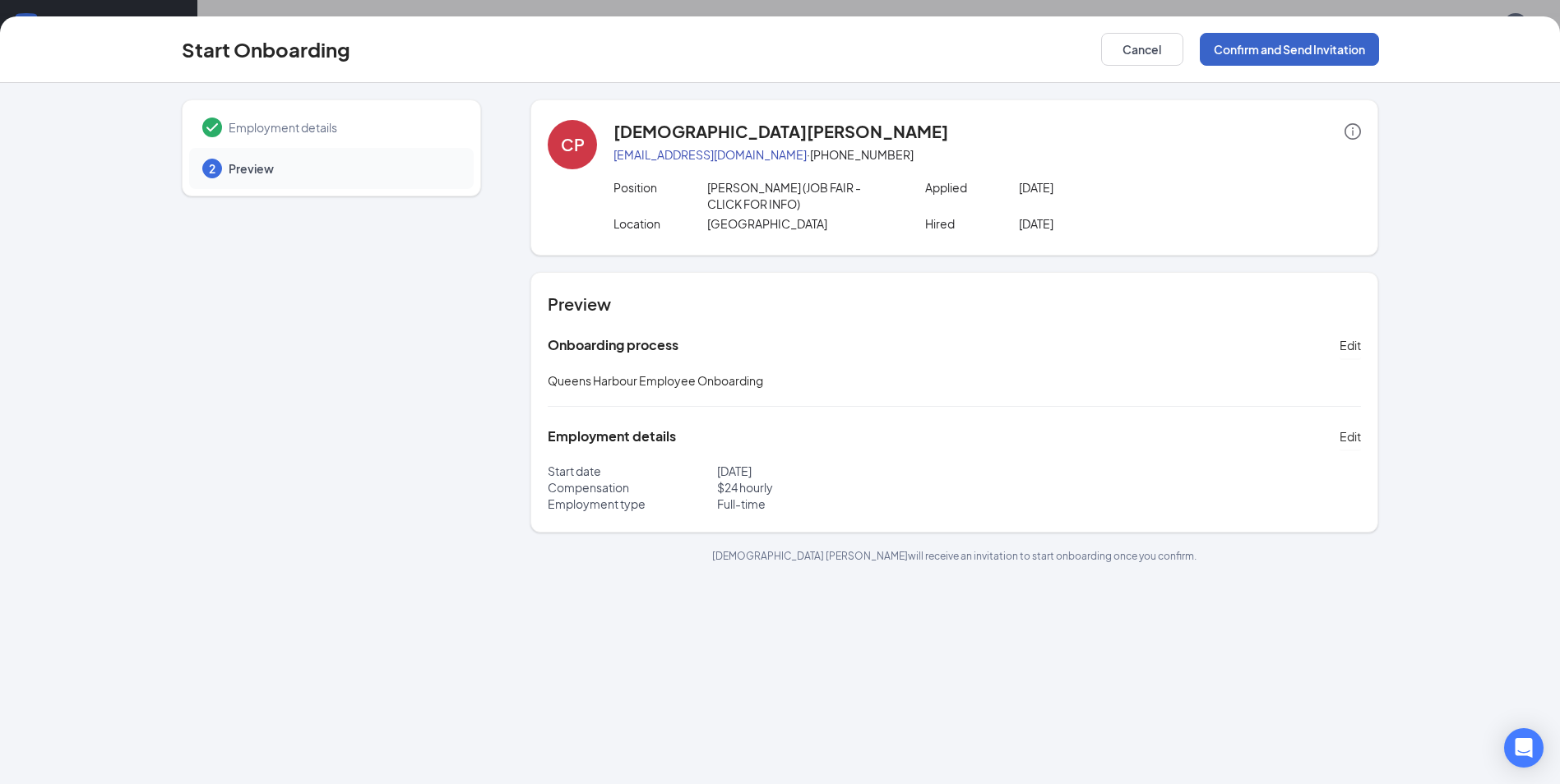
click at [1344, 53] on button "Confirm and Send Invitation" at bounding box center [1290, 49] width 179 height 33
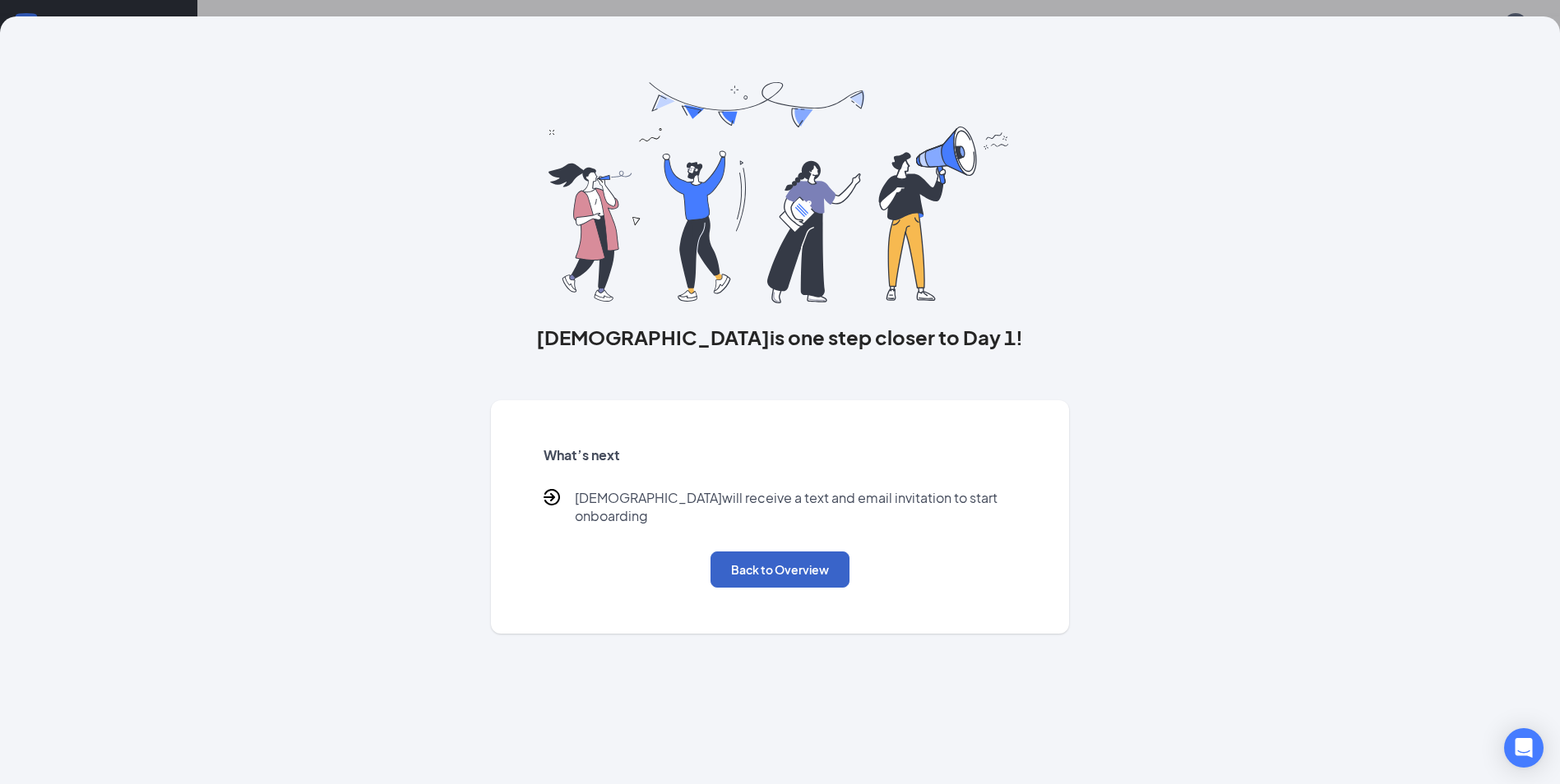
drag, startPoint x: 816, startPoint y: 556, endPoint x: 819, endPoint y: 569, distance: 13.3
click at [819, 569] on button "Back to Overview" at bounding box center [780, 570] width 139 height 36
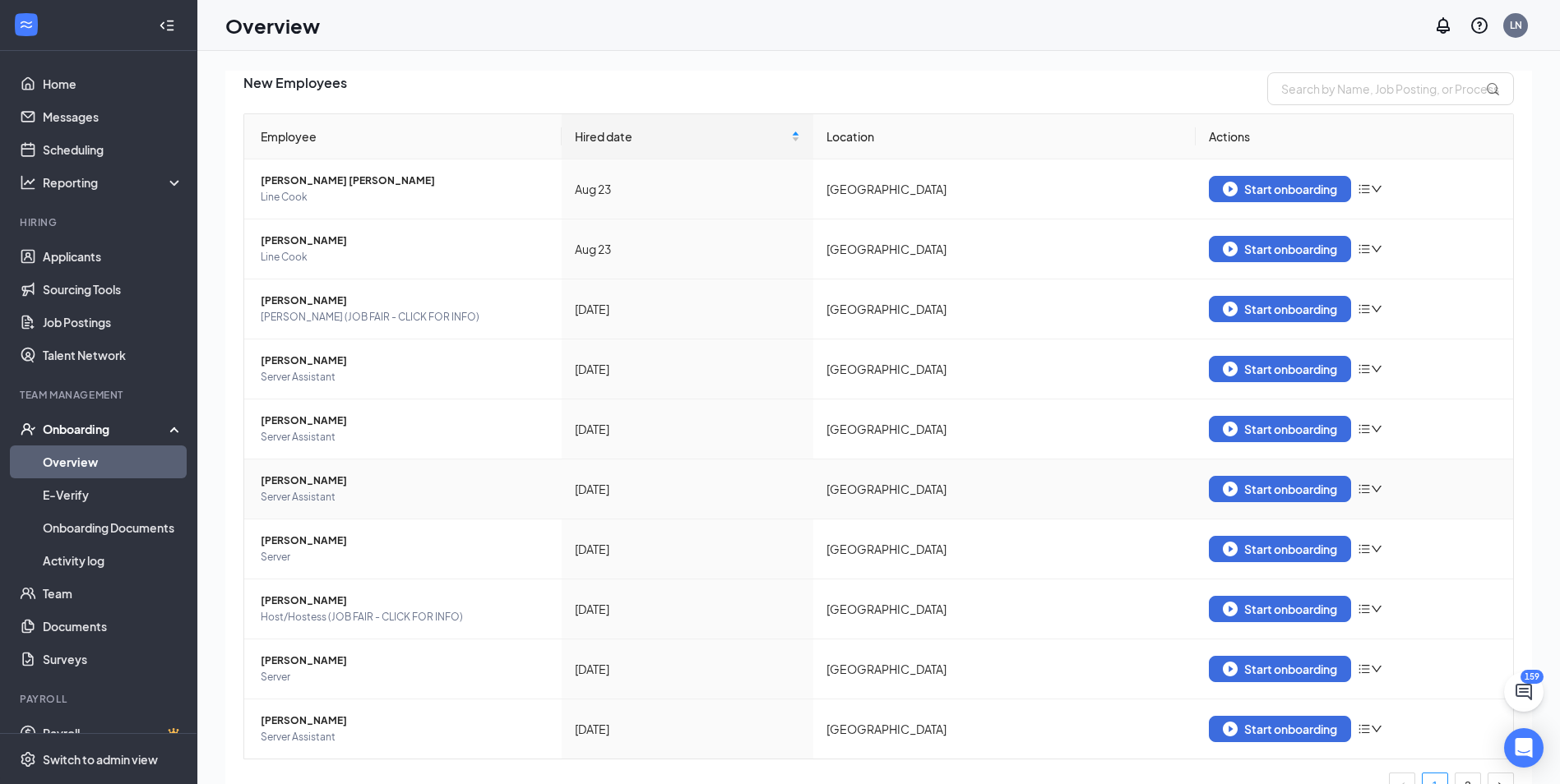
scroll to position [150, 0]
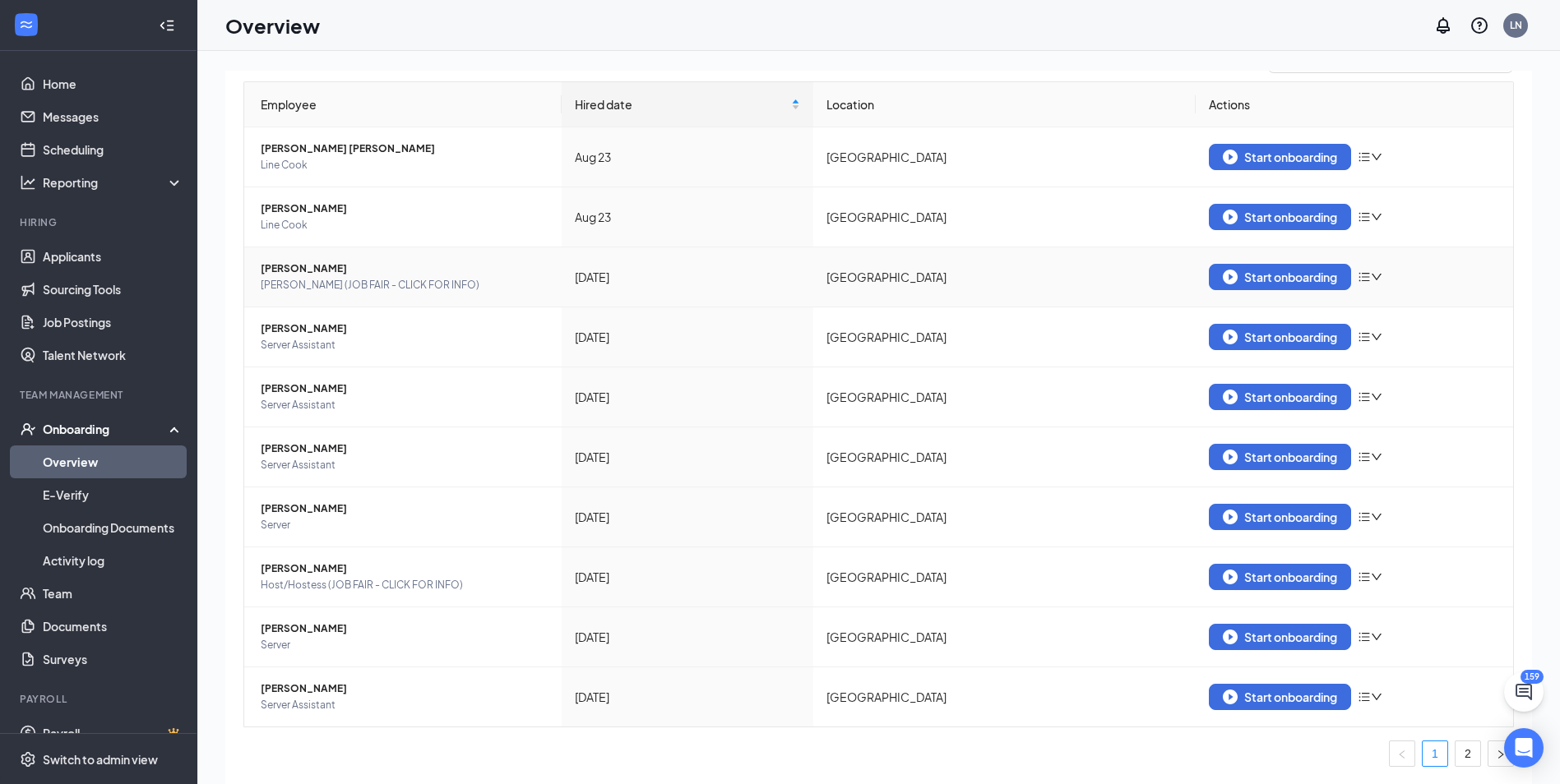
drag, startPoint x: 295, startPoint y: 258, endPoint x: 339, endPoint y: 257, distance: 44.0
click at [339, 257] on td "[PERSON_NAME] (JOB FAIR - CLICK FOR INFO)" at bounding box center [403, 277] width 317 height 60
drag, startPoint x: 339, startPoint y: 257, endPoint x: 403, endPoint y: 379, distance: 137.8
click at [403, 379] on td "[PERSON_NAME] Server Assistant" at bounding box center [403, 398] width 317 height 60
drag, startPoint x: 258, startPoint y: 263, endPoint x: 355, endPoint y: 264, distance: 97.0
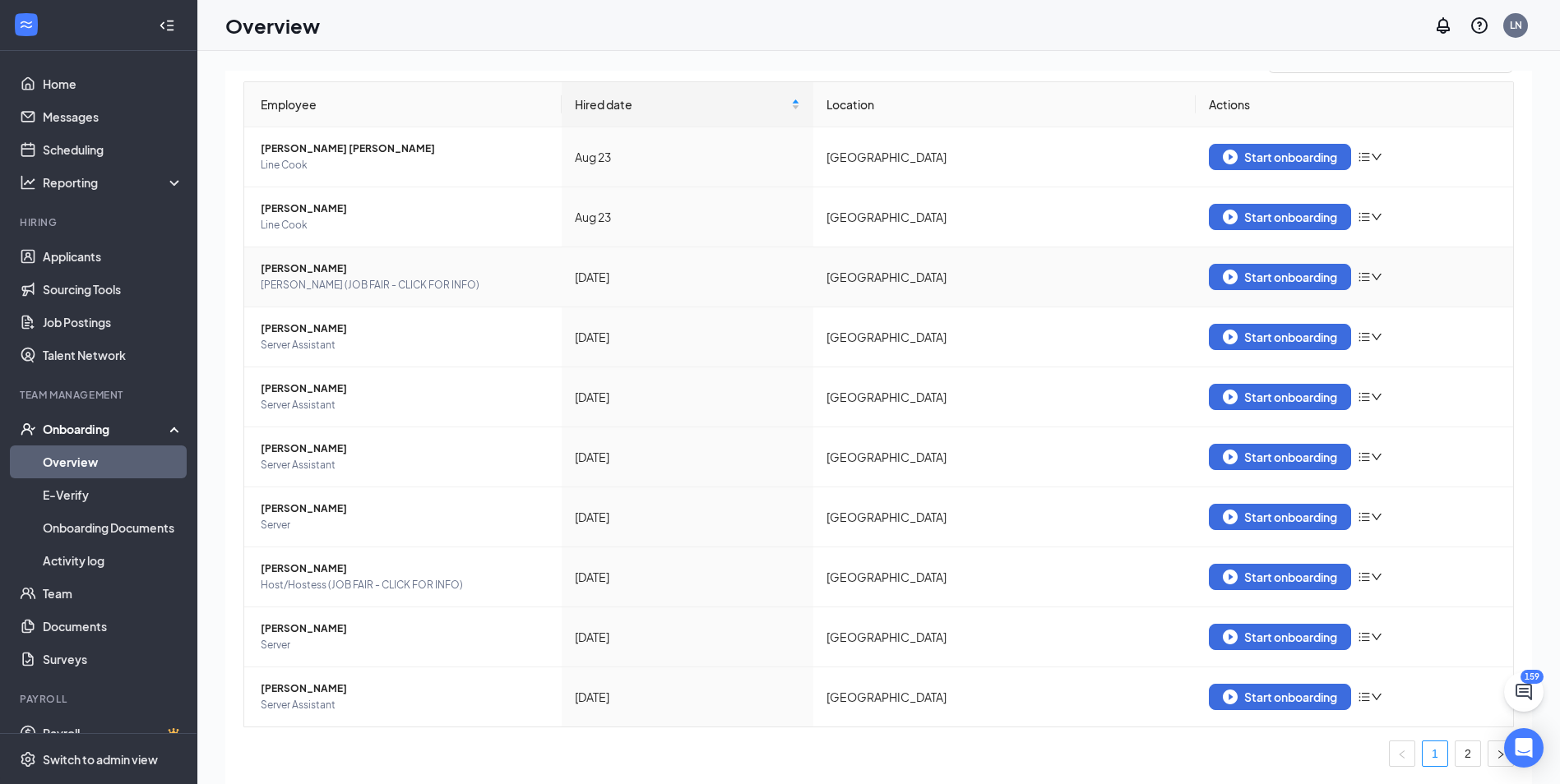
click at [355, 264] on td "[PERSON_NAME] (JOB FAIR - CLICK FOR INFO)" at bounding box center [403, 277] width 317 height 60
copy span "[PERSON_NAME]"
click at [1295, 271] on div "Start onboarding" at bounding box center [1280, 276] width 114 height 15
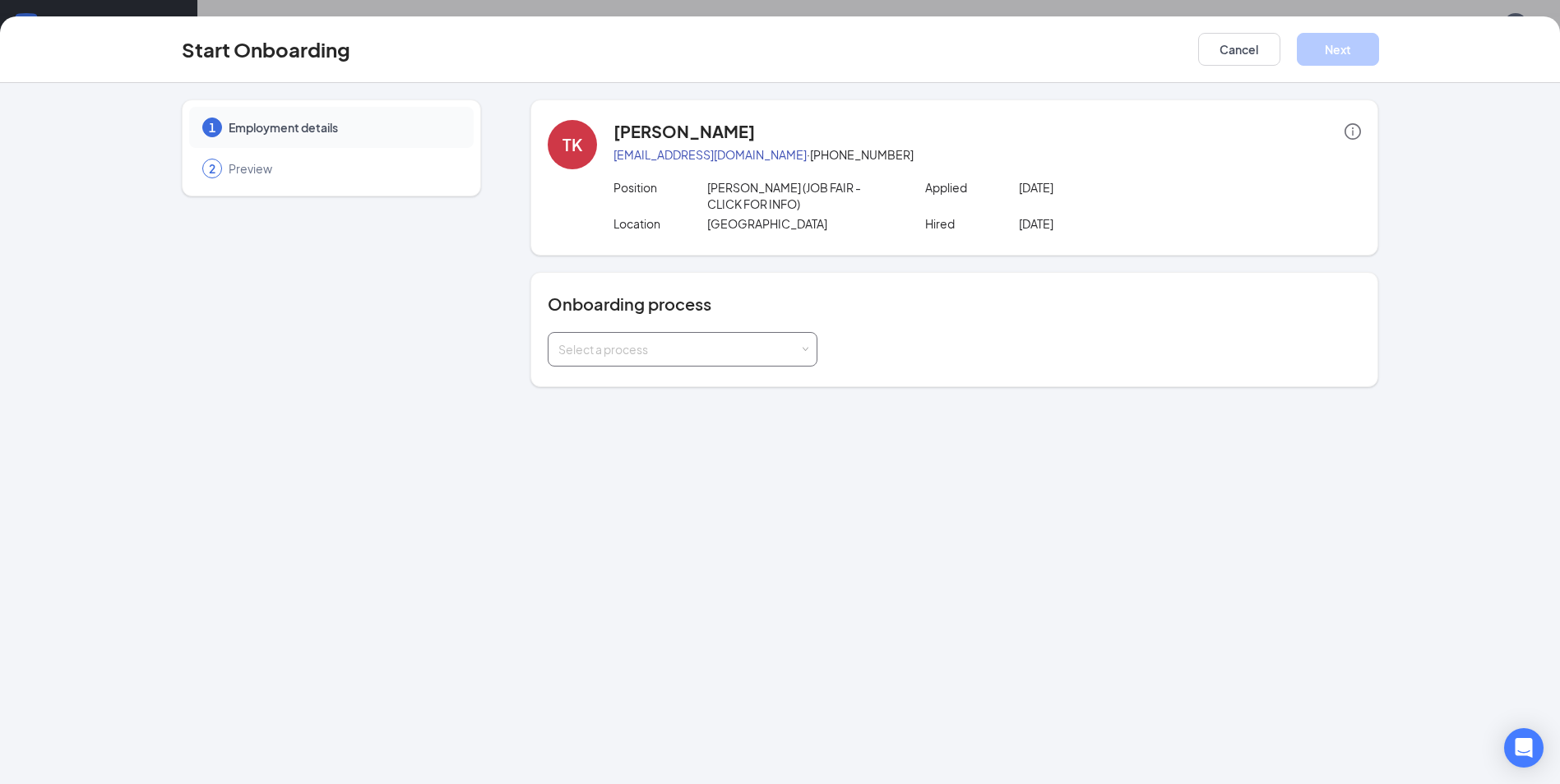
click at [682, 349] on div "Select a process" at bounding box center [679, 349] width 241 height 17
click at [666, 384] on span "Queens Harbour Employee Onboarding" at bounding box center [661, 384] width 215 height 15
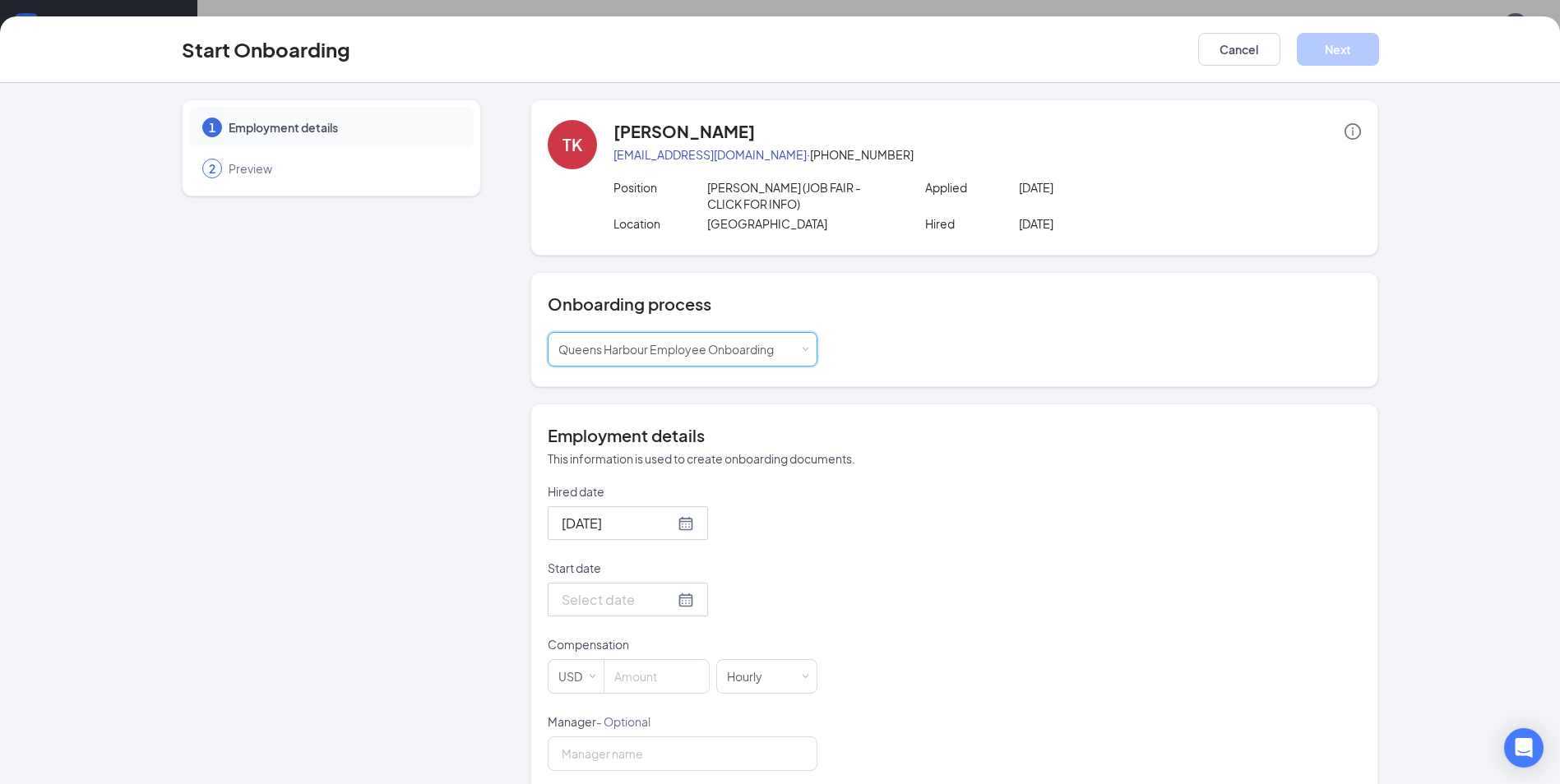
click at [665, 602] on div at bounding box center [628, 599] width 132 height 20
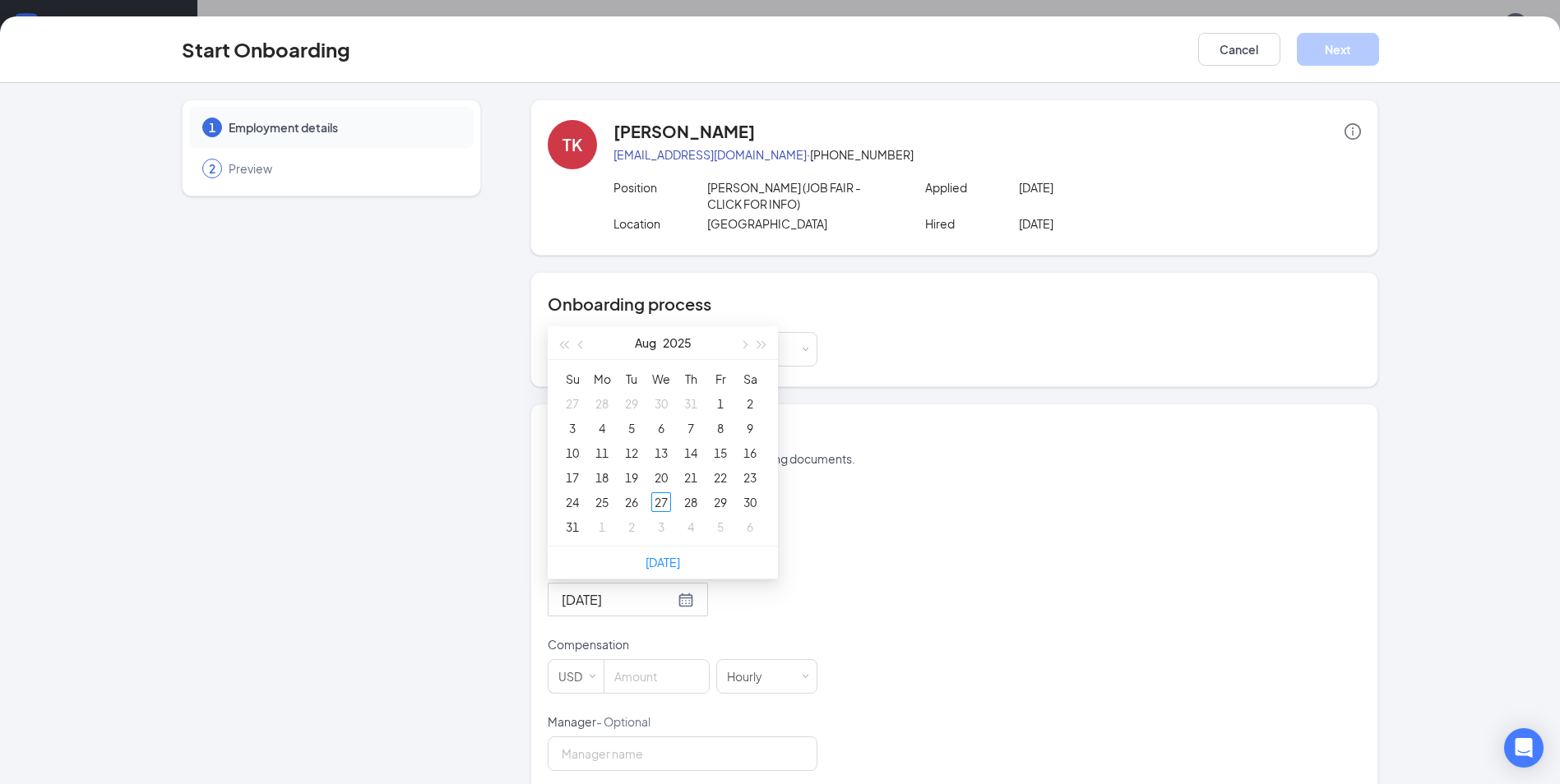
type input "[DATE]"
click at [568, 524] on div "31" at bounding box center [573, 527] width 20 height 19
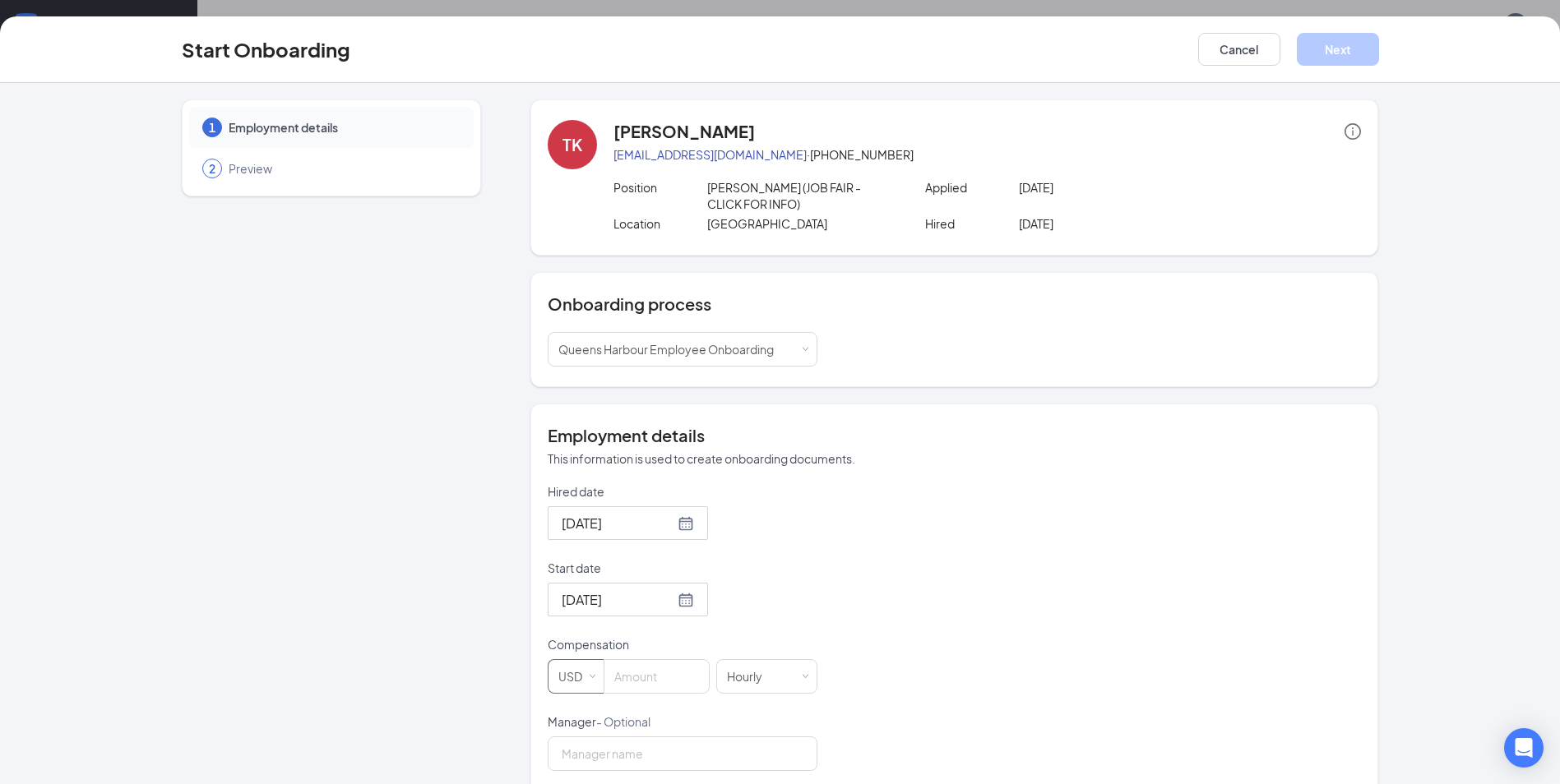
click at [576, 674] on div "USD" at bounding box center [576, 676] width 35 height 33
click at [565, 734] on li "CAD" at bounding box center [569, 738] width 56 height 27
click at [664, 691] on input at bounding box center [657, 676] width 104 height 33
type input "18"
click at [1337, 46] on button "Next" at bounding box center [1338, 49] width 82 height 33
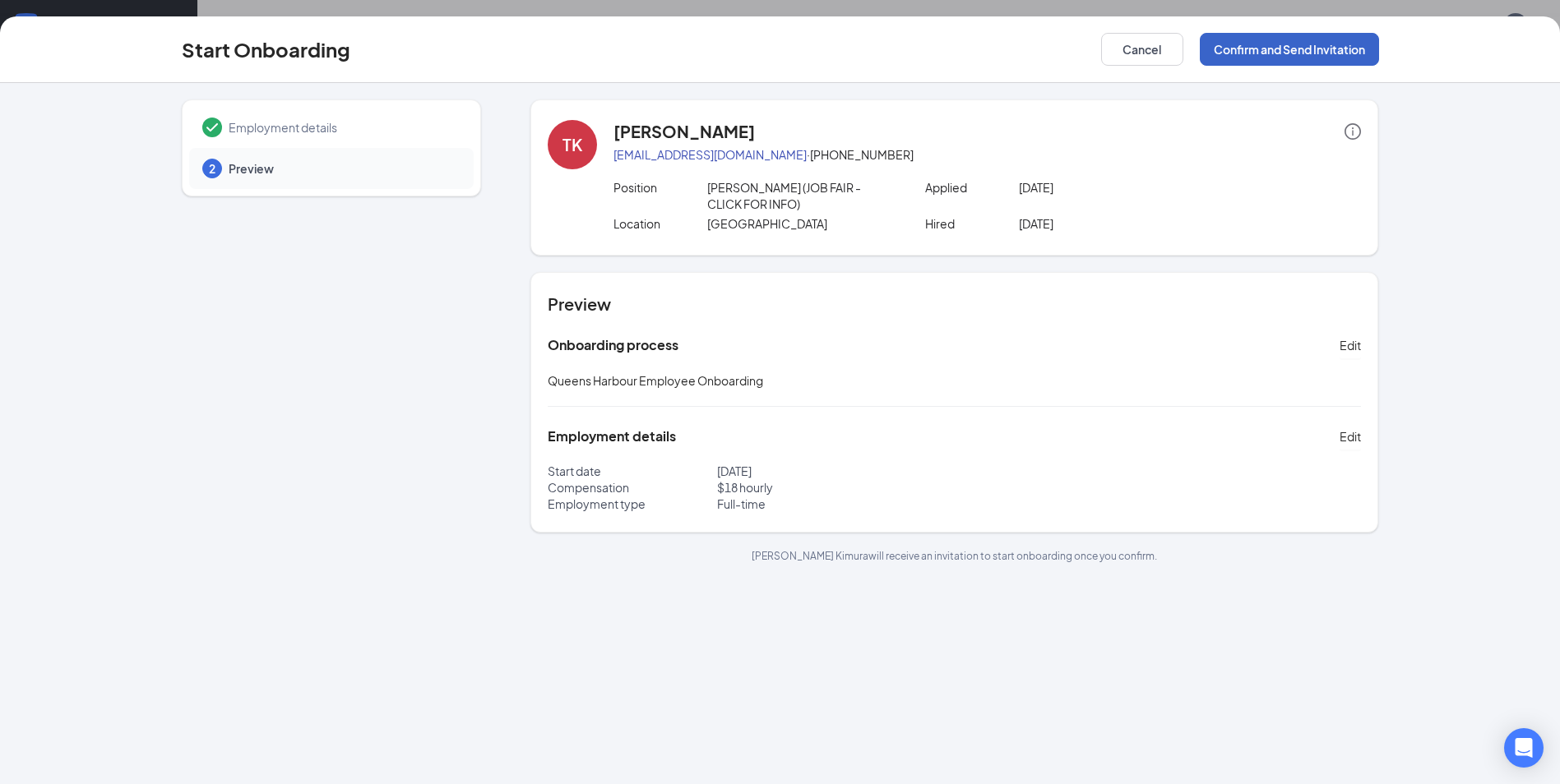
click at [1337, 46] on button "Confirm and Send Invitation" at bounding box center [1290, 49] width 179 height 33
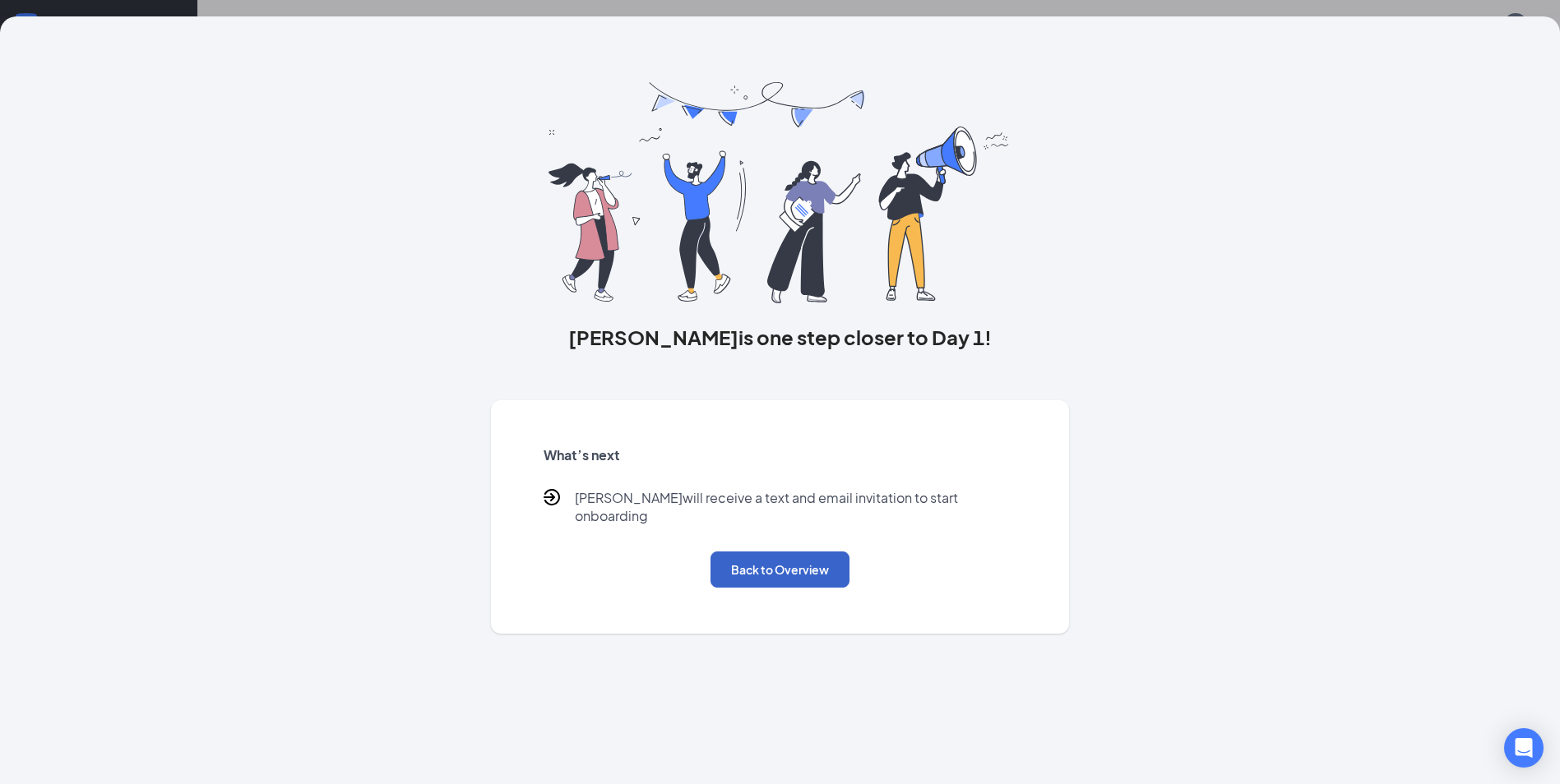
click at [750, 554] on button "Back to Overview" at bounding box center [780, 570] width 139 height 36
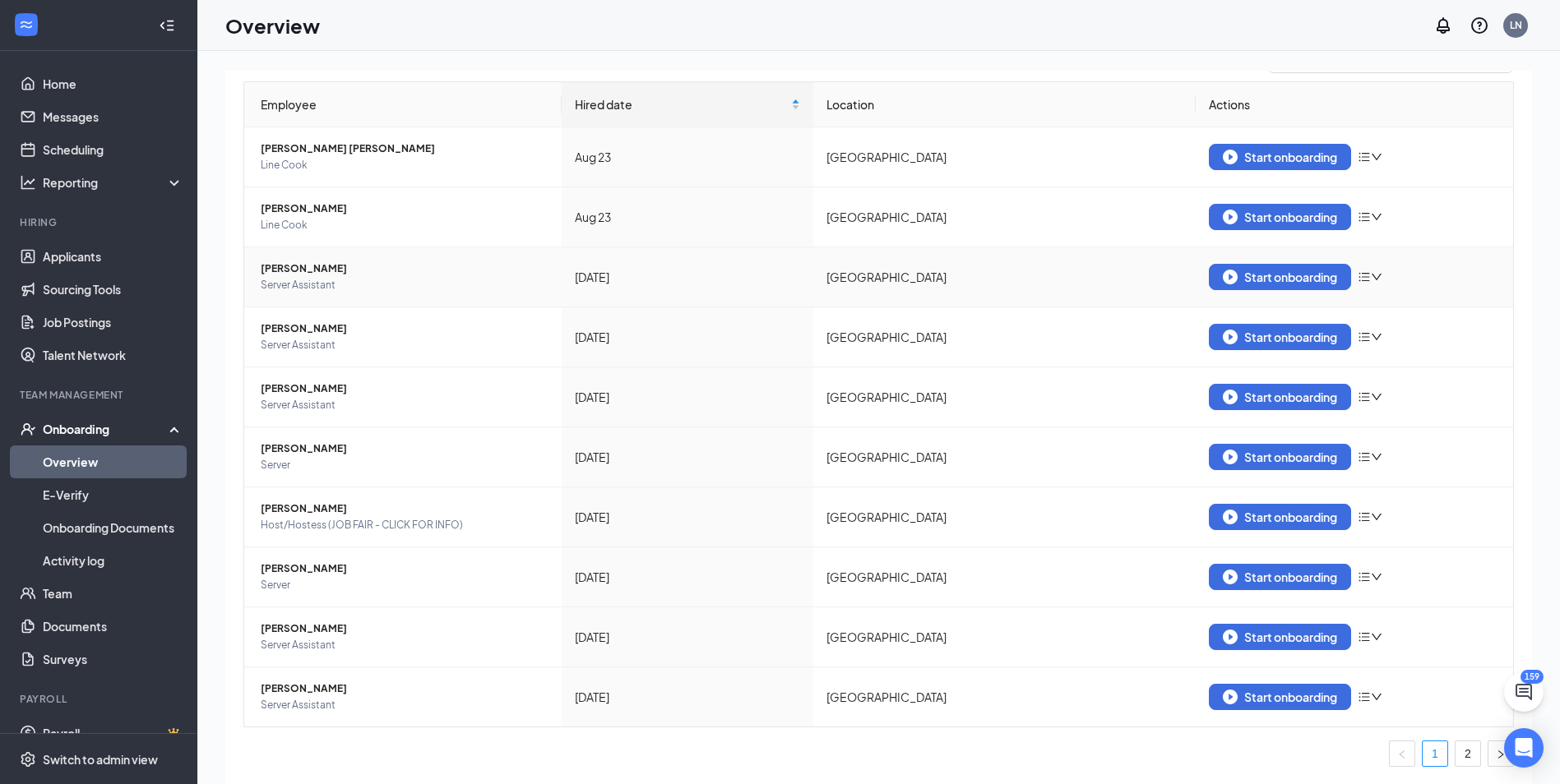
drag, startPoint x: 250, startPoint y: 271, endPoint x: 347, endPoint y: 256, distance: 98.2
click at [347, 256] on td "[PERSON_NAME] Server Assistant" at bounding box center [403, 277] width 317 height 60
copy span "[PERSON_NAME]"
click at [1251, 283] on div "Start onboarding" at bounding box center [1280, 276] width 114 height 15
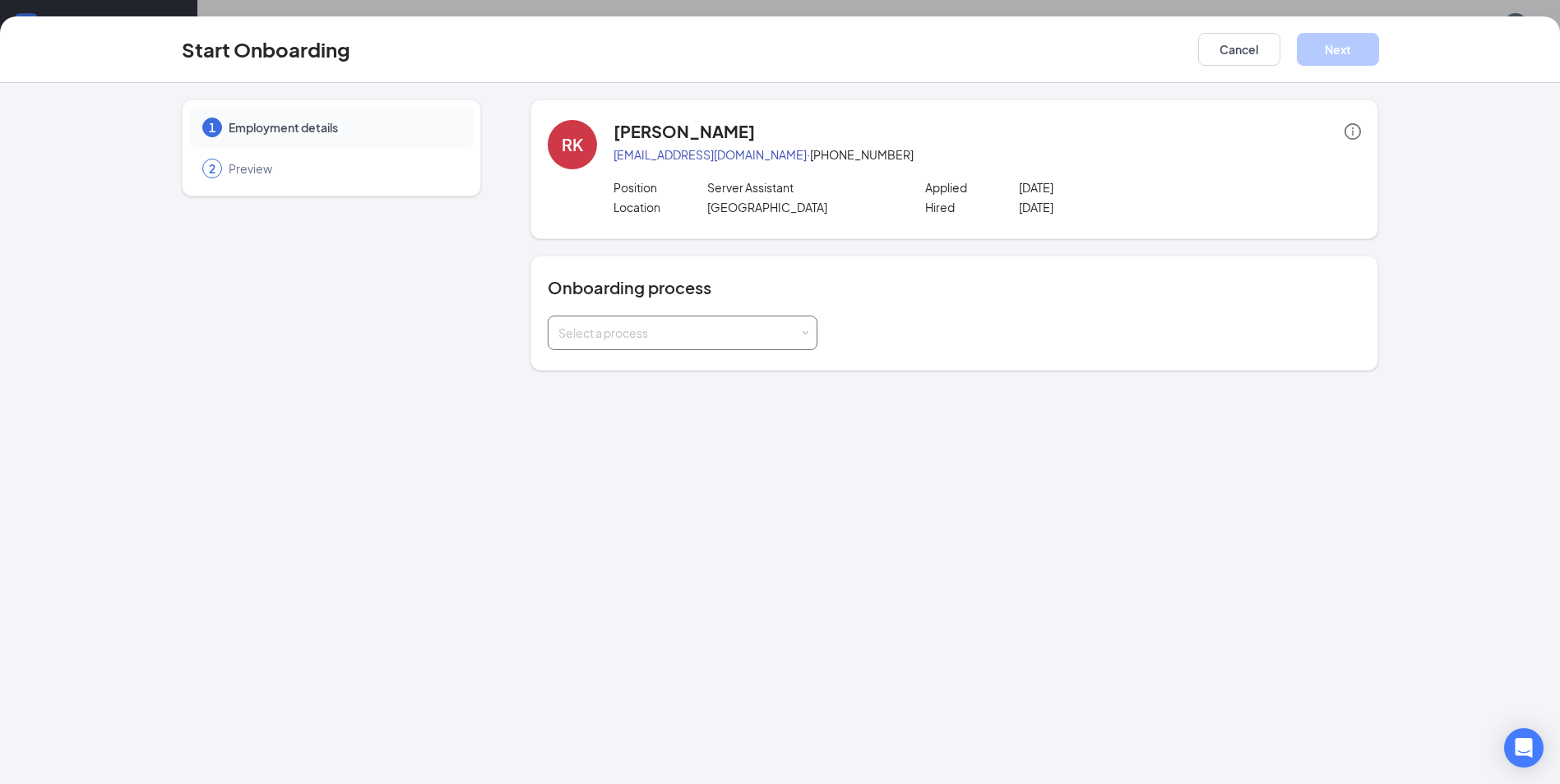
click at [646, 330] on div "Select a process" at bounding box center [679, 333] width 241 height 17
click at [637, 367] on span "Queens Harbour Employee Onboarding" at bounding box center [661, 367] width 215 height 15
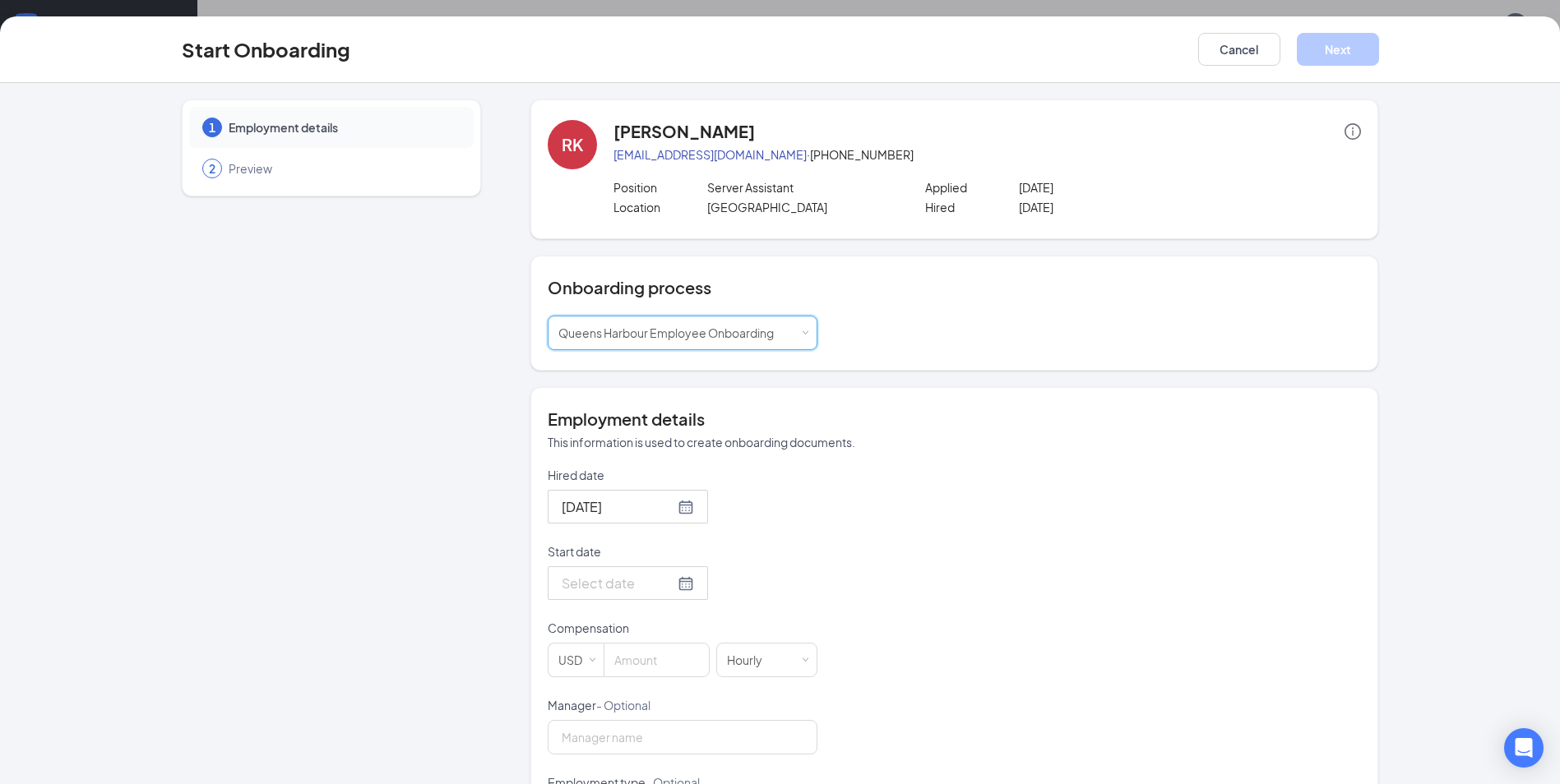
click at [662, 585] on div at bounding box center [628, 583] width 132 height 20
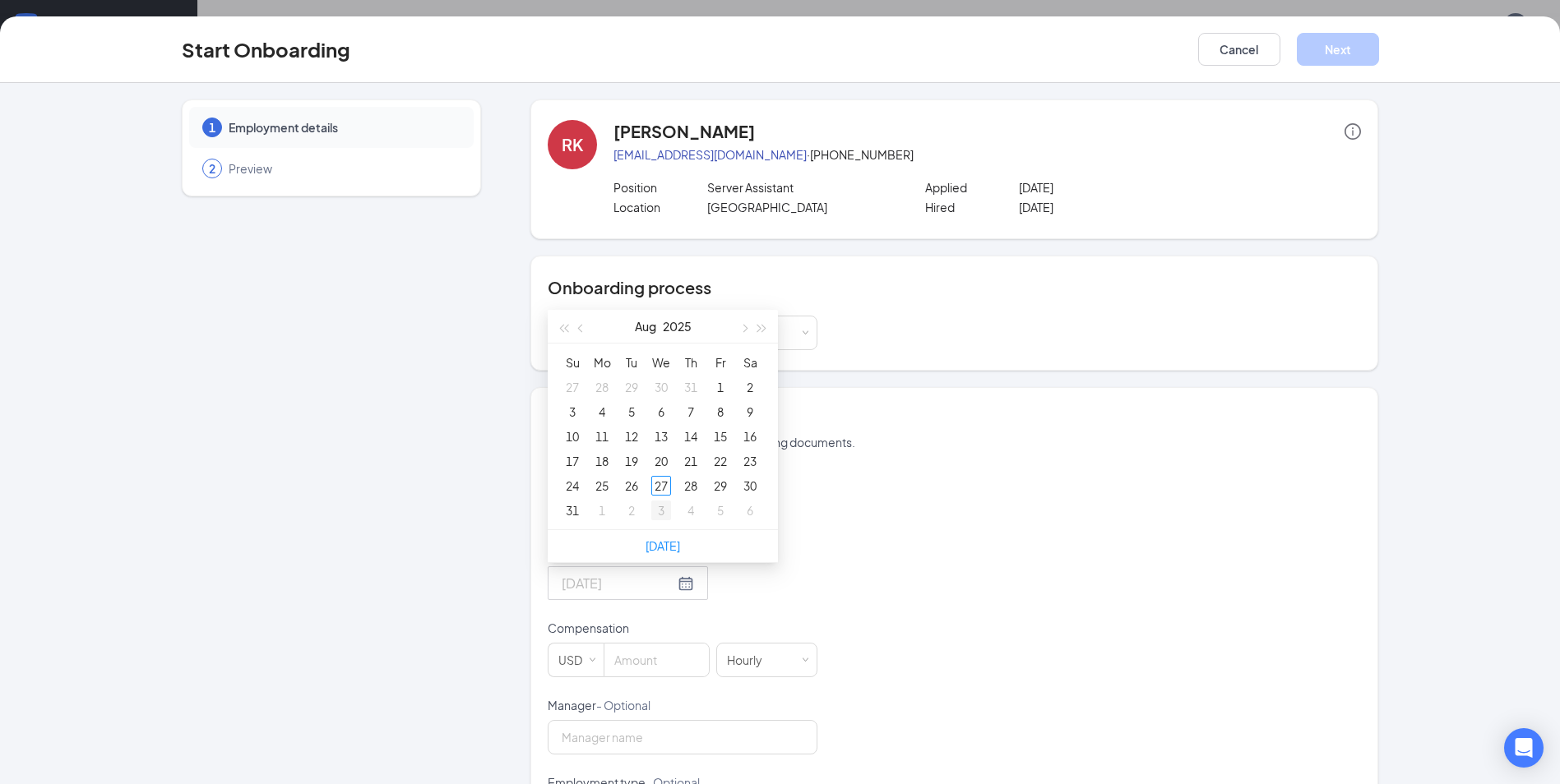
type input "[DATE]"
click at [651, 508] on div "3" at bounding box center [661, 510] width 20 height 19
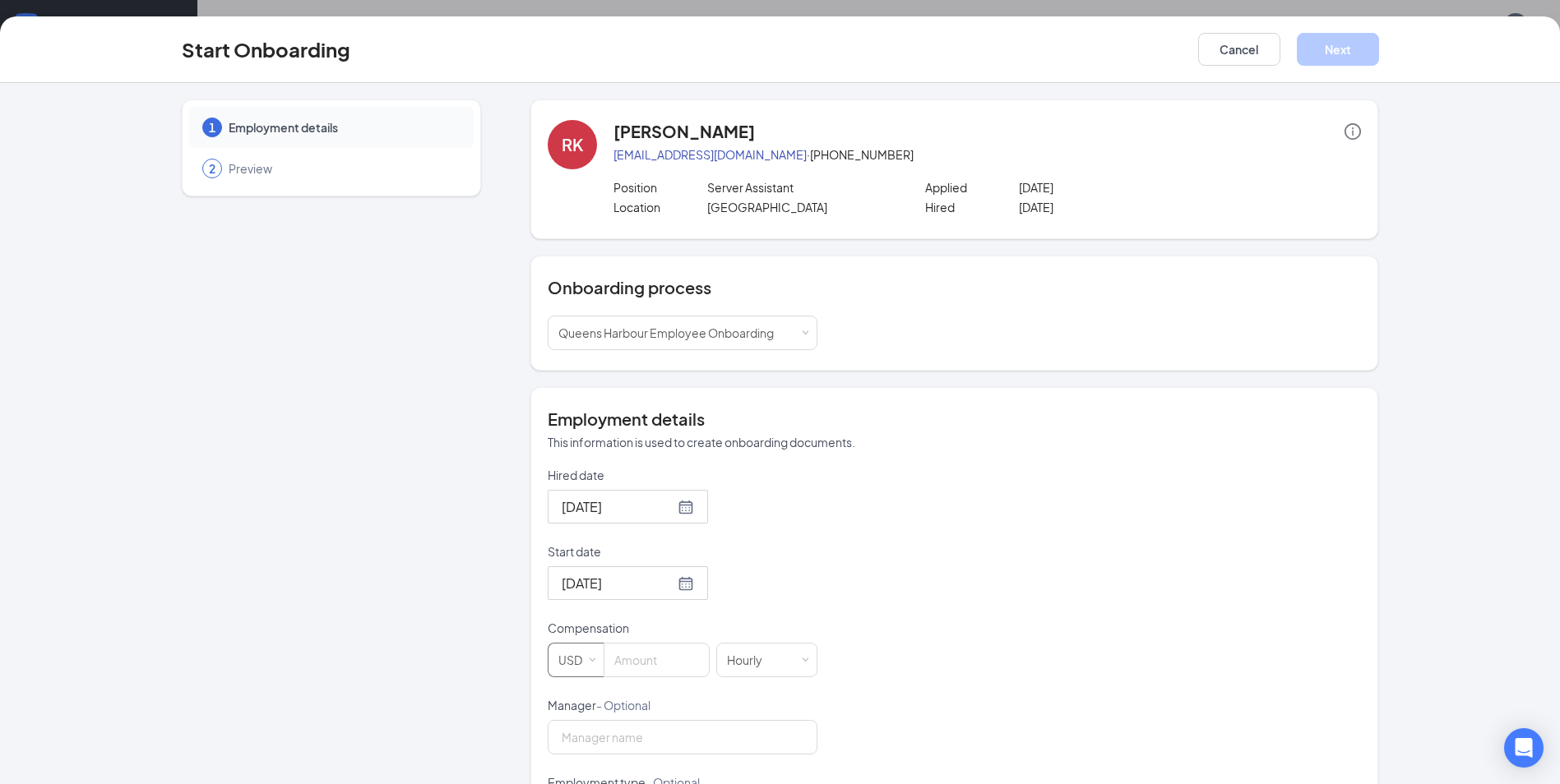
click at [589, 656] on span at bounding box center [592, 660] width 7 height 7
click at [570, 719] on li "CAD" at bounding box center [569, 721] width 56 height 27
click at [643, 670] on input at bounding box center [657, 660] width 104 height 33
type input "17.2"
click at [1351, 47] on button "Next" at bounding box center [1338, 49] width 82 height 33
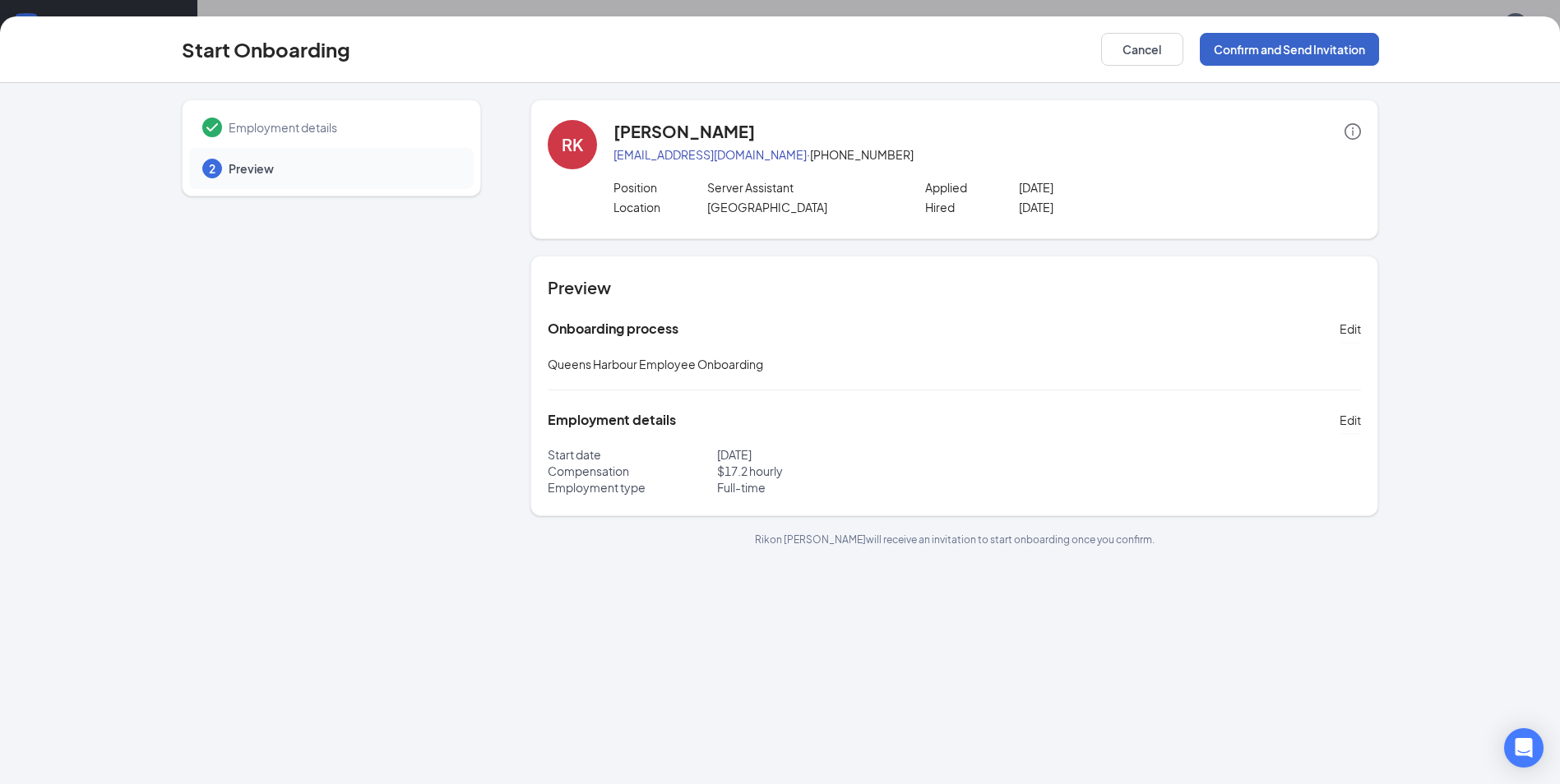
click at [1344, 40] on button "Confirm and Send Invitation" at bounding box center [1290, 49] width 179 height 33
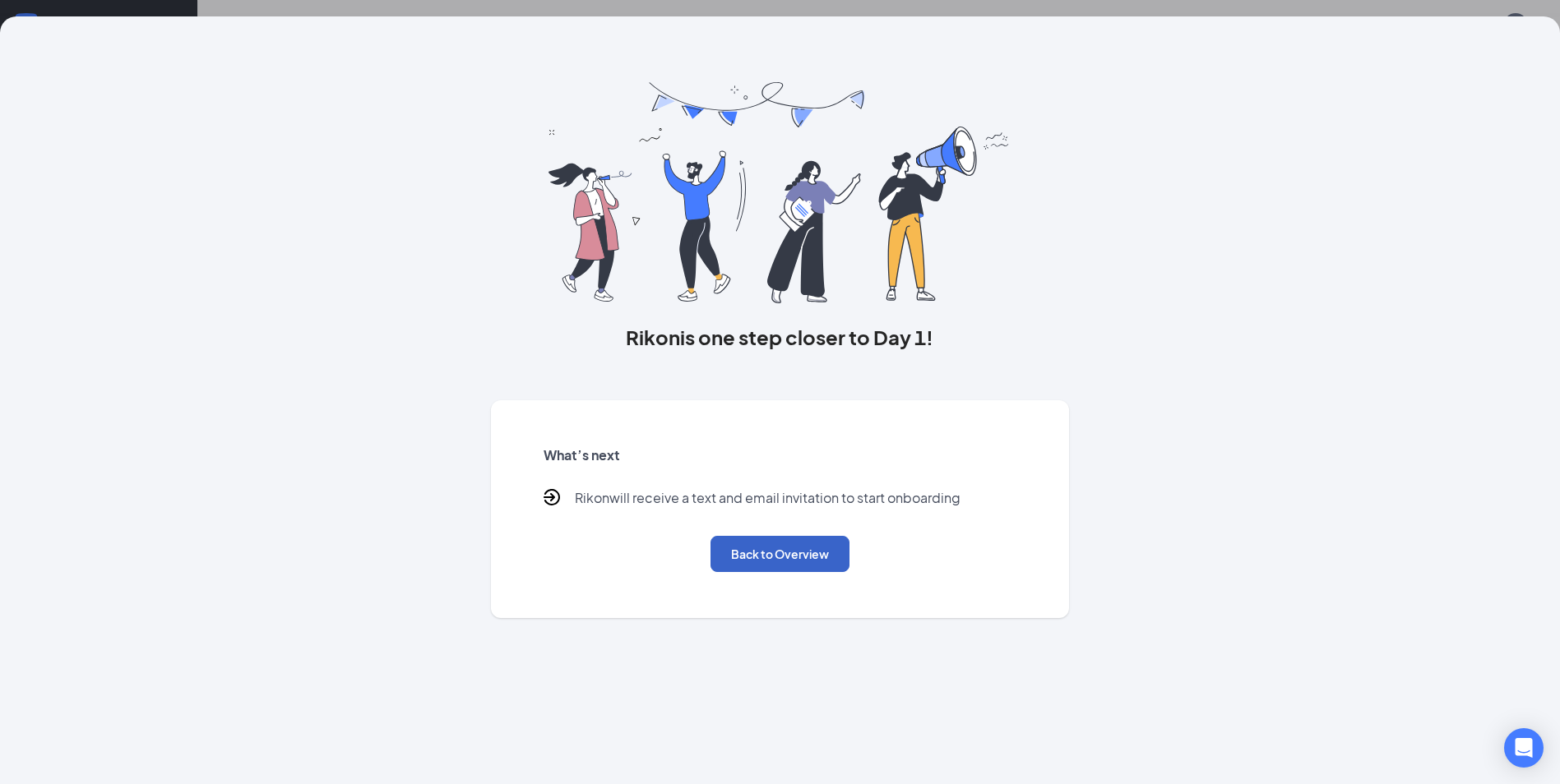
click at [775, 545] on button "Back to Overview" at bounding box center [780, 554] width 139 height 36
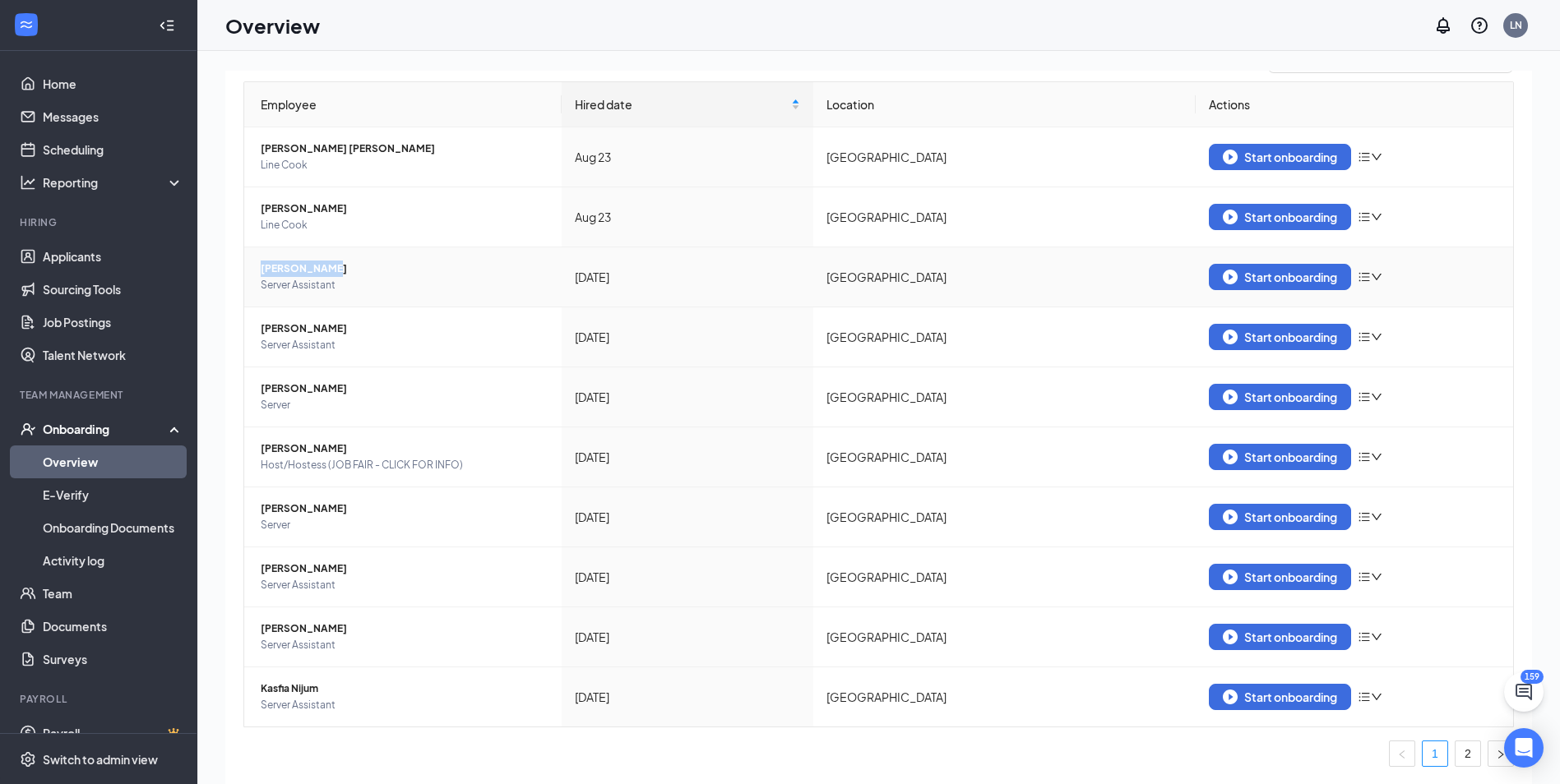
drag, startPoint x: 263, startPoint y: 268, endPoint x: 343, endPoint y: 268, distance: 80.0
click at [343, 268] on span "[PERSON_NAME]" at bounding box center [404, 268] width 288 height 17
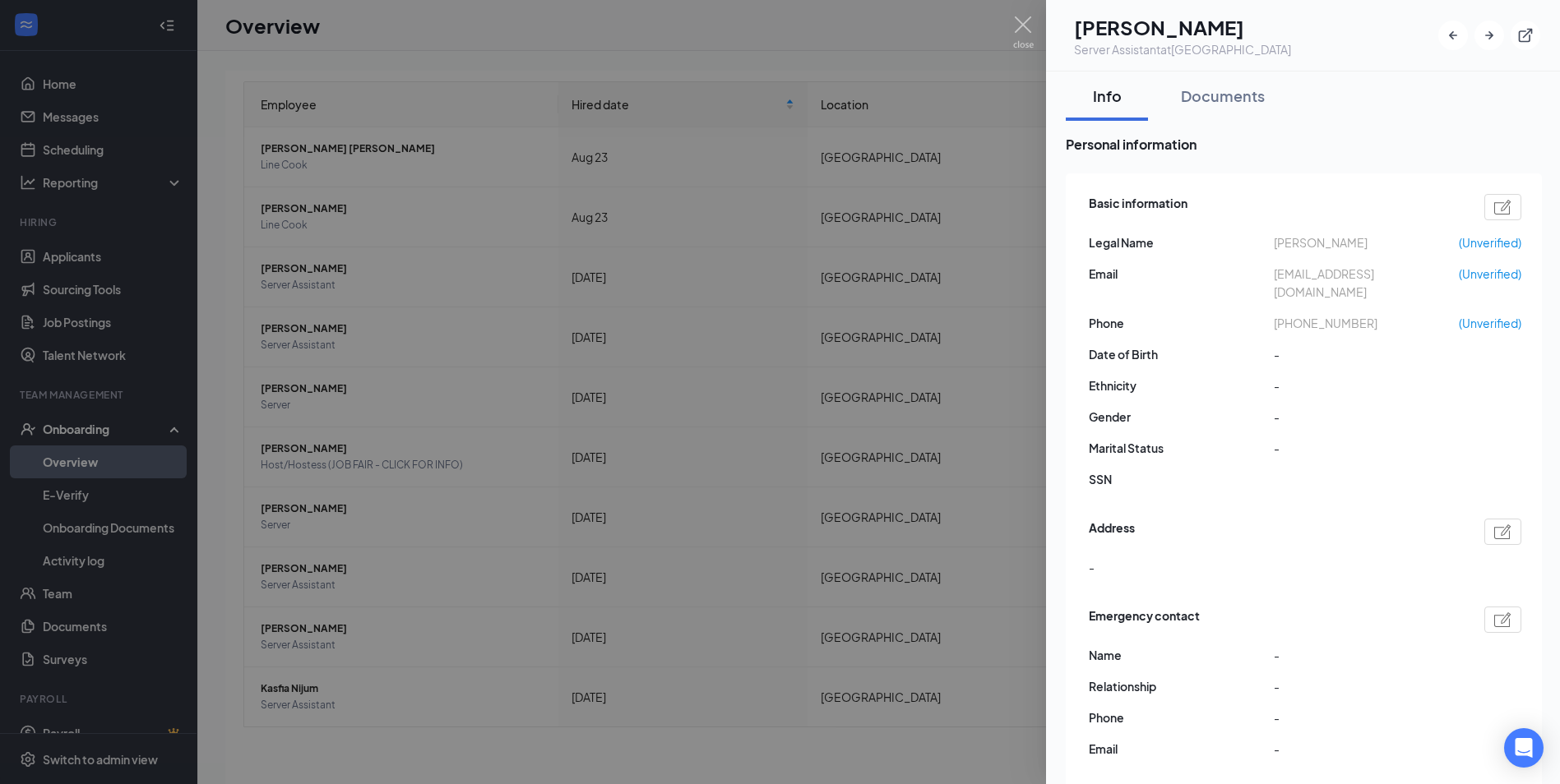
click at [667, 269] on div at bounding box center [780, 392] width 1560 height 784
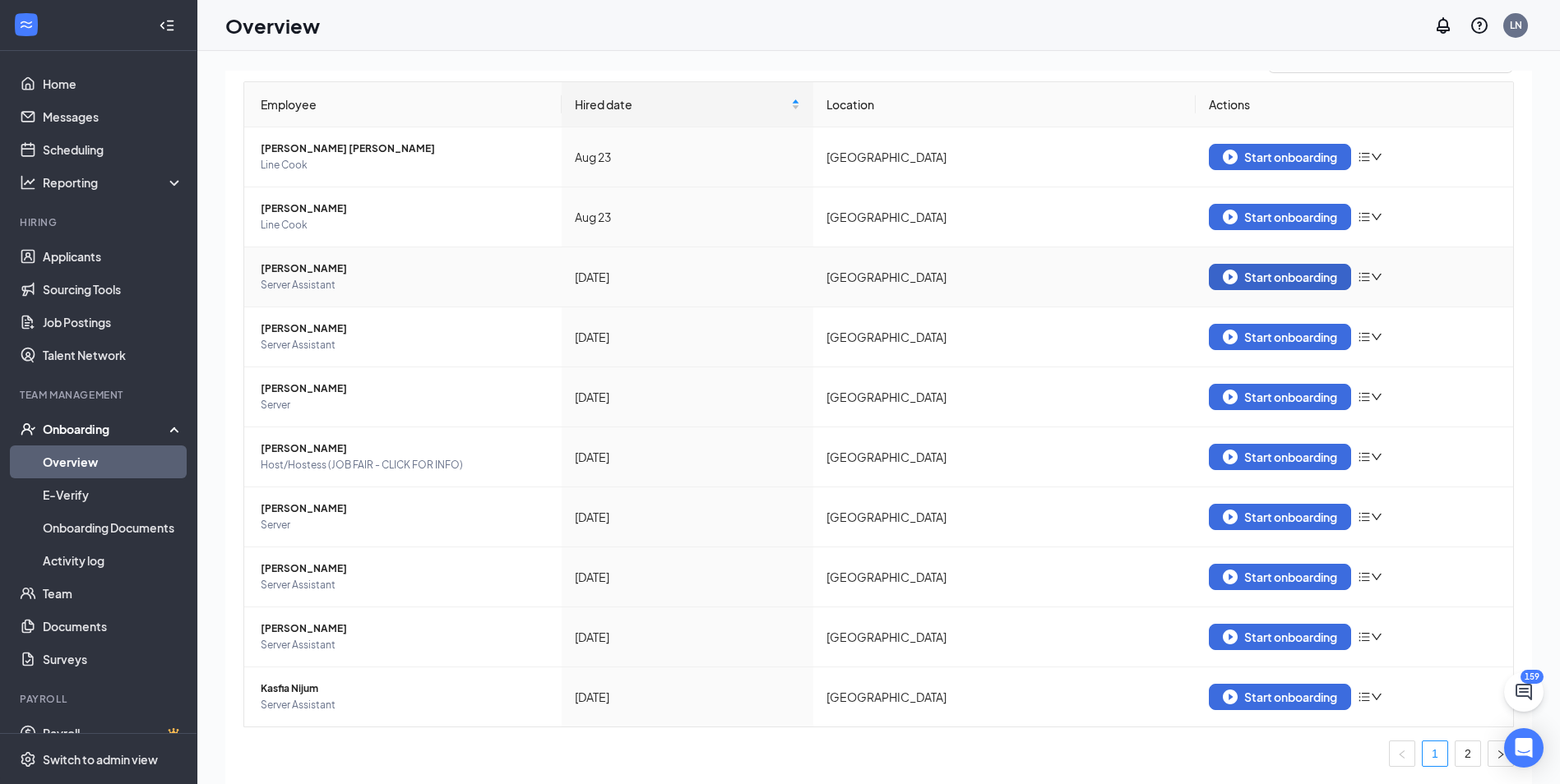
click at [1250, 268] on button "Start onboarding" at bounding box center [1280, 277] width 143 height 27
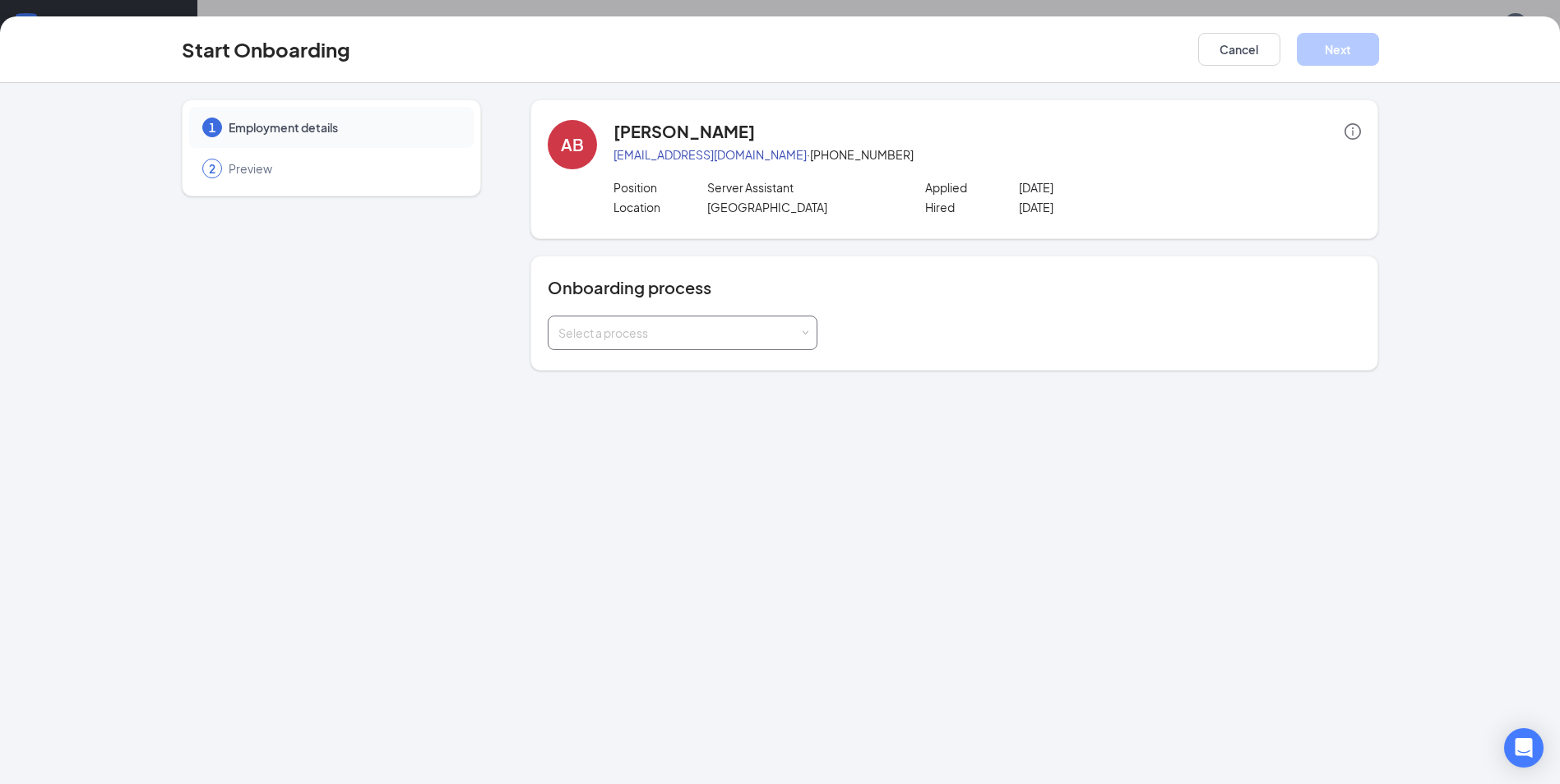
click at [711, 324] on div "Select a process" at bounding box center [682, 332] width 248 height 33
click at [677, 363] on span "Queens Harbour Employee Onboarding" at bounding box center [661, 367] width 215 height 15
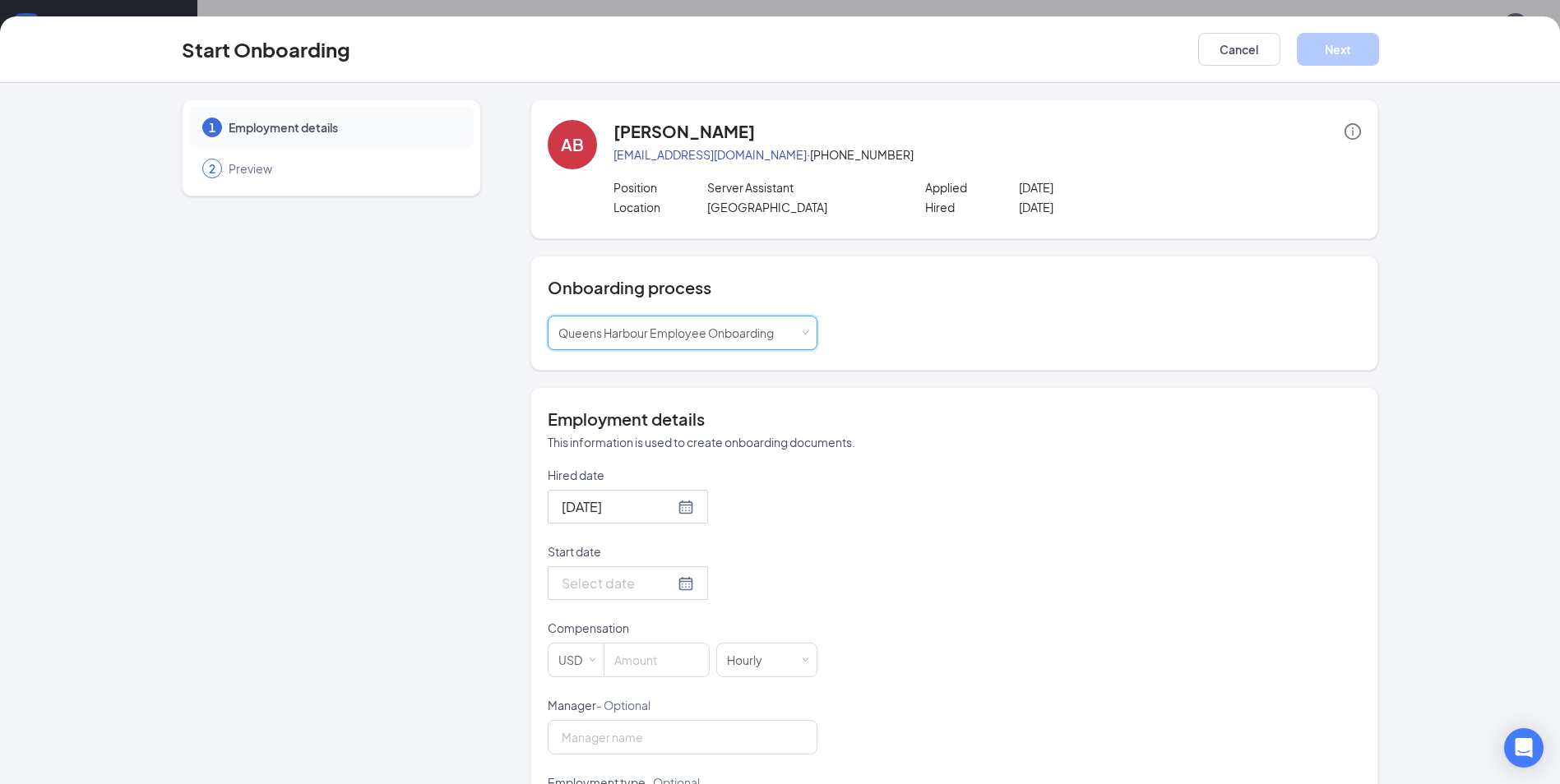
click at [667, 586] on div at bounding box center [628, 583] width 132 height 20
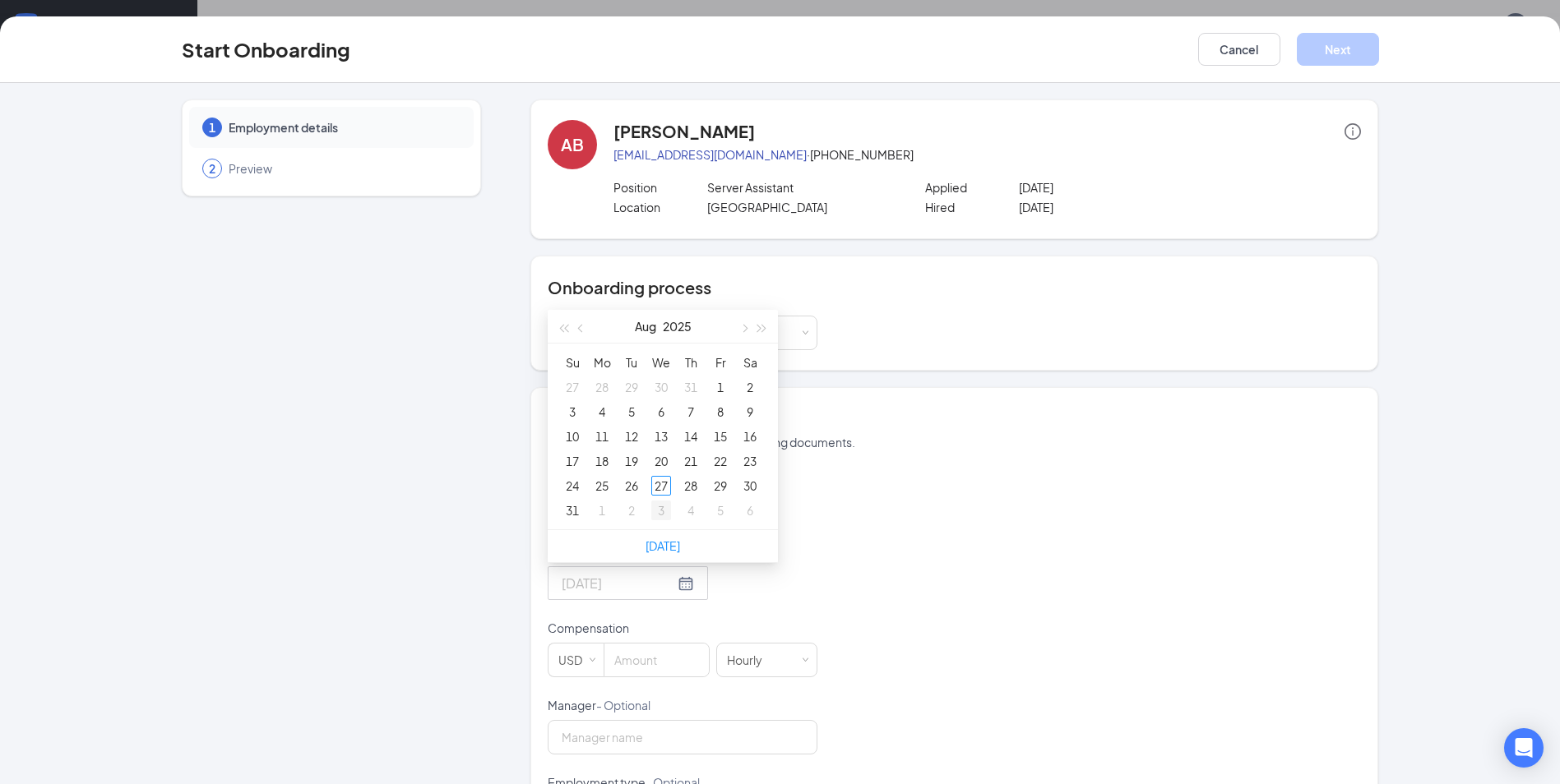
type input "[DATE]"
click at [655, 503] on div "3" at bounding box center [661, 510] width 20 height 19
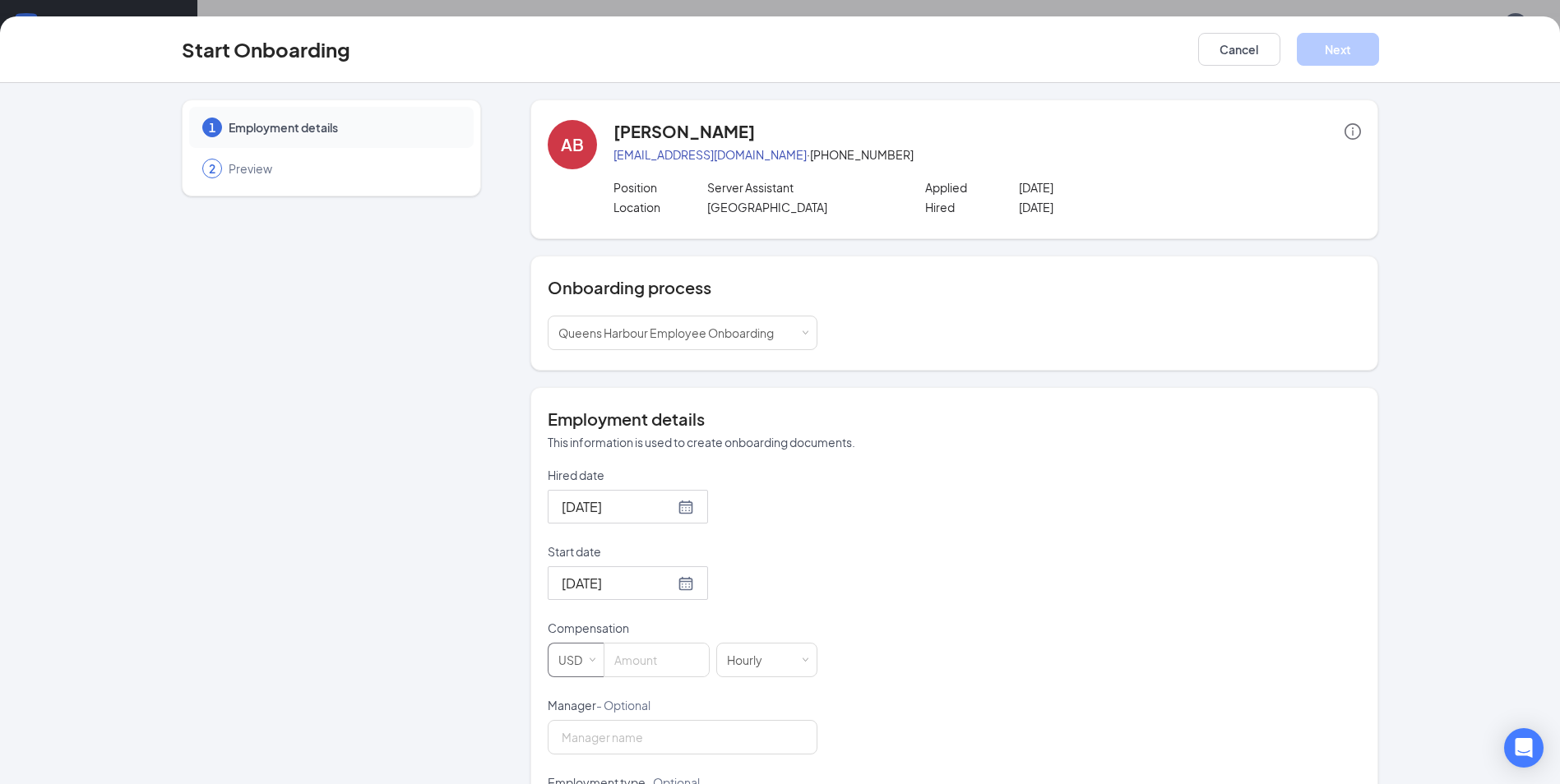
click at [581, 671] on div "USD" at bounding box center [576, 660] width 35 height 33
click at [574, 720] on li "CAD" at bounding box center [569, 721] width 56 height 27
click at [655, 644] on input at bounding box center [657, 660] width 104 height 33
type input "17.2"
click at [1341, 44] on button "Next" at bounding box center [1338, 49] width 82 height 33
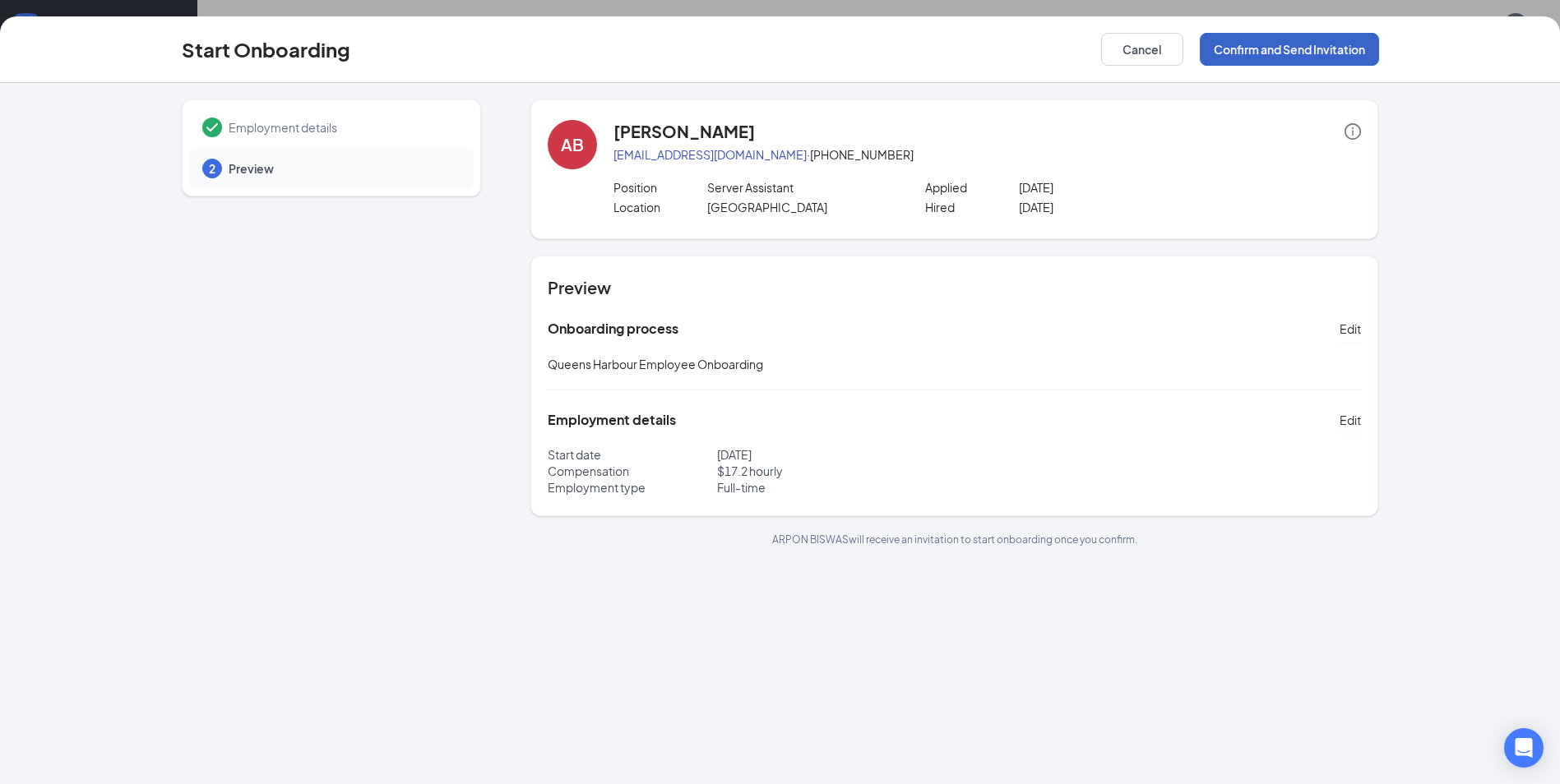
click at [1341, 44] on button "Confirm and Send Invitation" at bounding box center [1290, 49] width 179 height 33
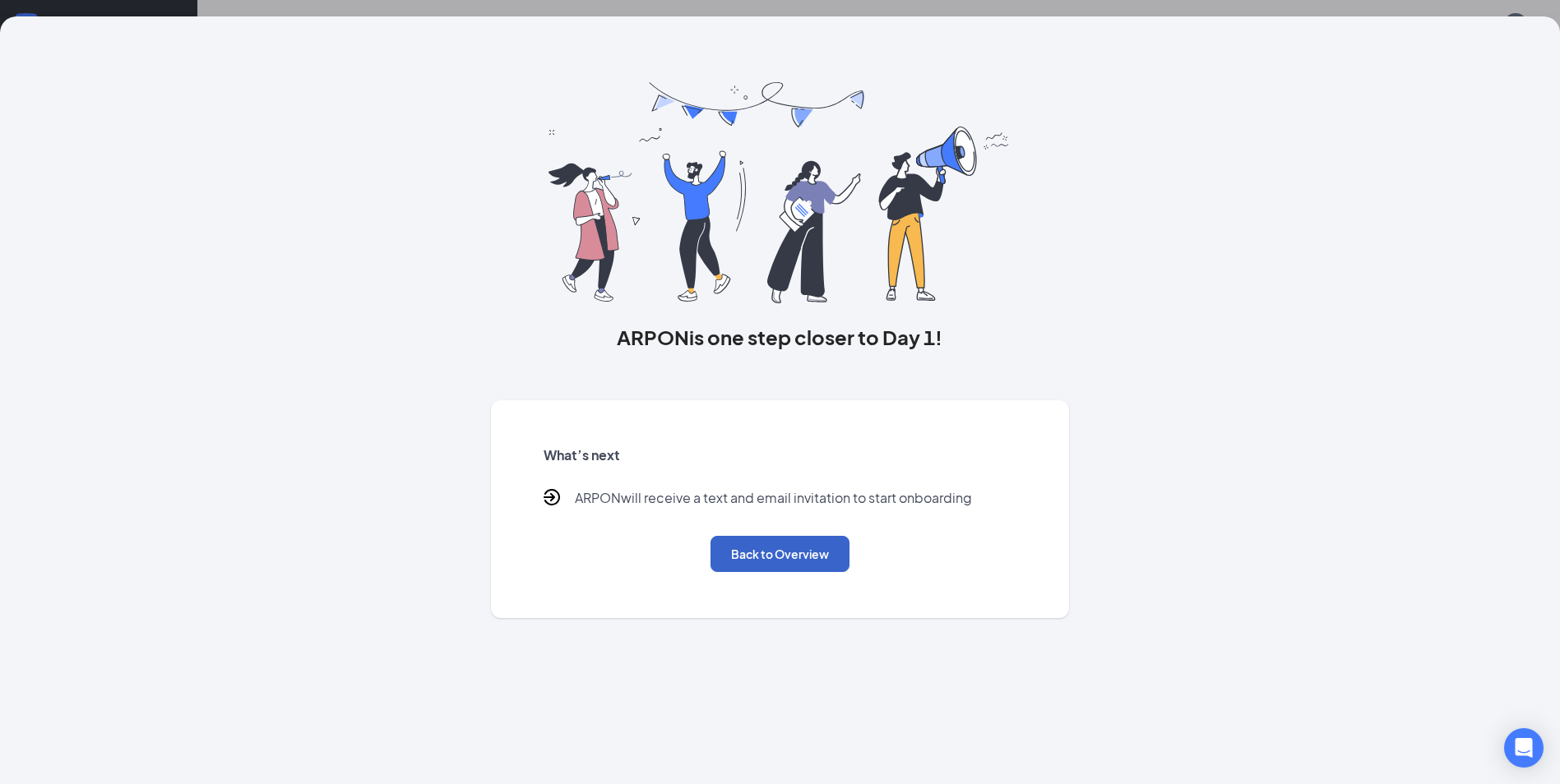
click at [781, 540] on button "Back to Overview" at bounding box center [780, 554] width 139 height 36
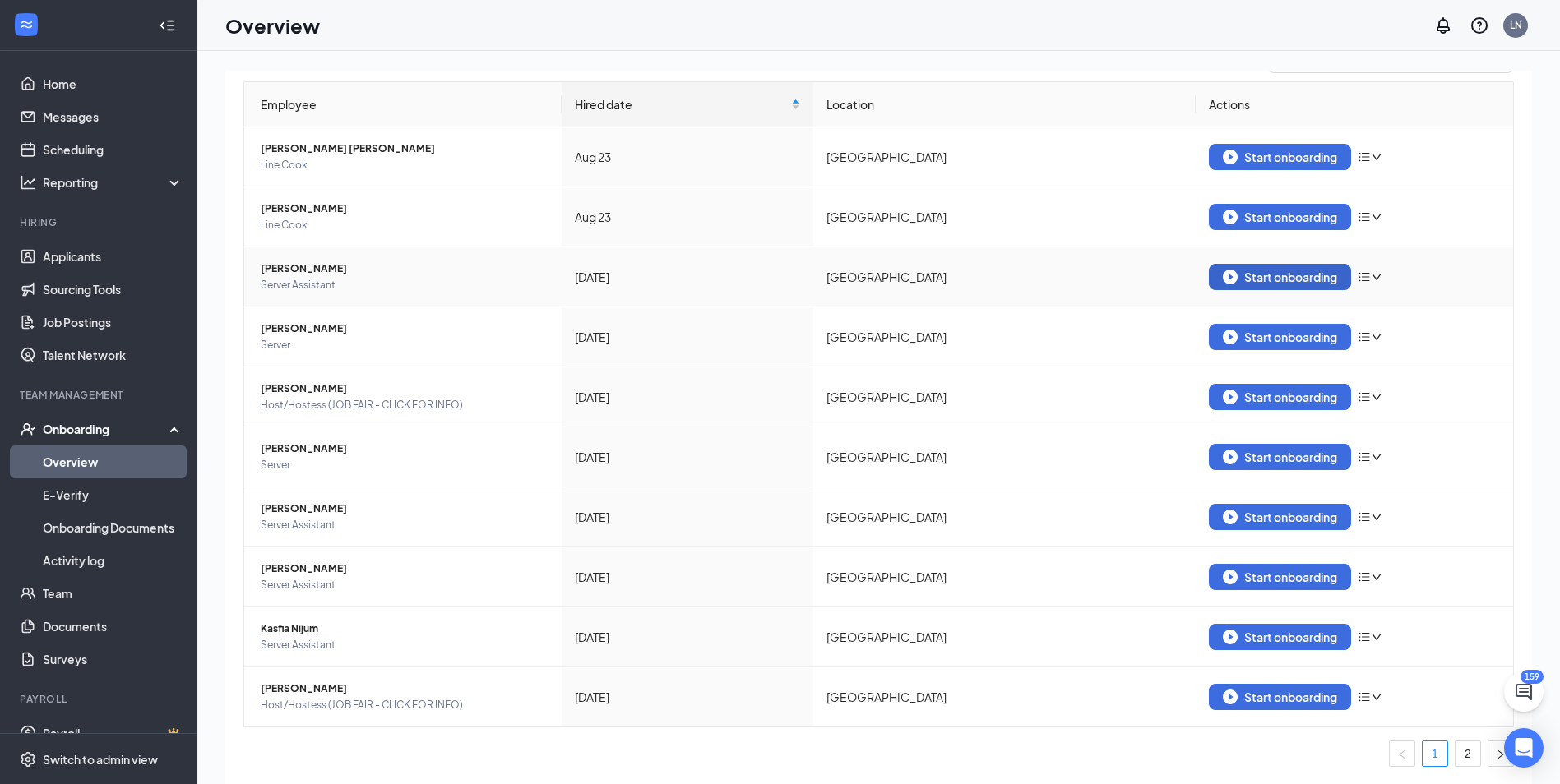
click at [1250, 276] on div "Start onboarding" at bounding box center [1280, 276] width 114 height 15
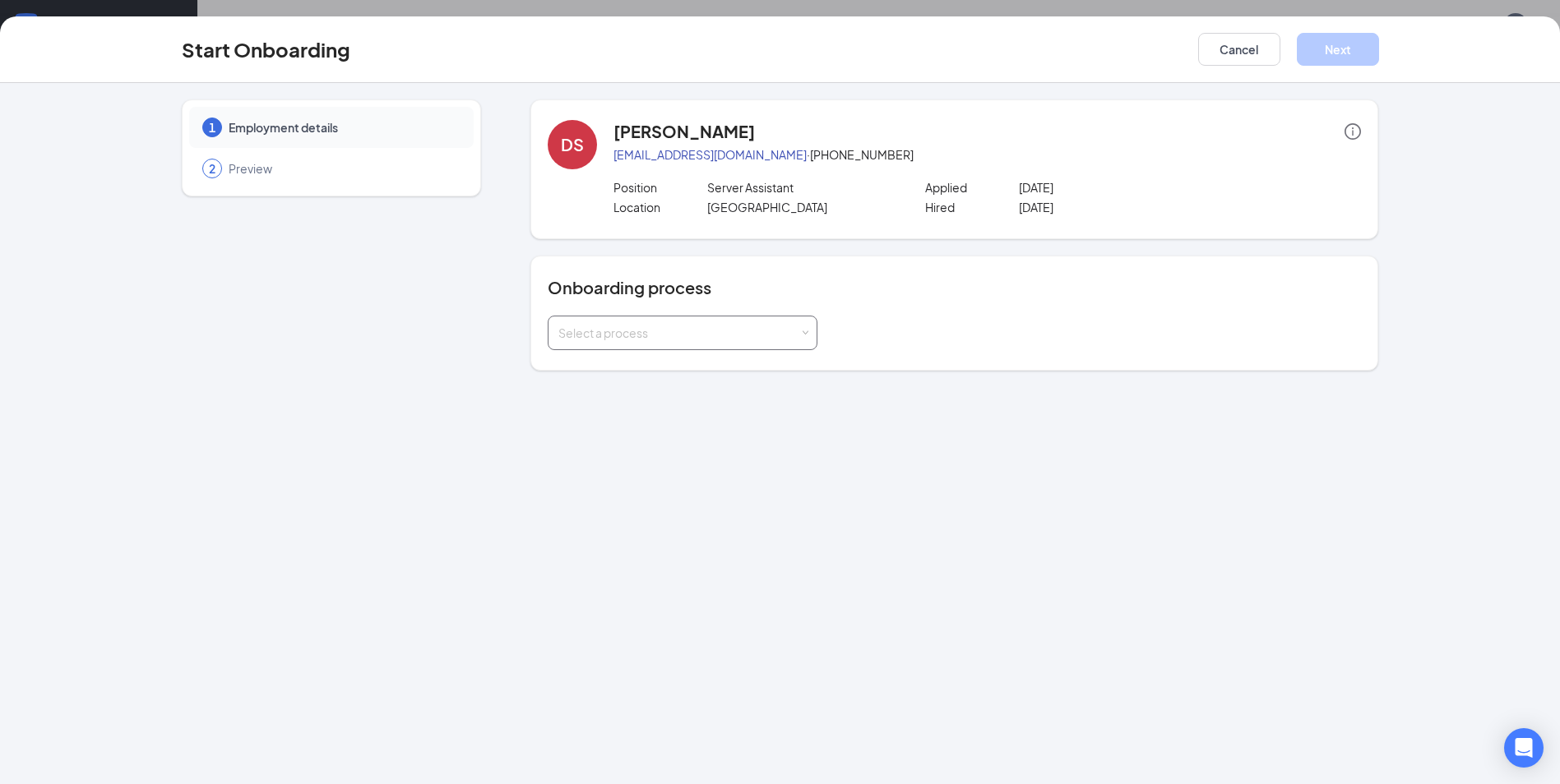
click at [655, 322] on div "Select a process" at bounding box center [682, 332] width 248 height 33
click at [636, 359] on li "Queens Harbour Employee Onboarding" at bounding box center [682, 368] width 269 height 29
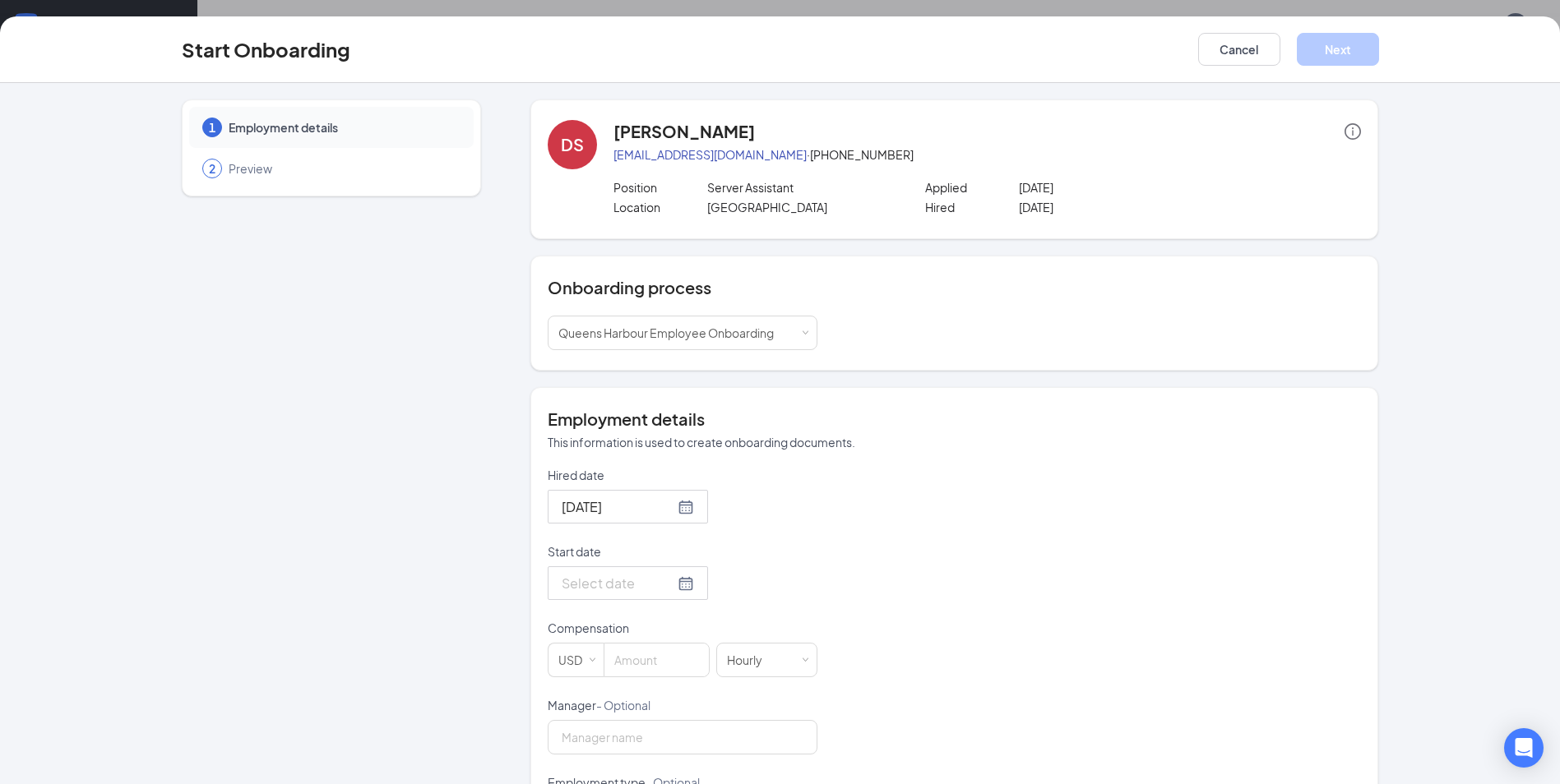
click at [660, 593] on div at bounding box center [628, 583] width 132 height 20
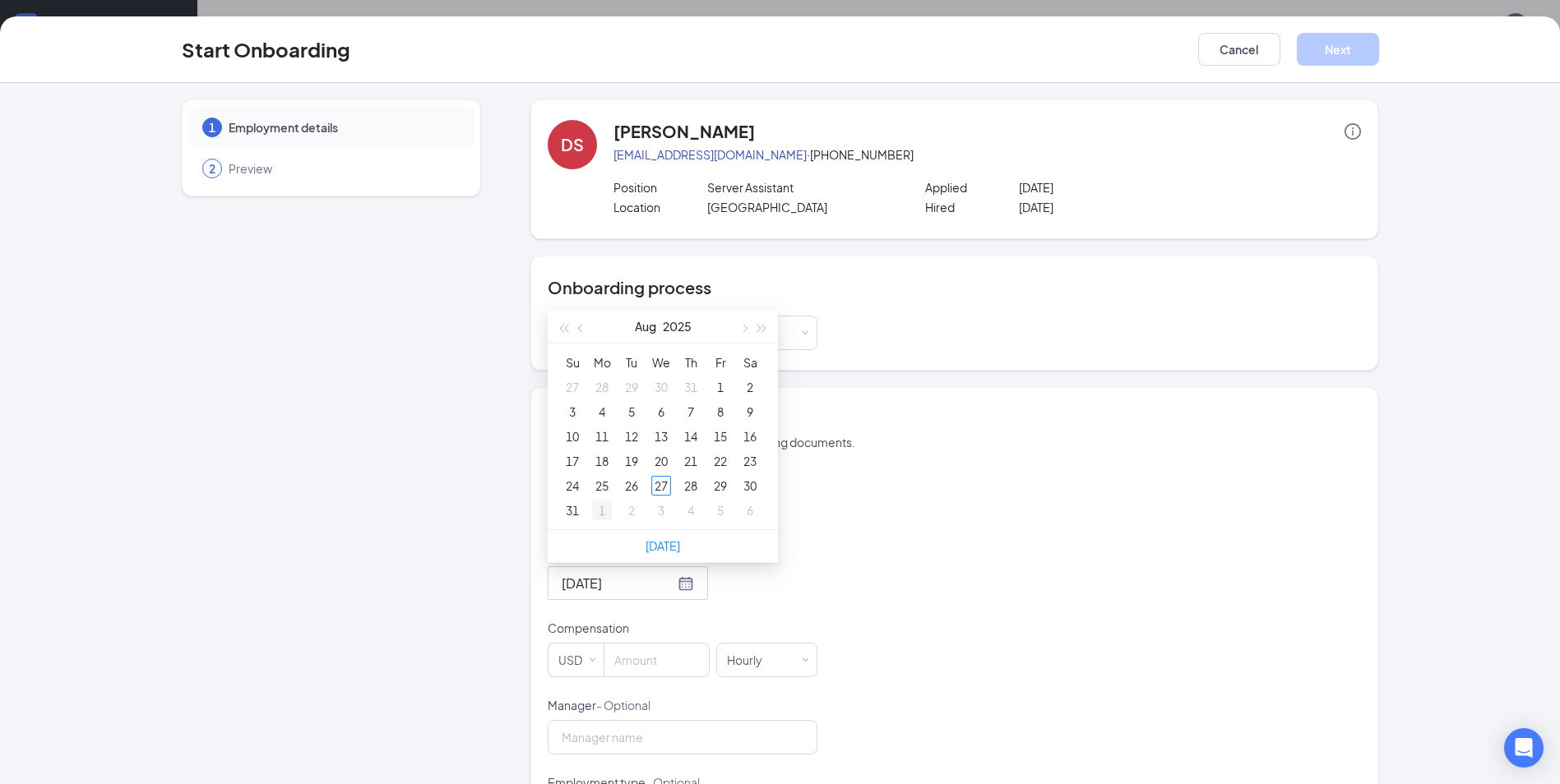
type input "[DATE]"
click at [656, 504] on div "3" at bounding box center [661, 510] width 20 height 19
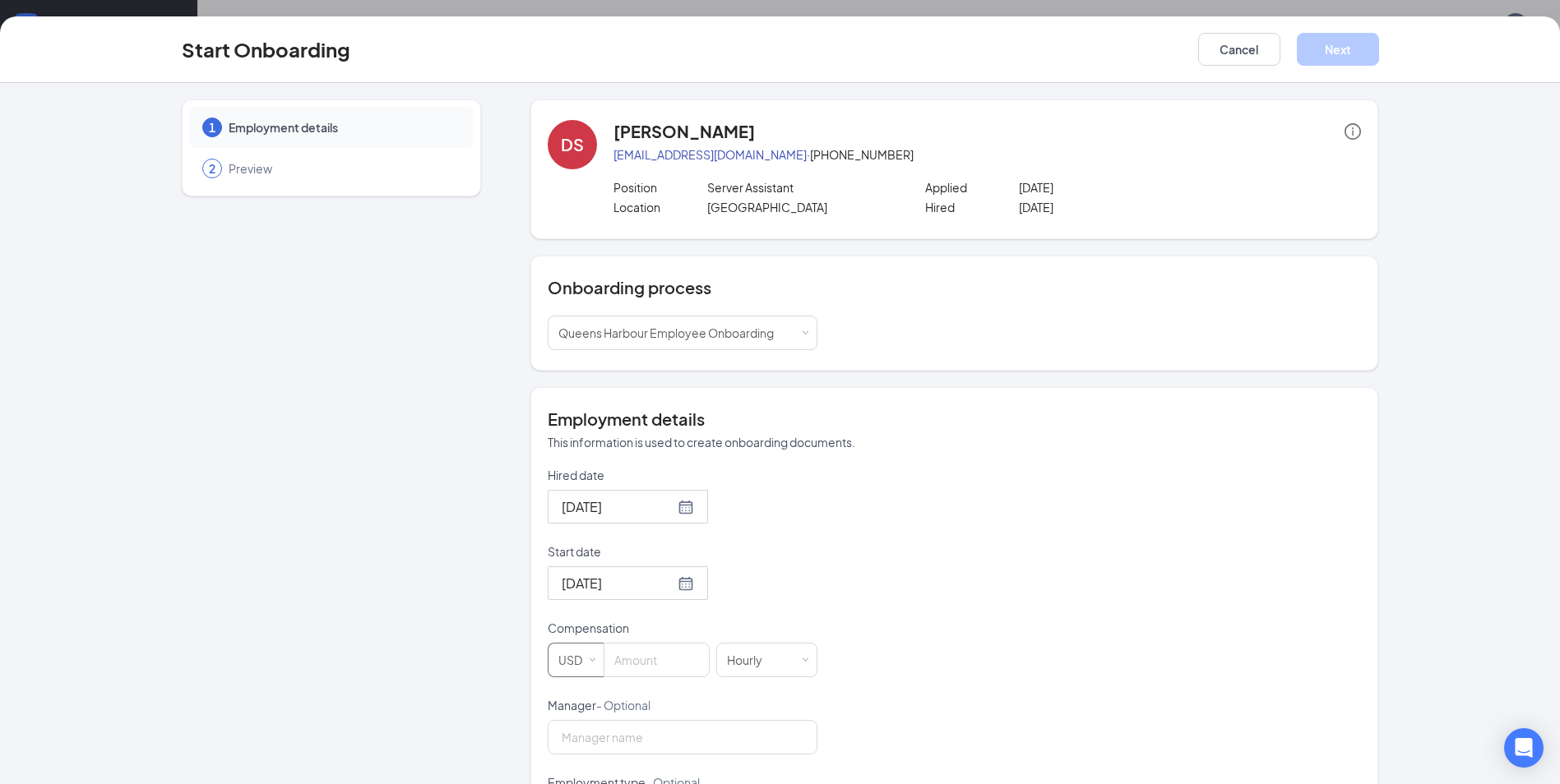
click at [566, 656] on div "USD" at bounding box center [576, 660] width 35 height 33
click at [568, 720] on li "CAD" at bounding box center [569, 721] width 56 height 27
click at [620, 676] on input at bounding box center [657, 660] width 104 height 33
type input "17.2"
click at [1350, 62] on button "Next" at bounding box center [1338, 49] width 82 height 33
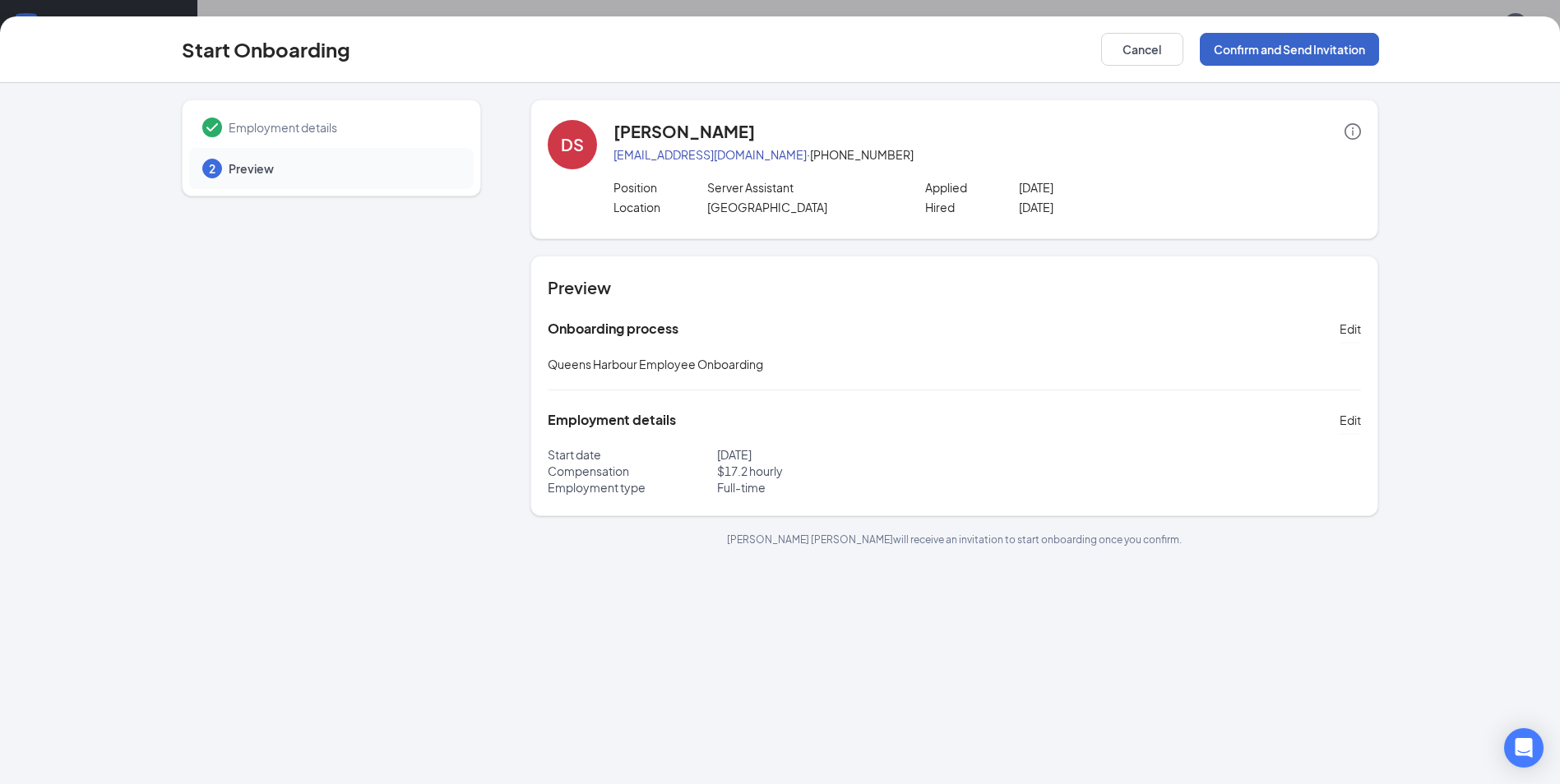
click at [1350, 59] on button "Confirm and Send Invitation" at bounding box center [1290, 49] width 179 height 33
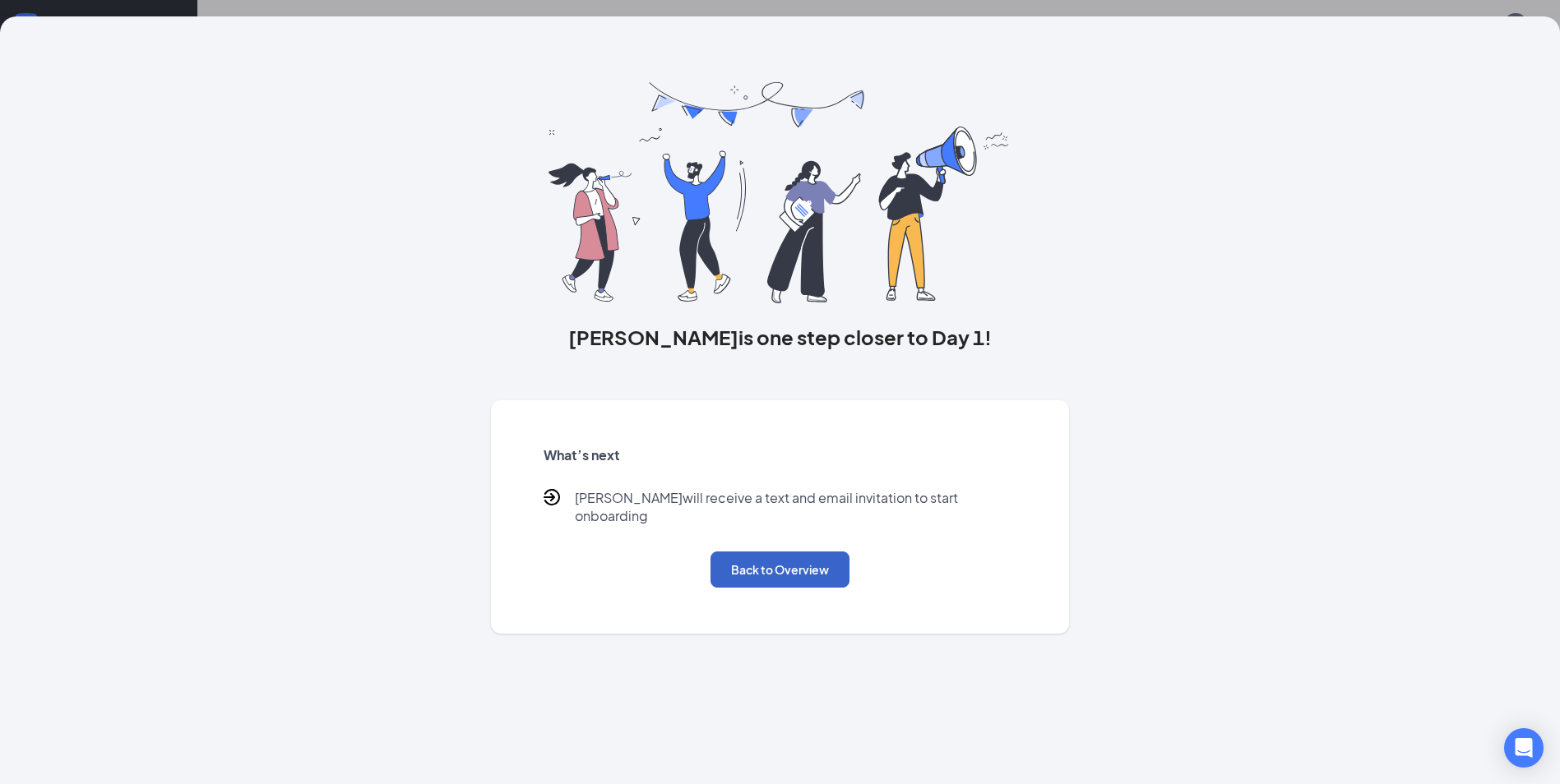
click at [769, 554] on button "Back to Overview" at bounding box center [780, 570] width 139 height 36
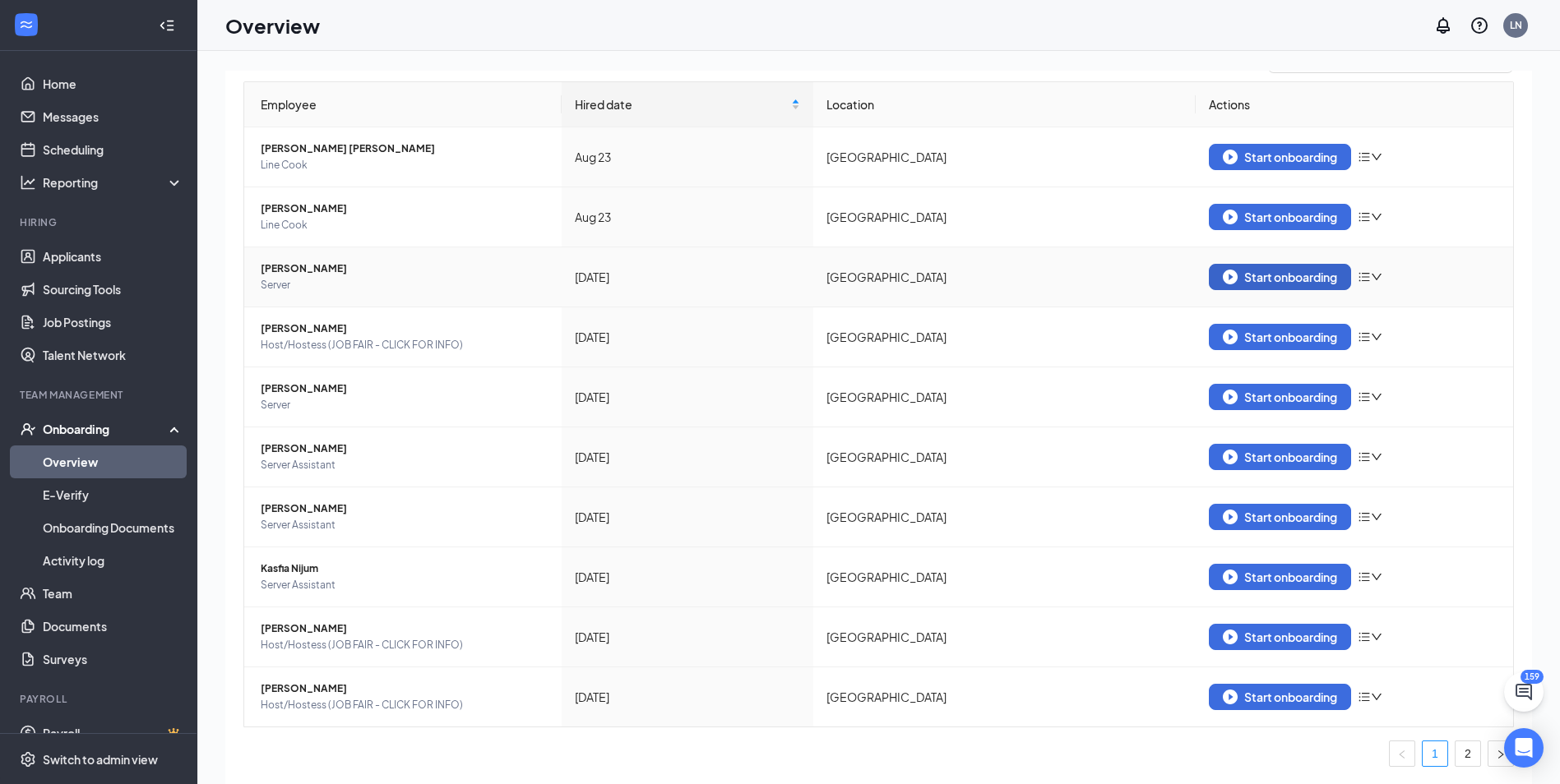
click at [1282, 283] on div "Start onboarding" at bounding box center [1280, 276] width 114 height 15
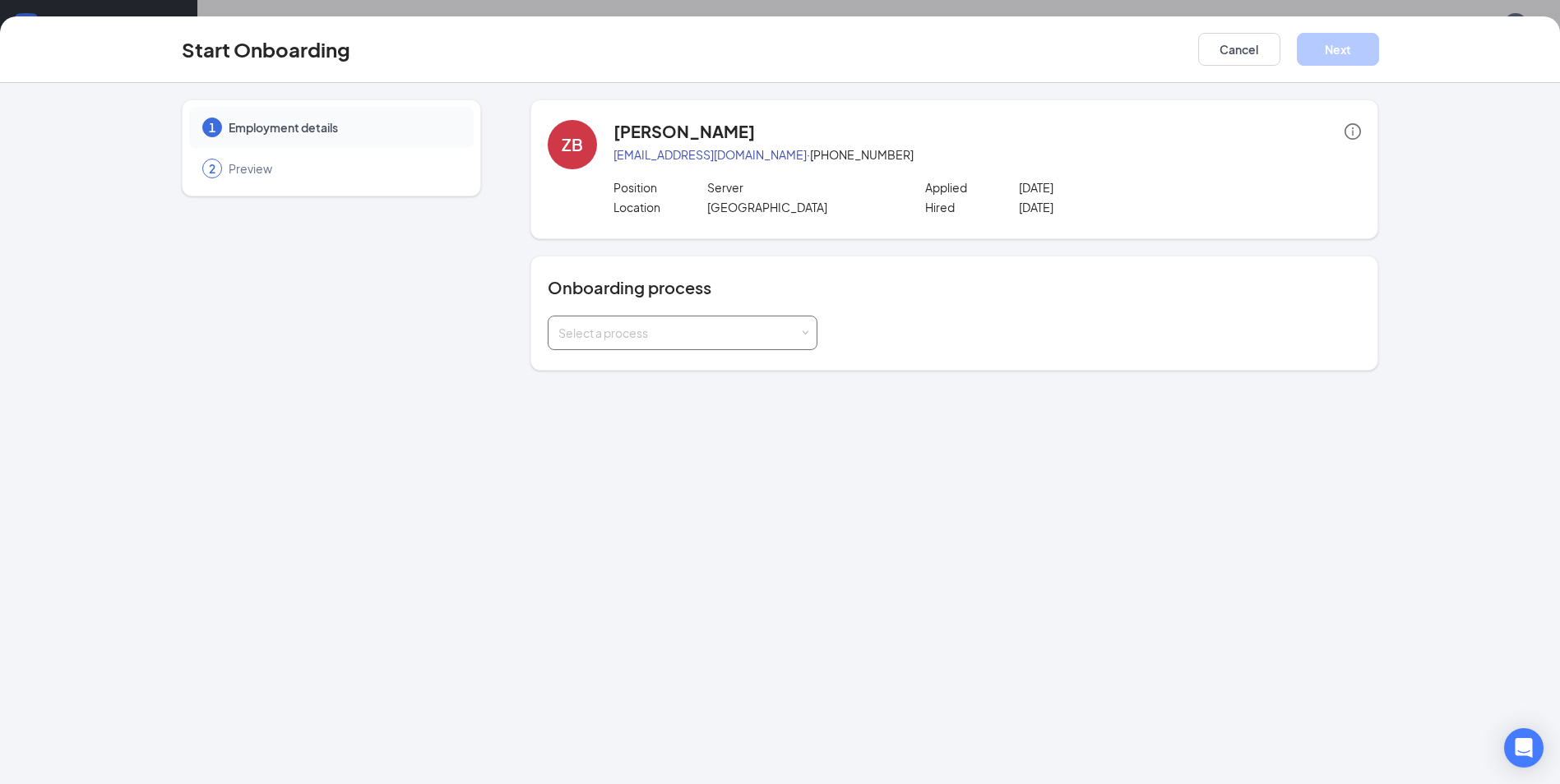
click at [690, 330] on div "Select a process" at bounding box center [679, 333] width 241 height 17
click at [651, 356] on li "Queens Harbour Employee Onboarding" at bounding box center [682, 368] width 269 height 29
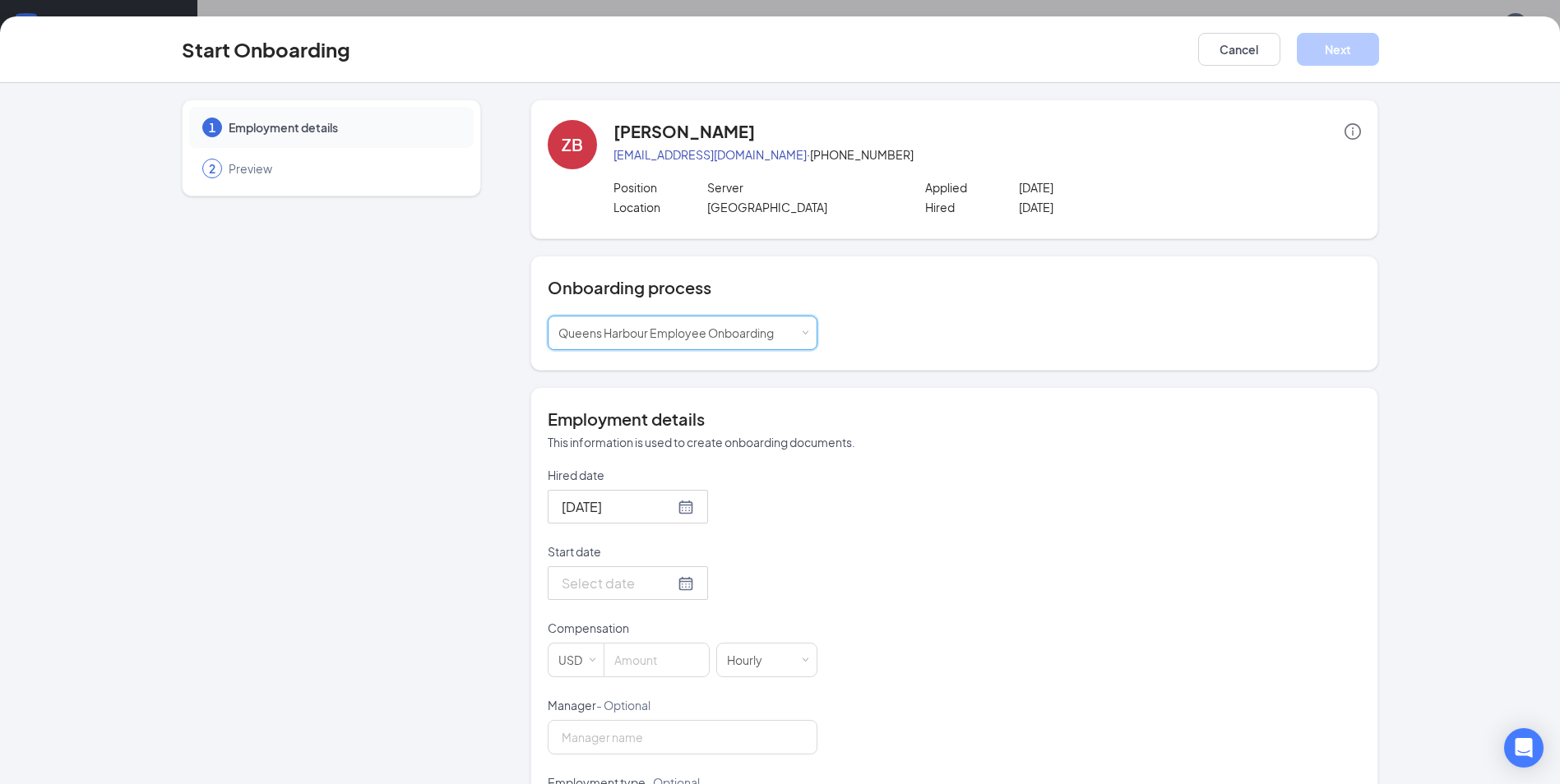
click at [678, 572] on div at bounding box center [628, 583] width 160 height 34
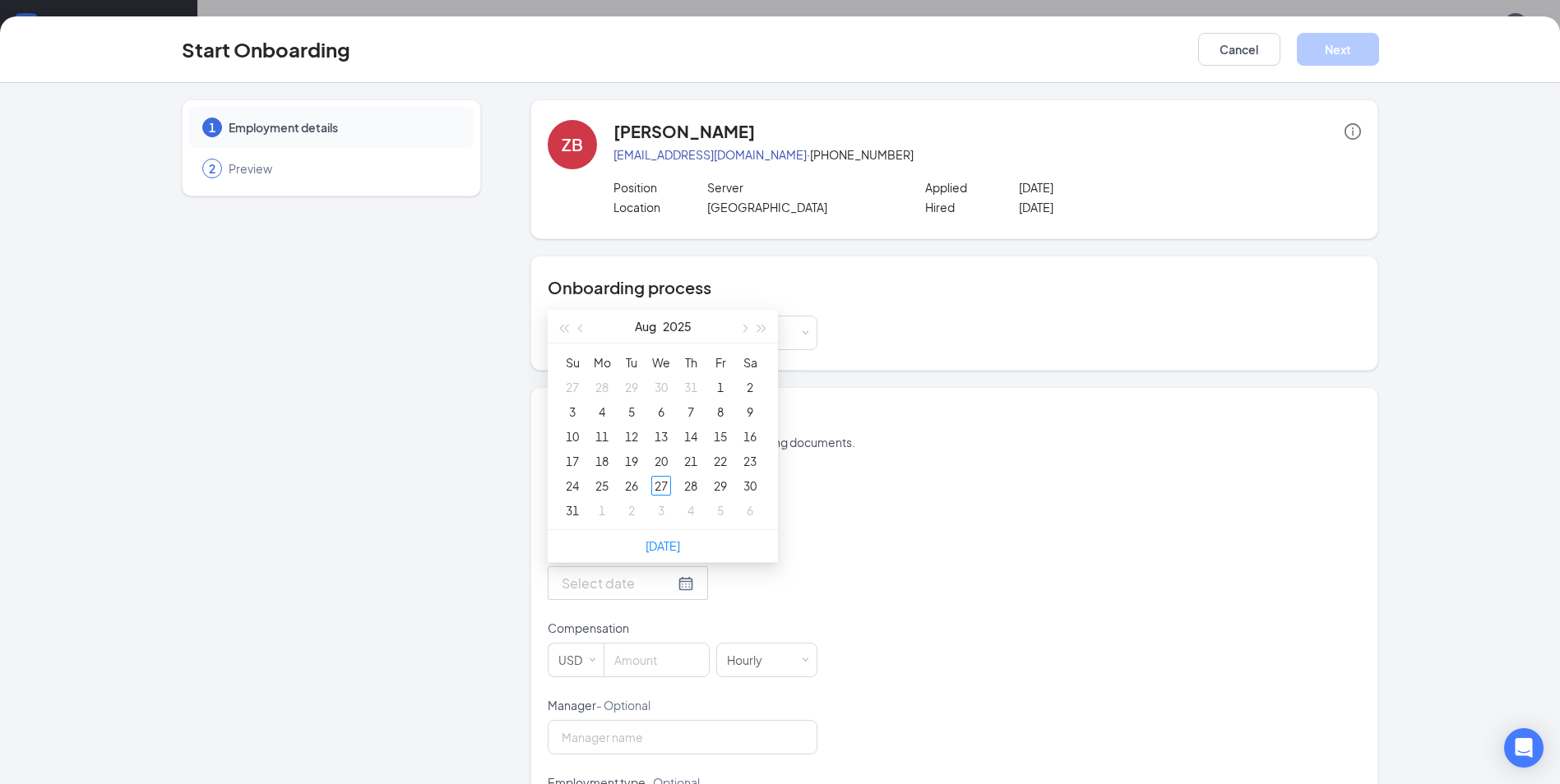
click at [674, 584] on div at bounding box center [628, 583] width 132 height 20
type input "[DATE]"
click at [658, 506] on div "3" at bounding box center [661, 510] width 20 height 19
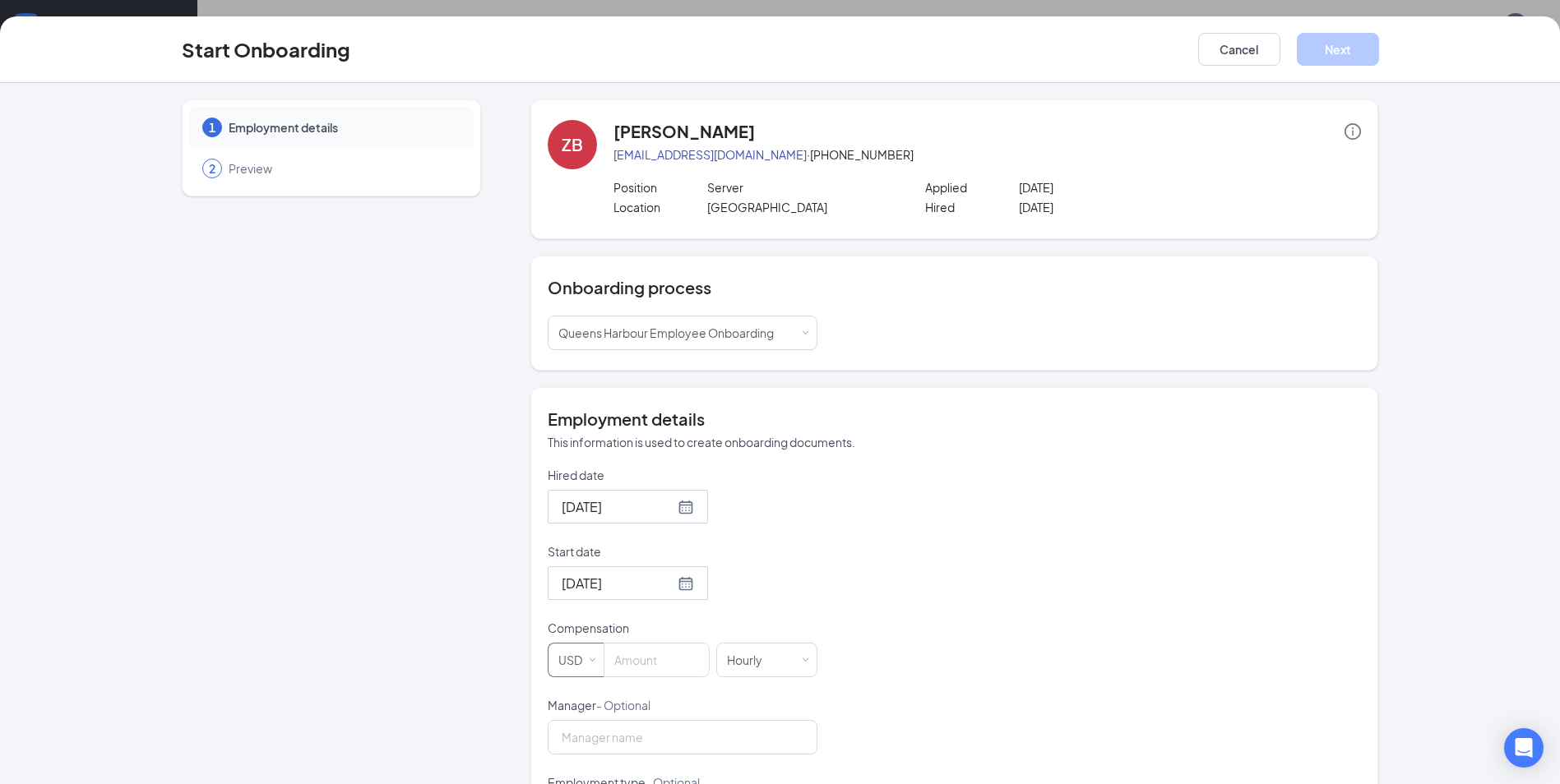
click at [575, 666] on div "USD" at bounding box center [576, 660] width 35 height 33
click at [572, 713] on li "CAD" at bounding box center [569, 721] width 56 height 27
click at [648, 669] on input at bounding box center [657, 660] width 104 height 33
type input "17.2"
click at [1337, 49] on button "Next" at bounding box center [1338, 49] width 82 height 33
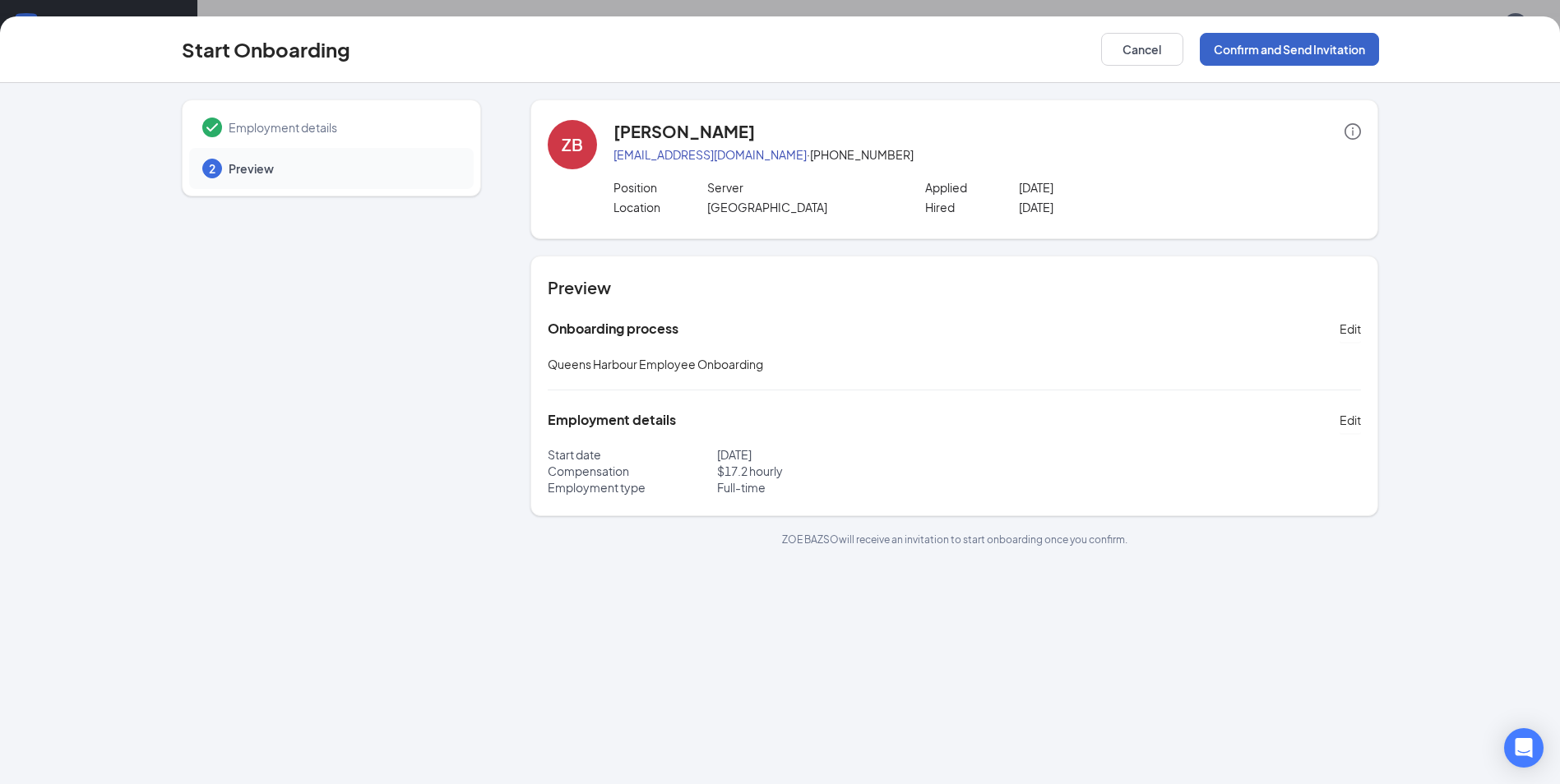
click at [1332, 49] on button "Confirm and Send Invitation" at bounding box center [1290, 49] width 179 height 33
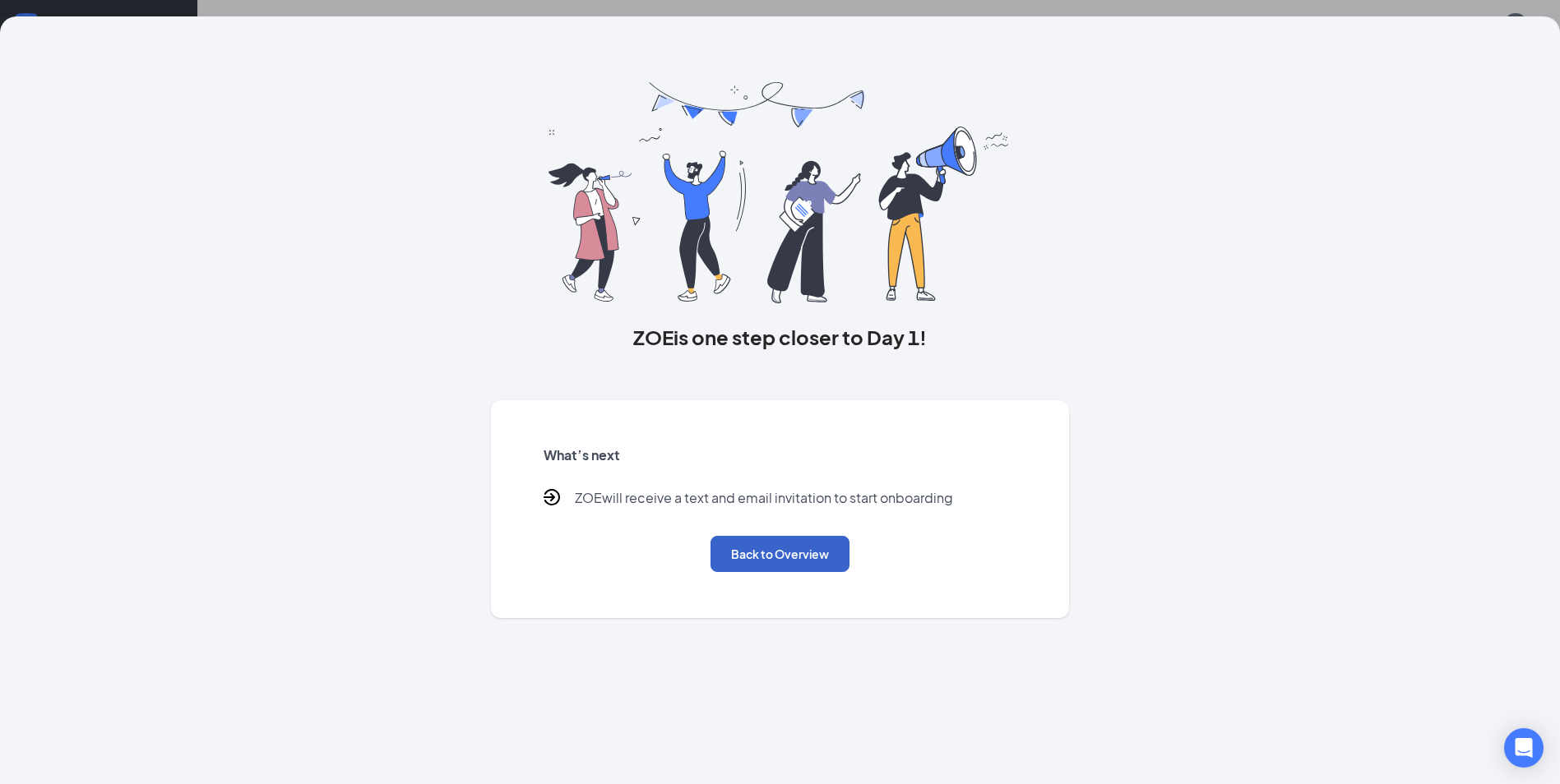
click at [776, 554] on button "Back to Overview" at bounding box center [780, 554] width 139 height 36
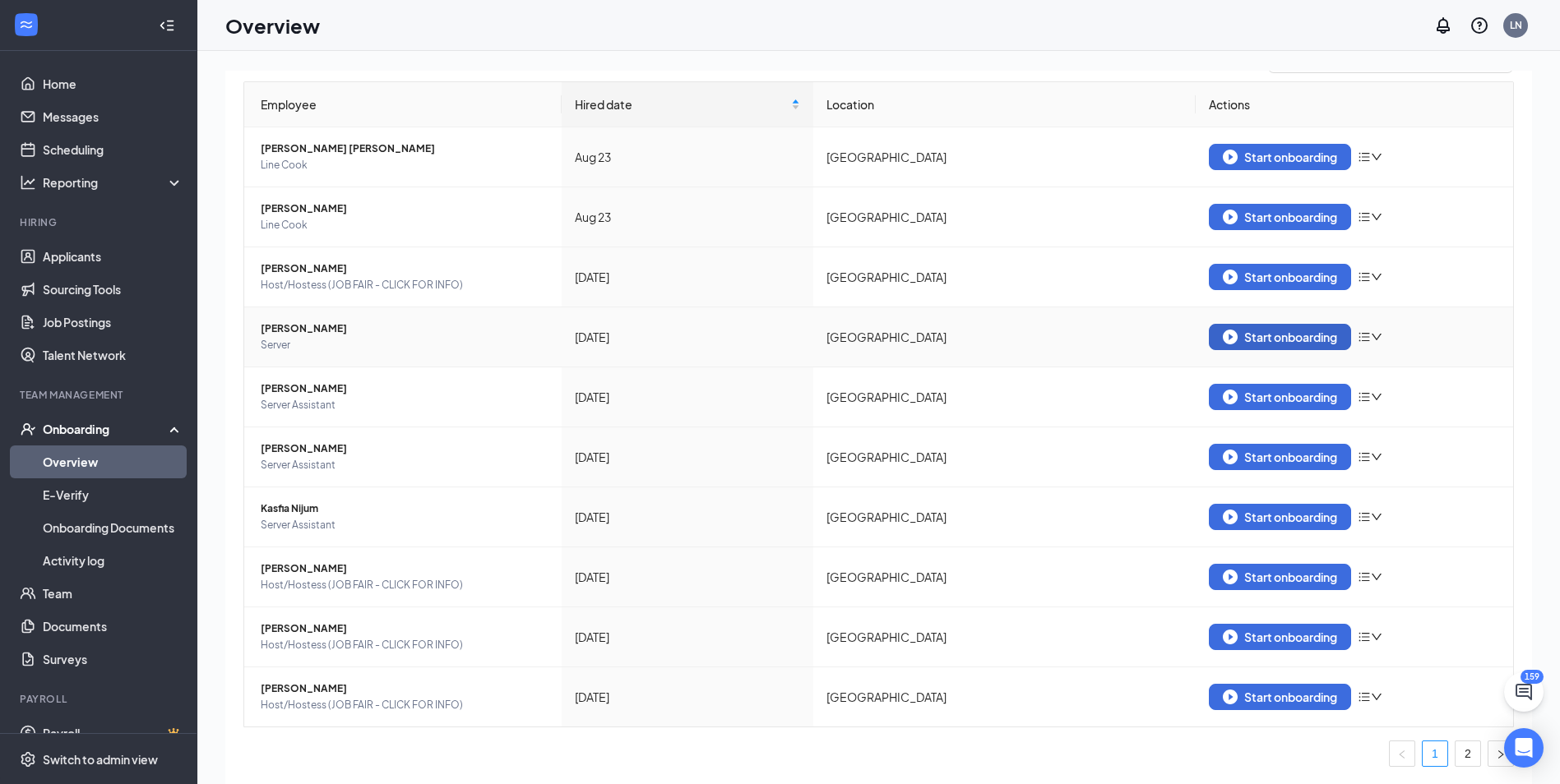
click at [1244, 336] on div "Start onboarding" at bounding box center [1280, 337] width 114 height 15
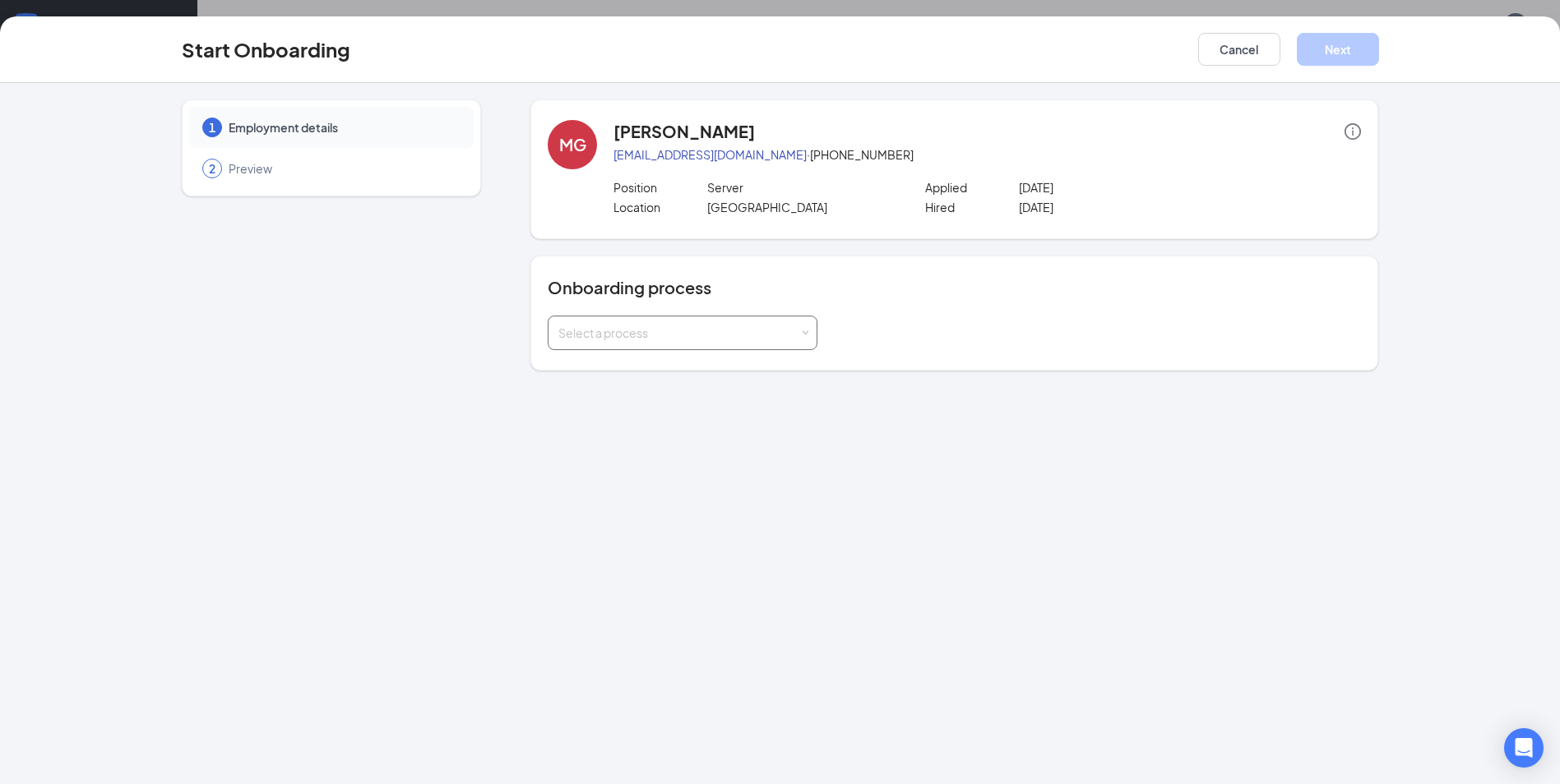
click at [623, 332] on div "Select a process" at bounding box center [679, 333] width 241 height 17
click at [627, 364] on span "Queens Harbour Employee Onboarding" at bounding box center [661, 367] width 215 height 15
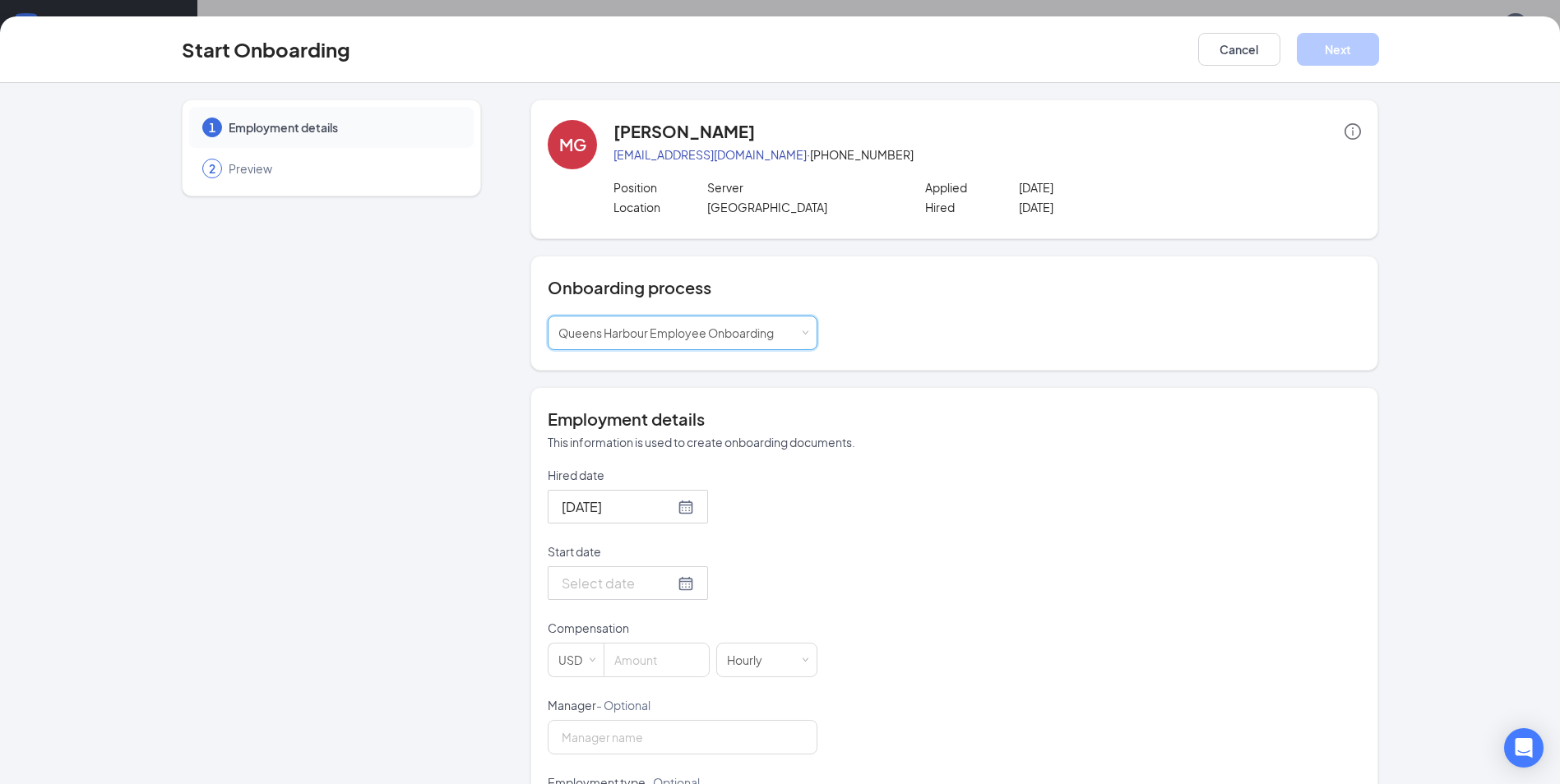
click at [660, 578] on div at bounding box center [628, 583] width 132 height 20
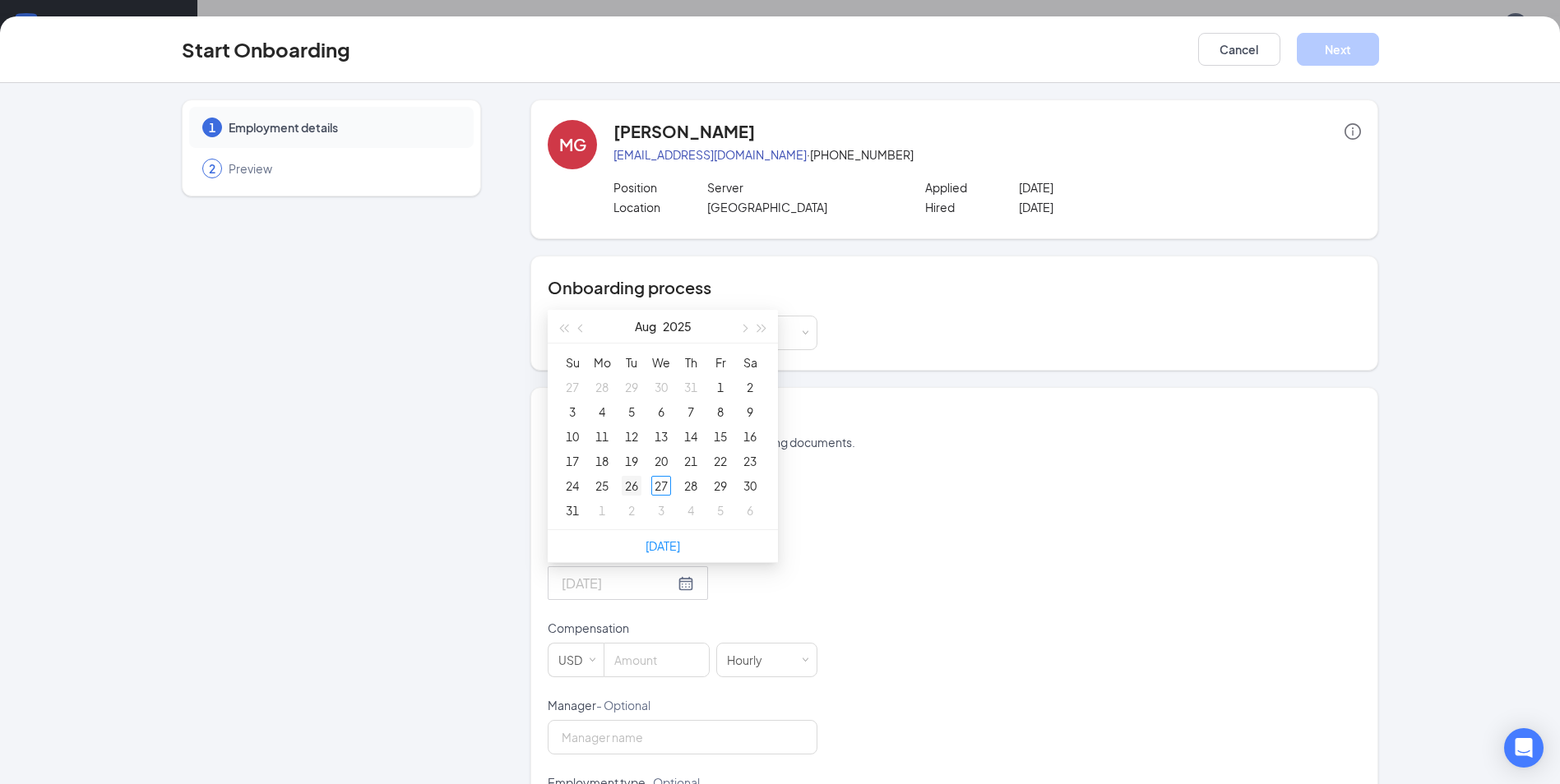
type input "[DATE]"
click at [622, 488] on div "26" at bounding box center [632, 485] width 20 height 19
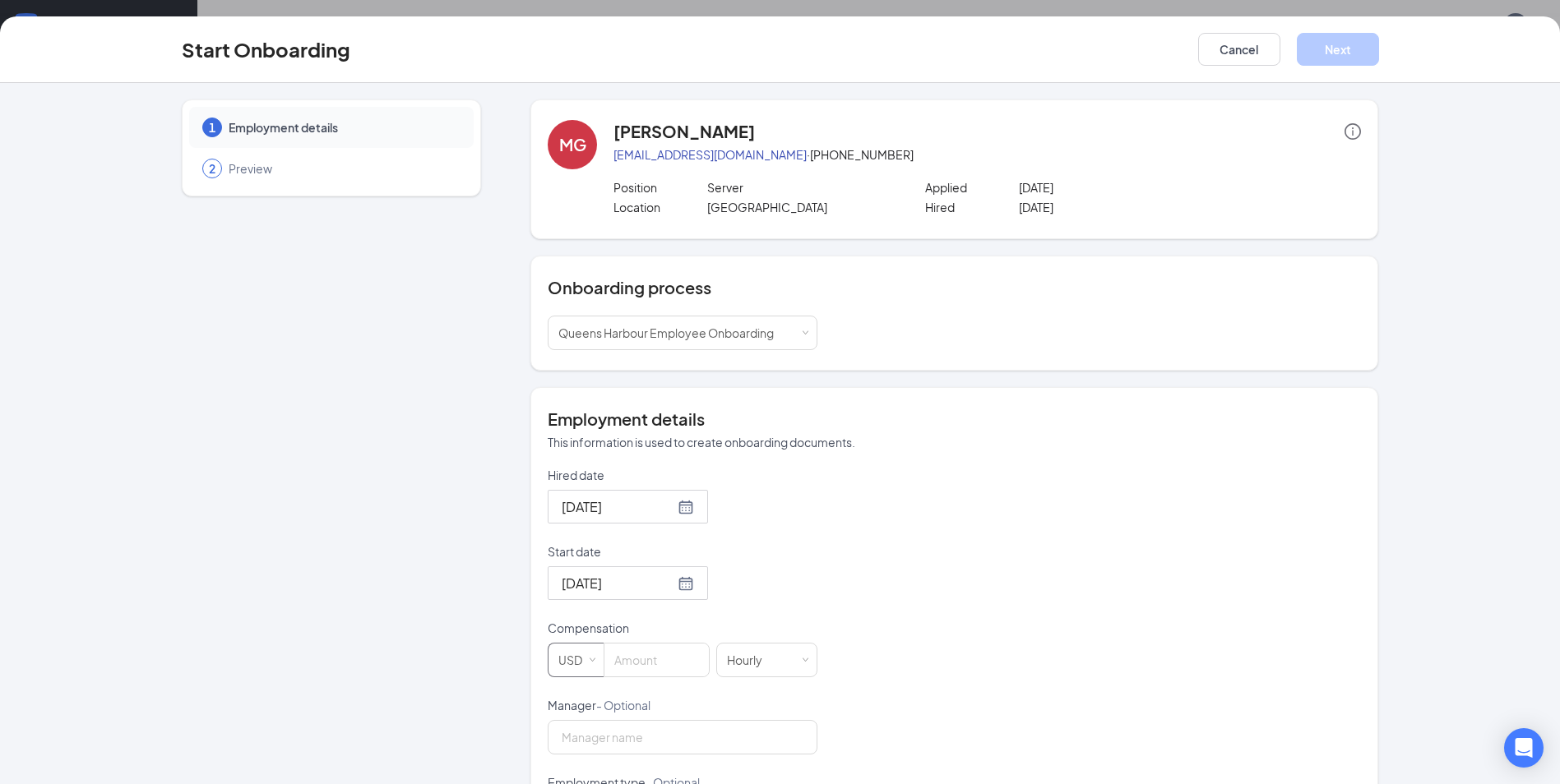
click at [558, 657] on div "USD" at bounding box center [576, 660] width 35 height 33
click at [566, 712] on li "CAD" at bounding box center [569, 721] width 56 height 27
click at [652, 646] on input at bounding box center [657, 660] width 104 height 33
type input "17.2"
drag, startPoint x: 1316, startPoint y: 56, endPoint x: 1305, endPoint y: 57, distance: 11.0
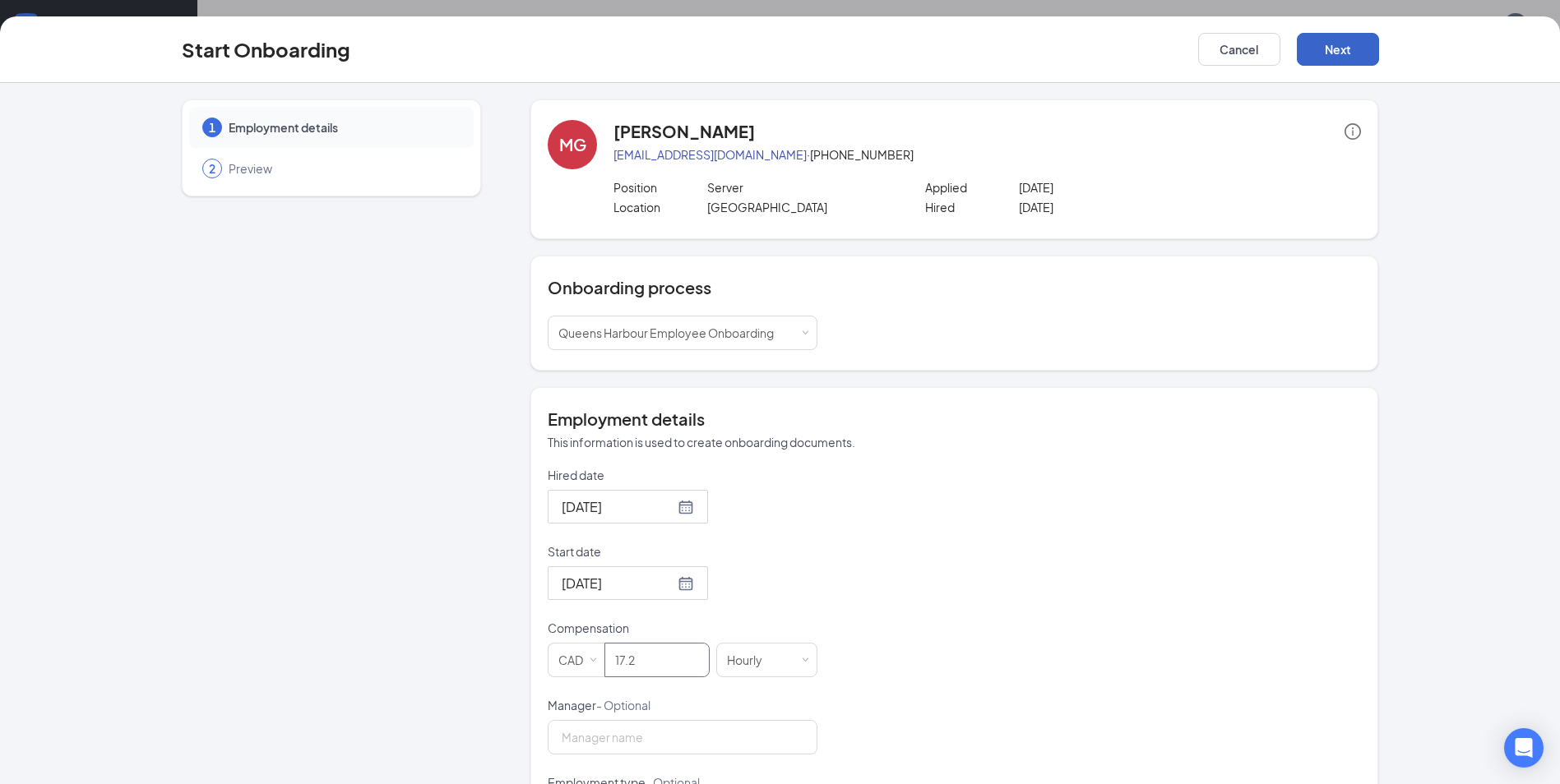
click at [1316, 55] on button "Next" at bounding box center [1338, 49] width 82 height 33
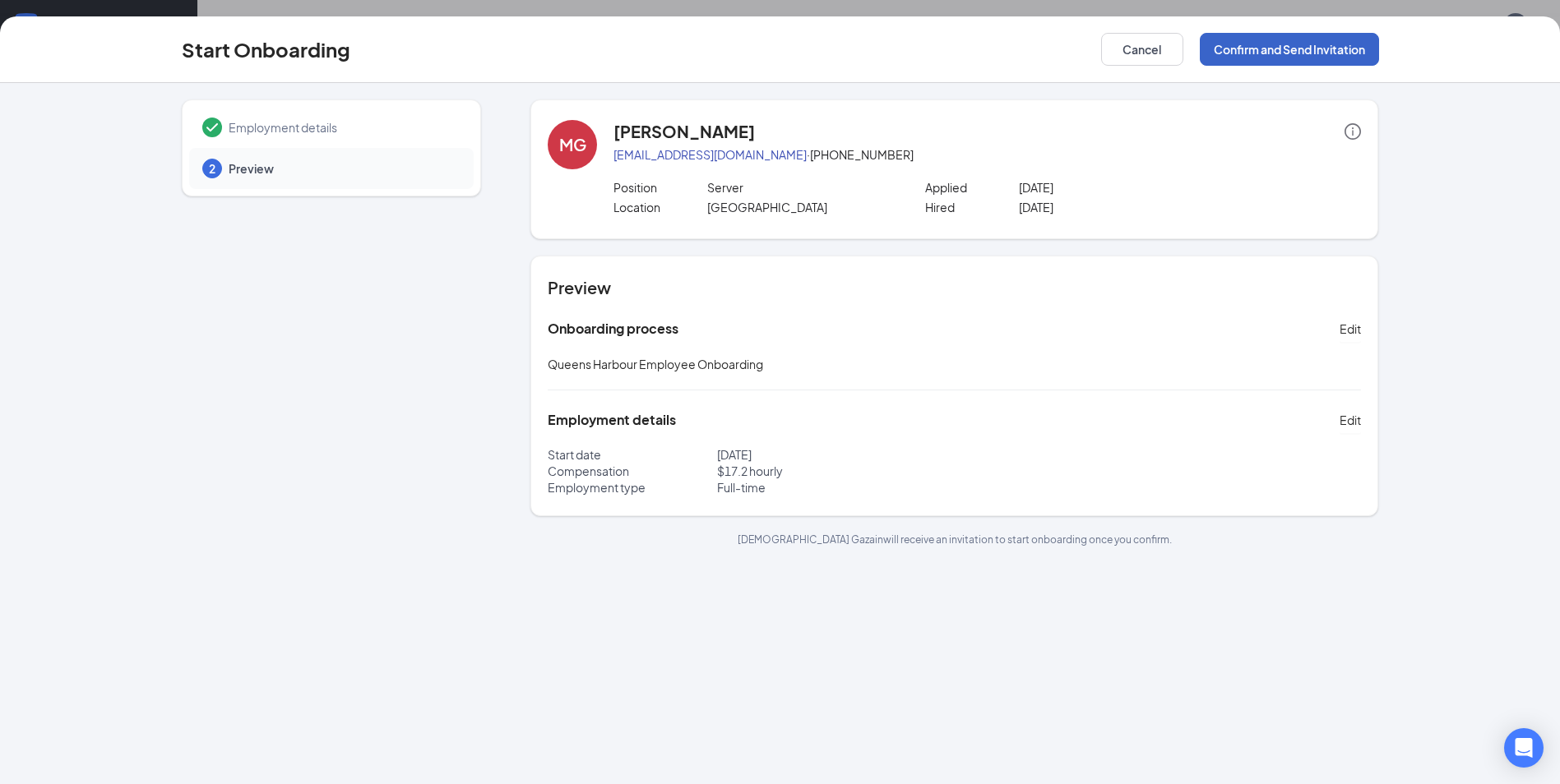
click at [1305, 57] on button "Confirm and Send Invitation" at bounding box center [1290, 49] width 179 height 33
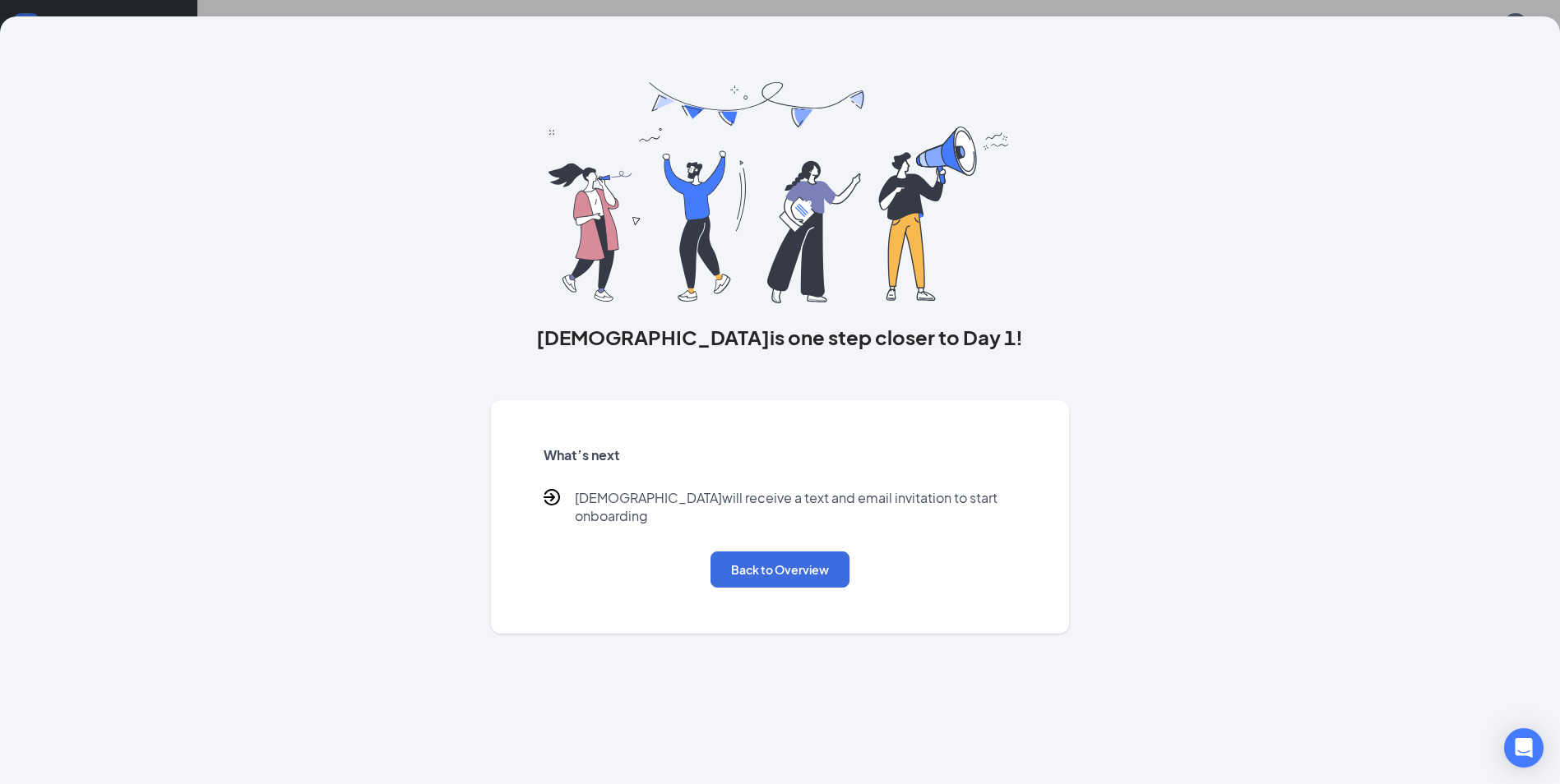
click at [767, 532] on div "What’s next [DEMOGRAPHIC_DATA] will receive a text and email invitation to star…" at bounding box center [780, 517] width 513 height 181
click at [770, 558] on button "Back to Overview" at bounding box center [780, 570] width 139 height 36
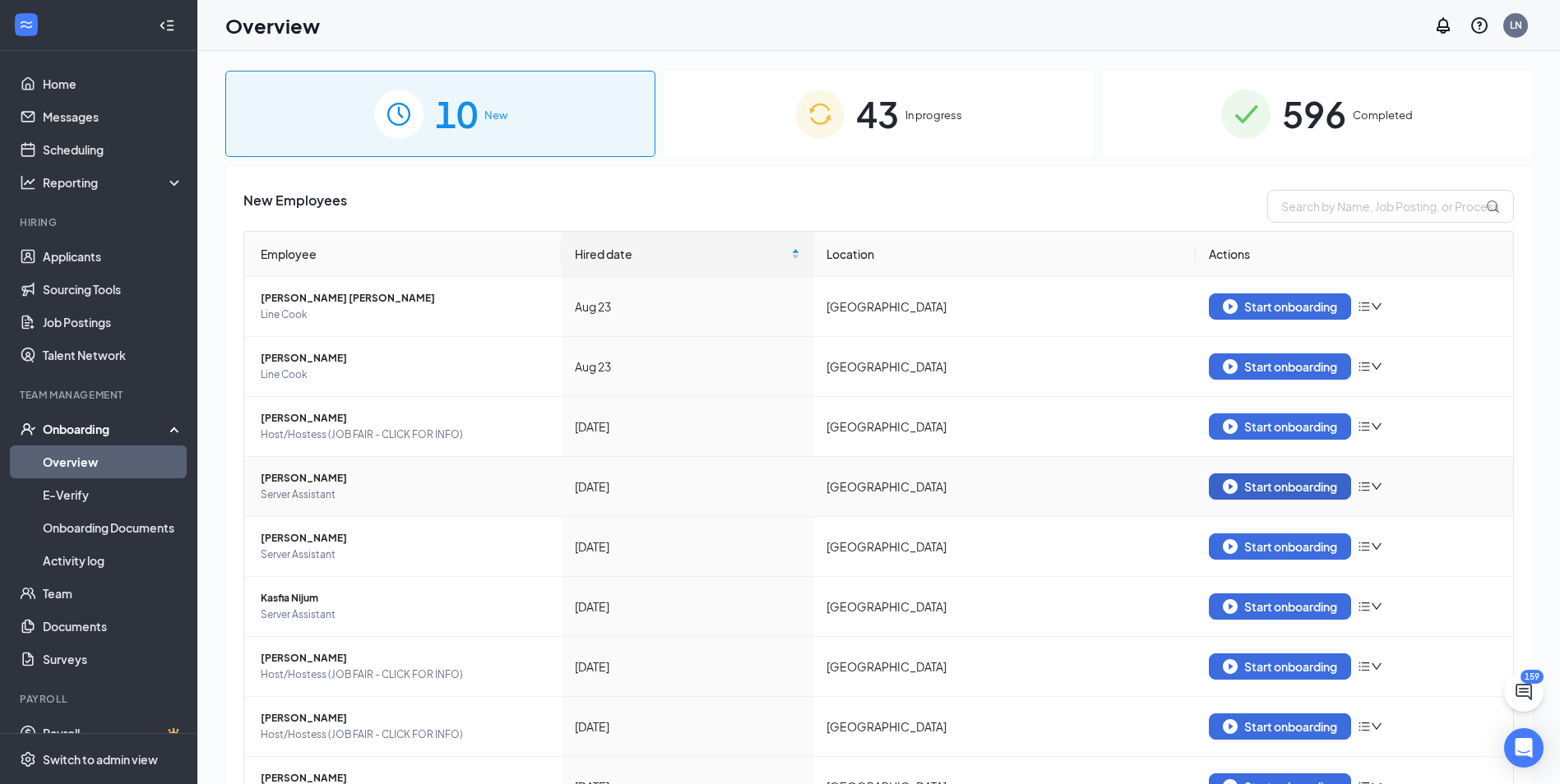
click at [1302, 480] on div "Start onboarding" at bounding box center [1280, 486] width 114 height 15
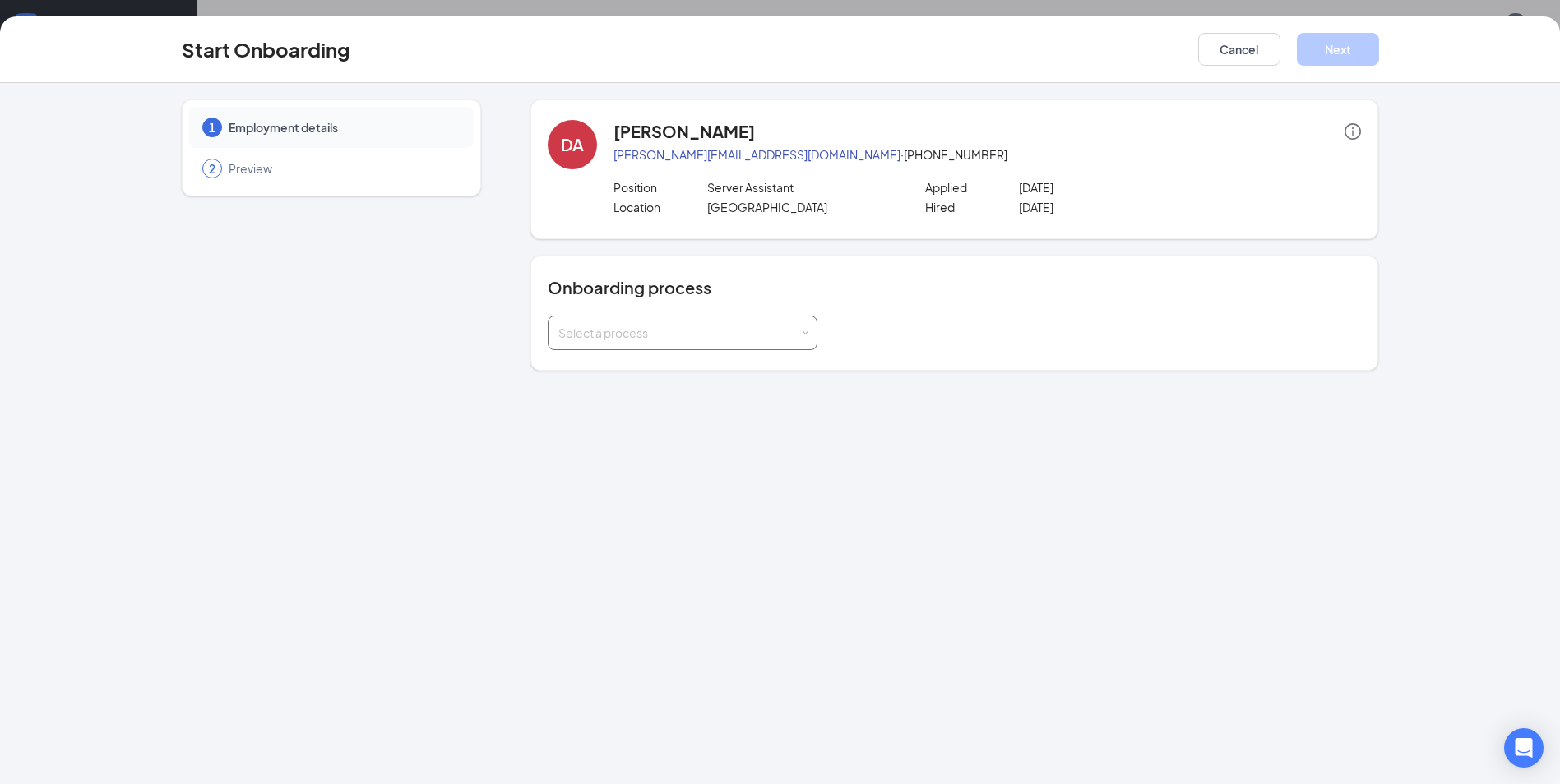
click at [622, 340] on div "Select a process" at bounding box center [679, 333] width 241 height 17
click at [623, 370] on span "Queens Harbour Employee Onboarding" at bounding box center [661, 367] width 215 height 15
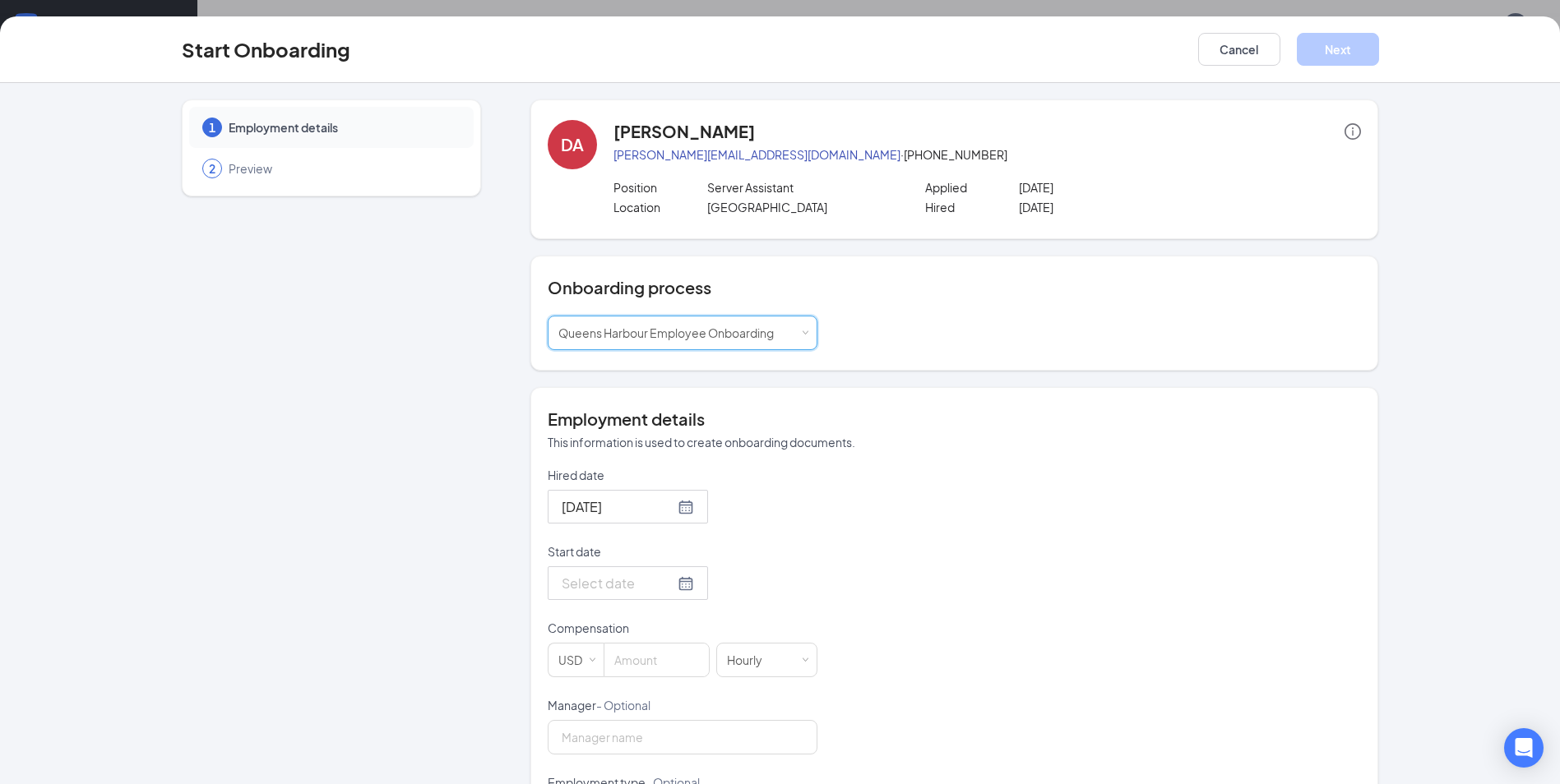
click at [662, 578] on div at bounding box center [628, 583] width 132 height 20
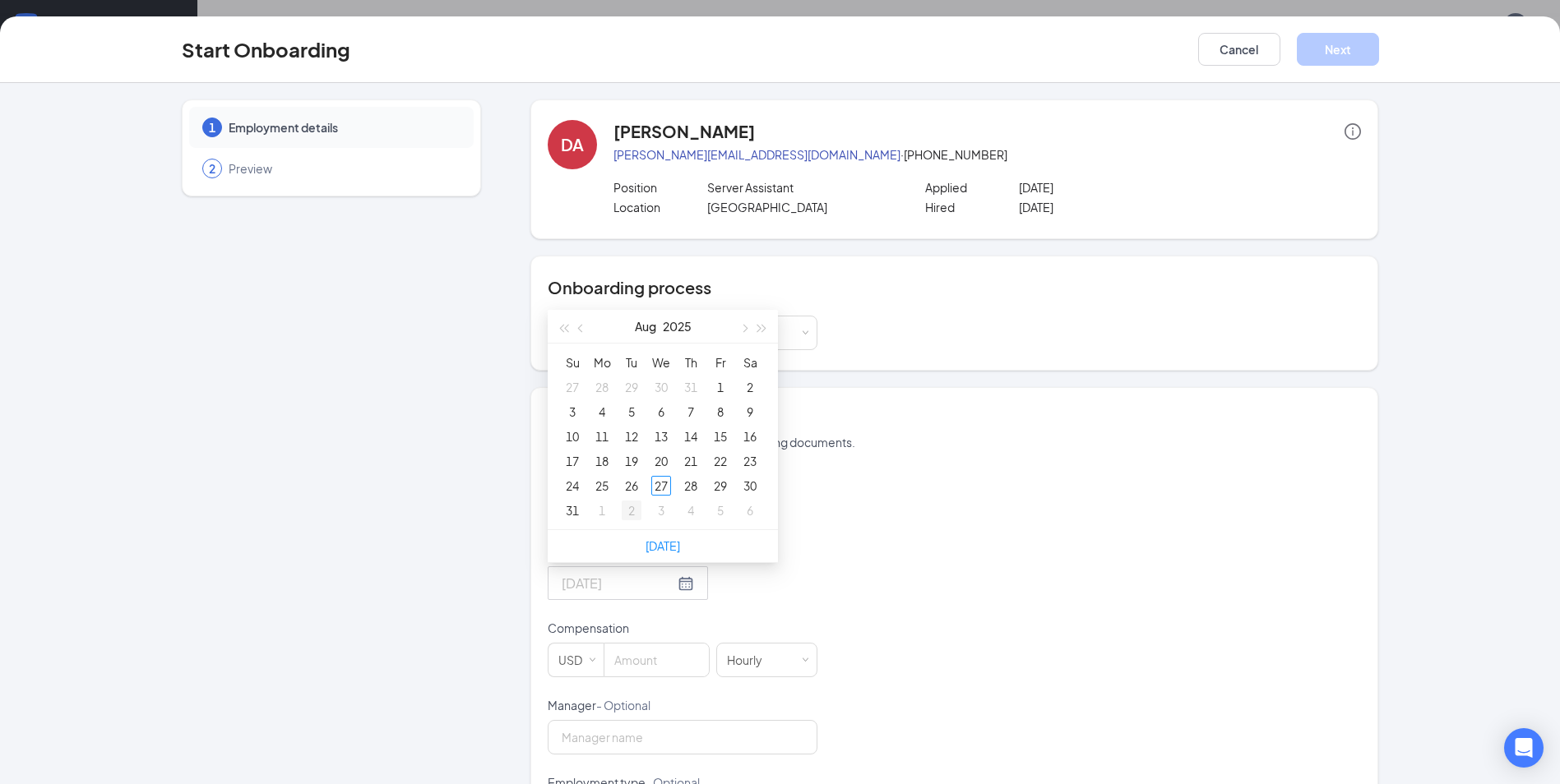
click at [635, 513] on div "2" at bounding box center [632, 510] width 20 height 19
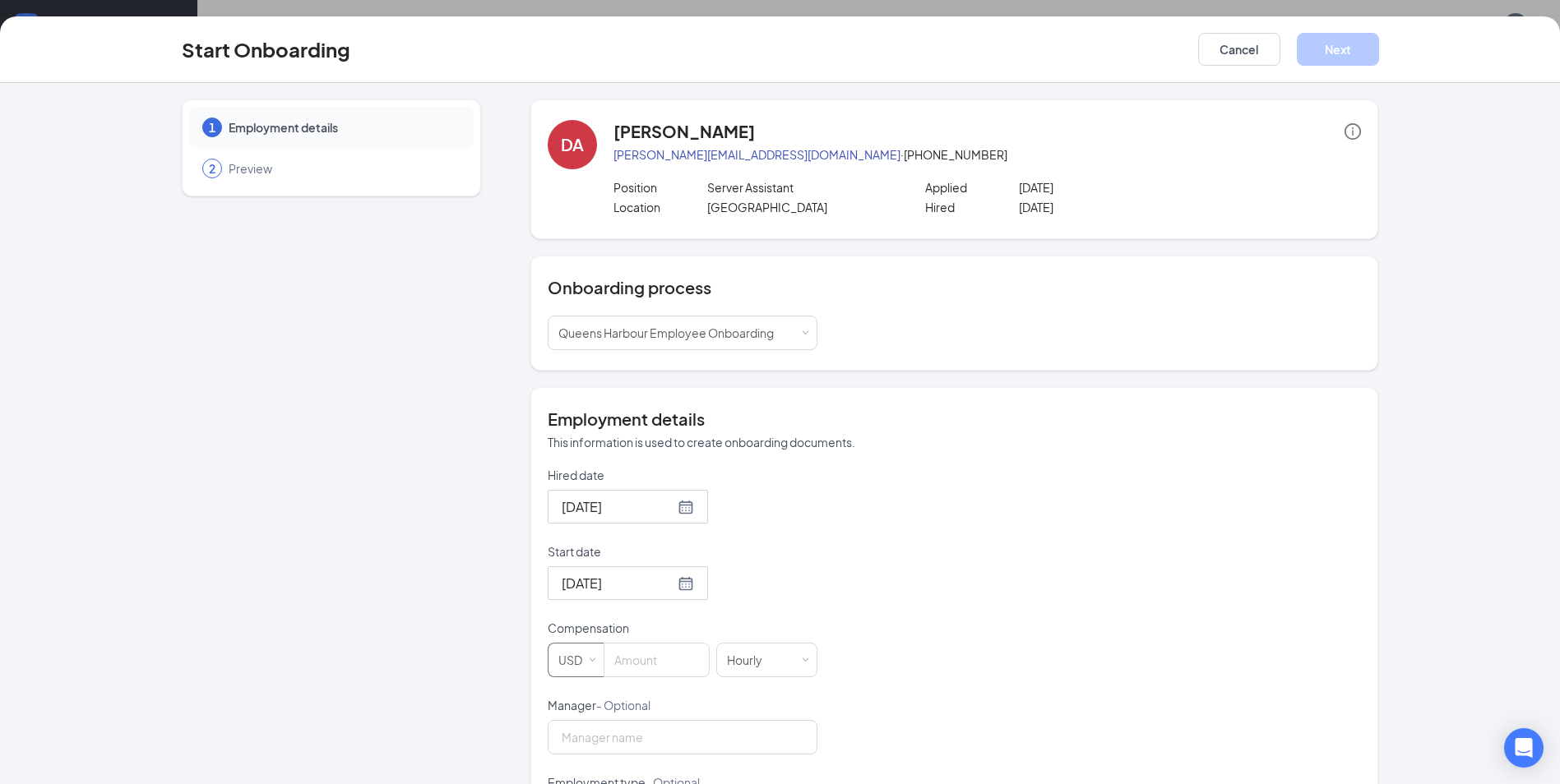
click at [577, 650] on div "USD" at bounding box center [576, 660] width 35 height 33
click at [568, 722] on li "CAD" at bounding box center [569, 721] width 56 height 27
click at [677, 582] on div "[DATE]" at bounding box center [628, 583] width 160 height 34
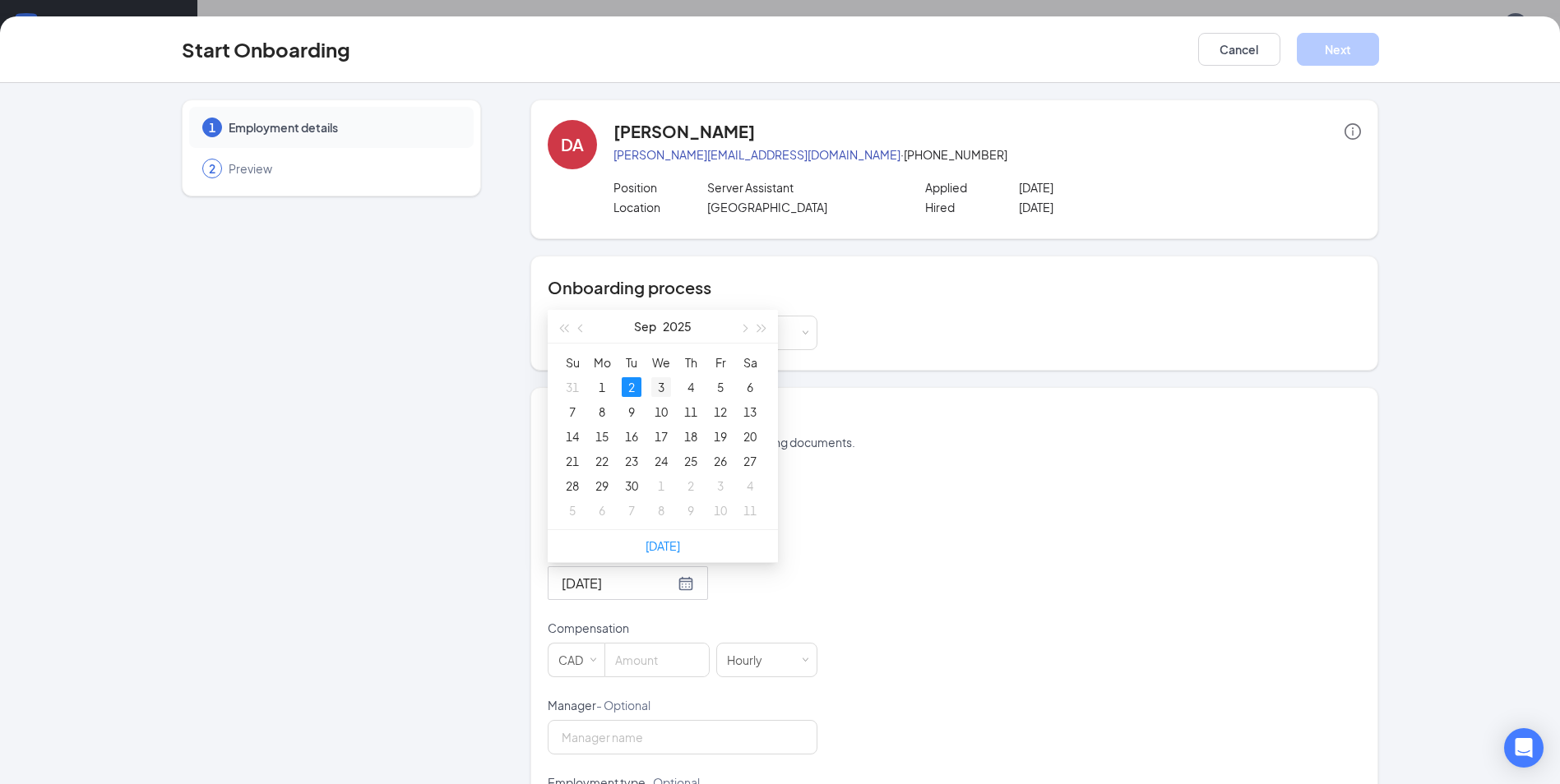
type input "[DATE]"
click at [655, 385] on div "3" at bounding box center [661, 387] width 20 height 19
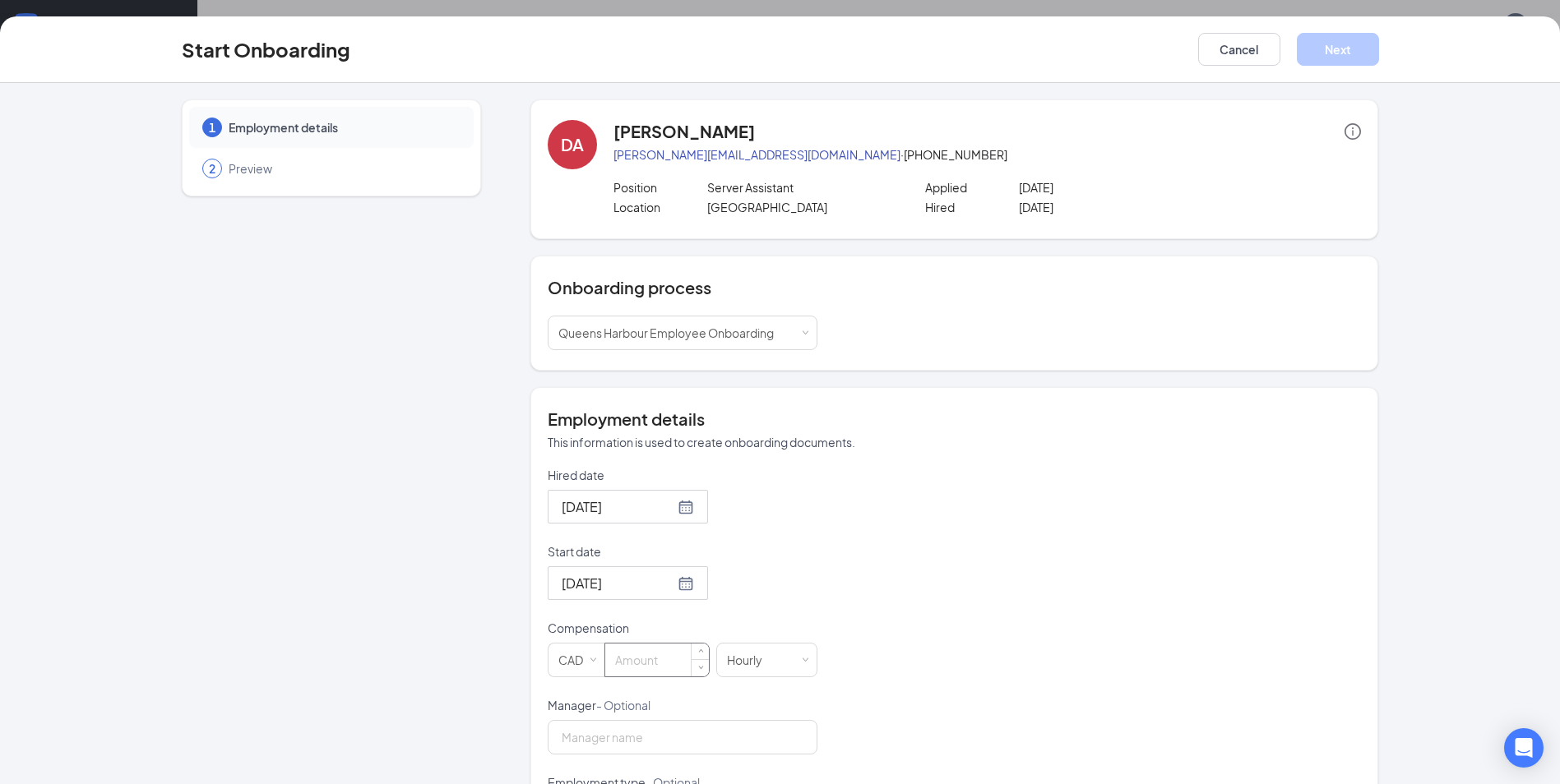
click at [655, 670] on input at bounding box center [657, 660] width 104 height 33
type input "17.2"
click at [1364, 41] on button "Next" at bounding box center [1338, 49] width 82 height 33
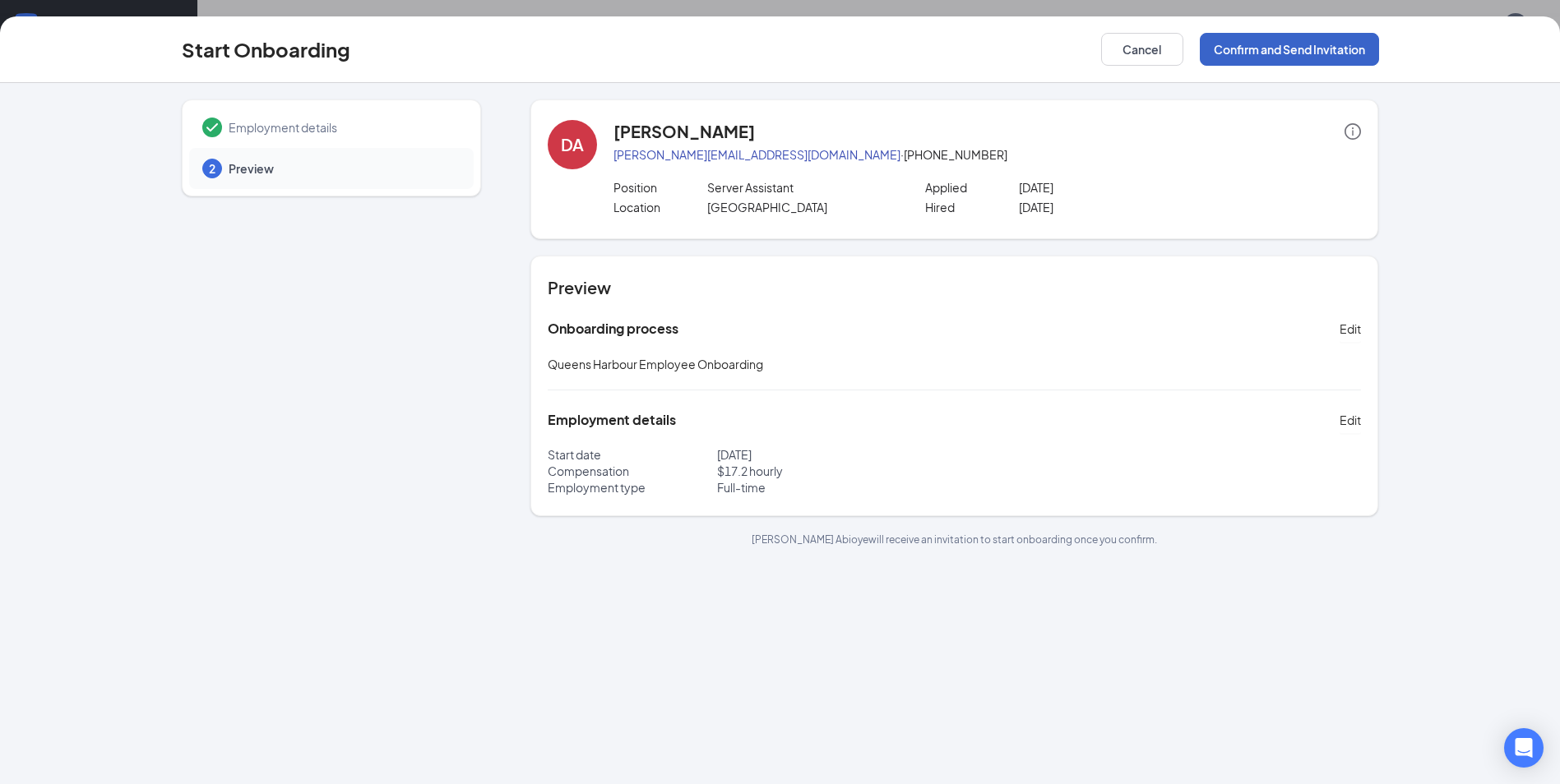
click at [1313, 63] on button "Confirm and Send Invitation" at bounding box center [1290, 49] width 179 height 33
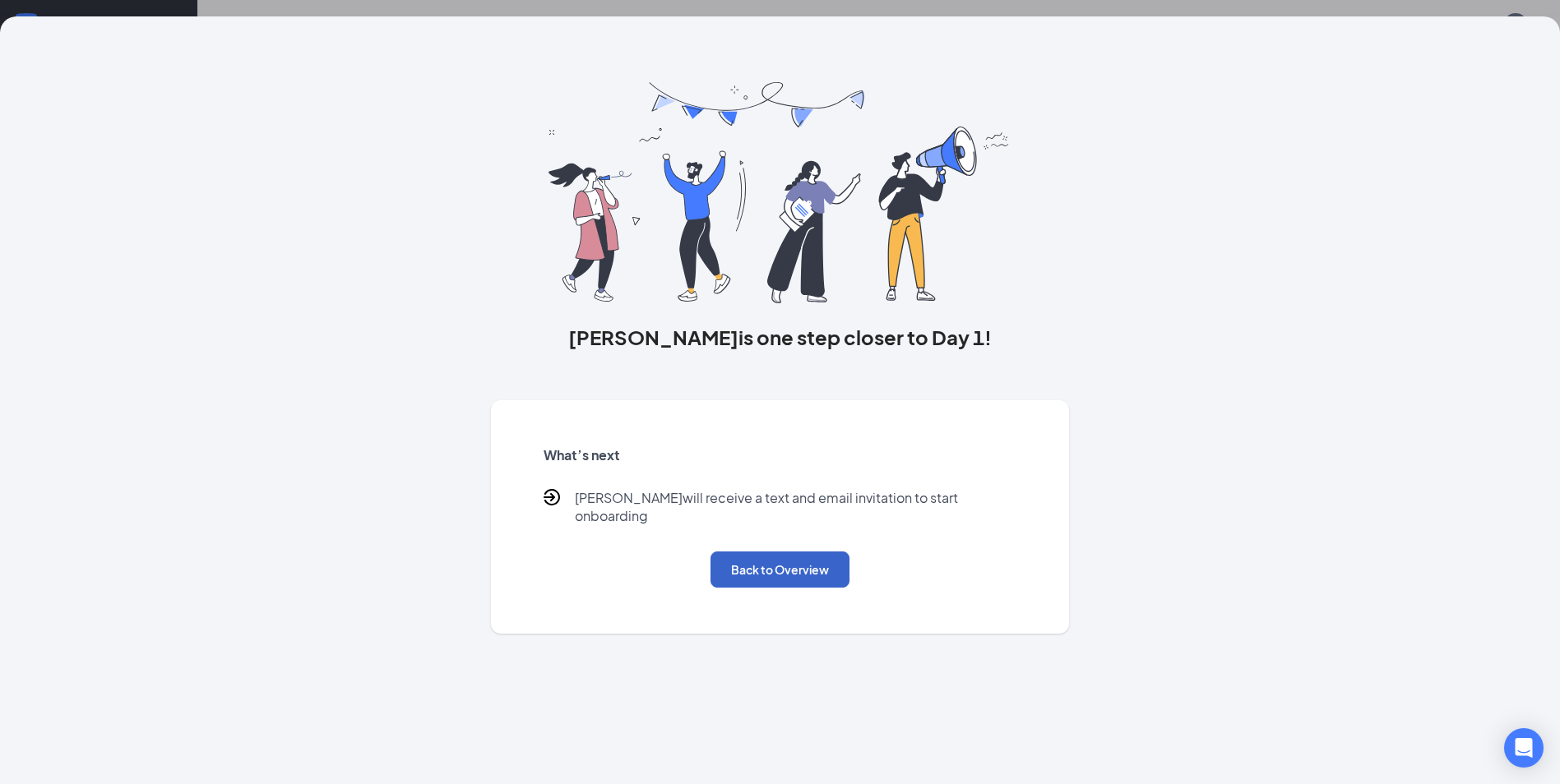
click at [796, 552] on button "Back to Overview" at bounding box center [780, 570] width 139 height 36
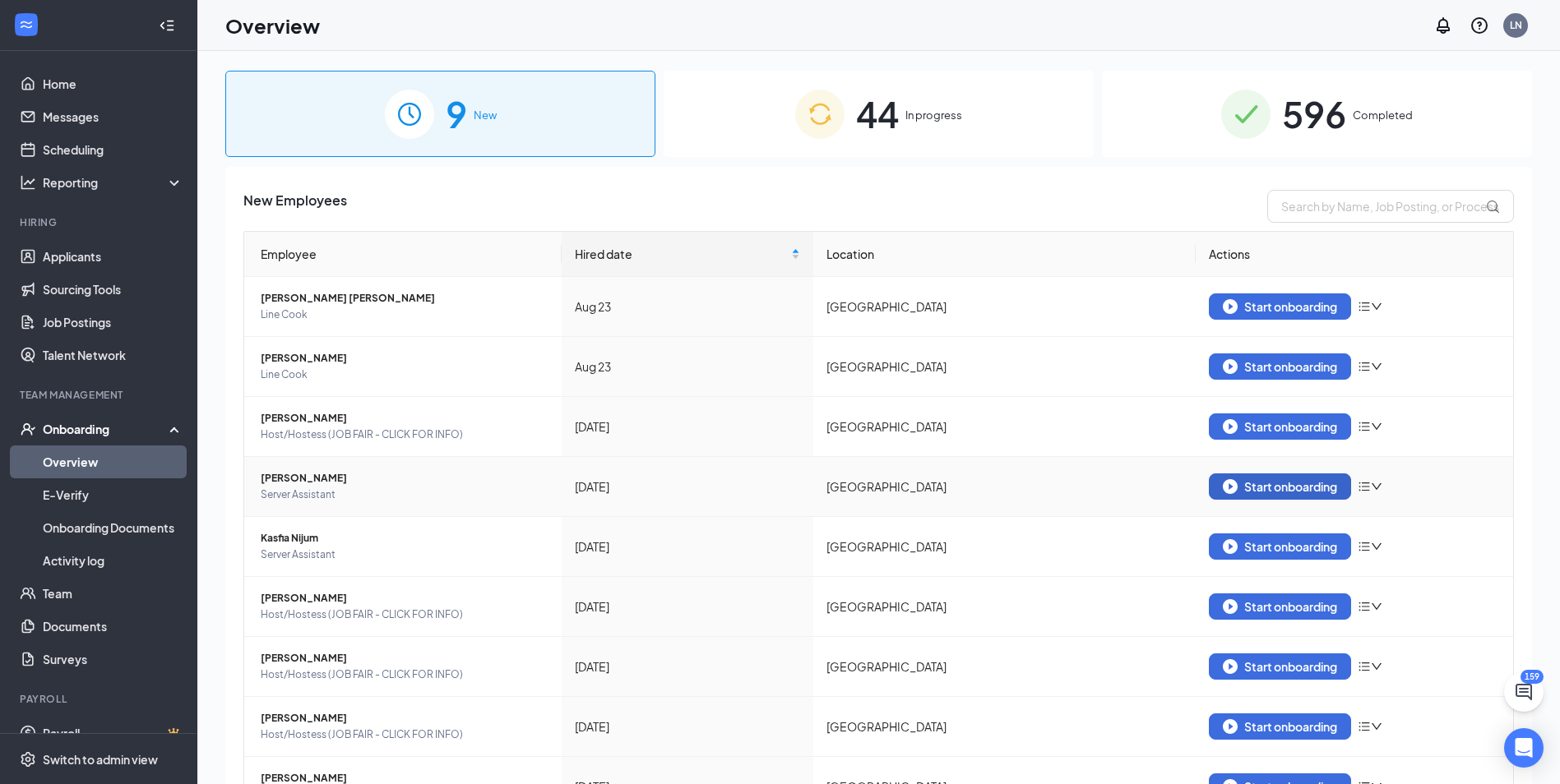
click at [1237, 482] on div "Start onboarding" at bounding box center [1280, 486] width 114 height 15
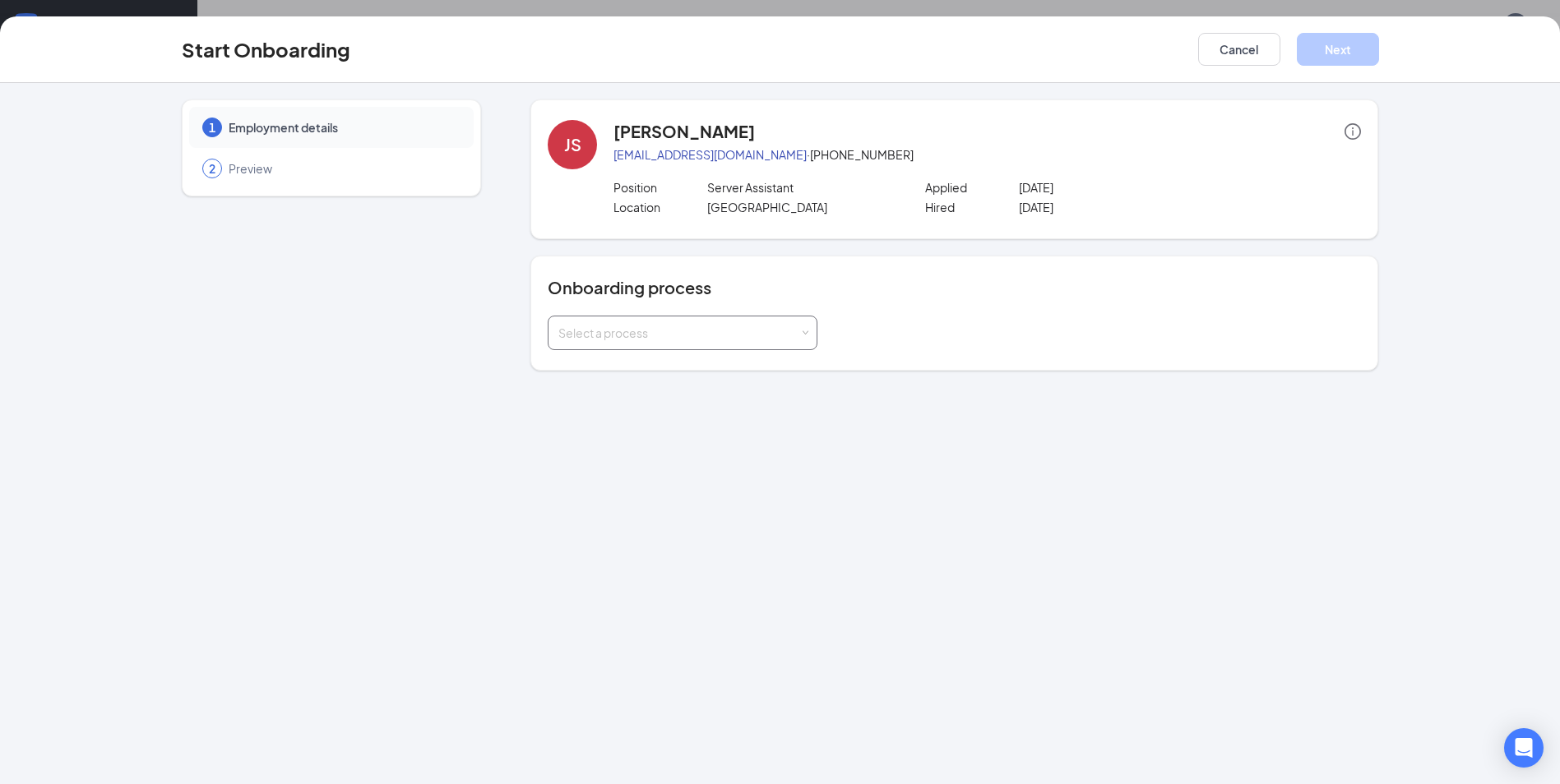
click at [786, 332] on div "Select a process" at bounding box center [679, 333] width 241 height 17
click at [626, 374] on span "Queens Harbour Employee Onboarding" at bounding box center [661, 367] width 215 height 15
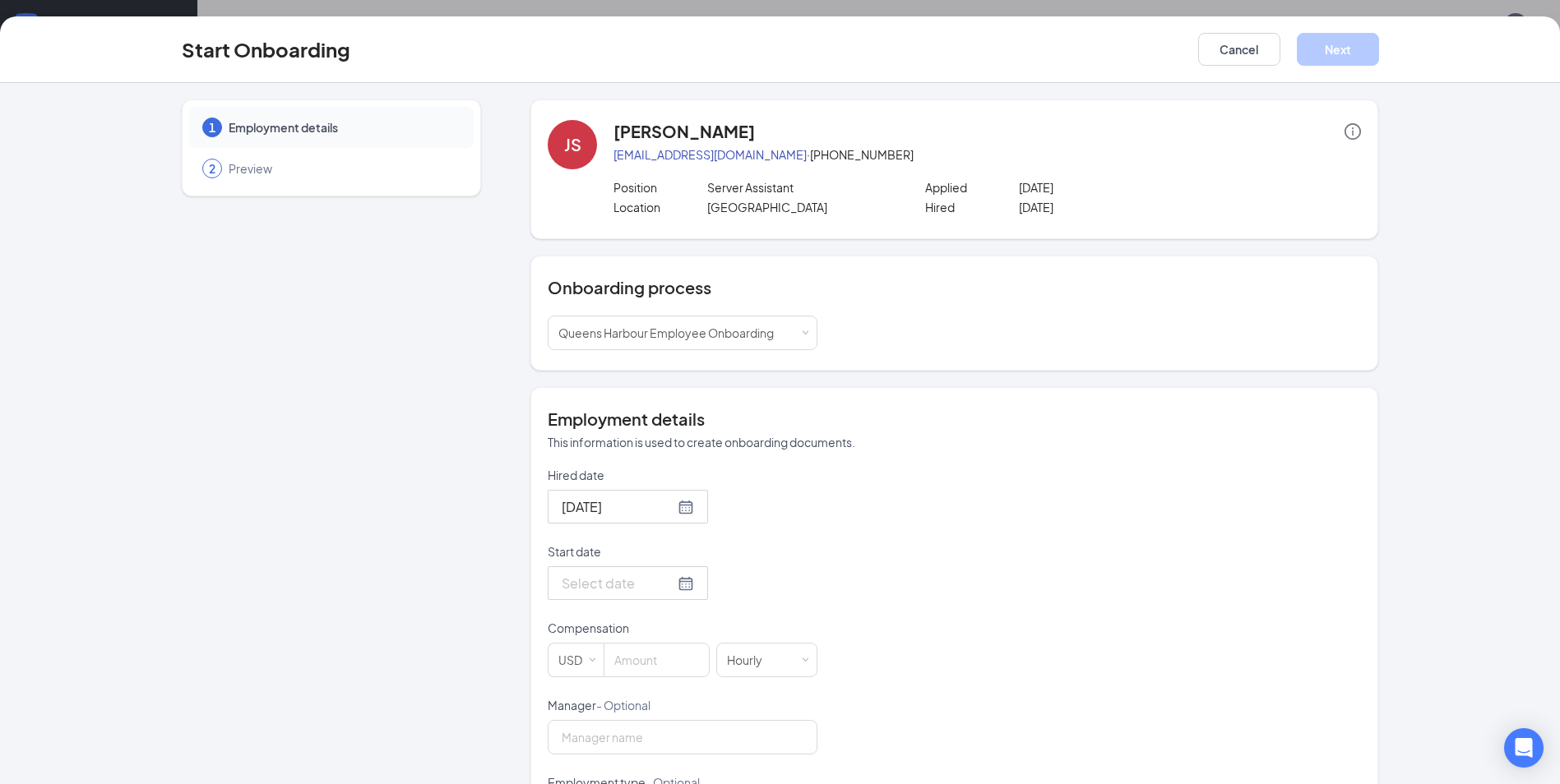
click at [659, 585] on div at bounding box center [628, 583] width 132 height 20
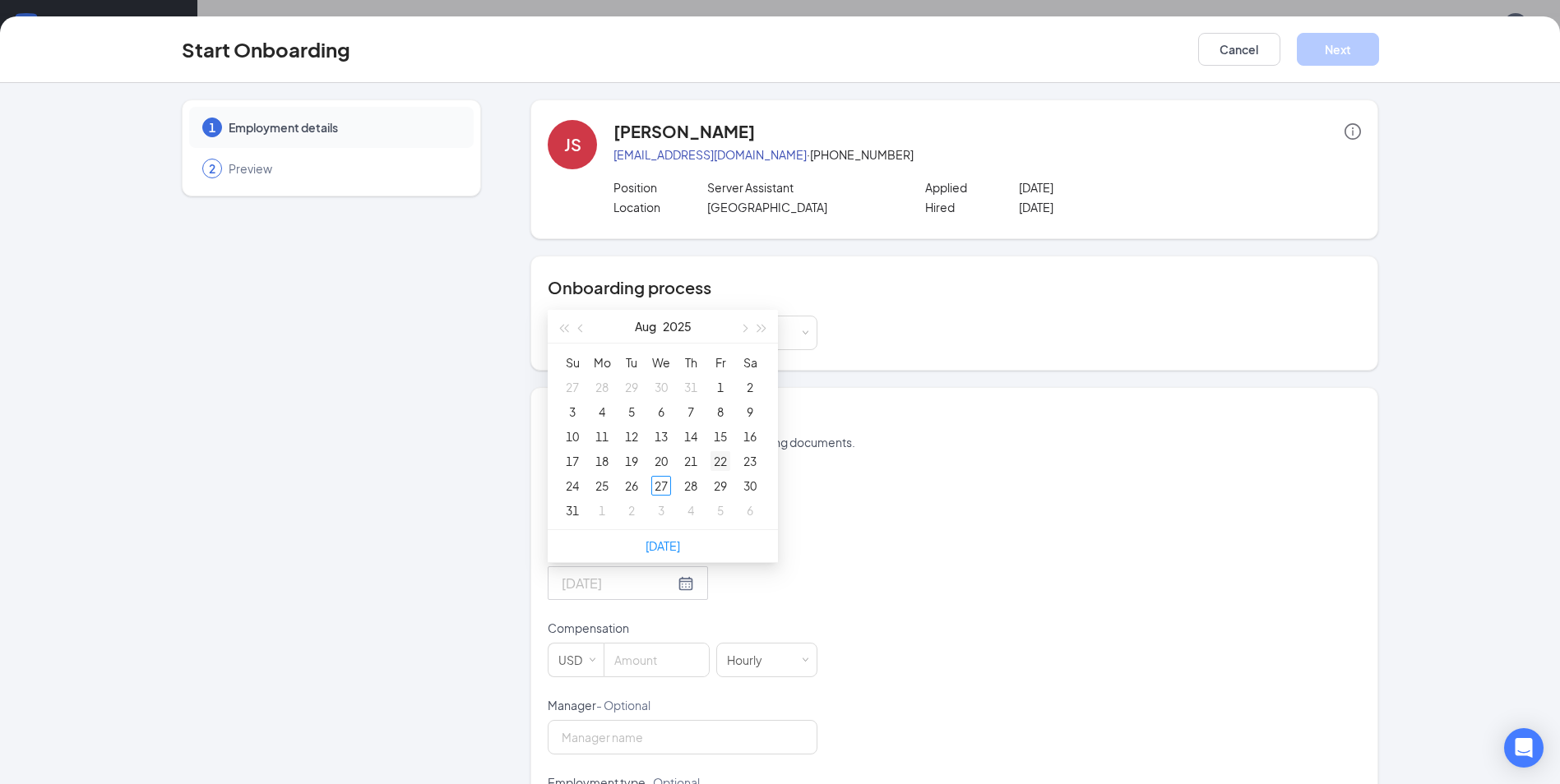
type input "[DATE]"
click at [714, 462] on div "22" at bounding box center [721, 461] width 20 height 19
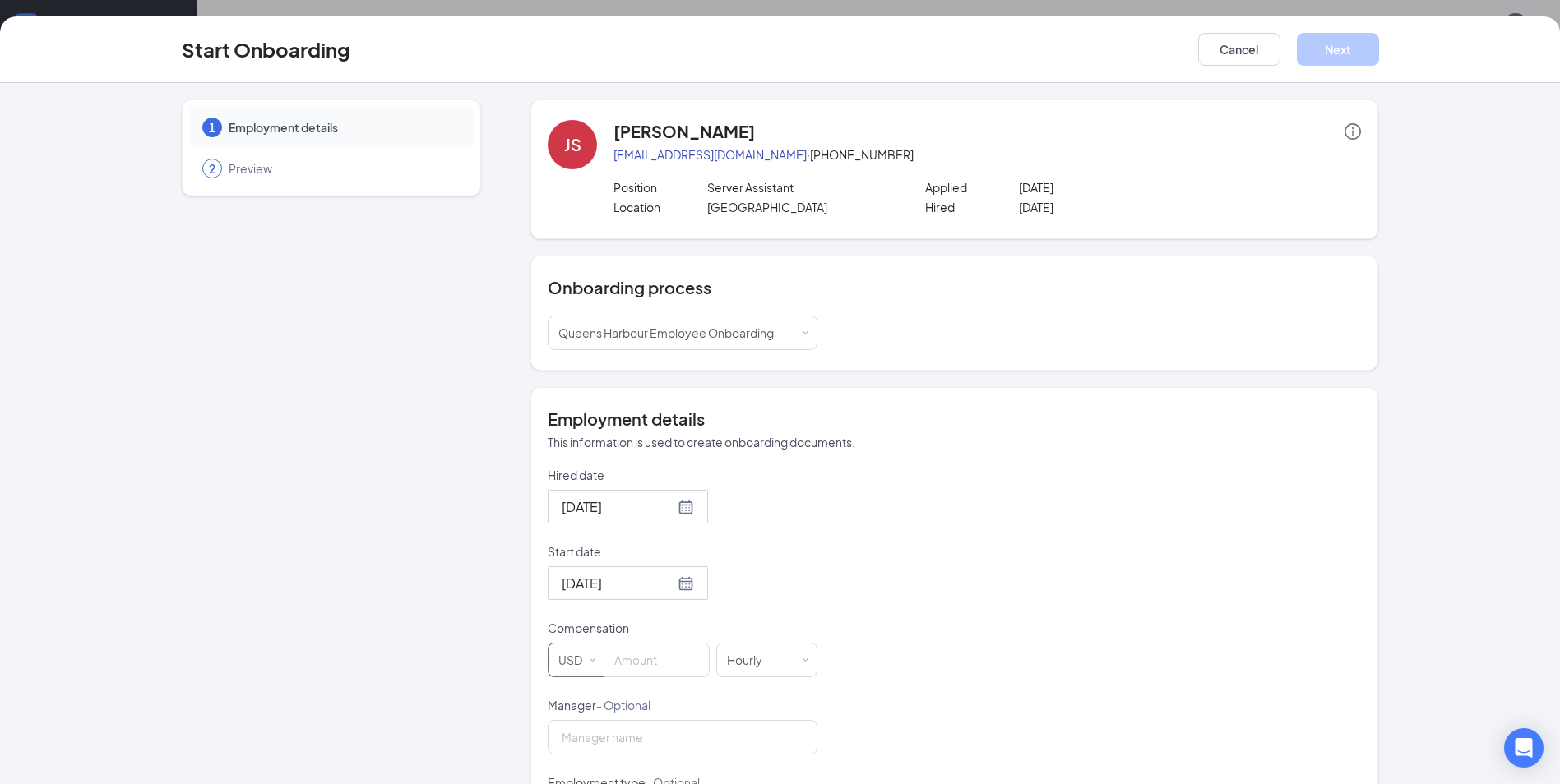
click at [577, 656] on div "USD" at bounding box center [576, 660] width 35 height 33
click at [573, 718] on li "CAD" at bounding box center [569, 721] width 56 height 27
click at [659, 650] on input at bounding box center [657, 660] width 104 height 33
type input "17.2"
click at [1335, 50] on button "Next" at bounding box center [1338, 49] width 82 height 33
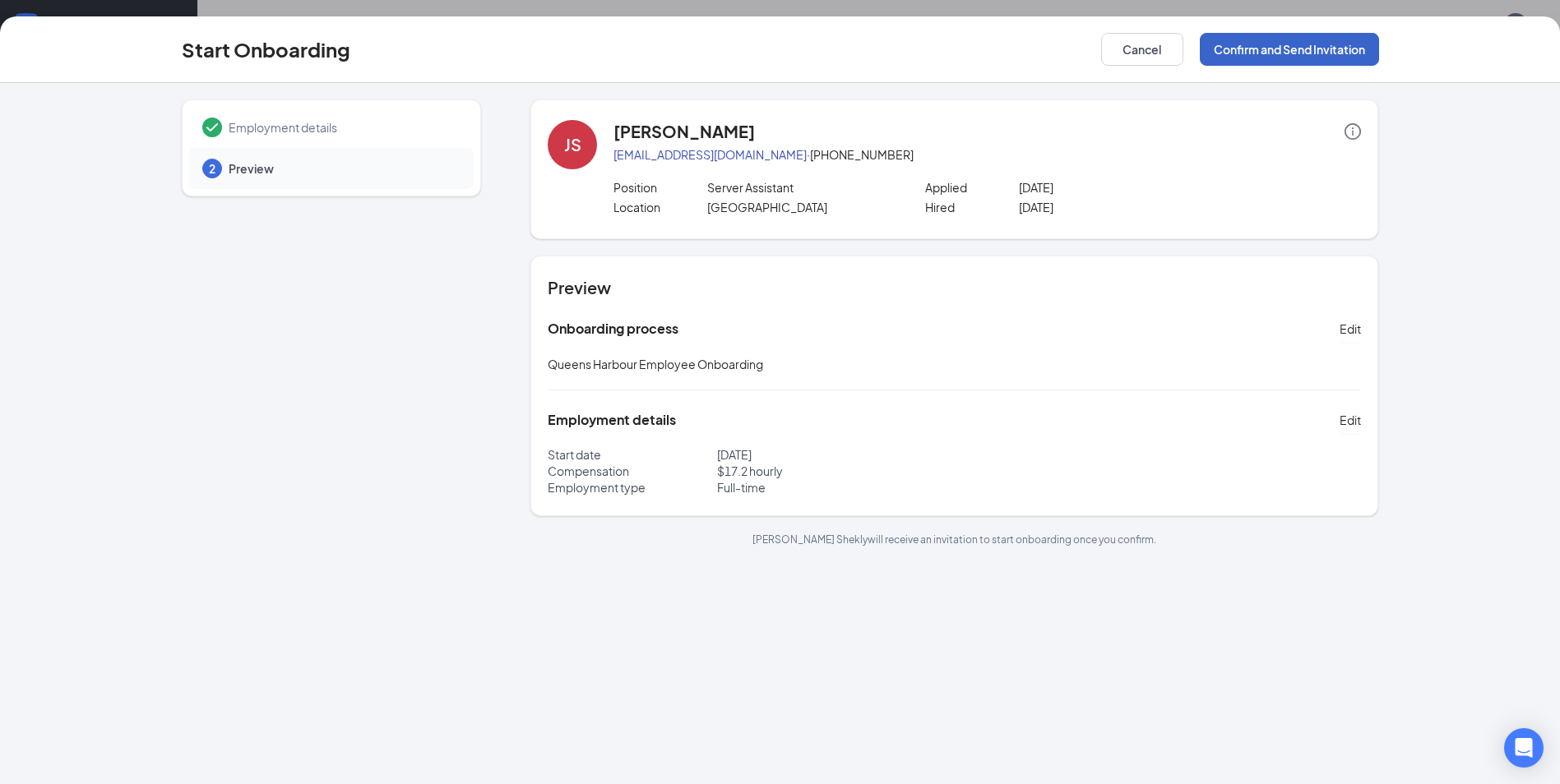
click at [1332, 50] on button "Confirm and Send Invitation" at bounding box center [1290, 49] width 179 height 33
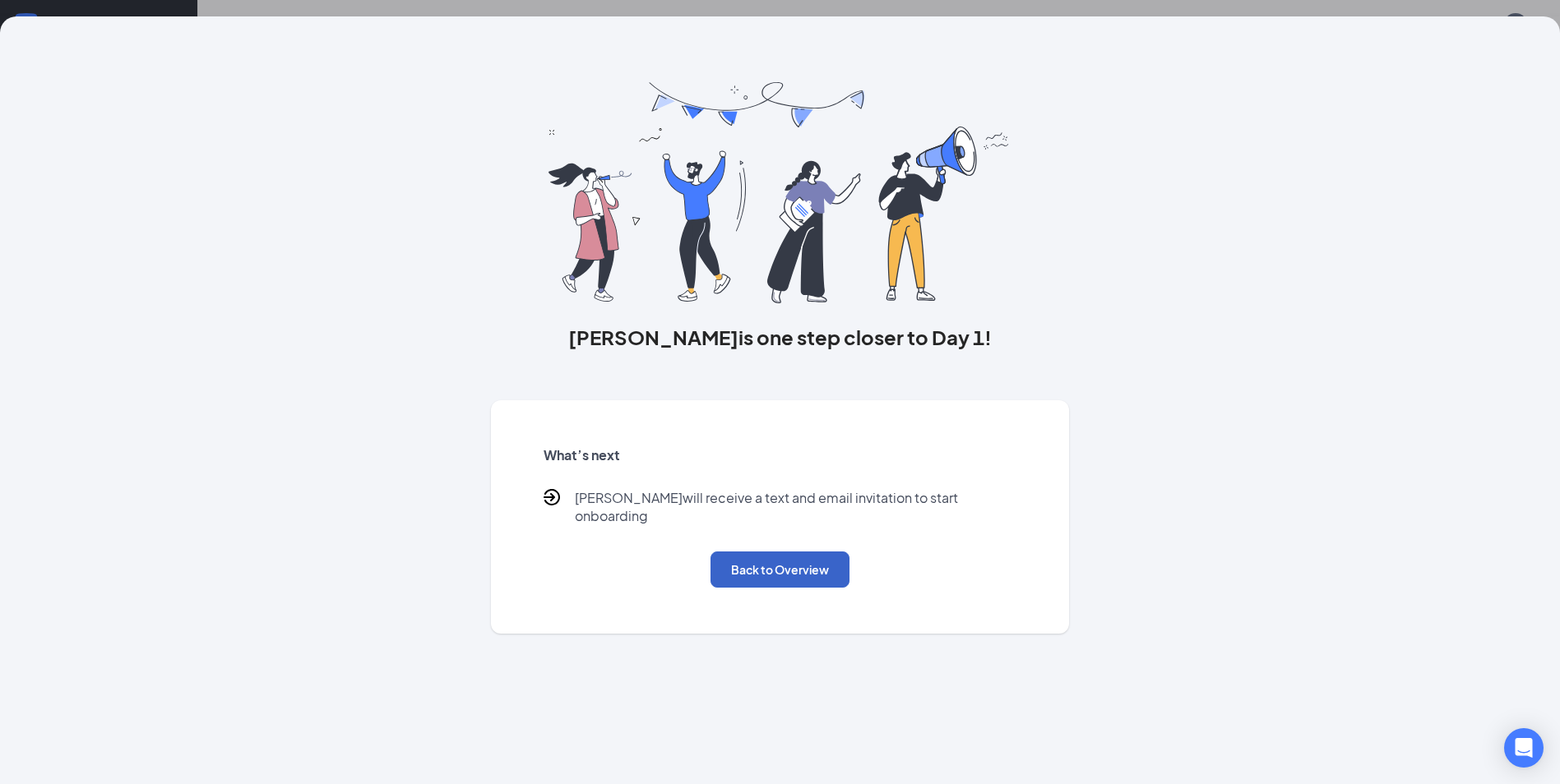
drag, startPoint x: 800, startPoint y: 537, endPoint x: 800, endPoint y: 547, distance: 10.0
click at [800, 552] on button "Back to Overview" at bounding box center [780, 570] width 139 height 36
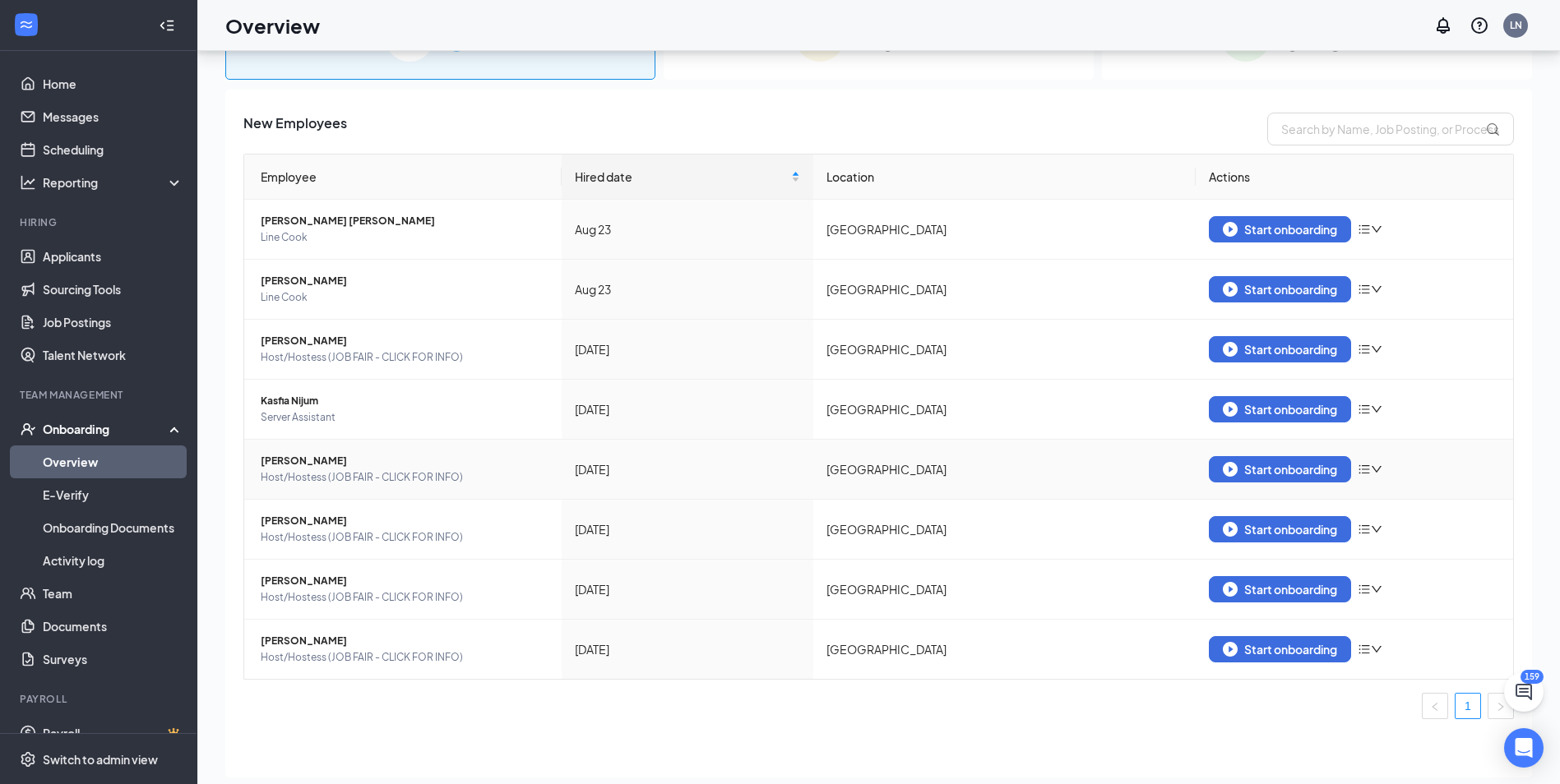
scroll to position [74, 0]
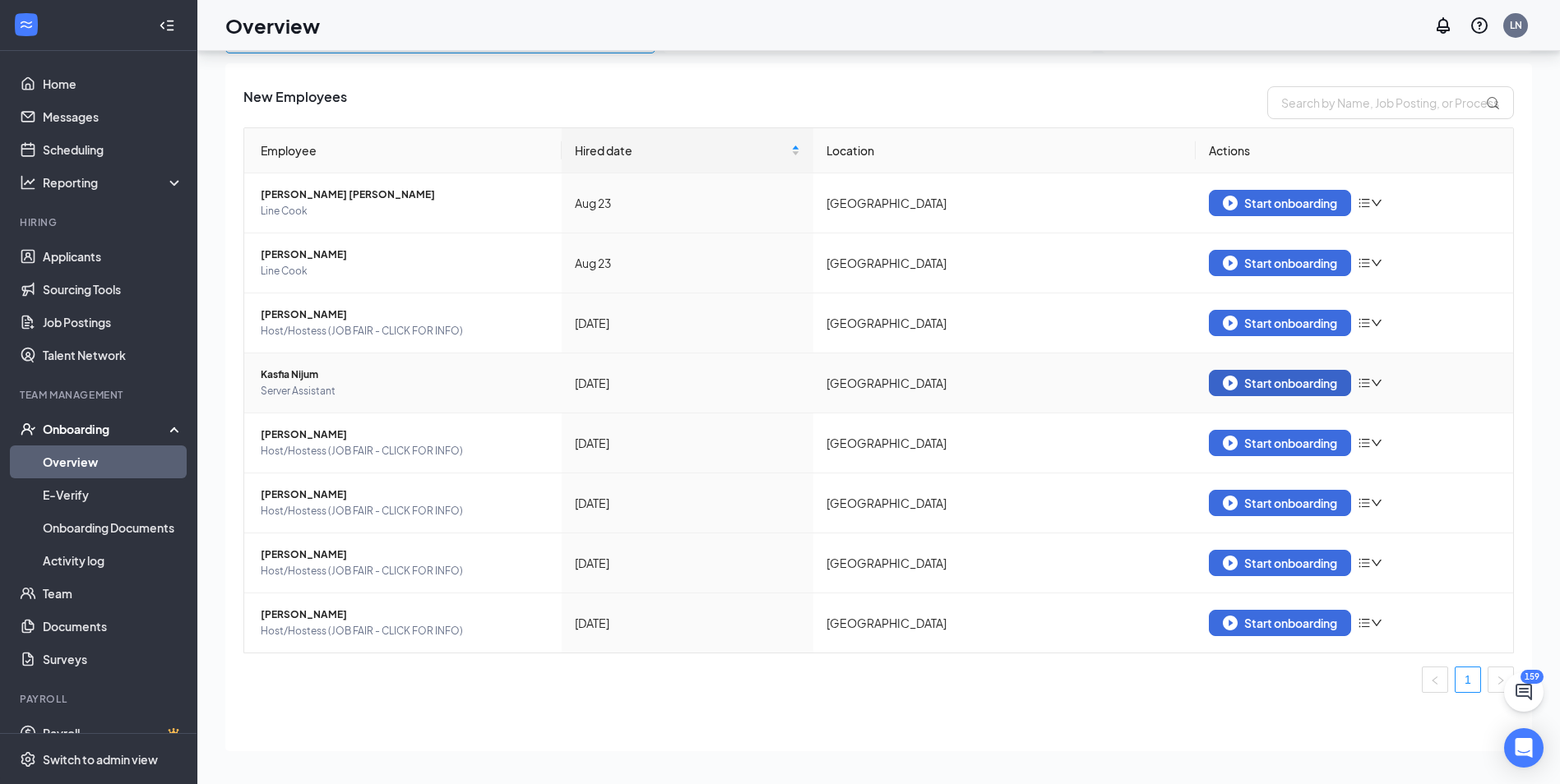
click at [1321, 374] on button "Start onboarding" at bounding box center [1280, 384] width 143 height 27
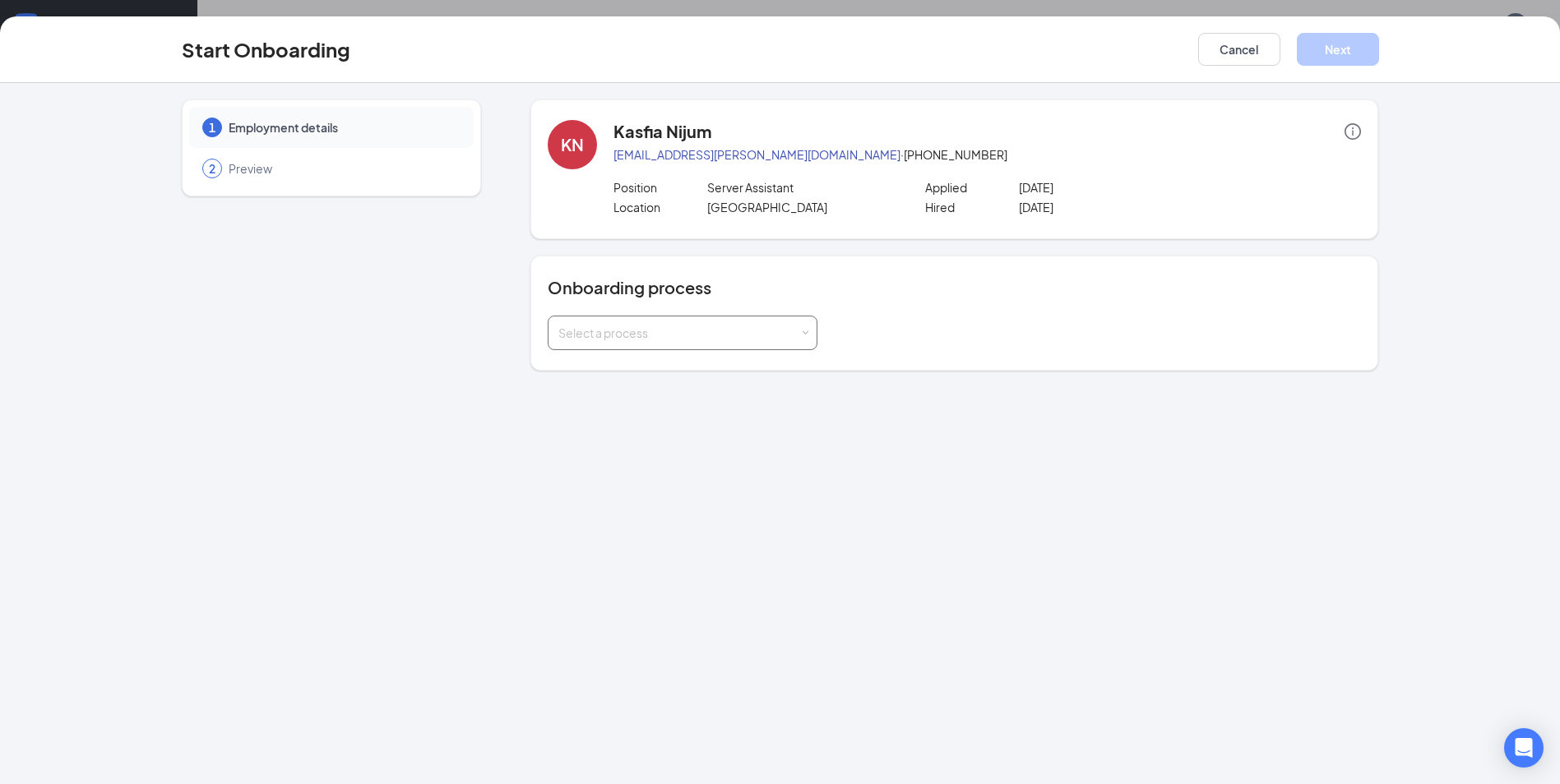
click at [668, 339] on div "Select a process" at bounding box center [679, 333] width 241 height 17
click at [676, 369] on span "Queens Harbour Employee Onboarding" at bounding box center [661, 367] width 215 height 15
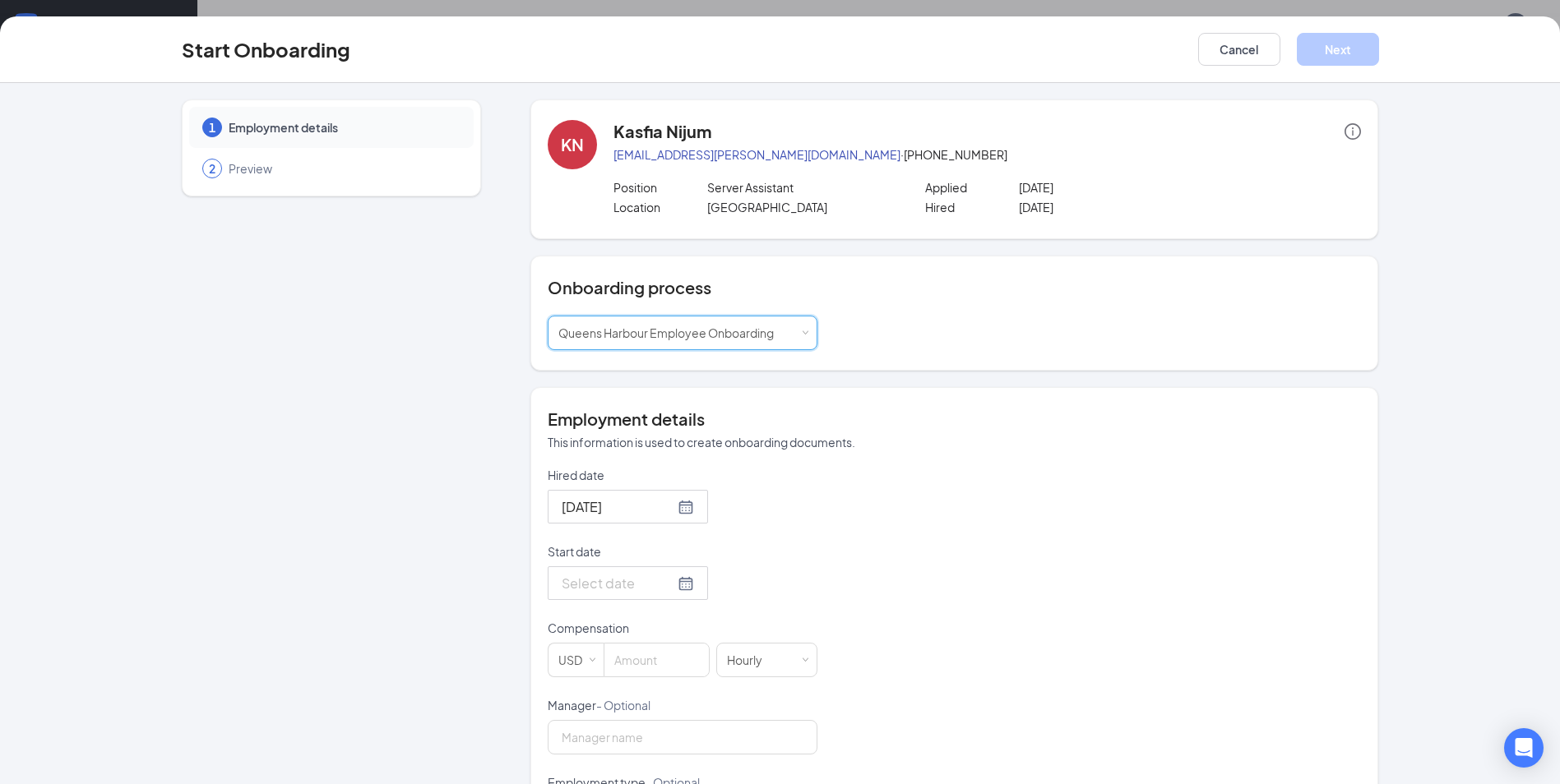
click at [671, 590] on div at bounding box center [628, 583] width 132 height 20
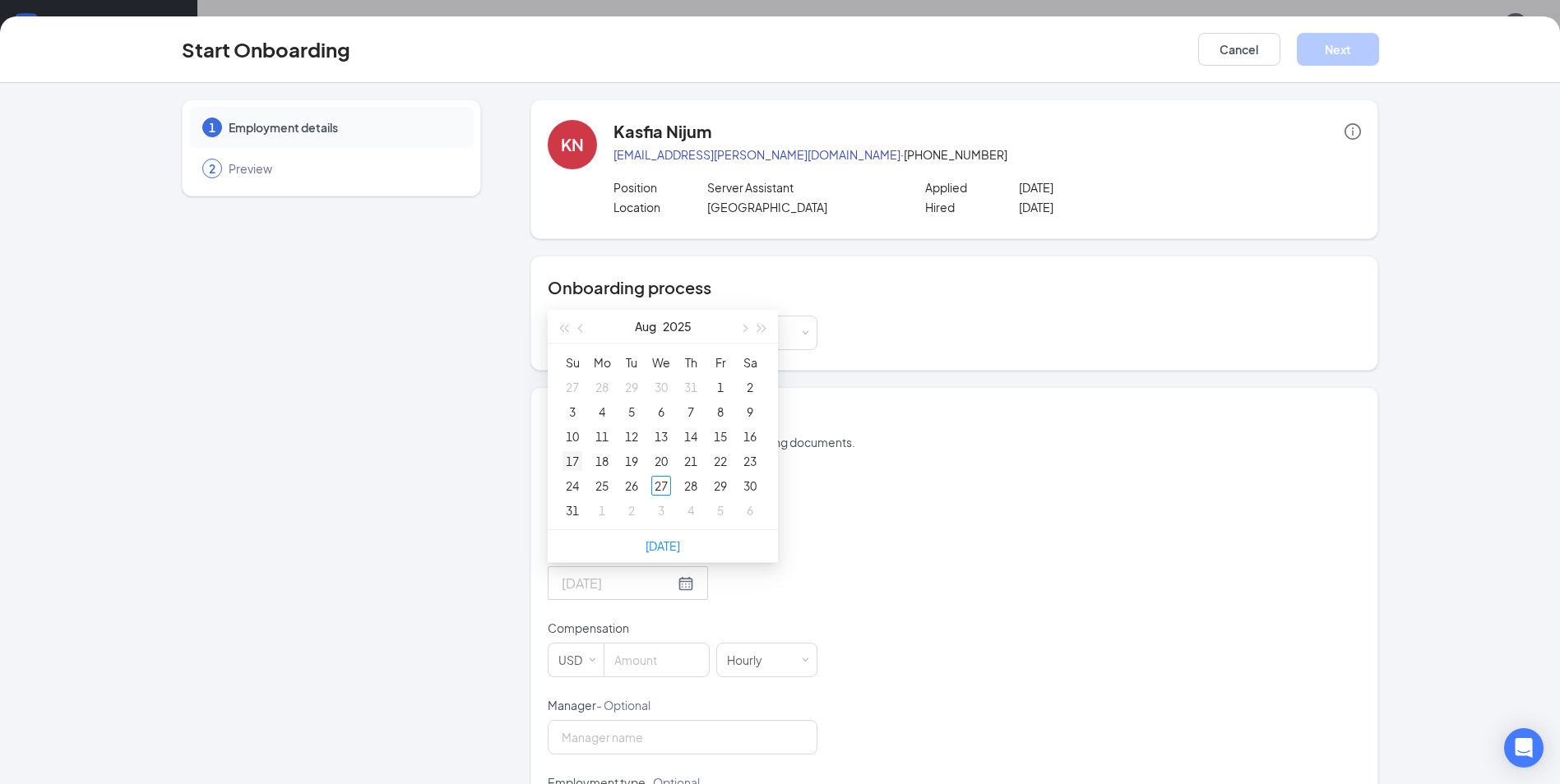
type input "[DATE]"
click at [563, 458] on div "17" at bounding box center [573, 461] width 20 height 19
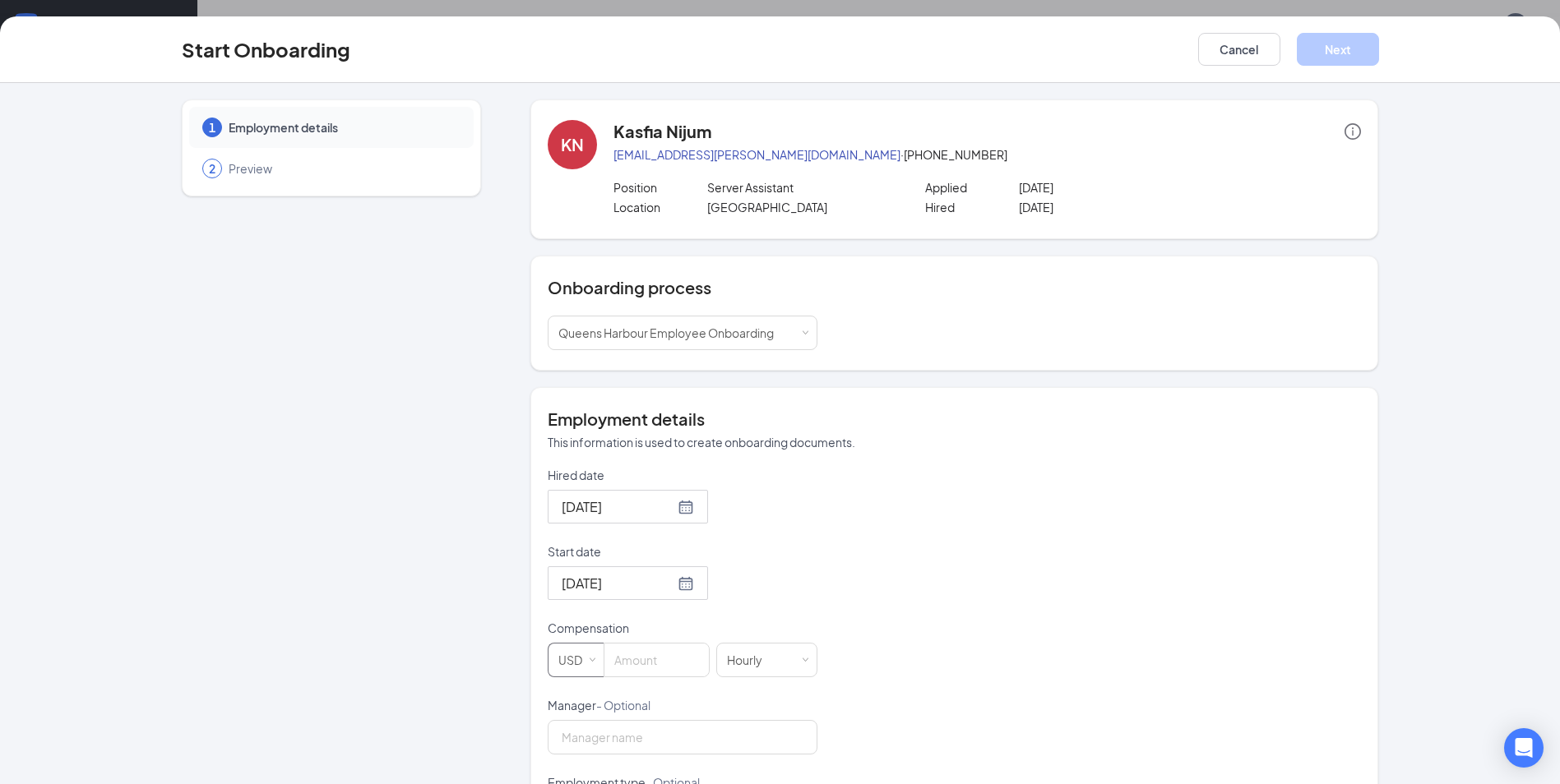
click at [569, 651] on div "USD" at bounding box center [576, 660] width 35 height 33
click at [576, 718] on li "CAD" at bounding box center [569, 721] width 56 height 27
click at [708, 620] on p "Compensation" at bounding box center [682, 628] width 269 height 17
click at [642, 656] on input at bounding box center [657, 660] width 104 height 33
type input "17.2"
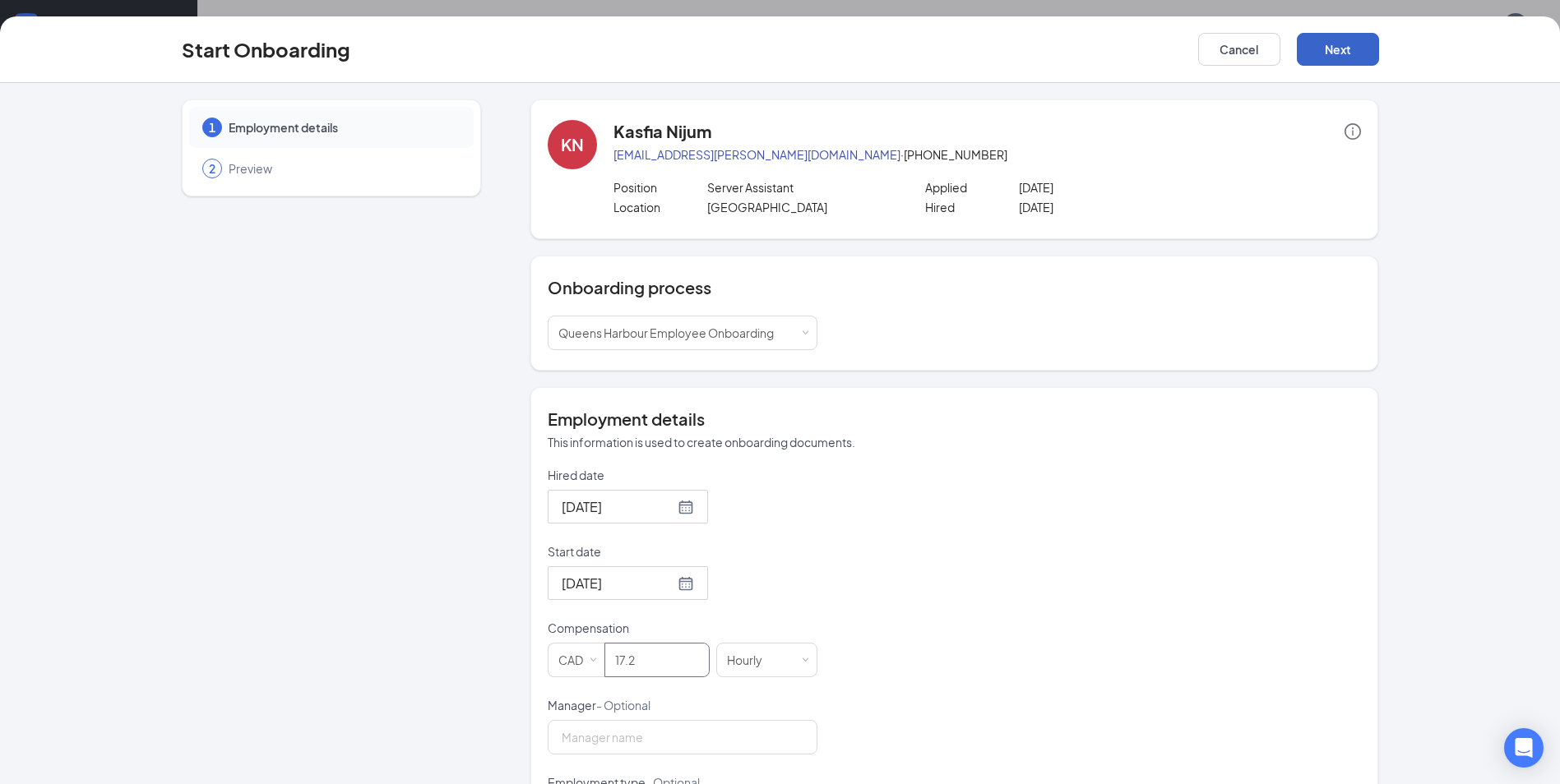
click at [1317, 54] on button "Next" at bounding box center [1338, 49] width 82 height 33
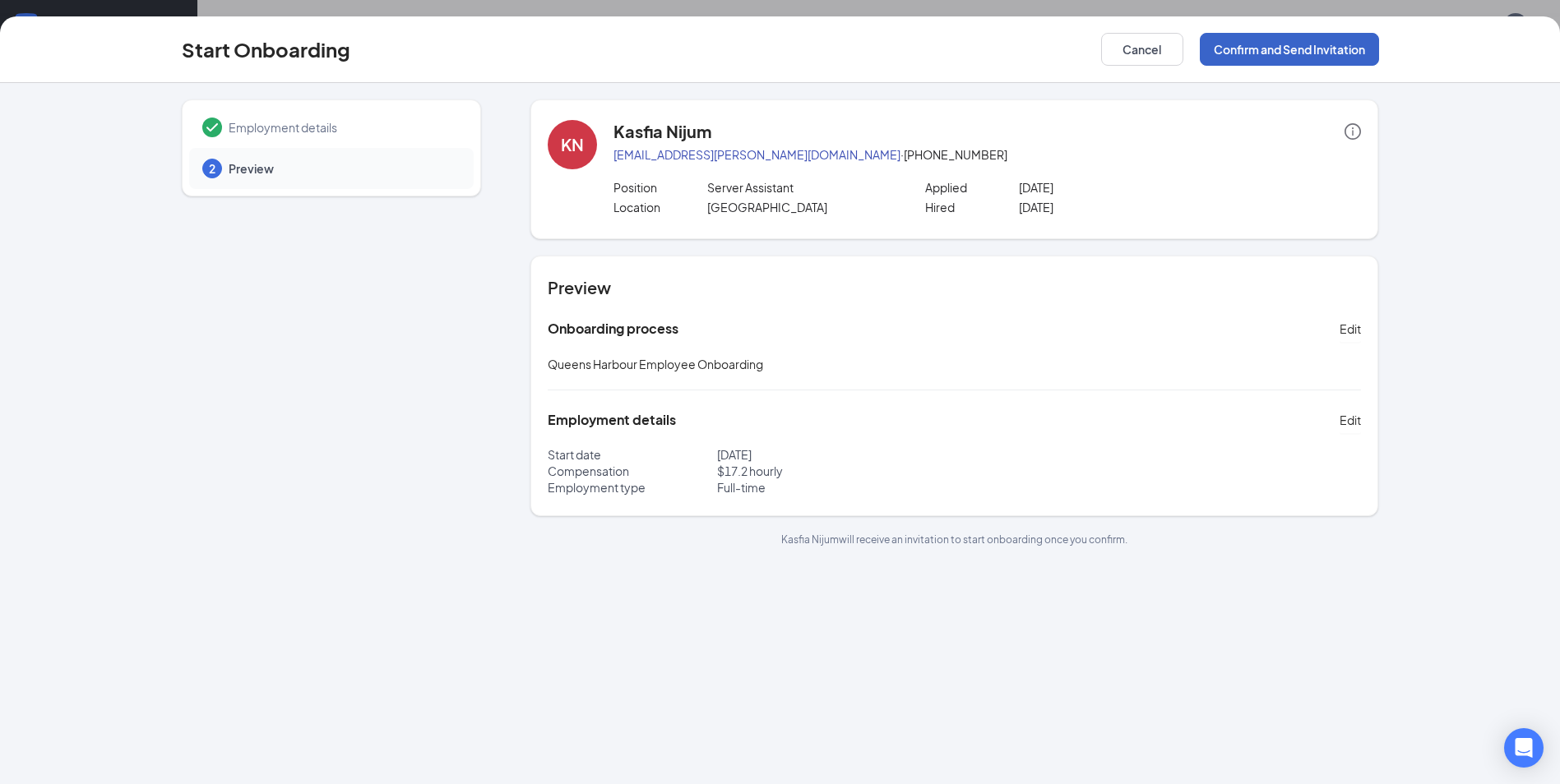
click at [1317, 53] on button "Confirm and Send Invitation" at bounding box center [1290, 49] width 179 height 33
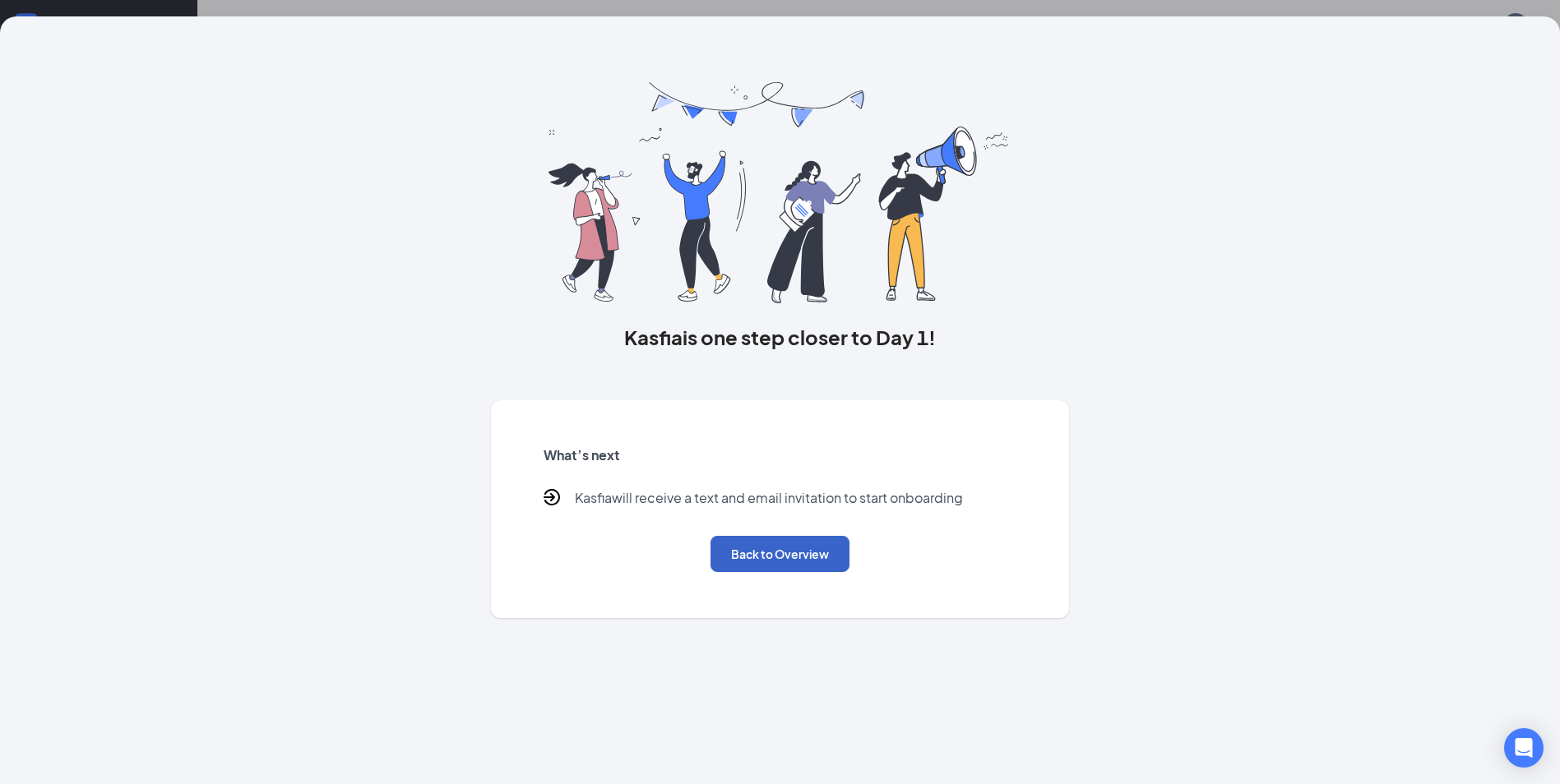
click at [785, 548] on button "Back to Overview" at bounding box center [780, 554] width 139 height 36
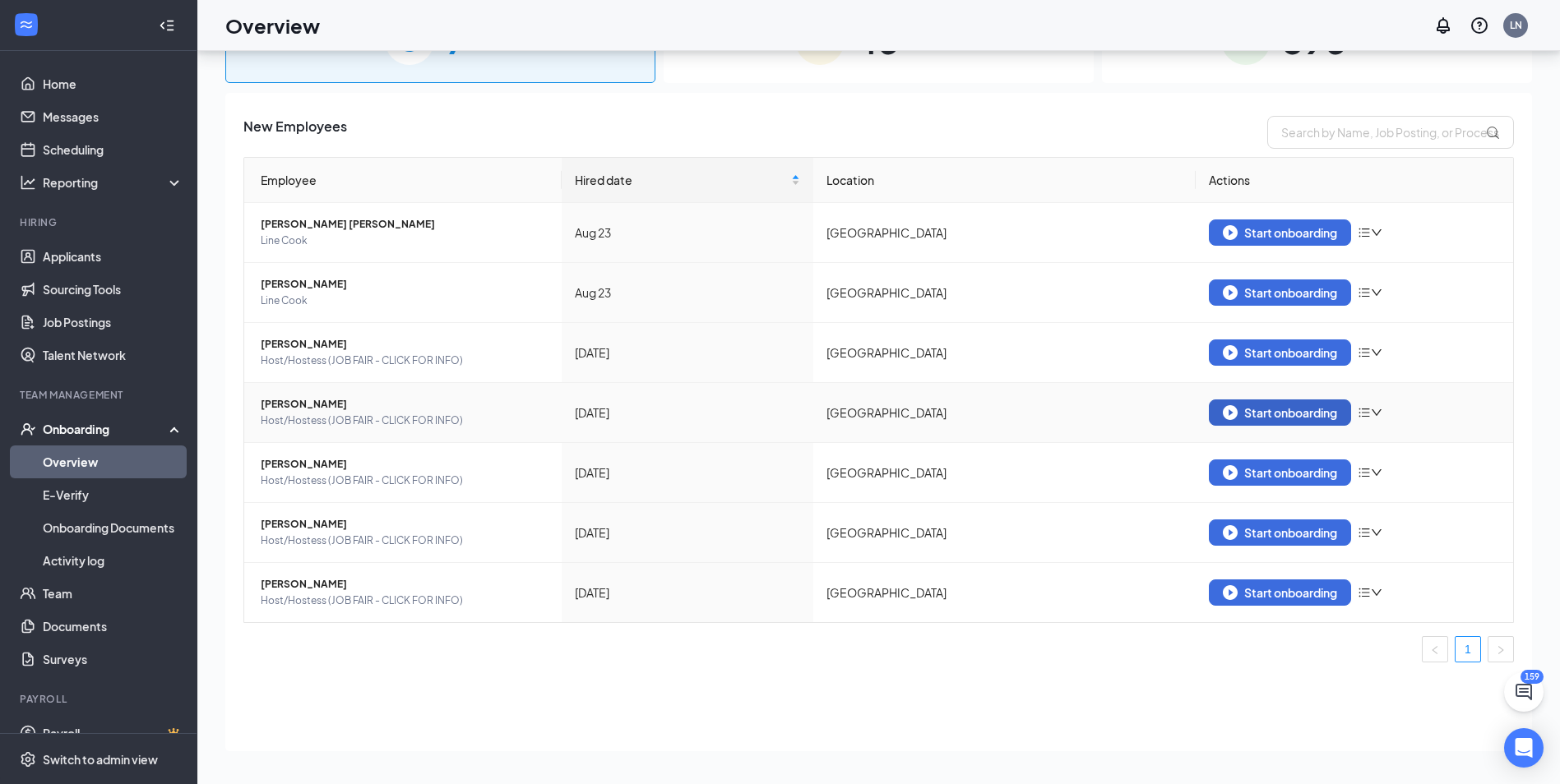
click at [1289, 413] on div "Start onboarding" at bounding box center [1280, 412] width 114 height 15
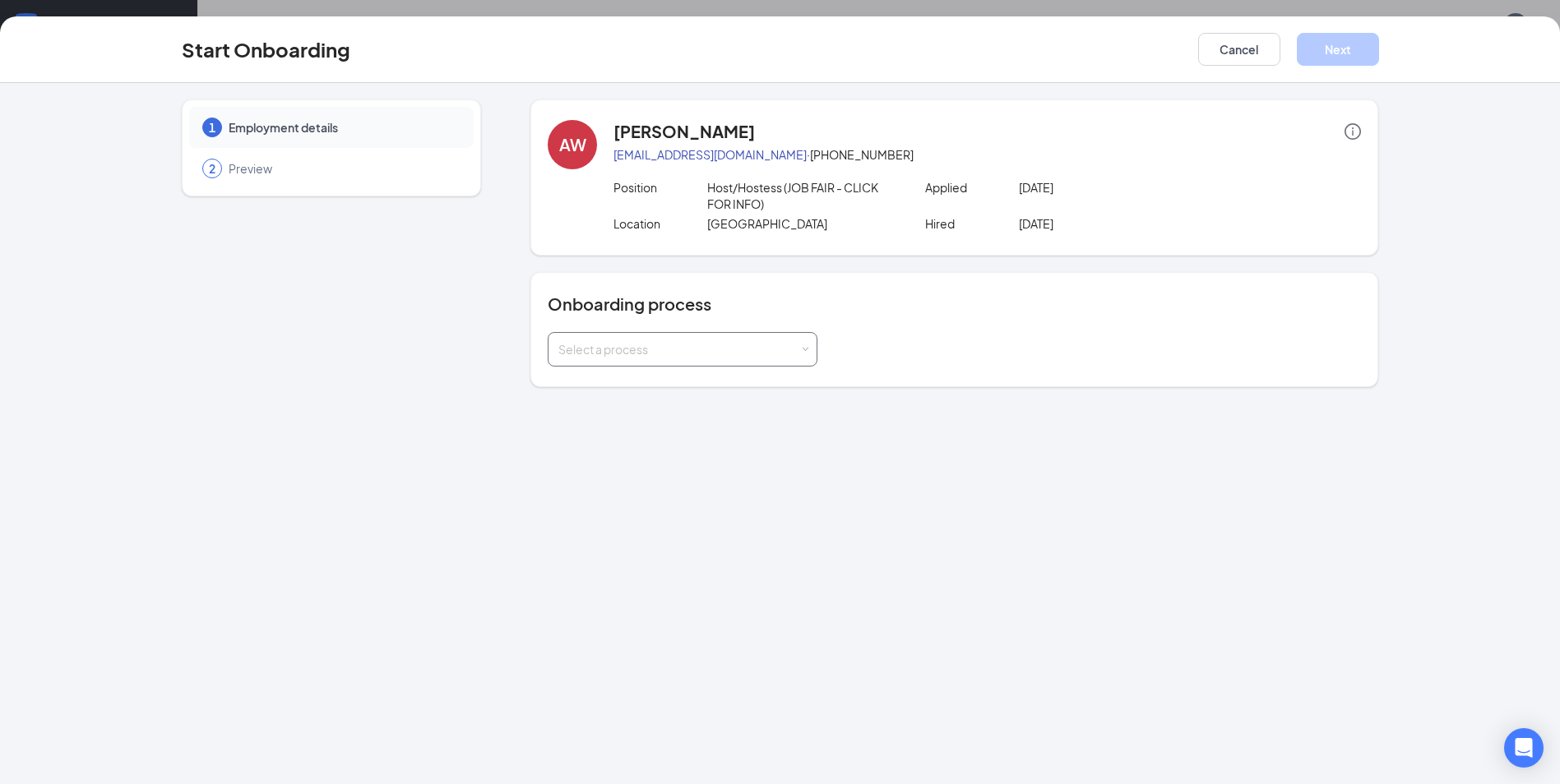
click at [697, 337] on div "Select a process" at bounding box center [682, 349] width 248 height 33
click at [675, 385] on span "Queens Harbour Employee Onboarding" at bounding box center [661, 384] width 215 height 15
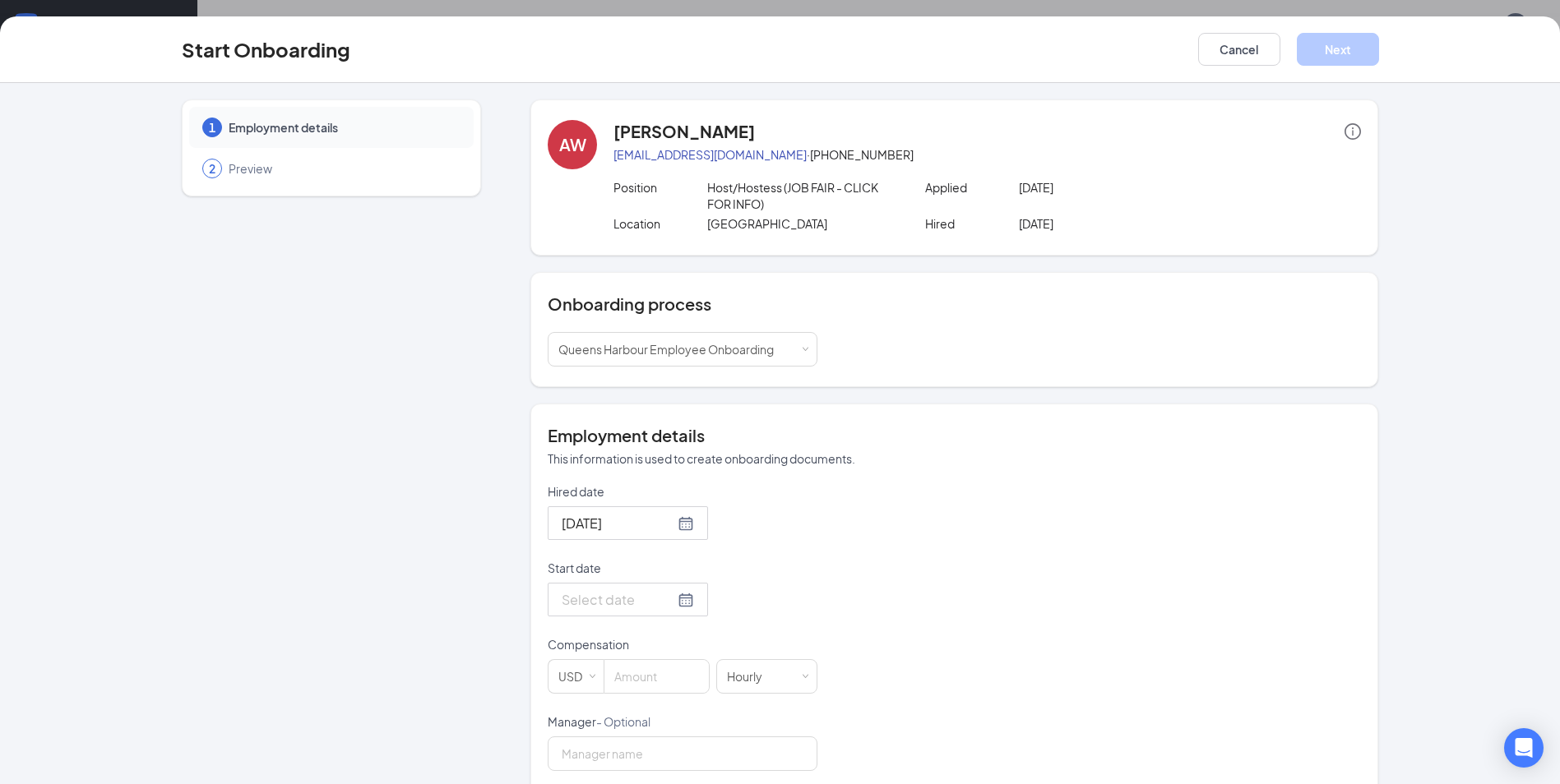
click at [686, 598] on div at bounding box center [628, 600] width 160 height 34
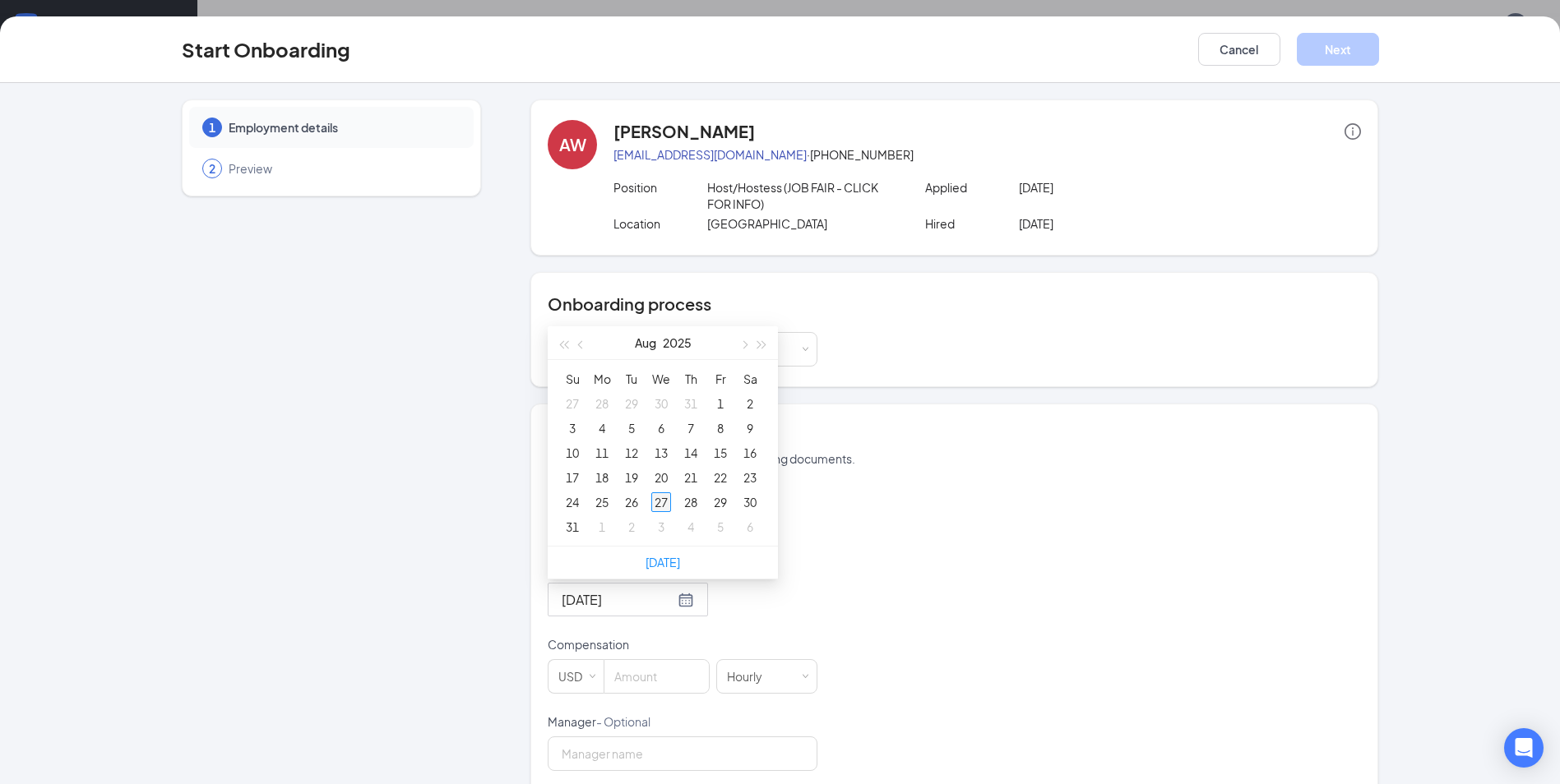
type input "[DATE]"
click at [658, 504] on div "27" at bounding box center [661, 502] width 20 height 19
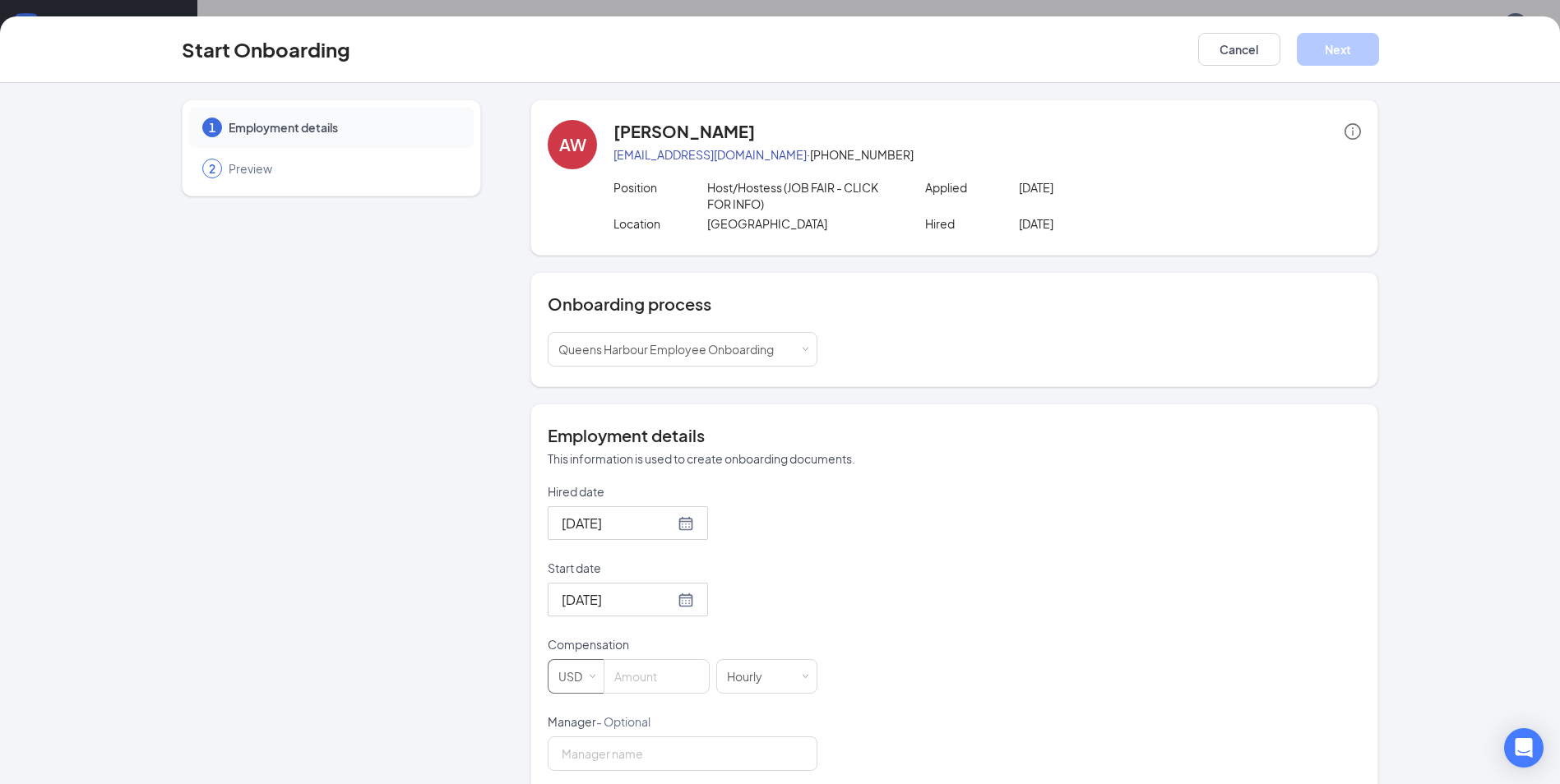
click at [581, 681] on div "USD" at bounding box center [576, 676] width 35 height 33
click at [575, 728] on li "CAD" at bounding box center [569, 738] width 56 height 27
click at [626, 681] on input at bounding box center [657, 676] width 104 height 33
type input "17.2"
click at [1323, 42] on button "Next" at bounding box center [1338, 49] width 82 height 33
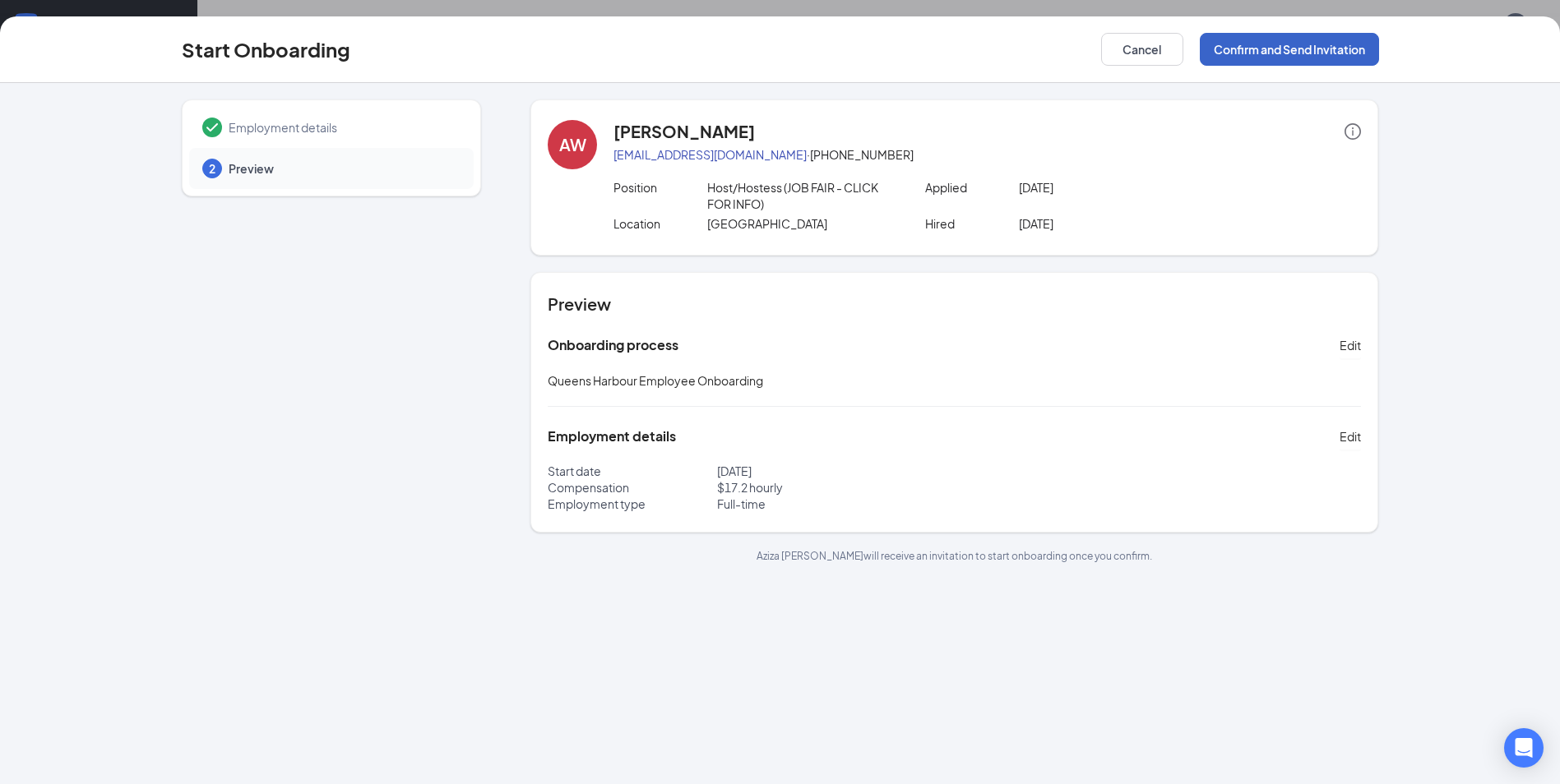
click at [1325, 43] on button "Confirm and Send Invitation" at bounding box center [1290, 49] width 179 height 33
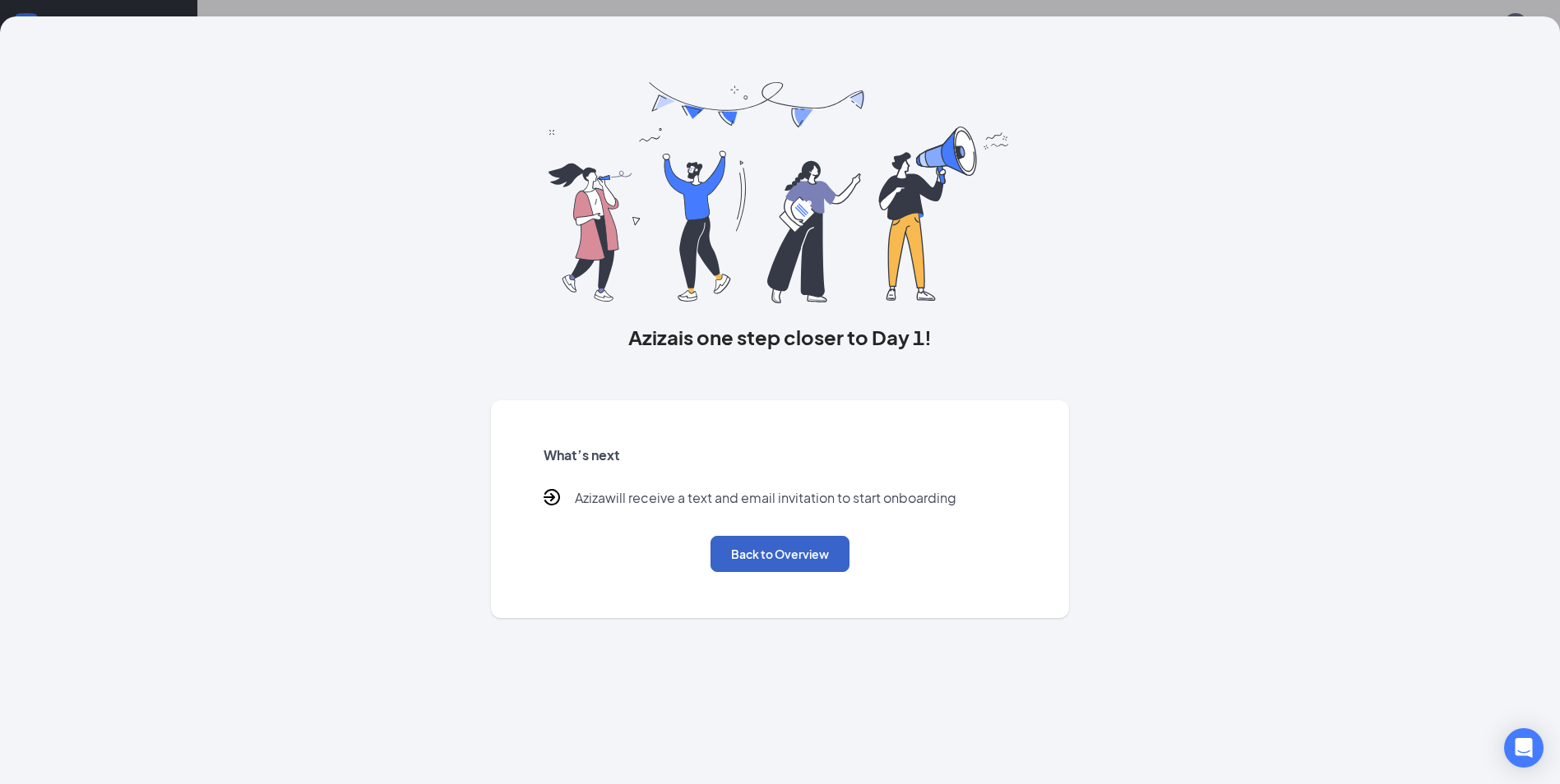
click at [823, 552] on button "Back to Overview" at bounding box center [780, 554] width 139 height 36
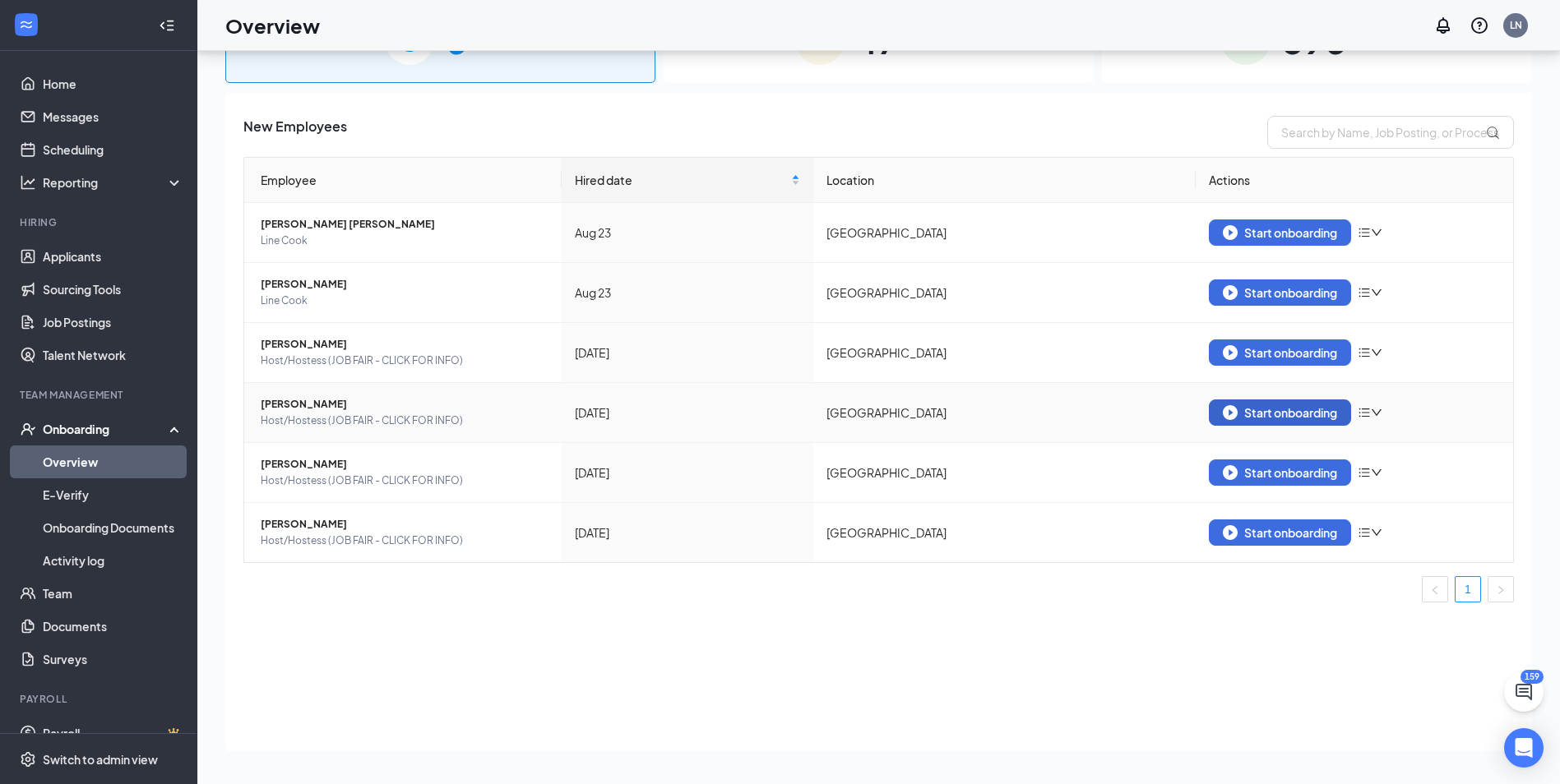
click at [1272, 407] on div "Start onboarding" at bounding box center [1280, 412] width 114 height 15
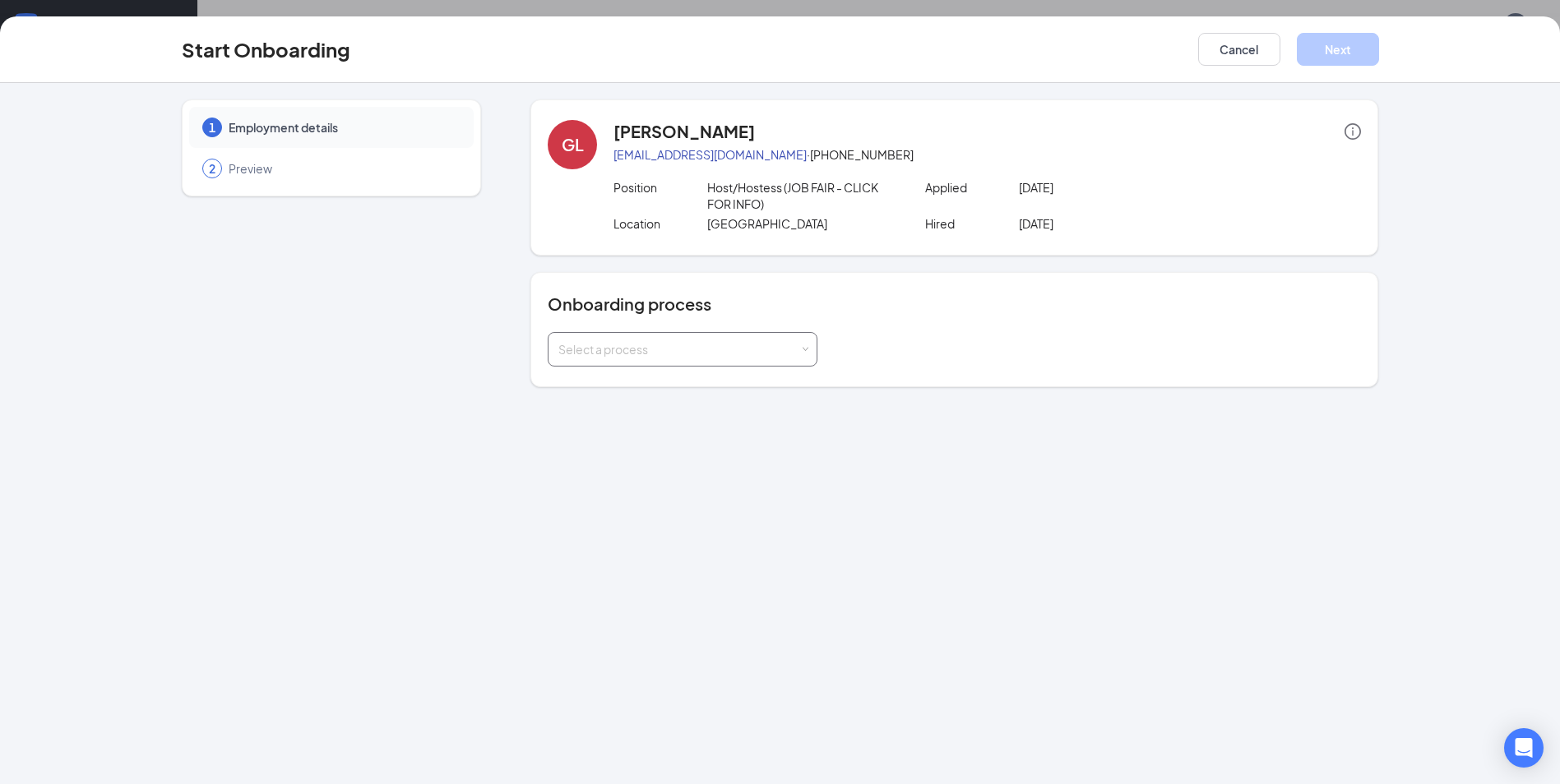
drag, startPoint x: 664, startPoint y: 337, endPoint x: 666, endPoint y: 346, distance: 9.2
click at [666, 337] on div "Select a process" at bounding box center [682, 349] width 248 height 33
click at [655, 382] on span "Queens Harbour Employee Onboarding" at bounding box center [661, 384] width 215 height 15
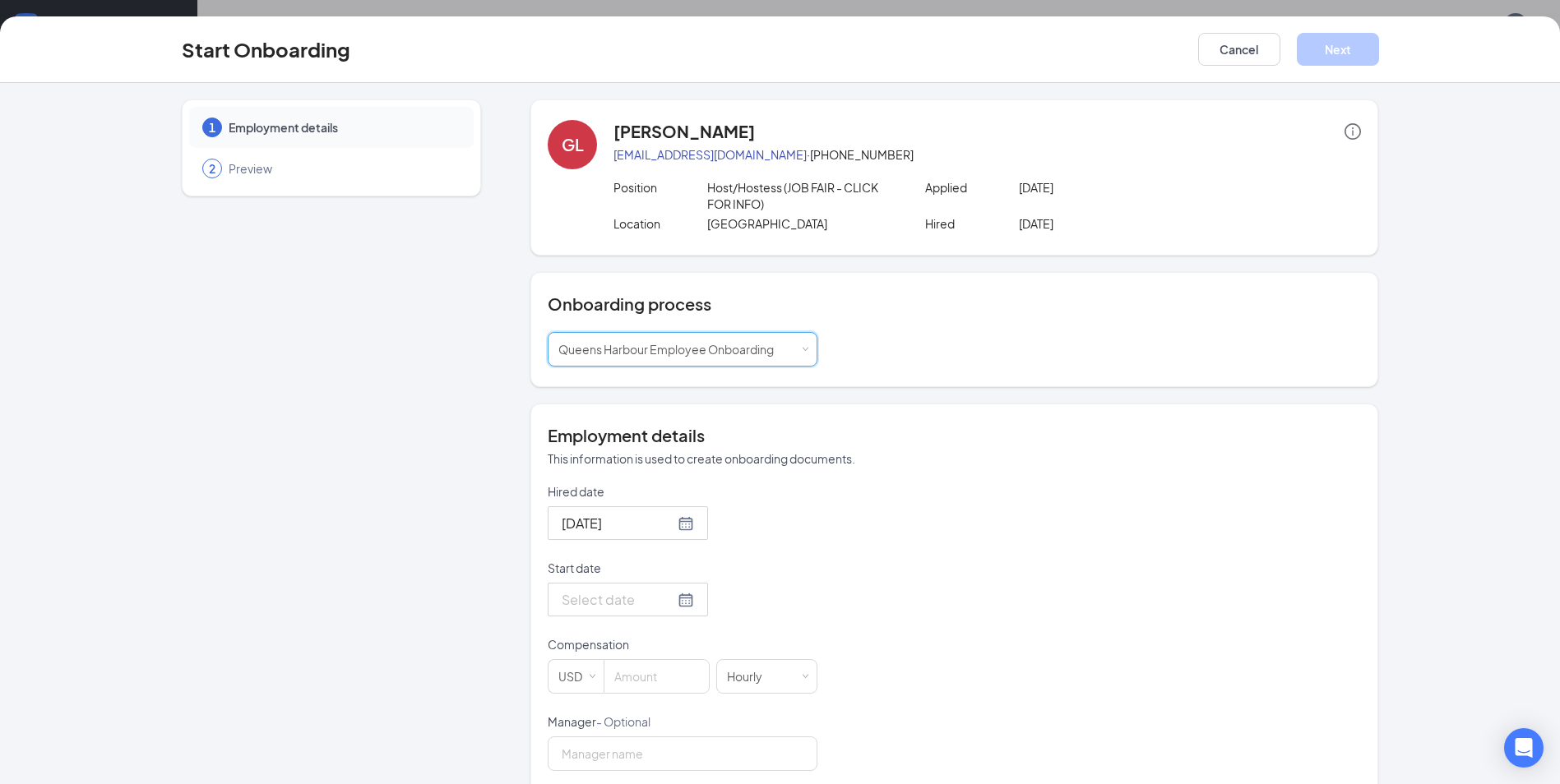
click at [660, 594] on div at bounding box center [628, 599] width 132 height 20
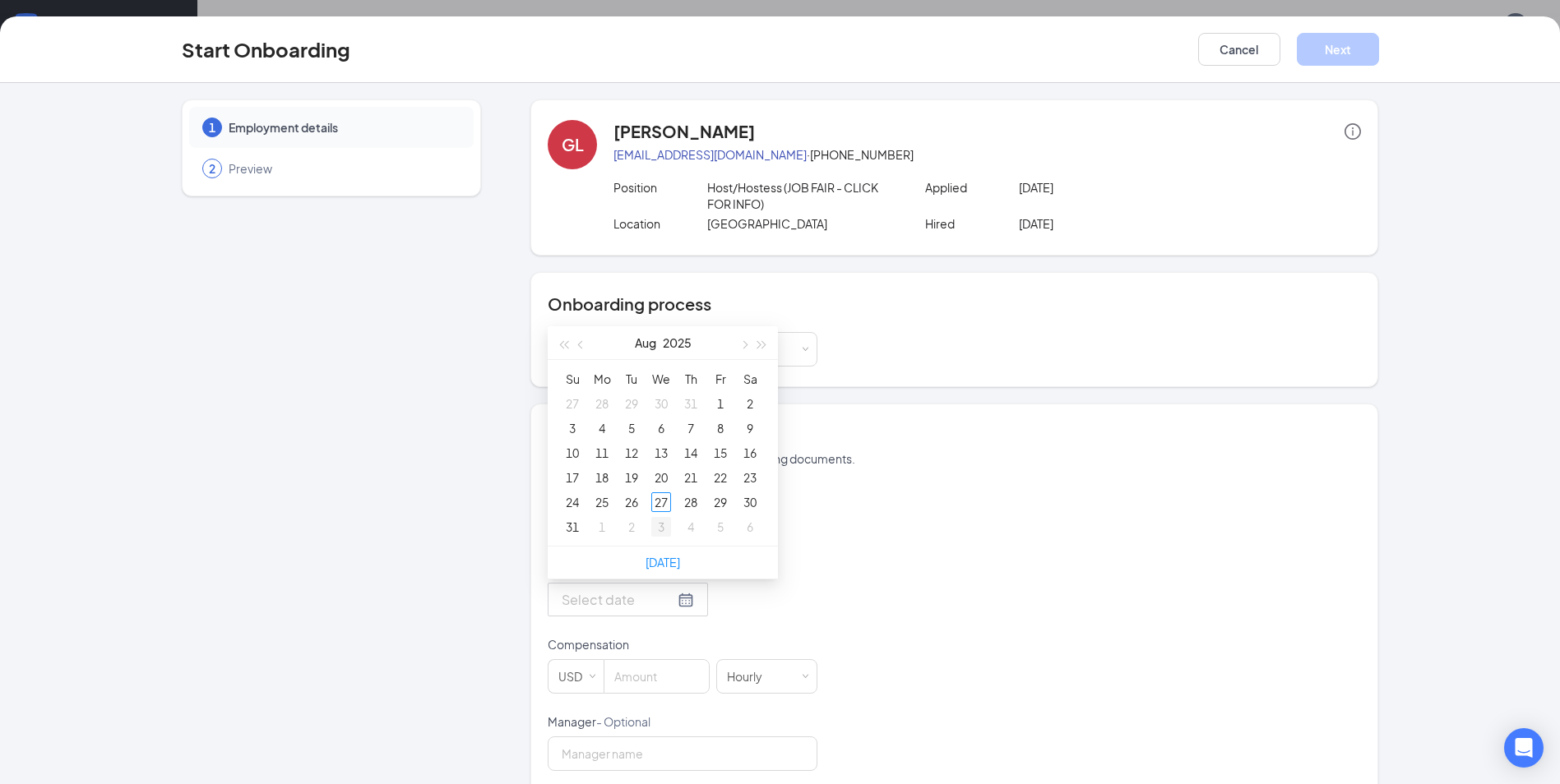
type input "[DATE]"
click at [655, 527] on div "3" at bounding box center [661, 527] width 20 height 19
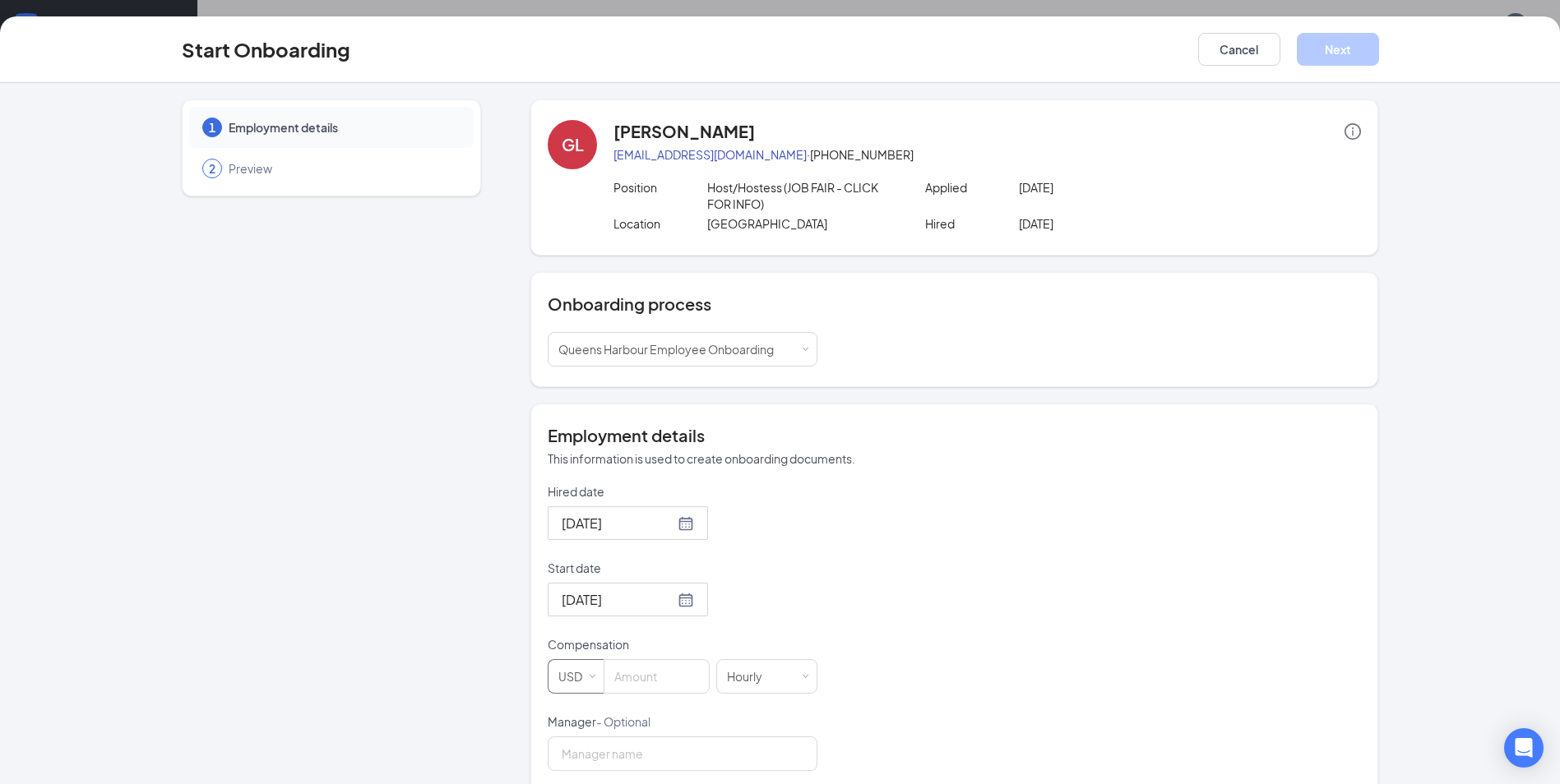
click at [578, 683] on div "USD" at bounding box center [576, 676] width 35 height 33
click at [566, 733] on li "CAD" at bounding box center [569, 738] width 56 height 27
click at [631, 667] on input at bounding box center [657, 676] width 104 height 33
type input "18"
click at [1341, 53] on button "Next" at bounding box center [1338, 49] width 82 height 33
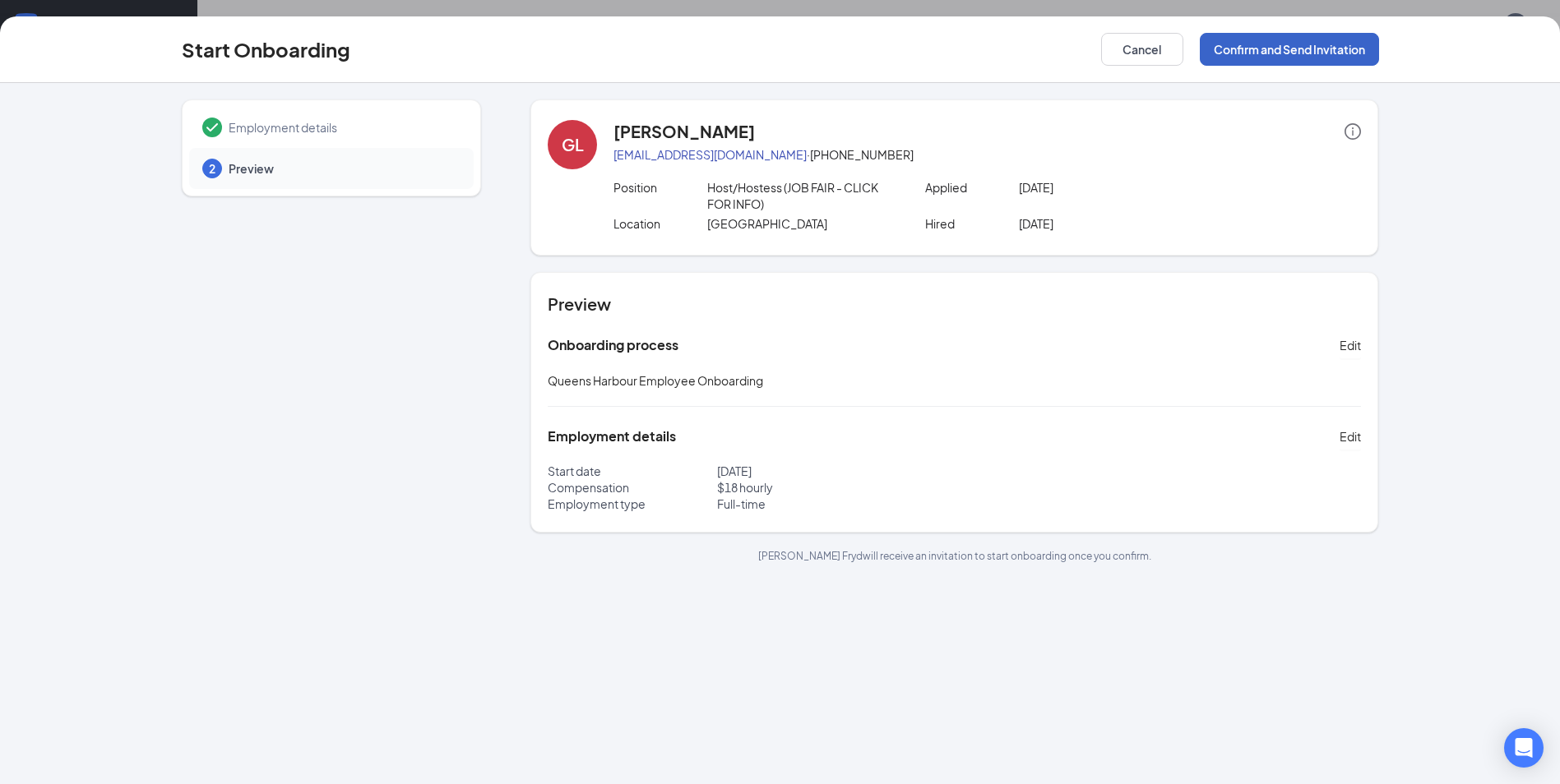
click at [1341, 54] on button "Confirm and Send Invitation" at bounding box center [1290, 49] width 179 height 33
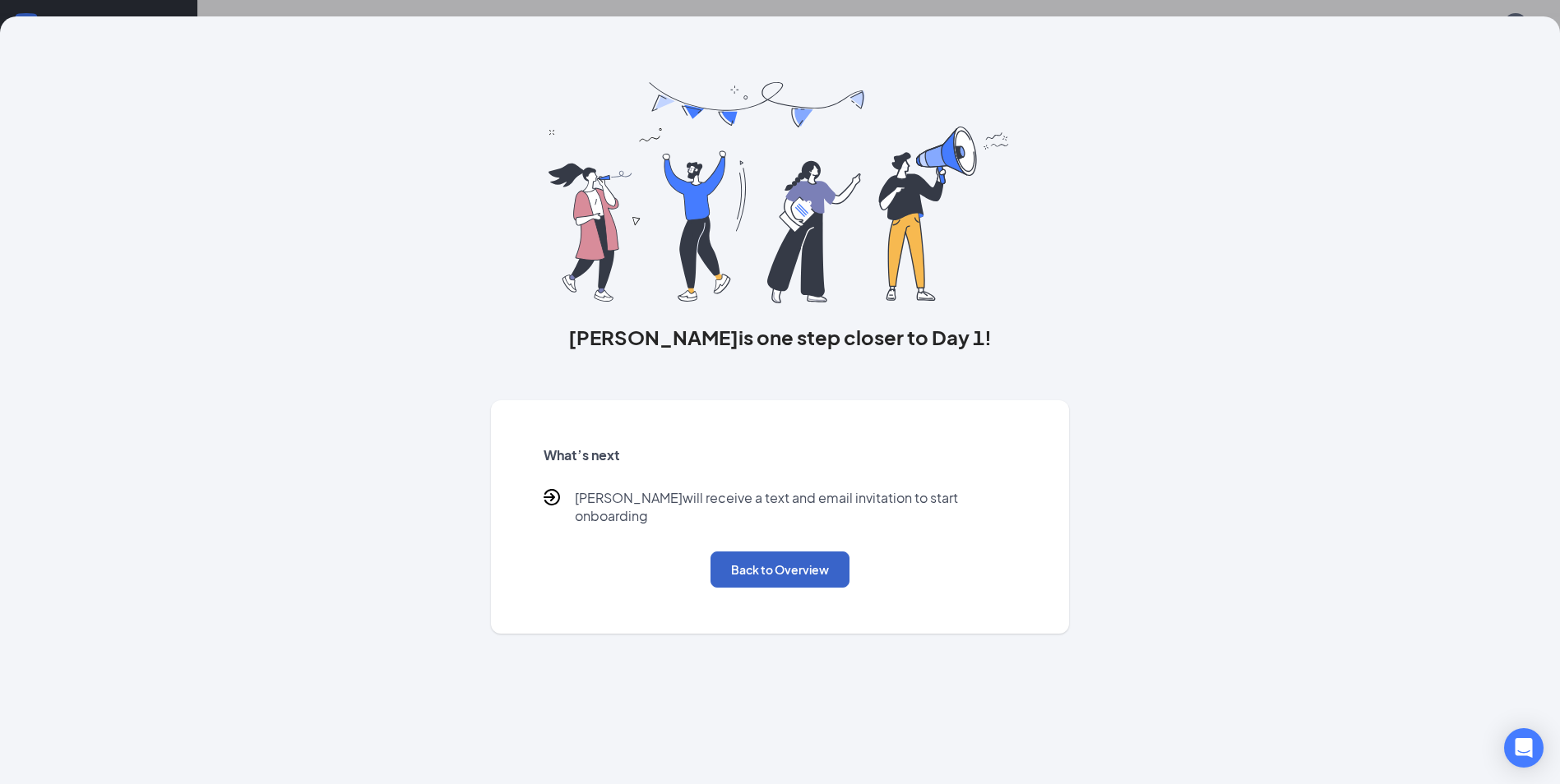
click at [772, 552] on button "Back to Overview" at bounding box center [780, 570] width 139 height 36
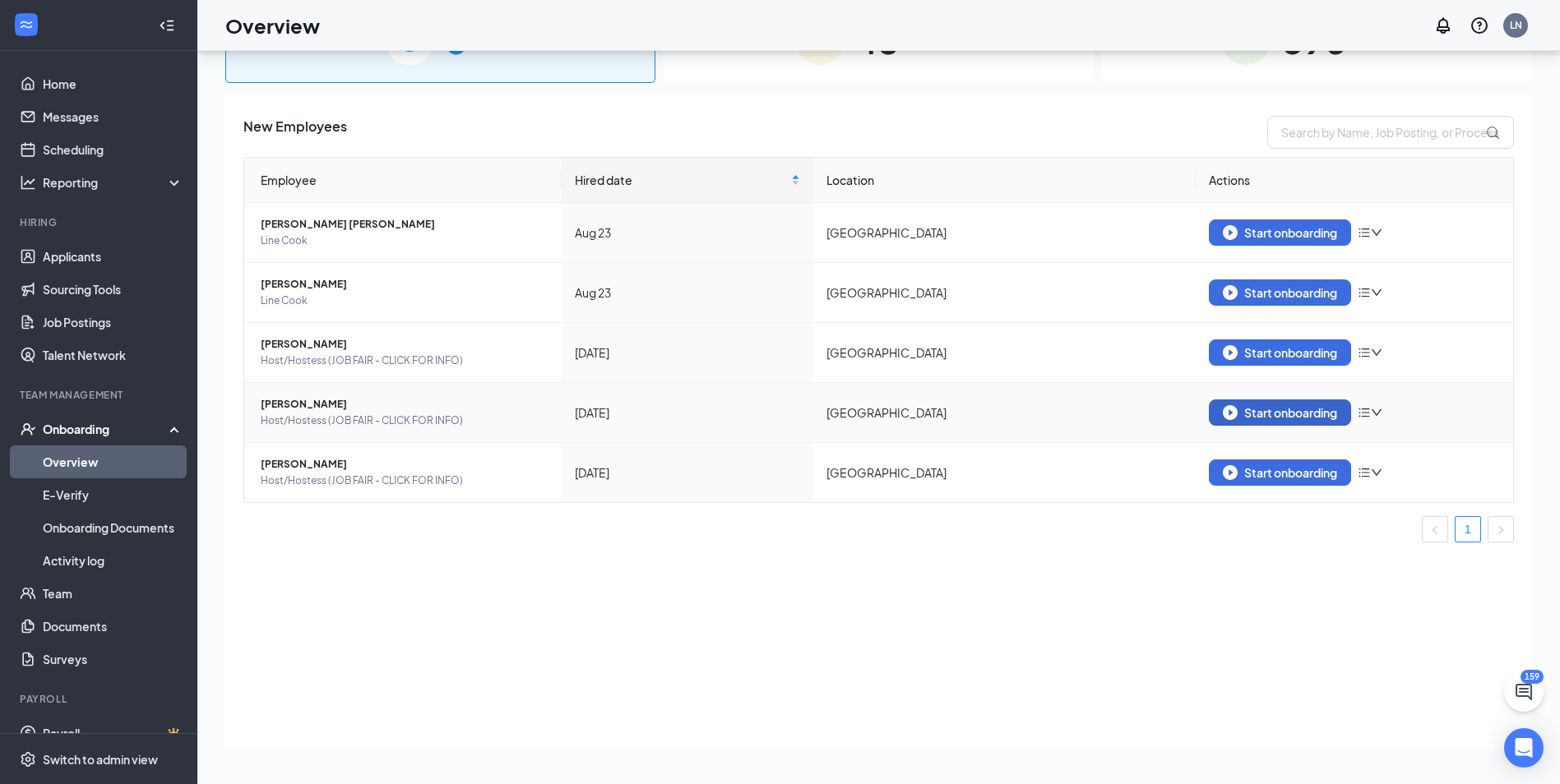
click at [1264, 412] on div "Start onboarding" at bounding box center [1280, 412] width 114 height 15
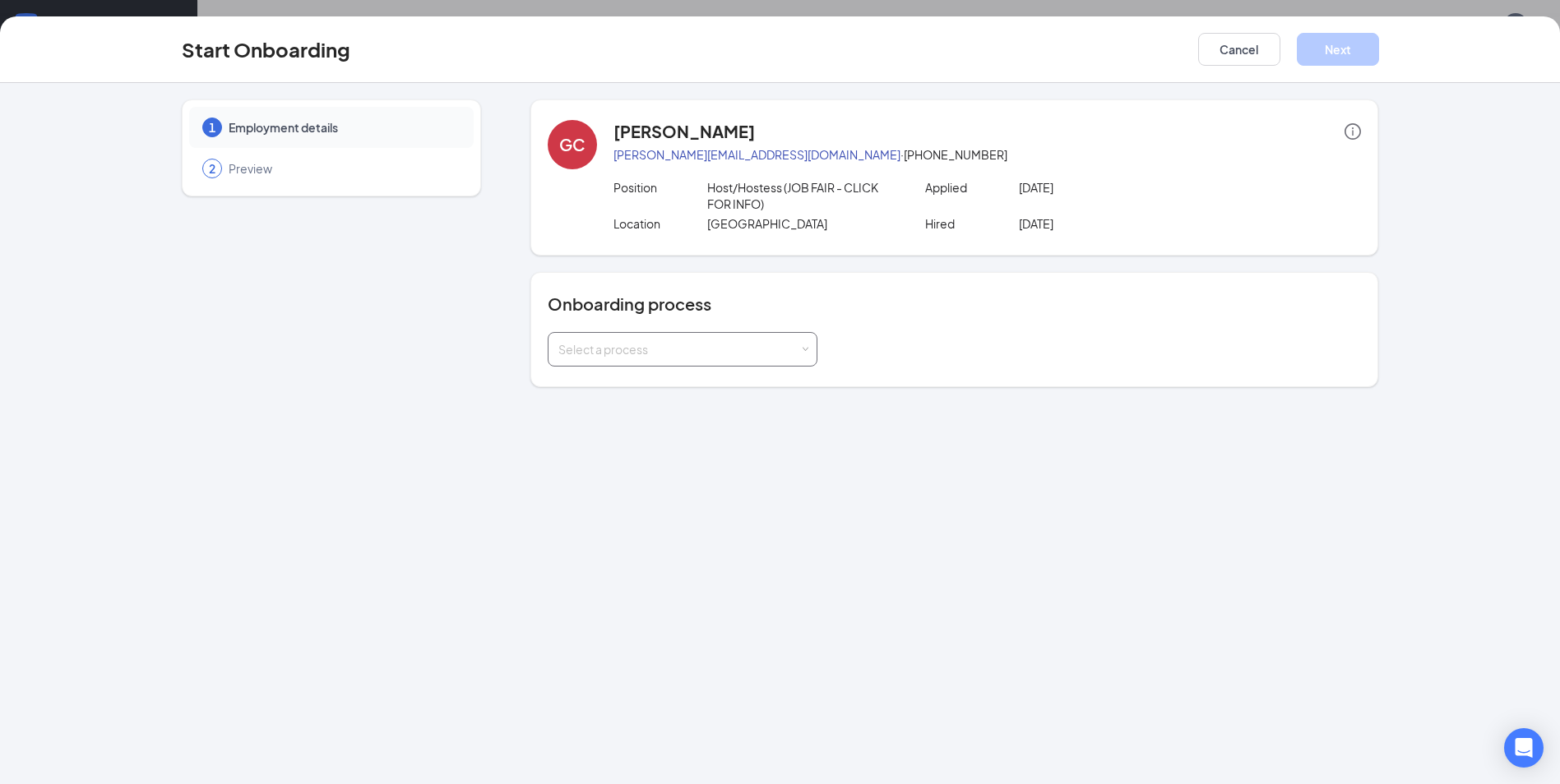
click at [698, 342] on div "Select a process" at bounding box center [679, 349] width 241 height 17
click at [677, 381] on span "Queens Harbour Employee Onboarding" at bounding box center [661, 384] width 215 height 15
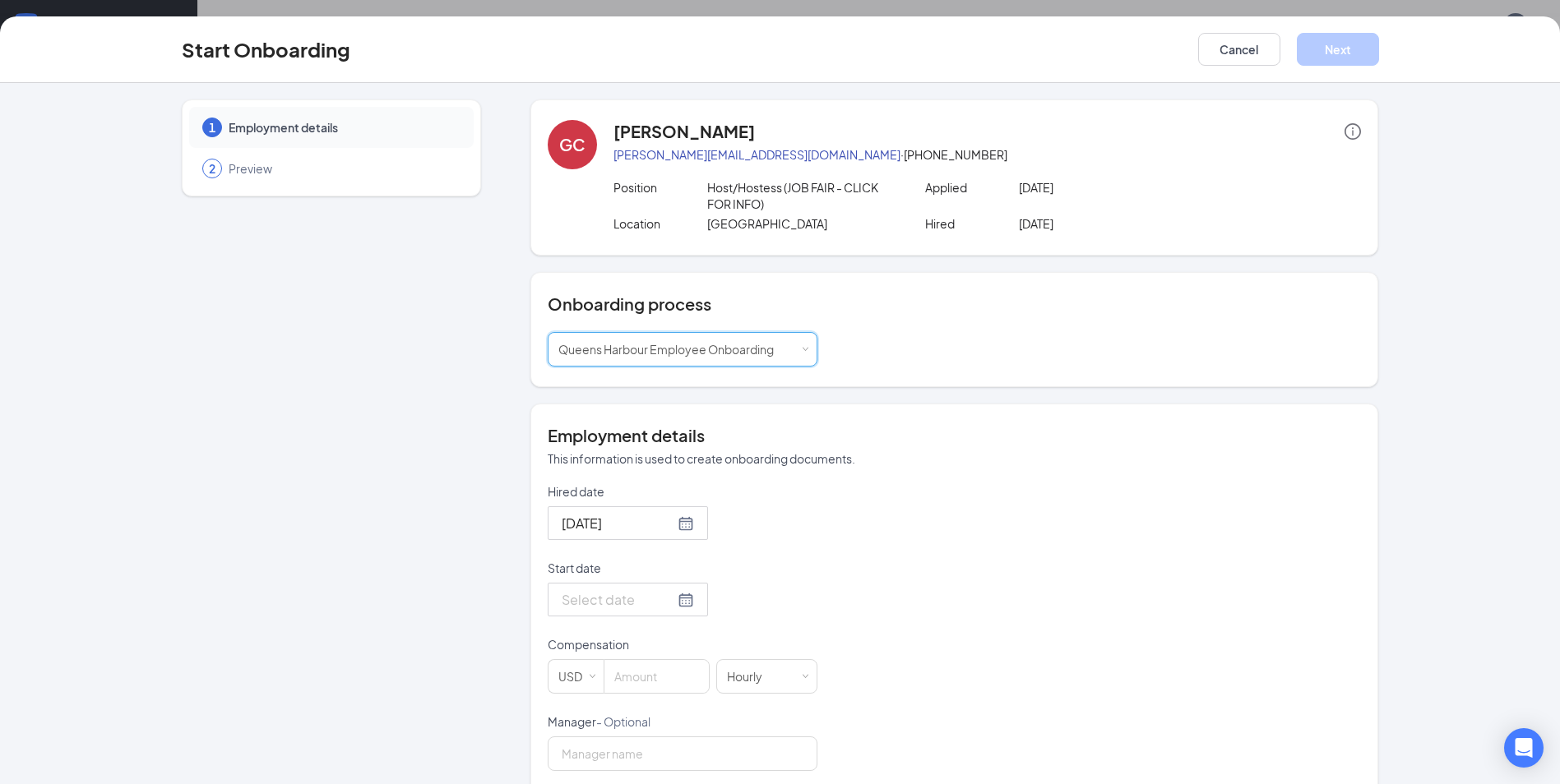
click at [668, 597] on div at bounding box center [628, 599] width 132 height 20
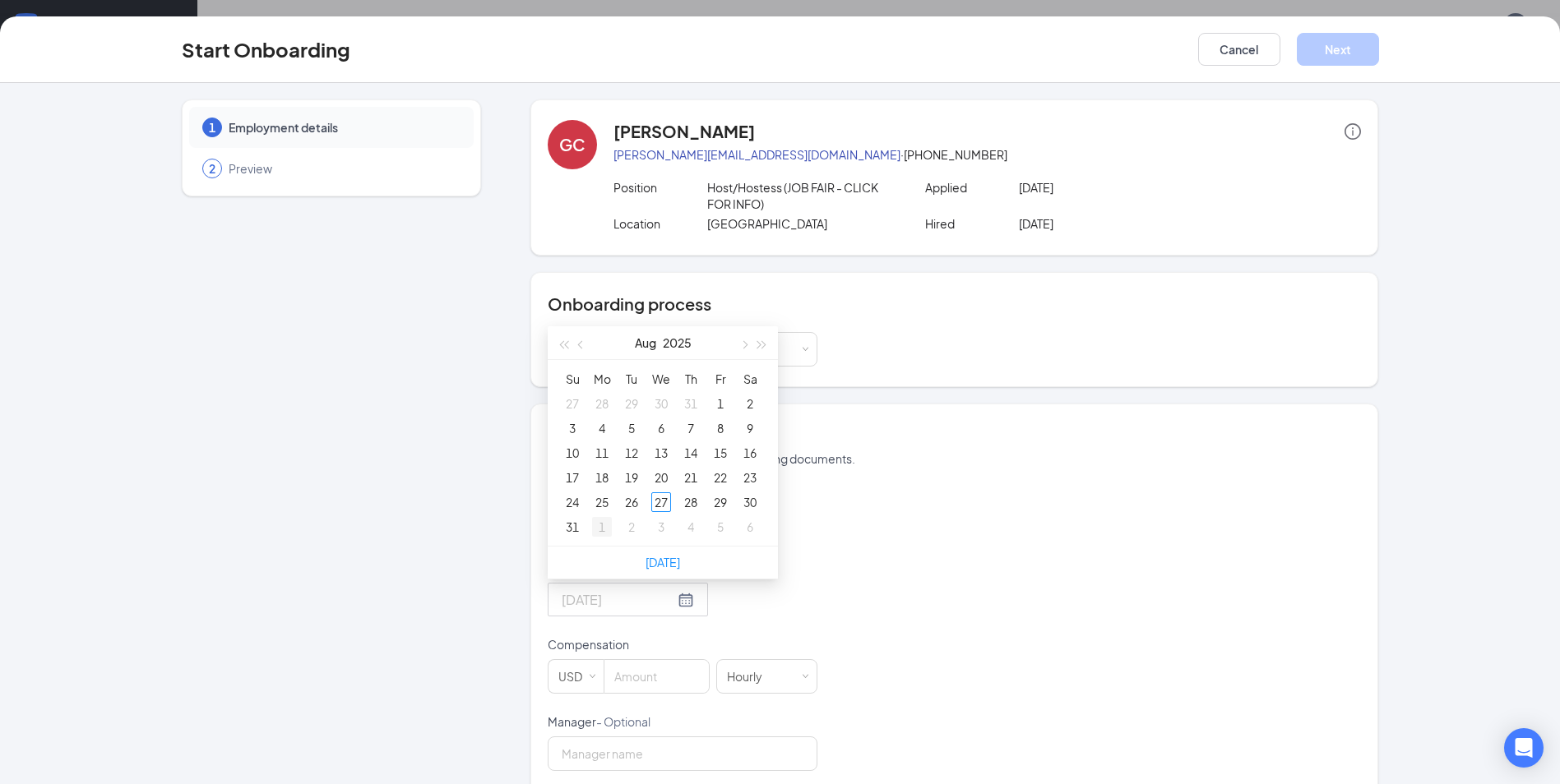
type input "[DATE]"
click at [592, 532] on div "1" at bounding box center [602, 527] width 20 height 19
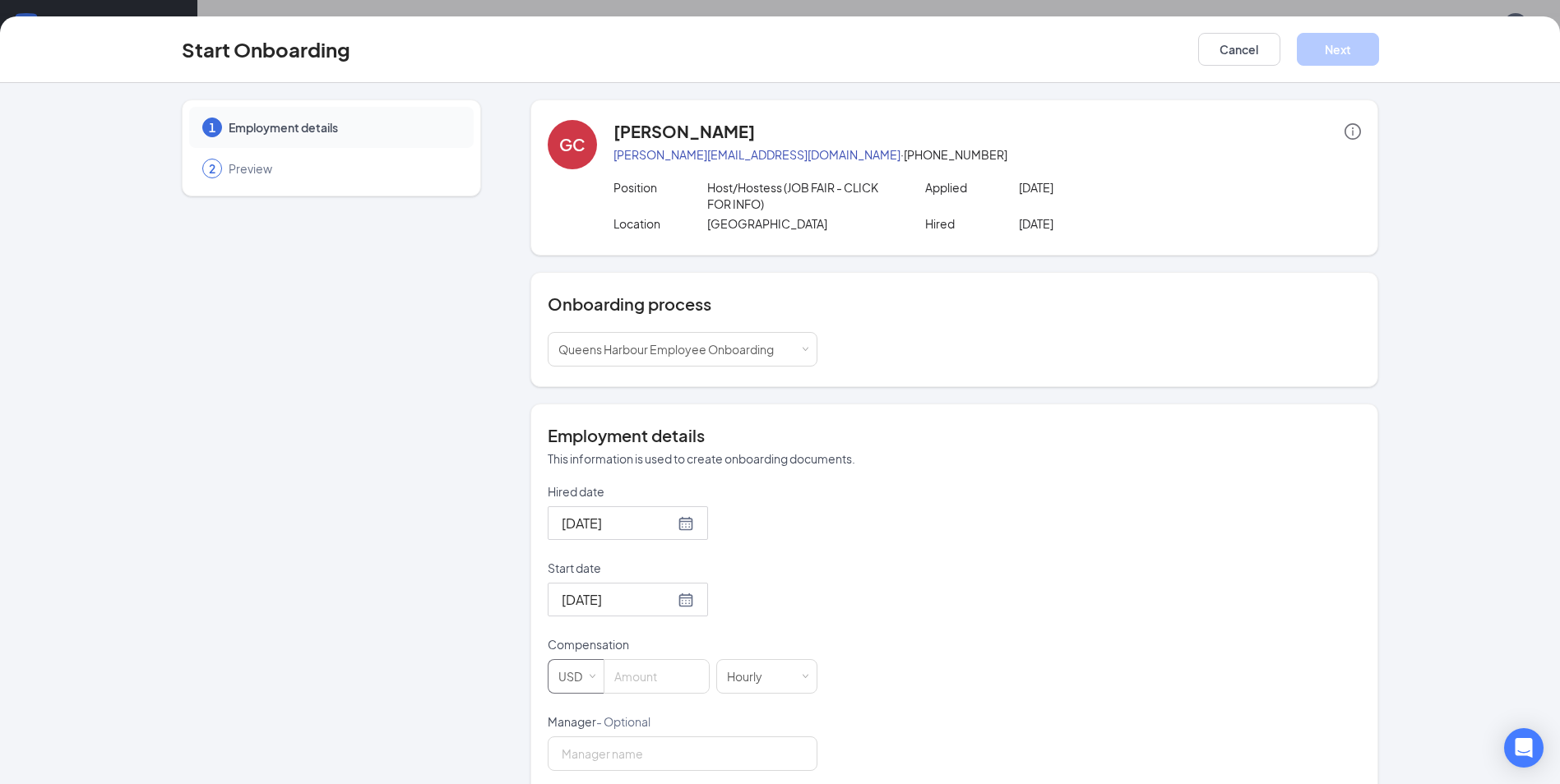
click at [589, 673] on span at bounding box center [592, 677] width 7 height 7
click at [563, 730] on li "CAD" at bounding box center [569, 738] width 56 height 27
drag, startPoint x: 629, startPoint y: 691, endPoint x: 628, endPoint y: 680, distance: 11.0
click at [630, 691] on input at bounding box center [657, 676] width 104 height 33
type input "18"
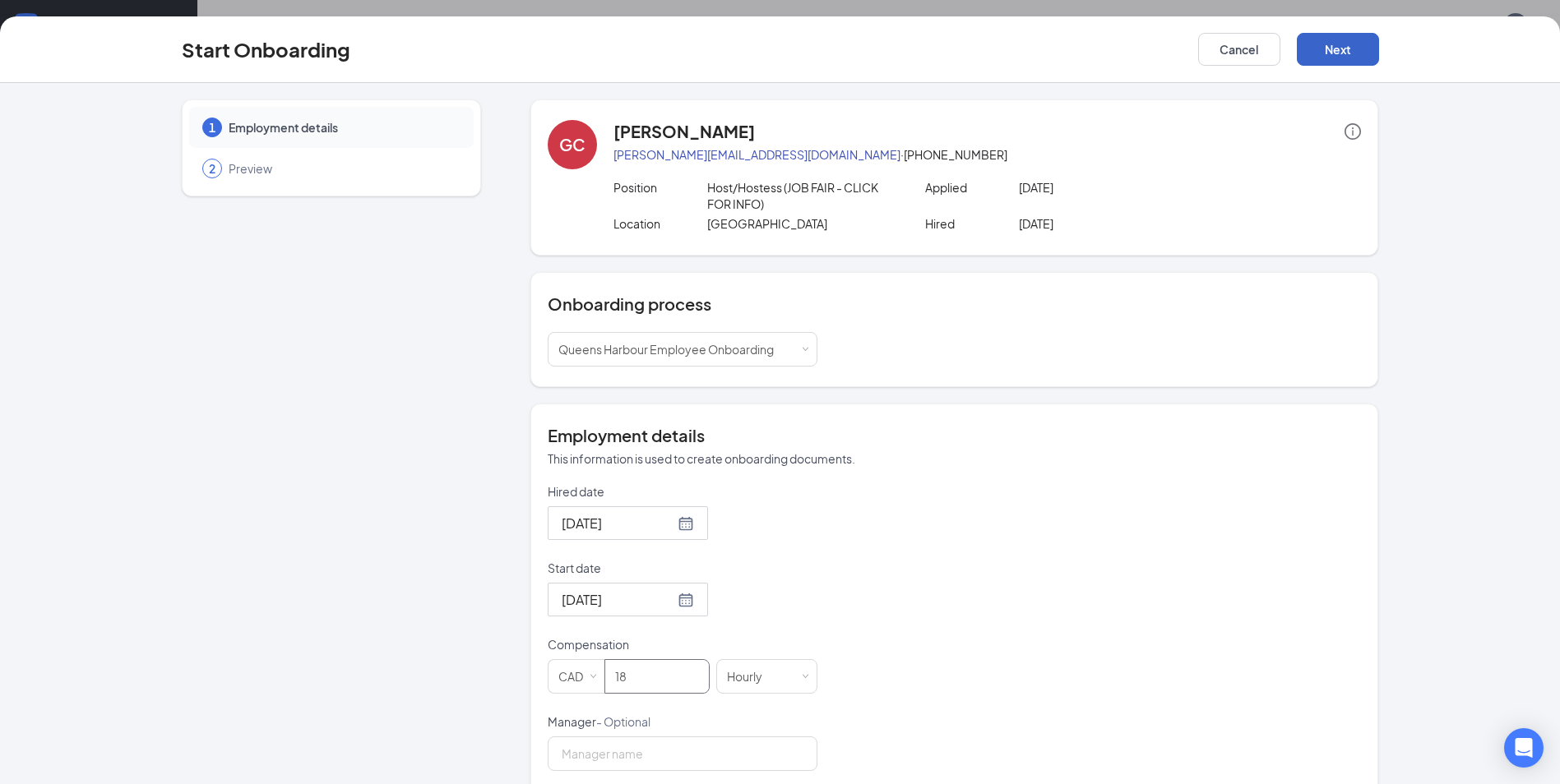
click at [1340, 41] on button "Next" at bounding box center [1338, 49] width 82 height 33
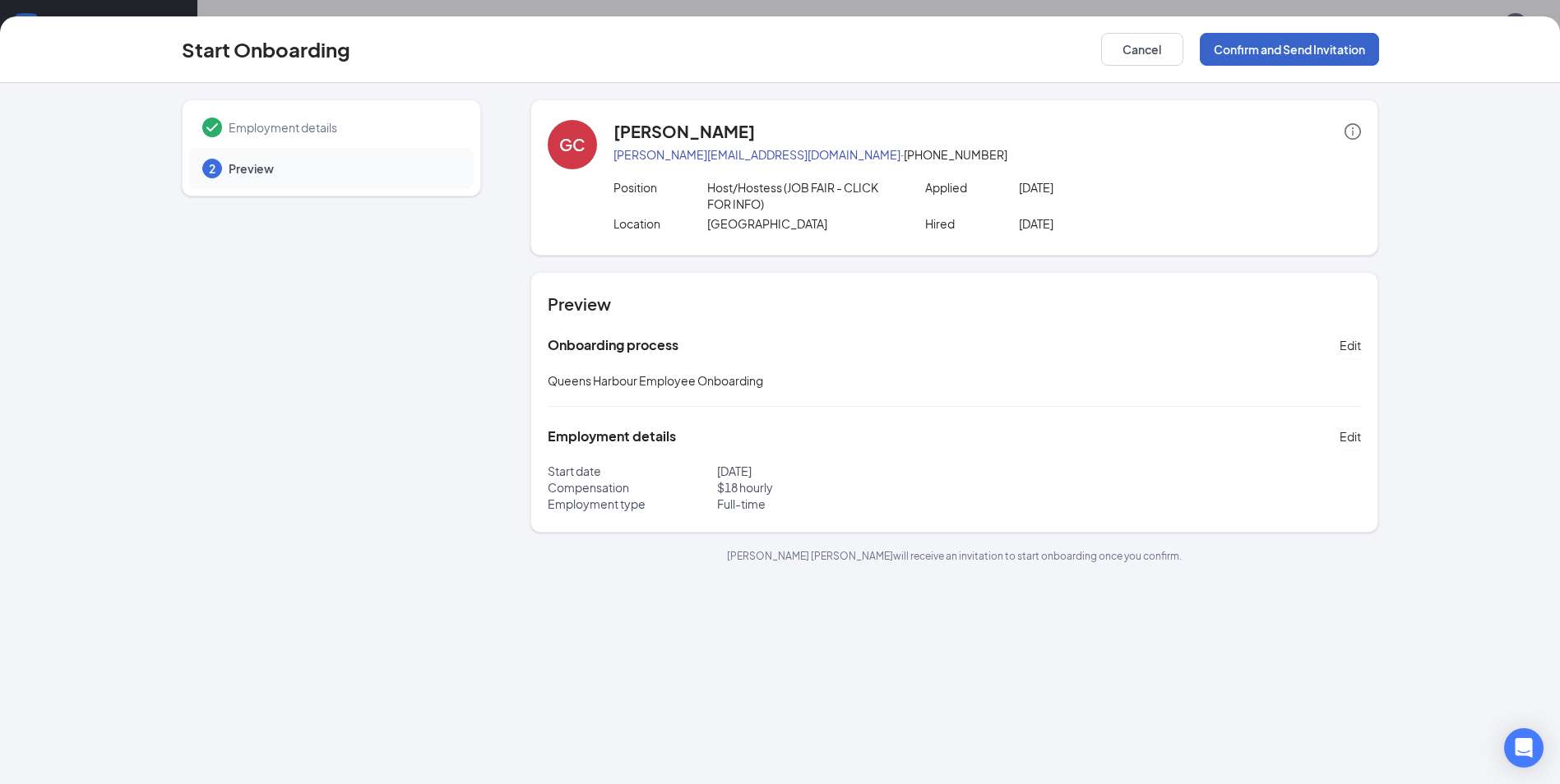
click at [1268, 61] on button "Confirm and Send Invitation" at bounding box center [1290, 49] width 179 height 33
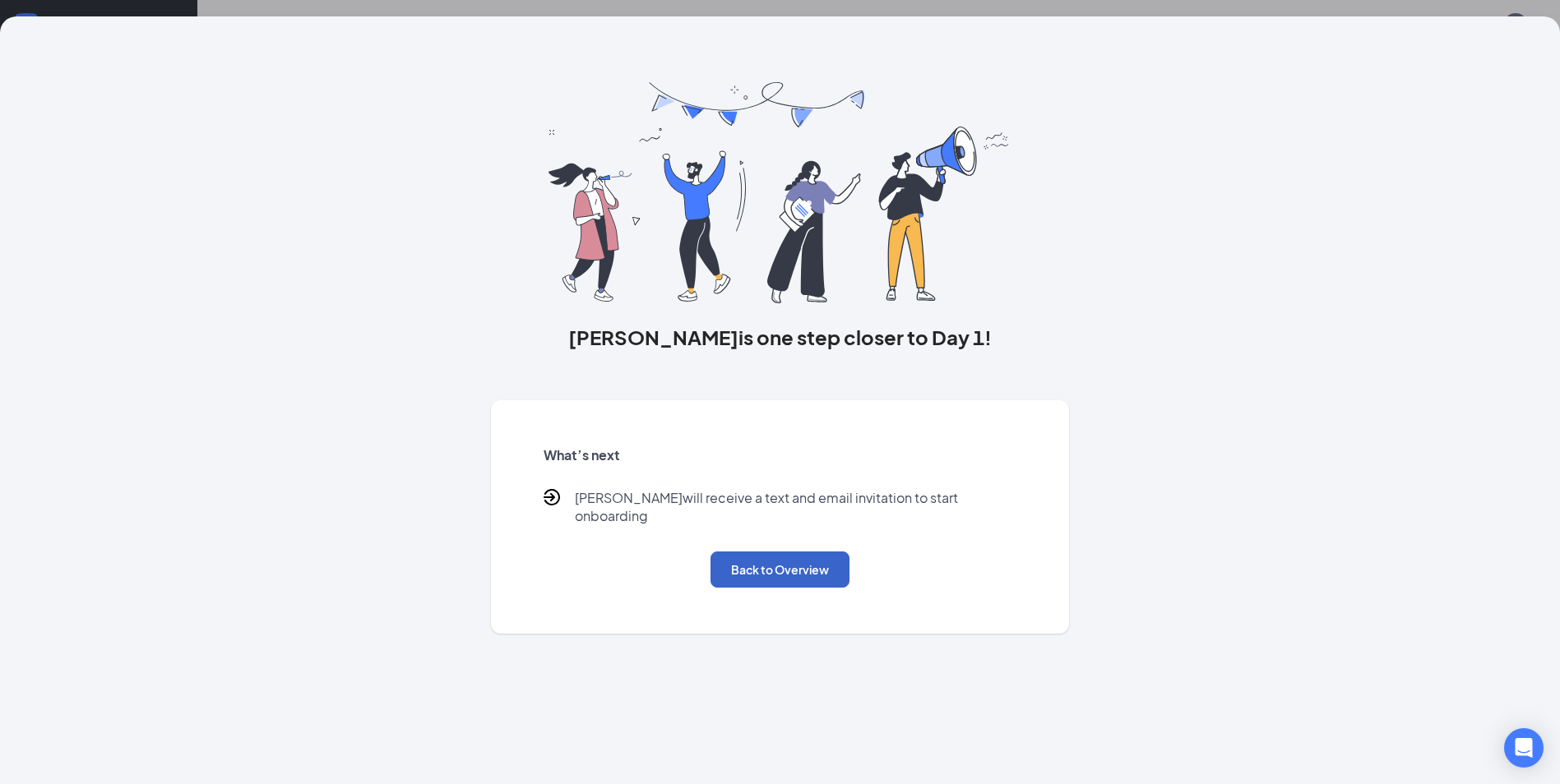
click at [746, 552] on button "Back to Overview" at bounding box center [780, 570] width 139 height 36
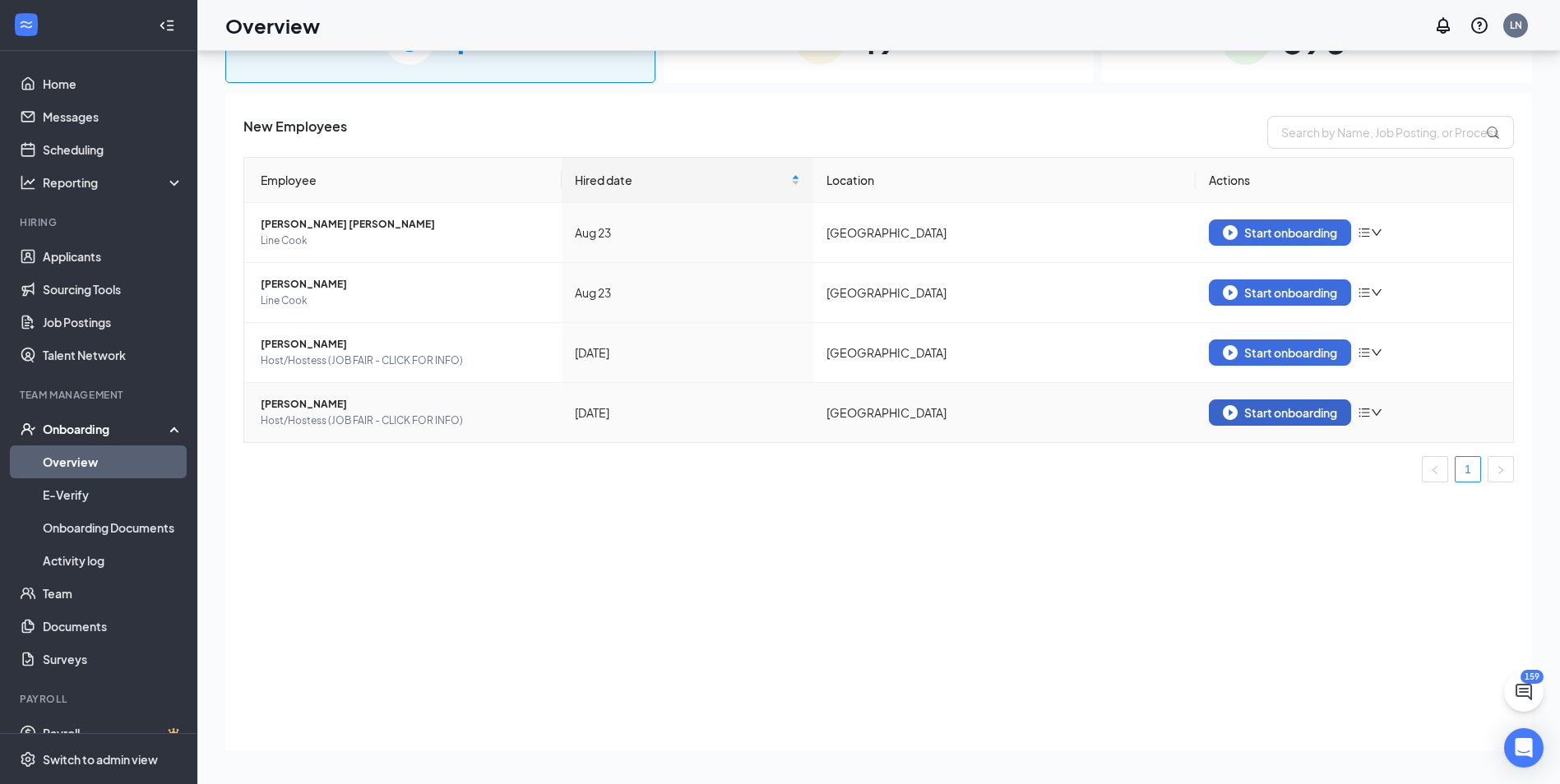
click at [1314, 400] on button "Start onboarding" at bounding box center [1280, 413] width 143 height 27
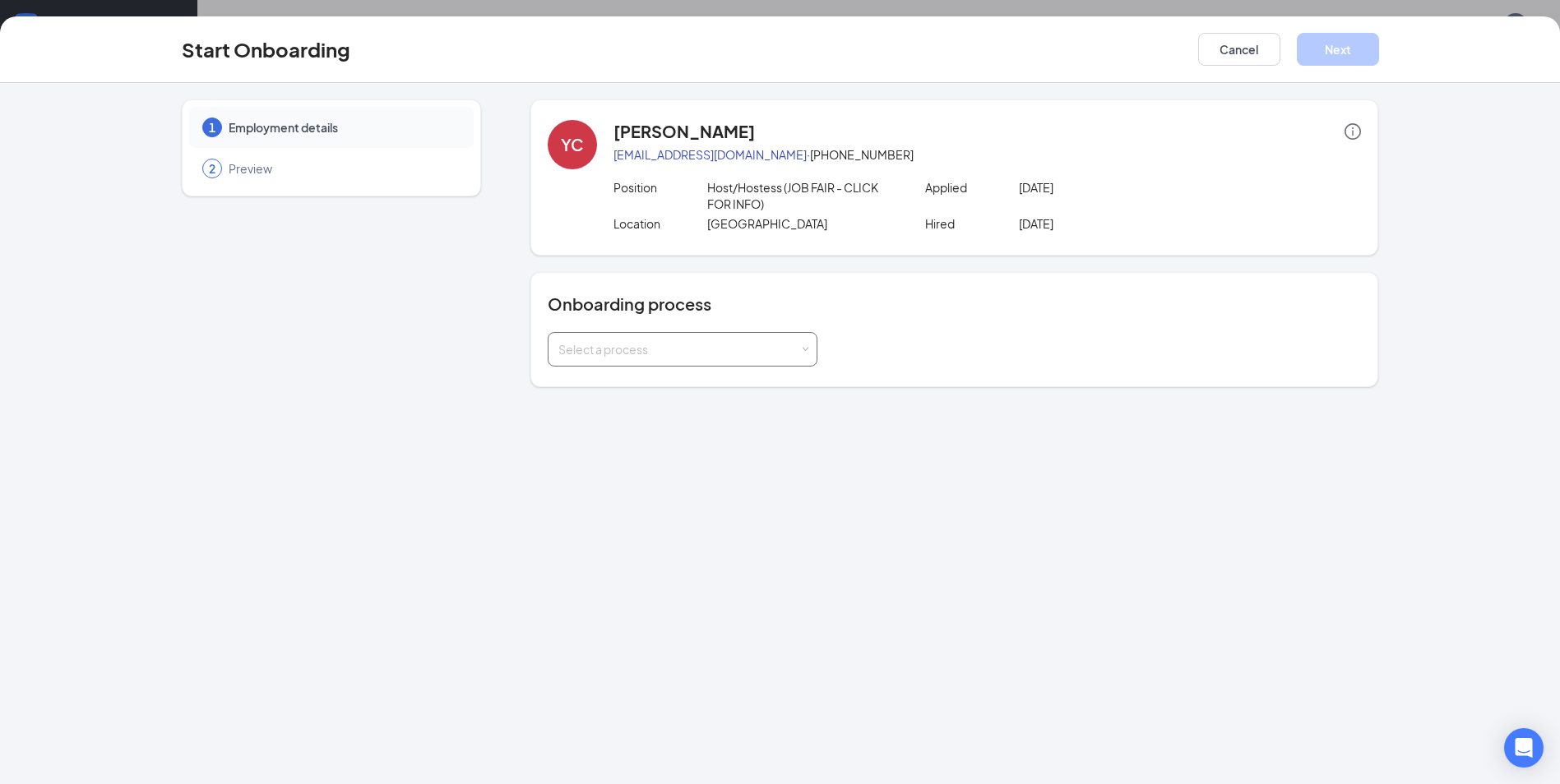
click at [679, 364] on div "Select a process" at bounding box center [682, 349] width 248 height 33
click at [647, 381] on span "Queens Harbour Employee Onboarding" at bounding box center [661, 384] width 215 height 15
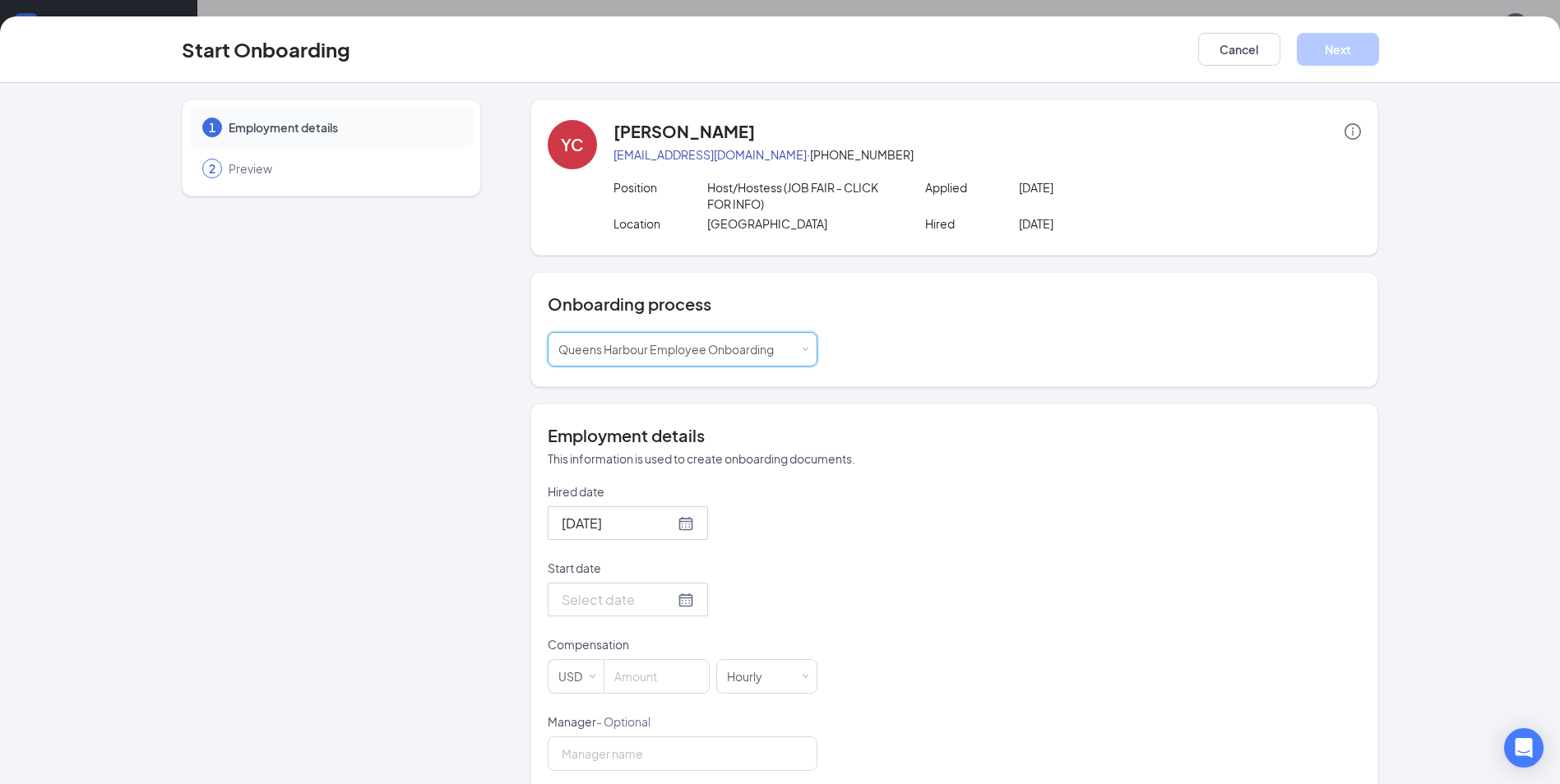
click at [662, 600] on div at bounding box center [628, 599] width 132 height 20
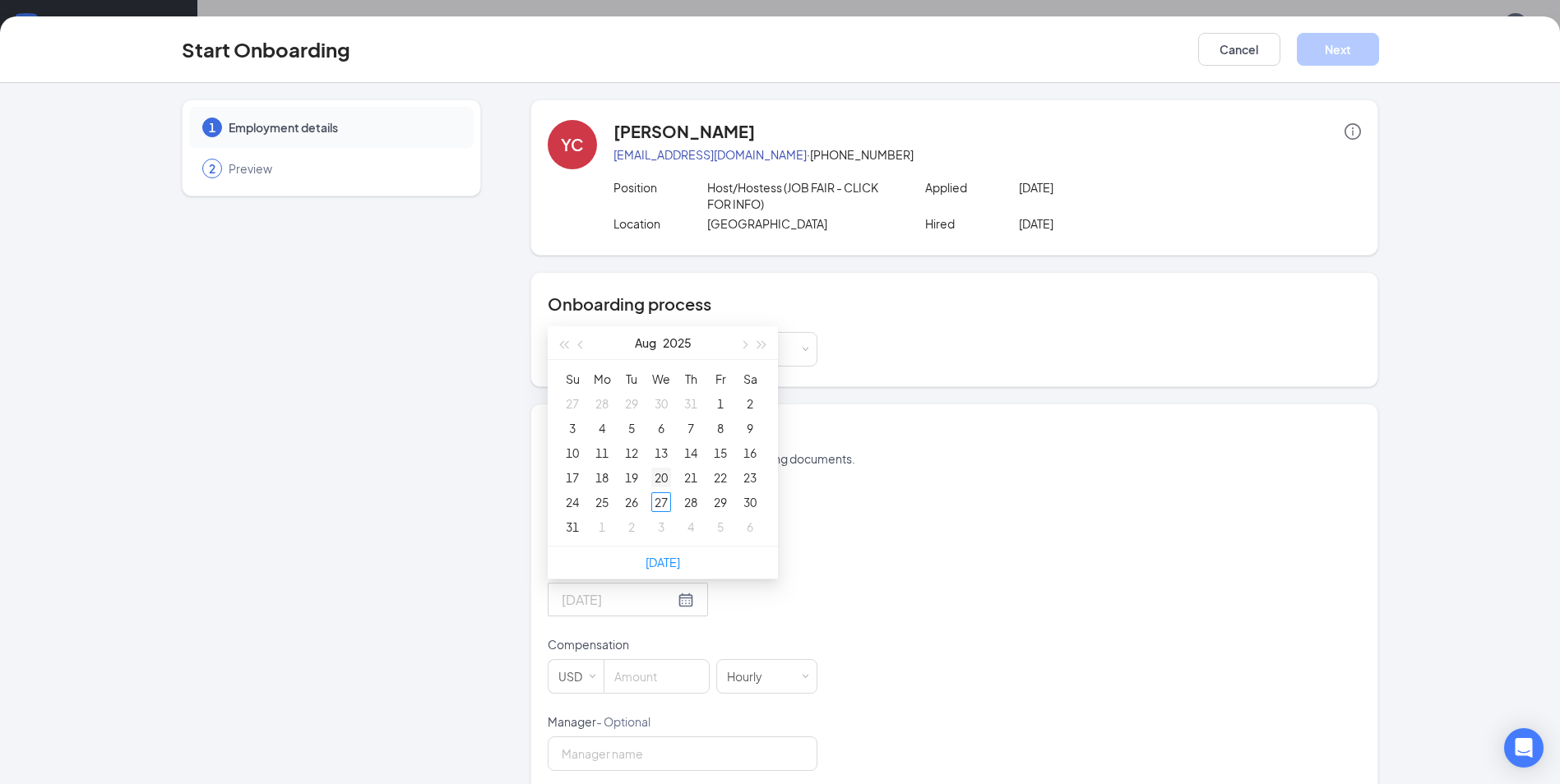
type input "[DATE]"
click at [661, 474] on div "20" at bounding box center [661, 477] width 20 height 19
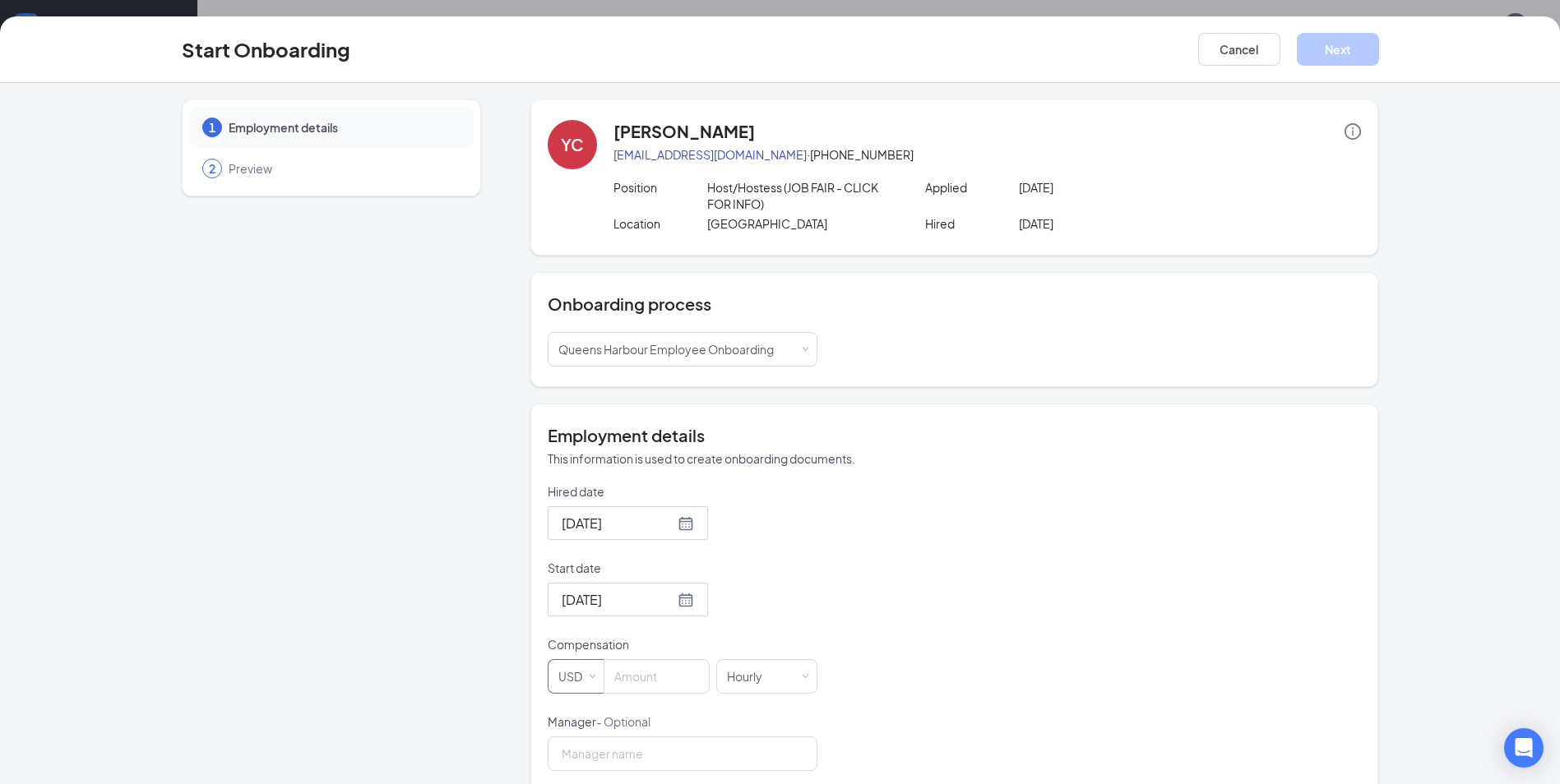
click at [572, 670] on div "USD" at bounding box center [576, 676] width 35 height 33
click at [566, 737] on li "CAD" at bounding box center [569, 738] width 56 height 27
click at [659, 669] on input at bounding box center [657, 676] width 104 height 33
type input "18"
click at [1330, 48] on button "Next" at bounding box center [1338, 49] width 82 height 33
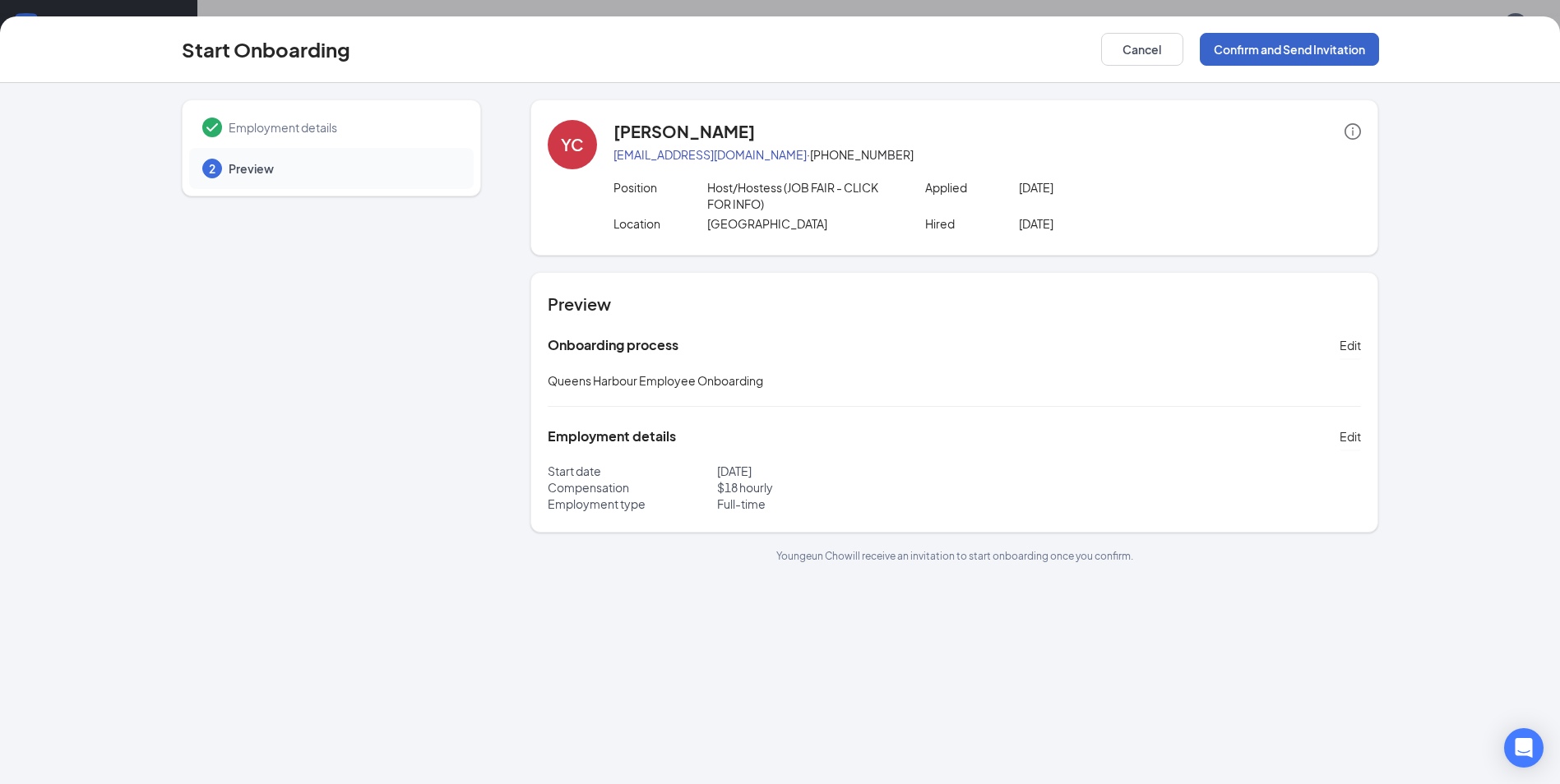
click at [1330, 48] on button "Confirm and Send Invitation" at bounding box center [1290, 49] width 179 height 33
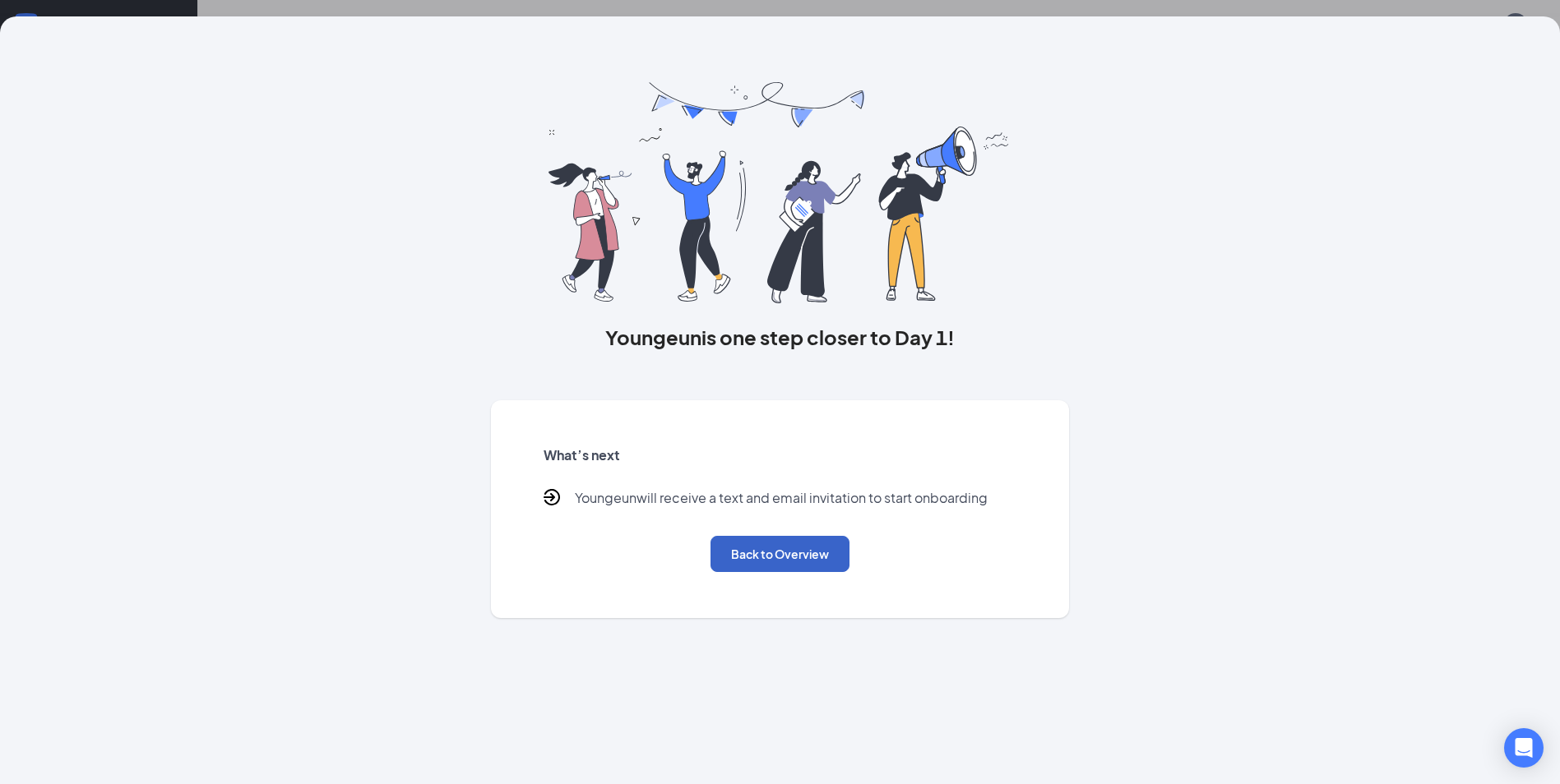
click at [775, 564] on button "Back to Overview" at bounding box center [780, 554] width 139 height 36
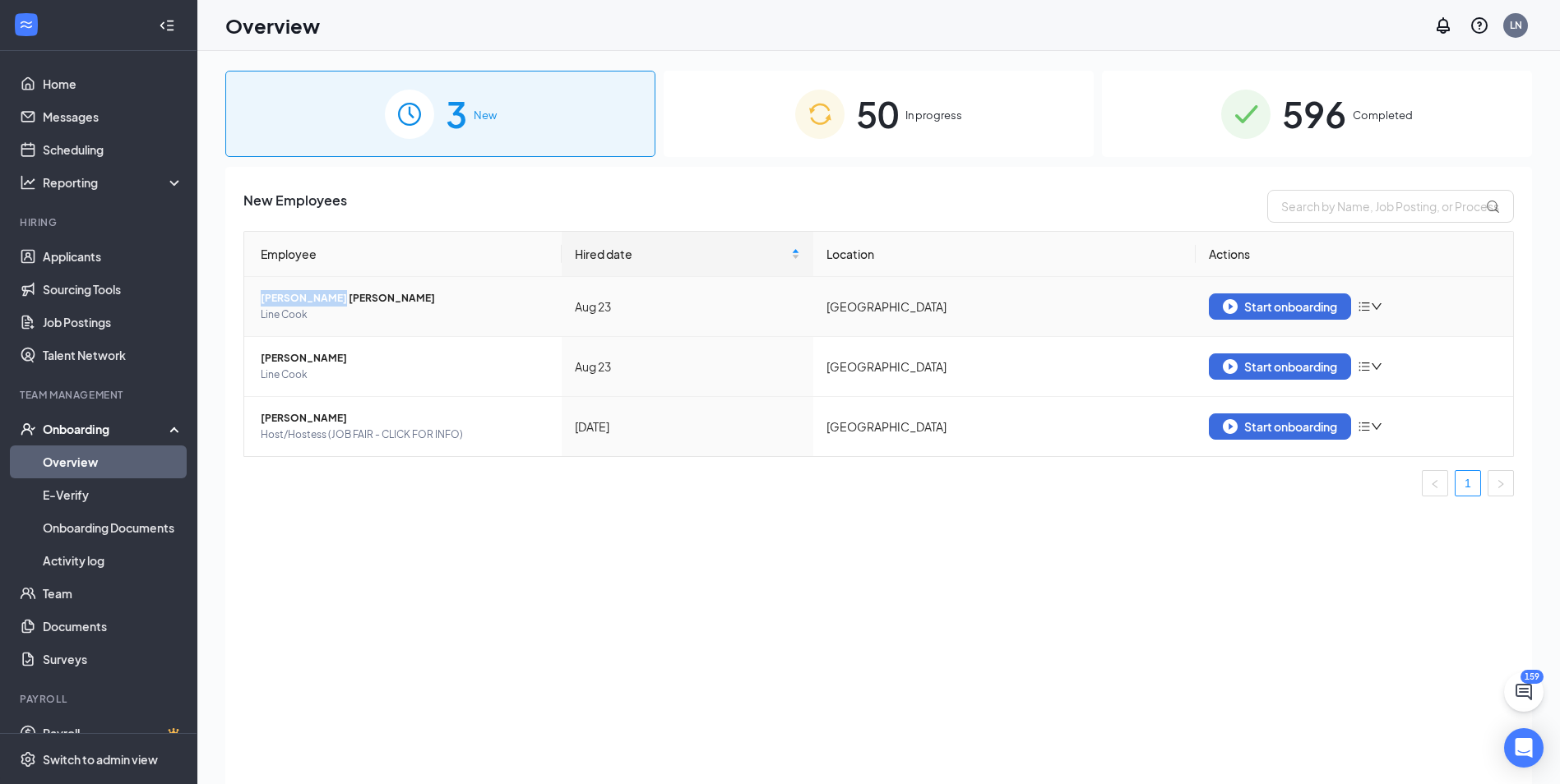
drag, startPoint x: 256, startPoint y: 297, endPoint x: 326, endPoint y: 303, distance: 70.3
click at [326, 303] on td "[PERSON_NAME] [PERSON_NAME] Line Cook" at bounding box center [403, 307] width 317 height 60
click at [488, 595] on div "New Employees Employee Hired date Location Actions [PERSON_NAME] [PERSON_NAME] …" at bounding box center [878, 495] width 1306 height 658
drag, startPoint x: 275, startPoint y: 298, endPoint x: 385, endPoint y: 303, distance: 110.1
click at [385, 303] on span "[PERSON_NAME] [PERSON_NAME]" at bounding box center [404, 299] width 288 height 17
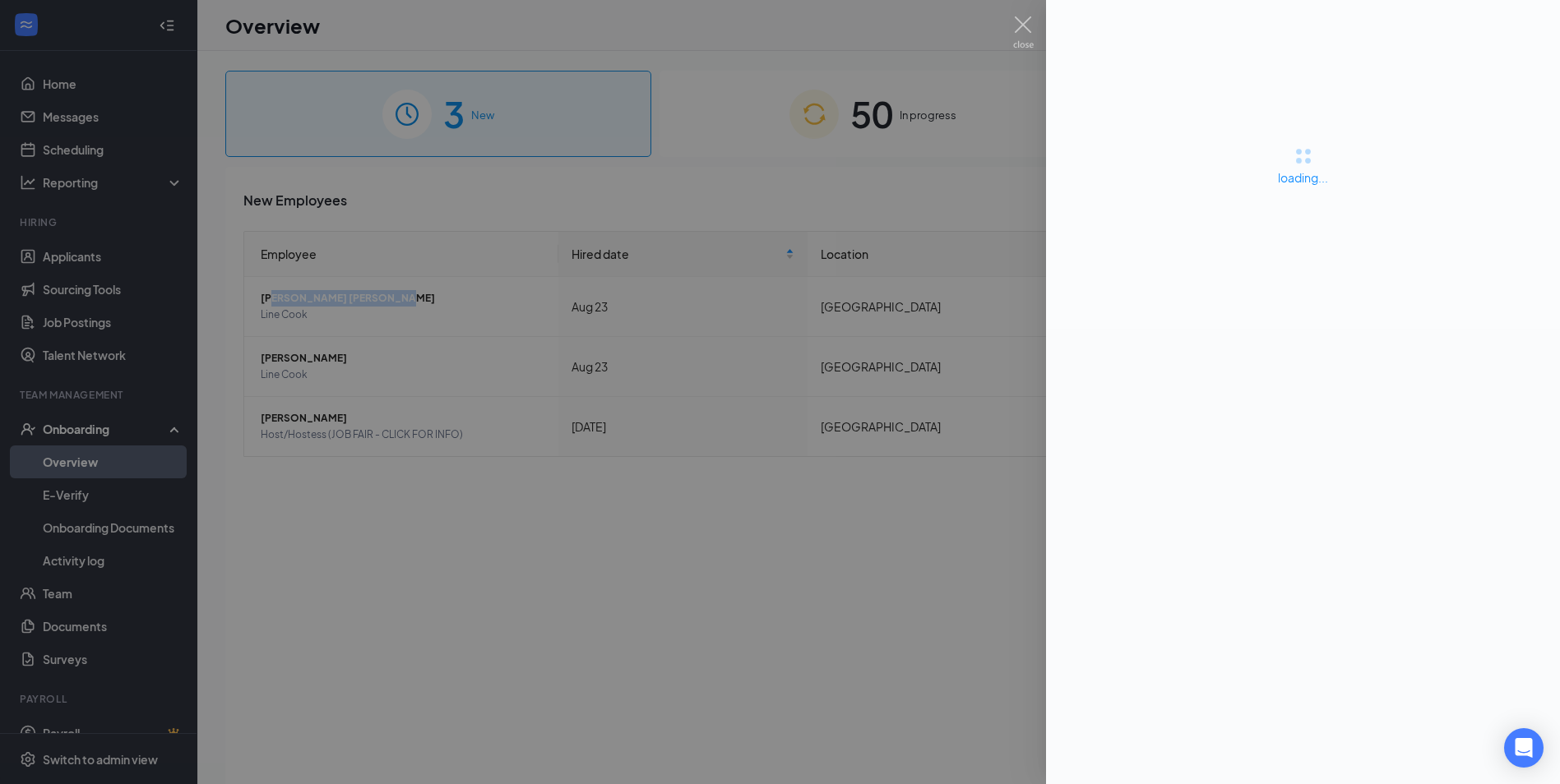
drag, startPoint x: 383, startPoint y: 302, endPoint x: 427, endPoint y: 321, distance: 47.9
click at [434, 320] on div at bounding box center [780, 392] width 1560 height 784
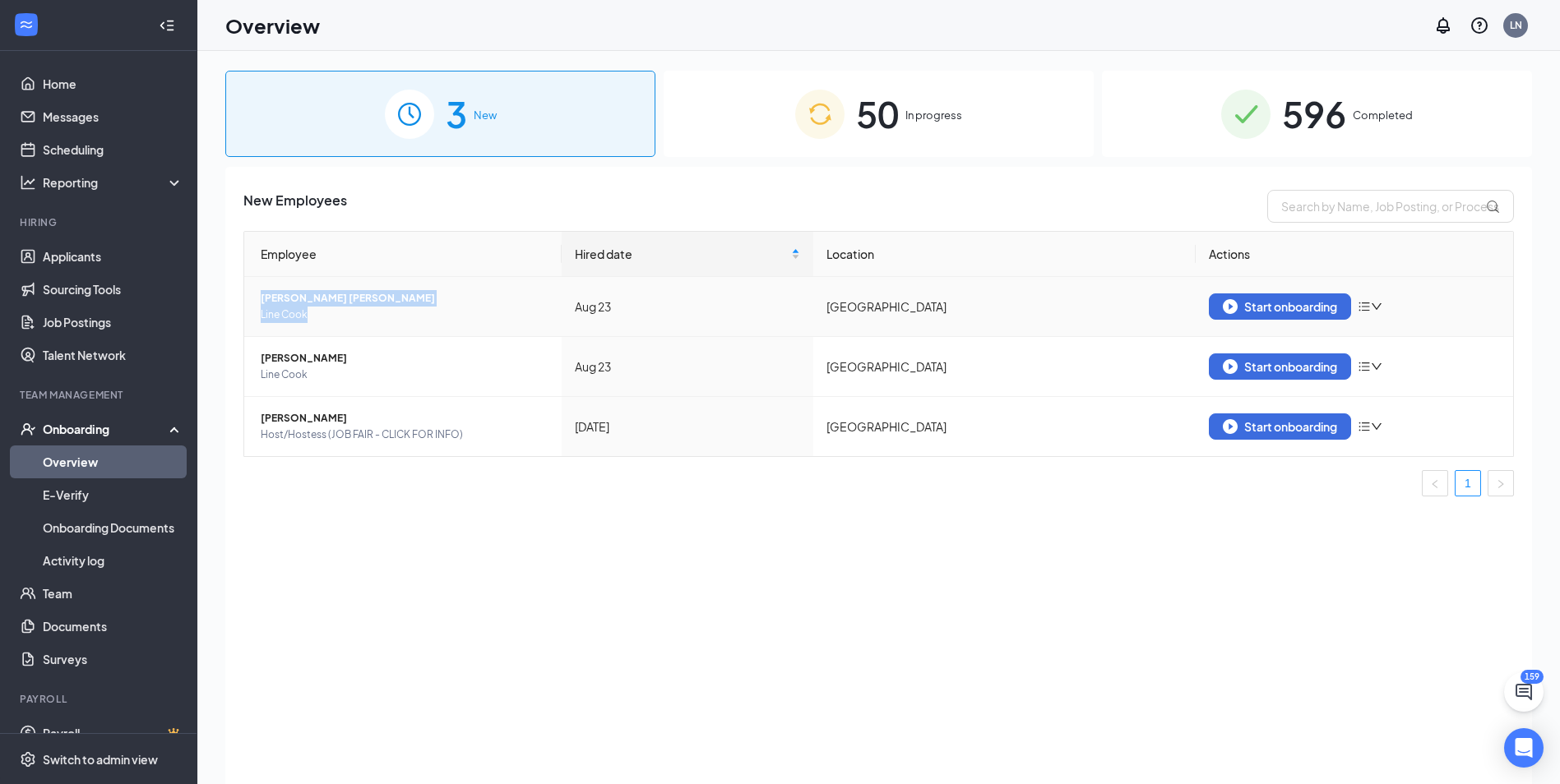
drag, startPoint x: 261, startPoint y: 295, endPoint x: 390, endPoint y: 307, distance: 129.6
click at [390, 307] on div "[PERSON_NAME] [PERSON_NAME] Line Cook" at bounding box center [404, 307] width 288 height 33
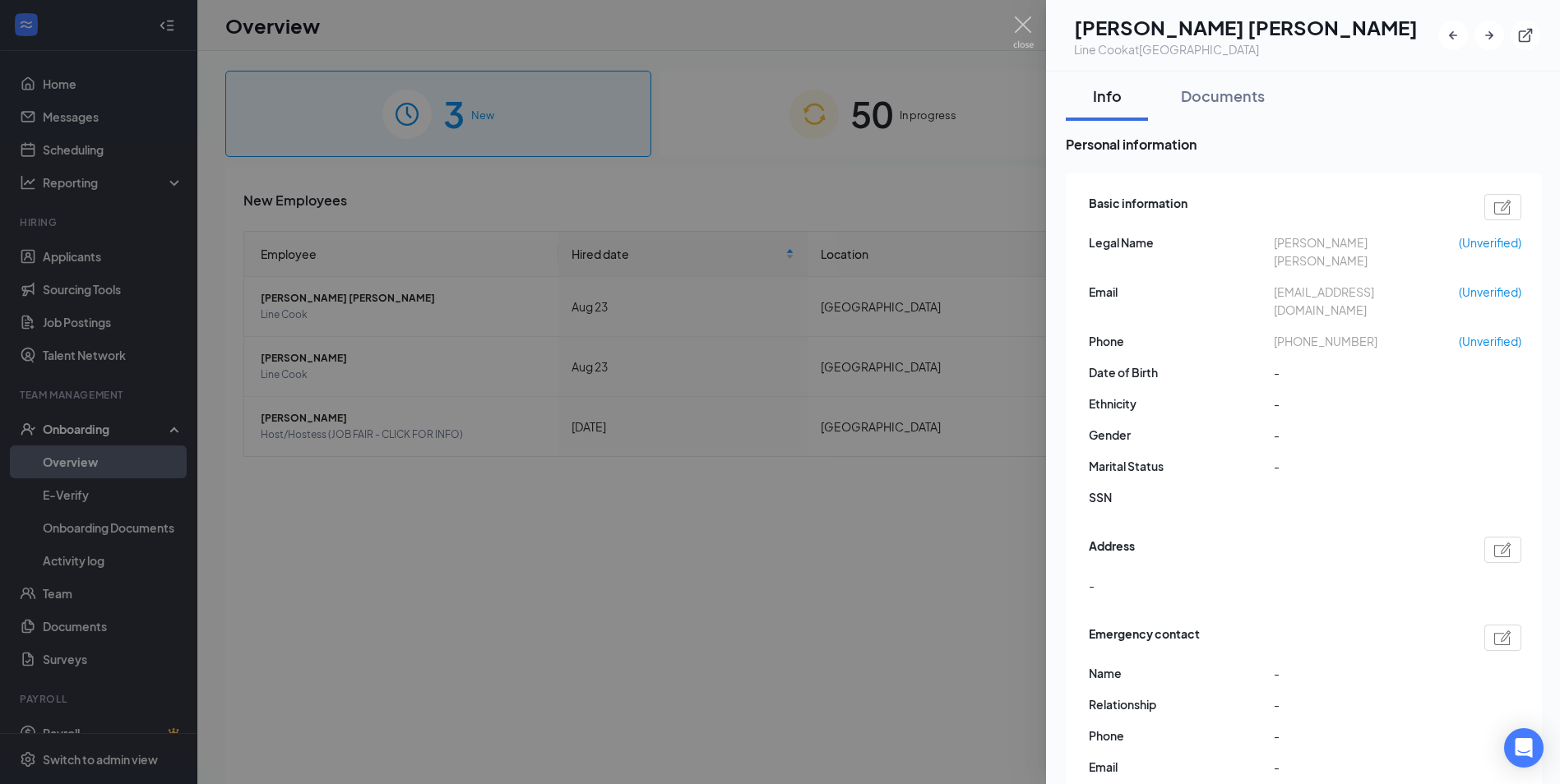
drag, startPoint x: 390, startPoint y: 307, endPoint x: 400, endPoint y: 332, distance: 26.9
click at [400, 332] on div at bounding box center [780, 392] width 1560 height 784
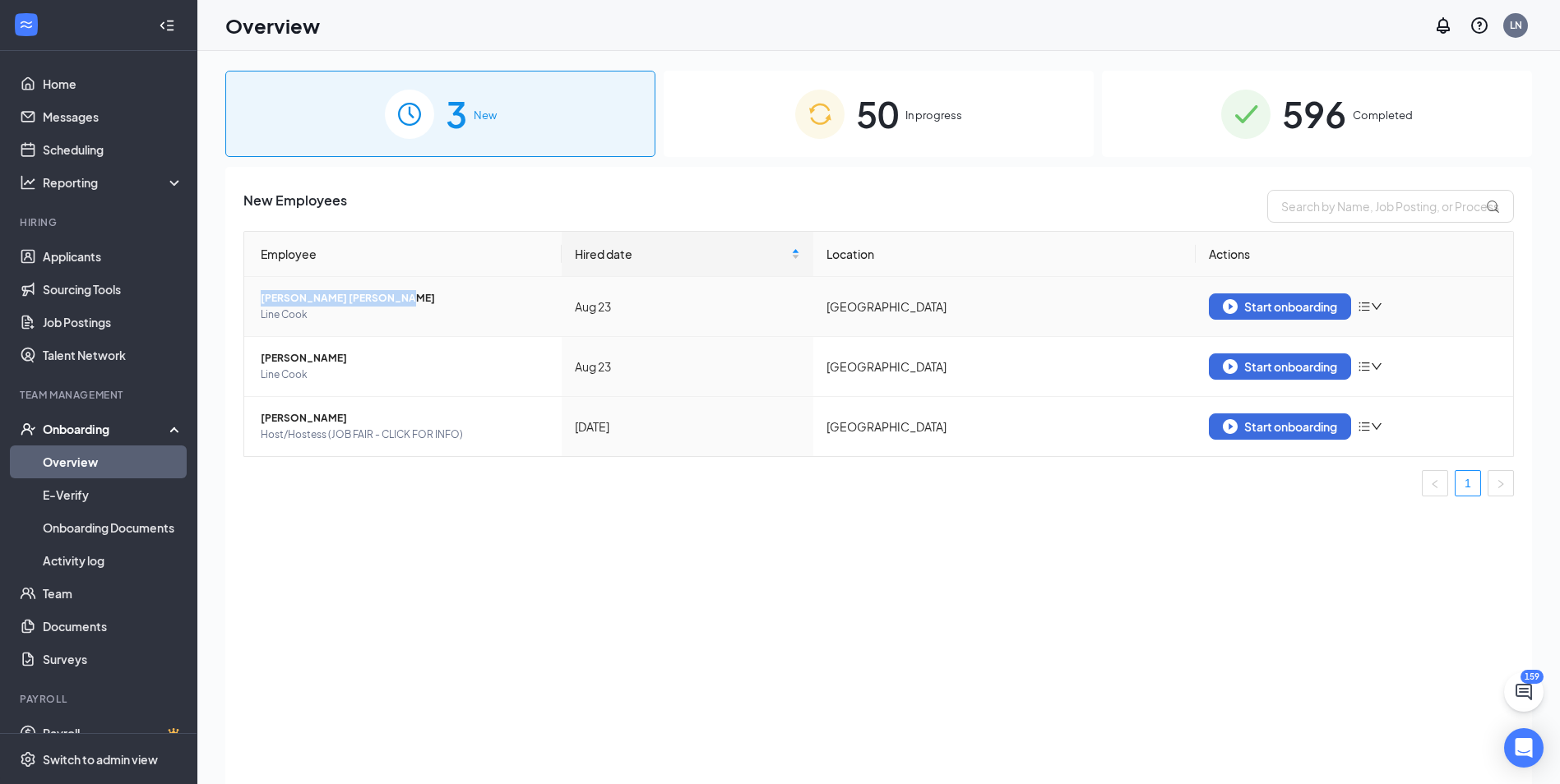
drag, startPoint x: 259, startPoint y: 296, endPoint x: 393, endPoint y: 301, distance: 134.1
click at [393, 301] on td "[PERSON_NAME] [PERSON_NAME] Line Cook" at bounding box center [403, 307] width 317 height 60
copy span "[PERSON_NAME] [PERSON_NAME]"
click at [476, 645] on div "New Employees Employee Hired date Location Actions [PERSON_NAME] [PERSON_NAME] …" at bounding box center [878, 495] width 1306 height 658
click at [1250, 420] on div "Start onboarding" at bounding box center [1280, 426] width 114 height 15
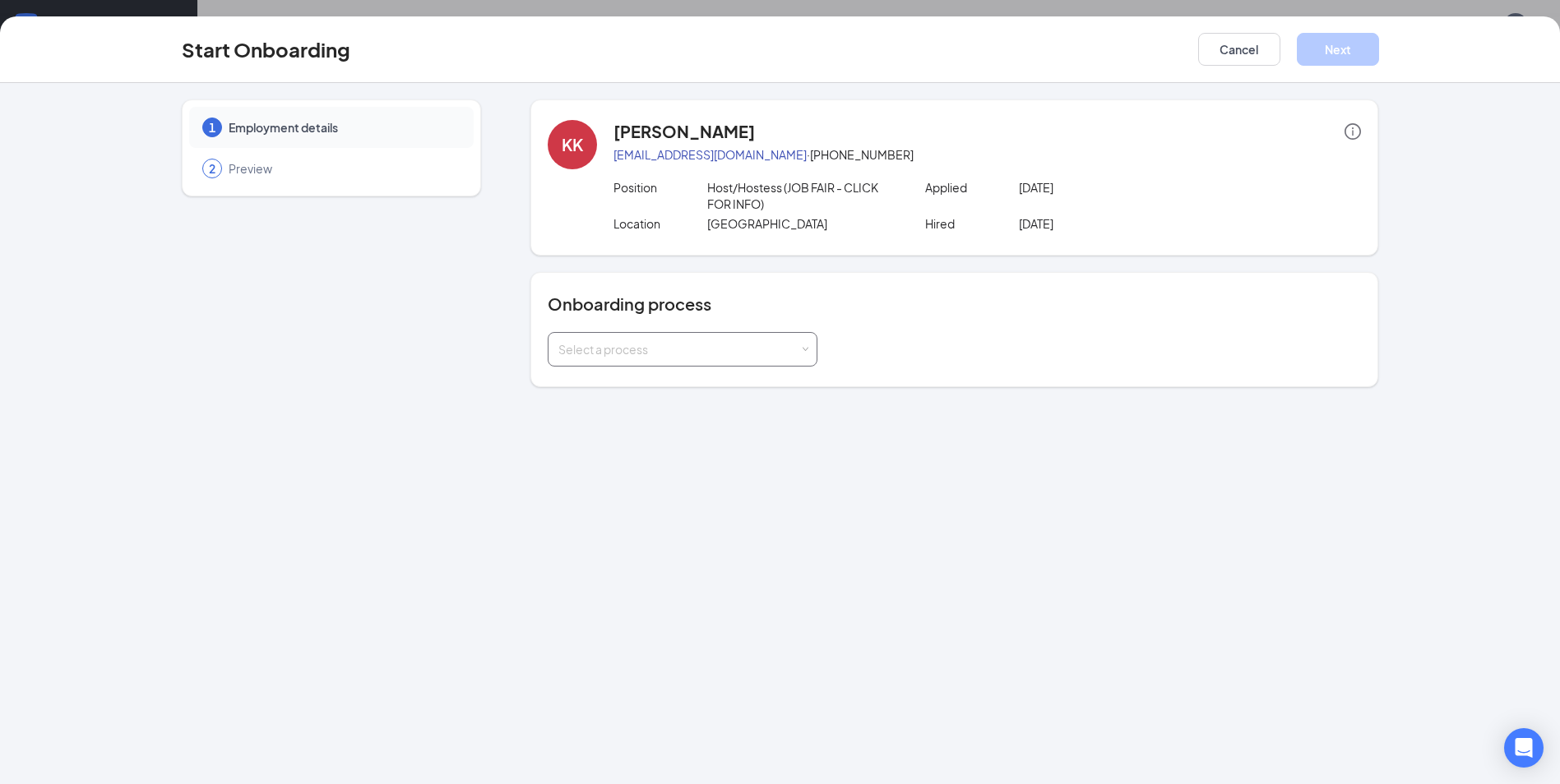
click at [735, 337] on div "Select a process" at bounding box center [682, 349] width 248 height 33
click at [673, 385] on span "Queens Harbour Employee Onboarding" at bounding box center [661, 384] width 215 height 15
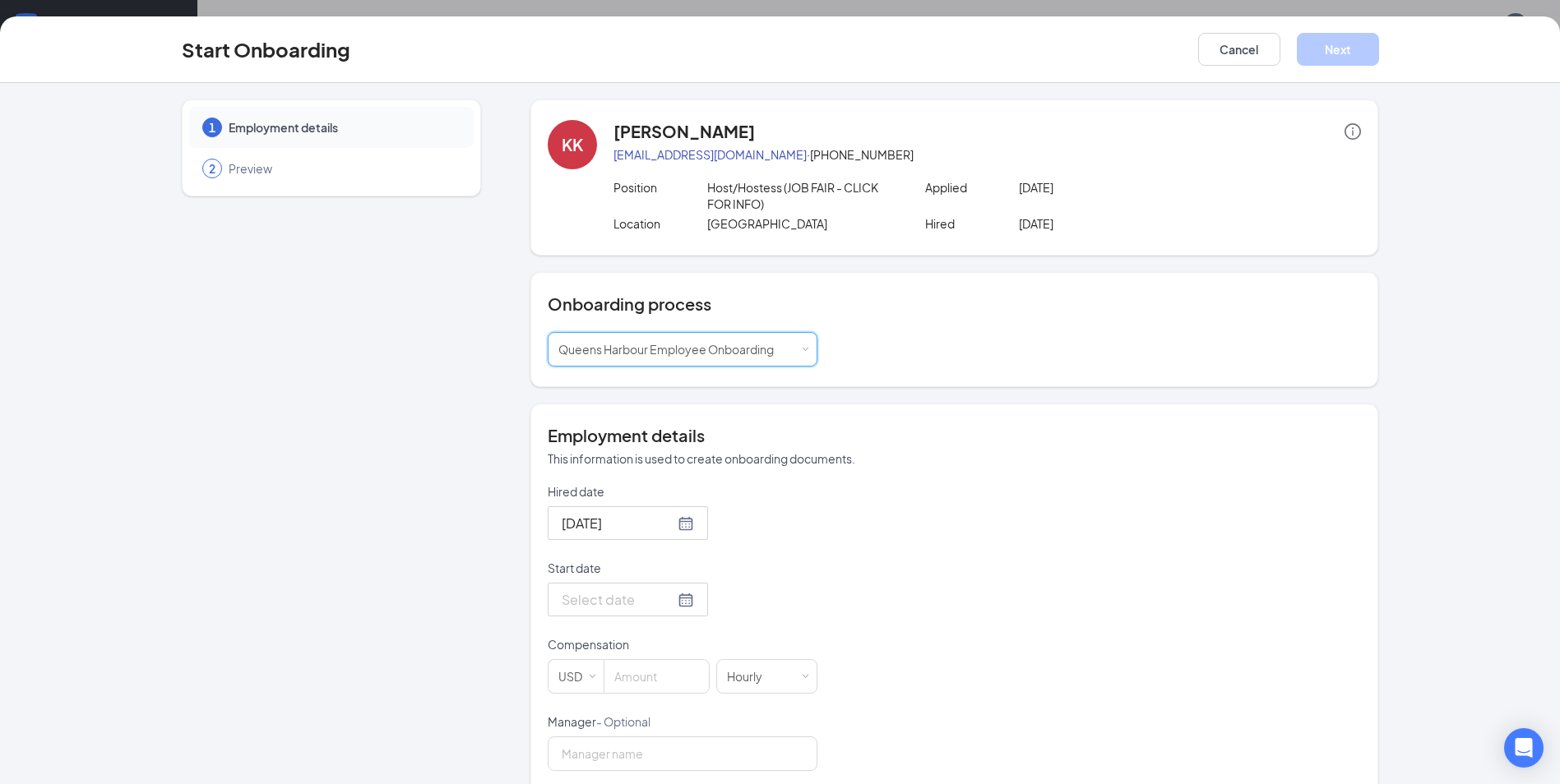
click at [656, 602] on div at bounding box center [628, 599] width 132 height 20
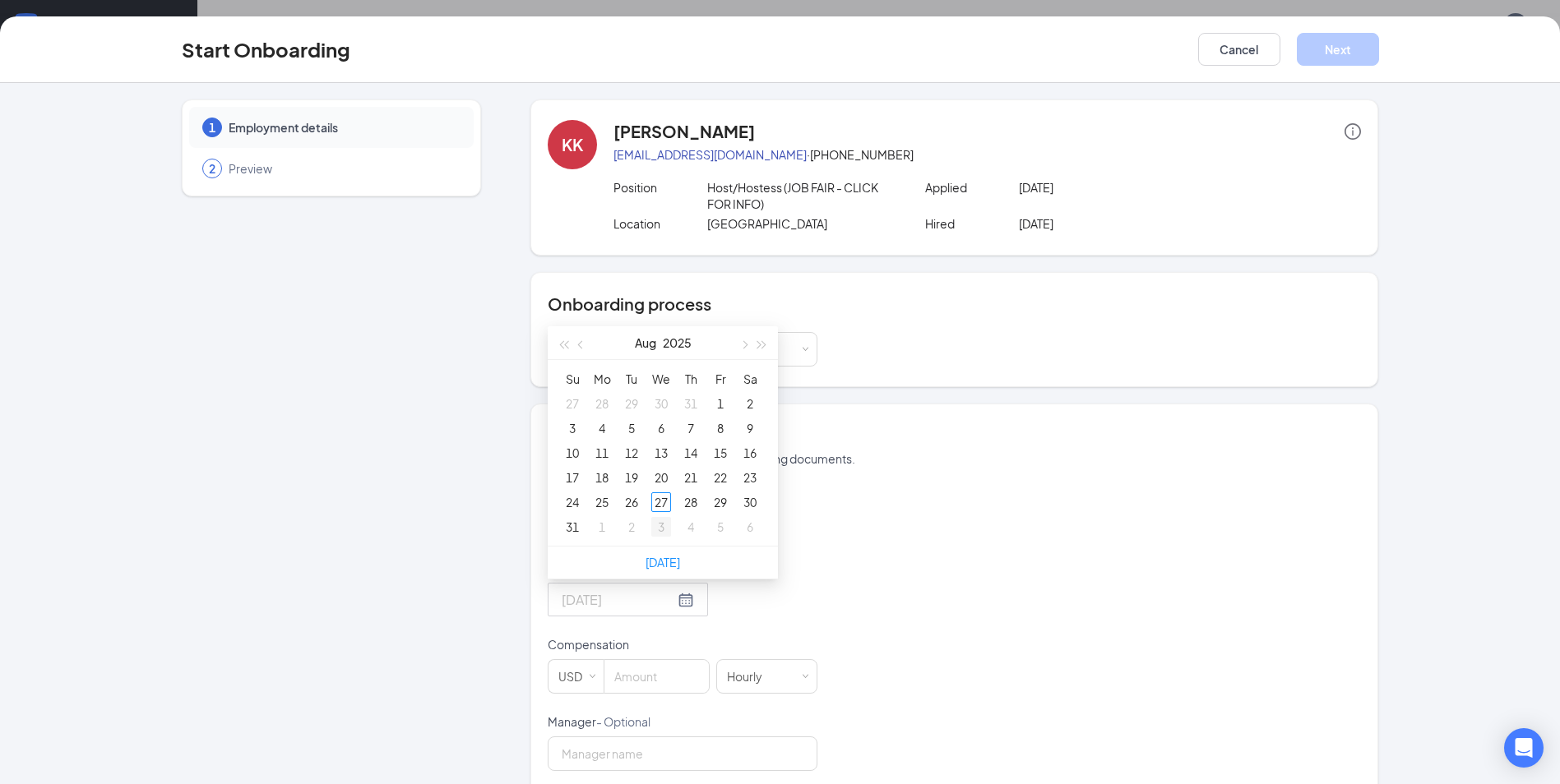
type input "[DATE]"
click at [659, 528] on div "3" at bounding box center [661, 527] width 20 height 19
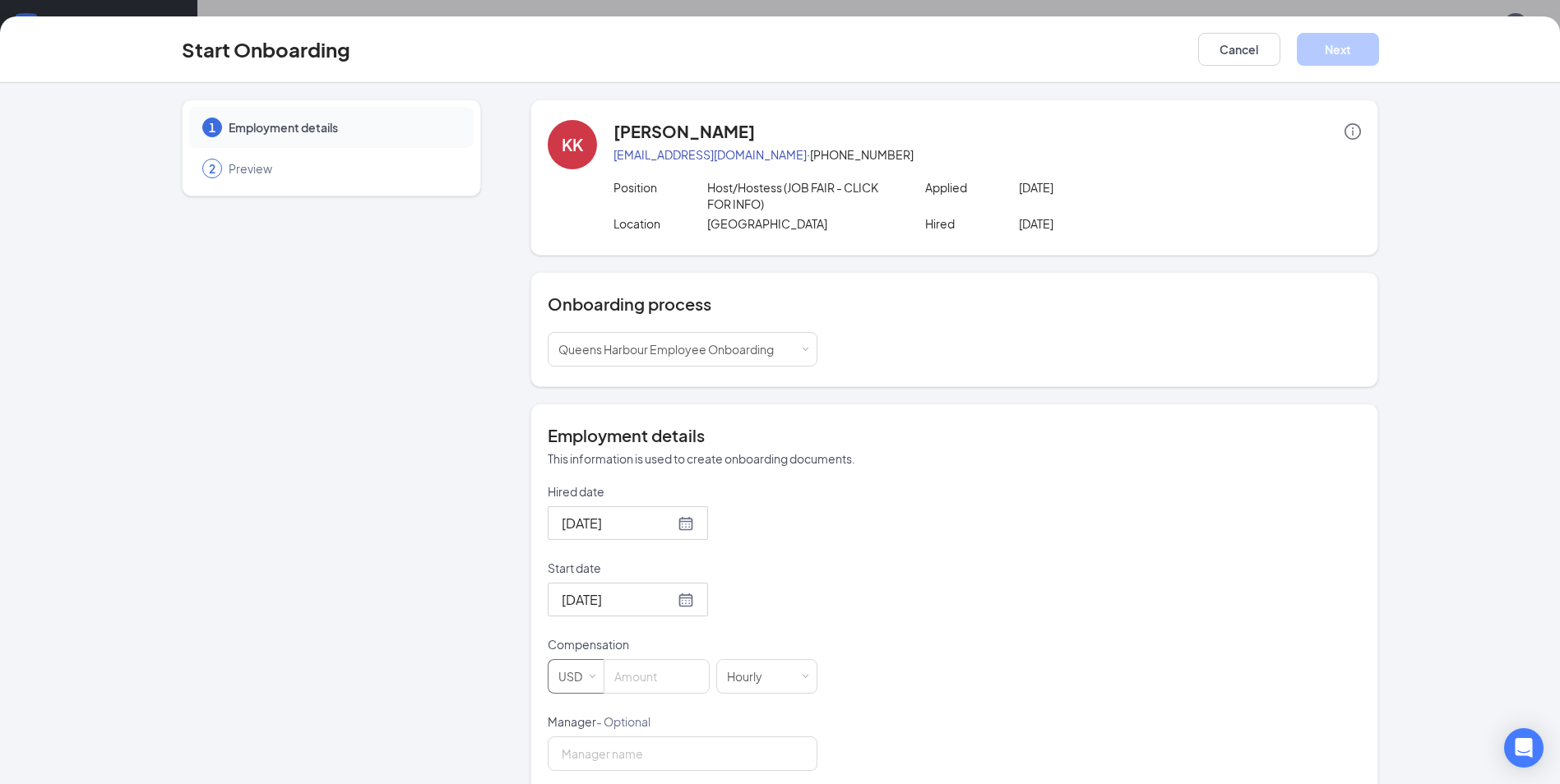
click at [568, 672] on div "USD" at bounding box center [576, 676] width 35 height 33
click at [573, 740] on li "CAD" at bounding box center [569, 738] width 56 height 27
click at [619, 688] on input at bounding box center [657, 676] width 104 height 33
type input "18"
click at [1361, 43] on button "Next" at bounding box center [1338, 49] width 82 height 33
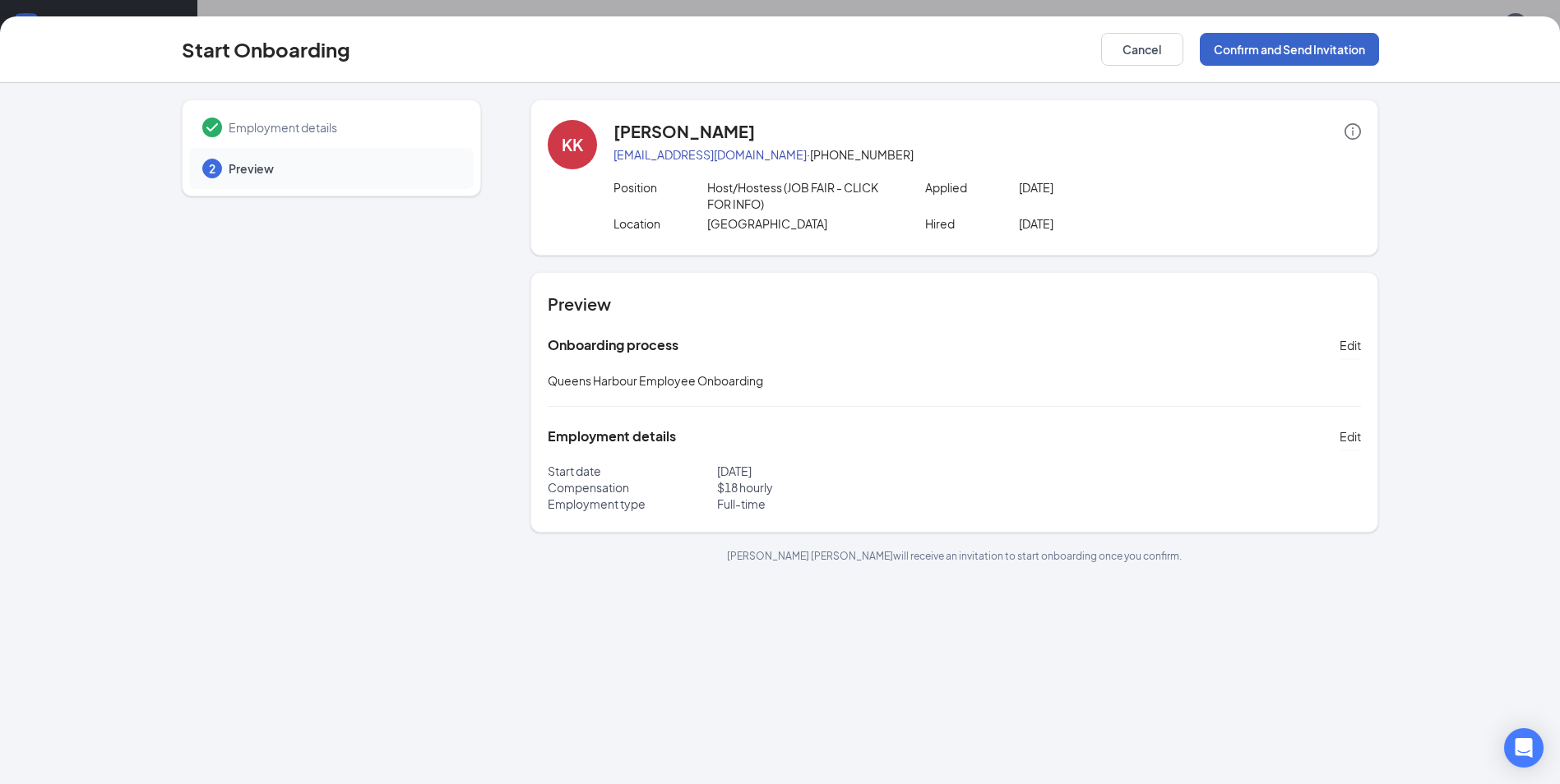
click at [1304, 49] on button "Confirm and Send Invitation" at bounding box center [1290, 49] width 179 height 33
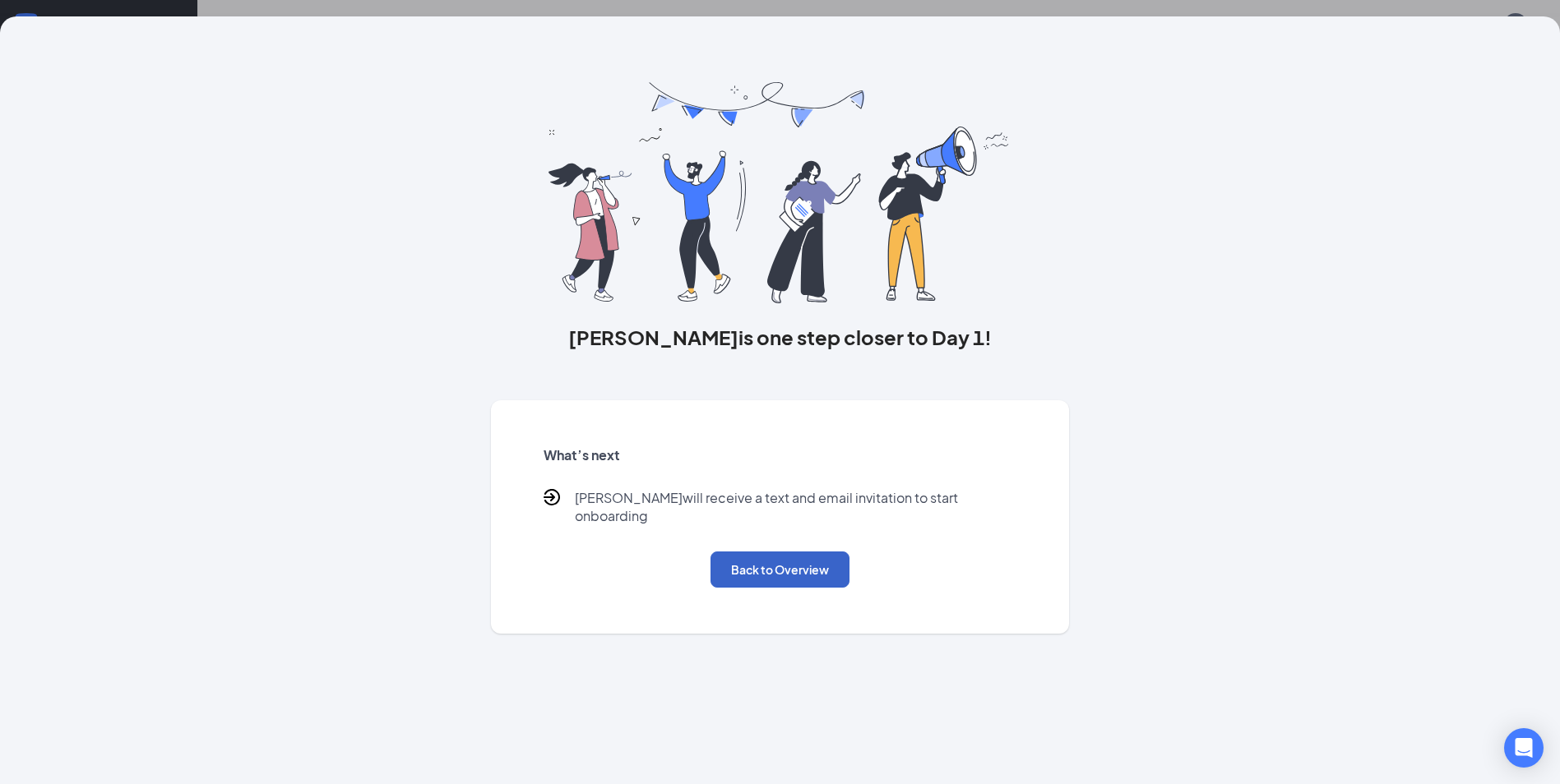
click at [808, 564] on button "Back to Overview" at bounding box center [780, 570] width 139 height 36
